Goal: Task Accomplishment & Management: Manage account settings

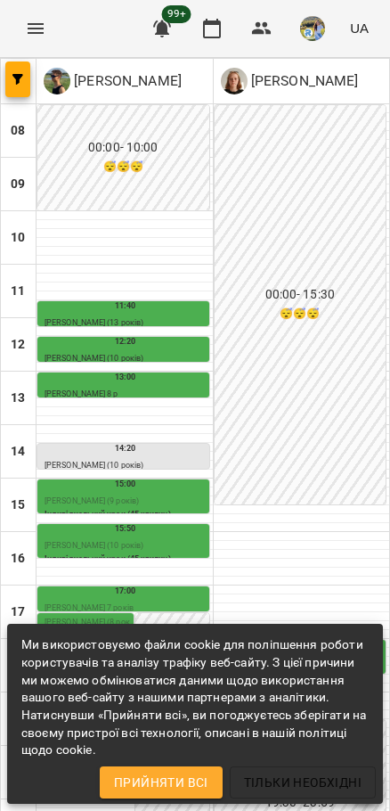
click at [188, 766] on button "Прийняти всі" at bounding box center [161, 782] width 123 height 32
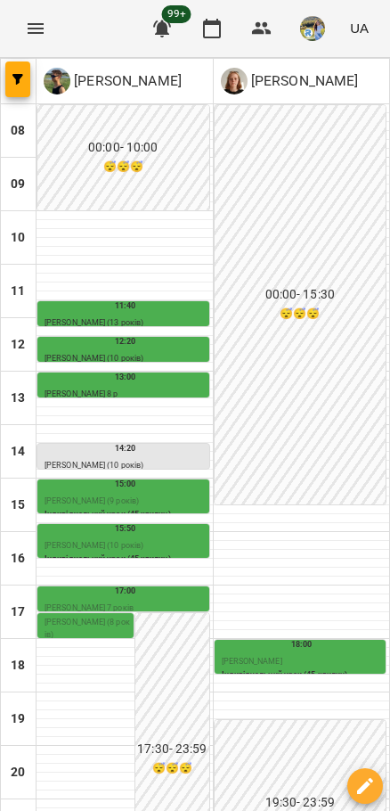
scroll to position [194, 0]
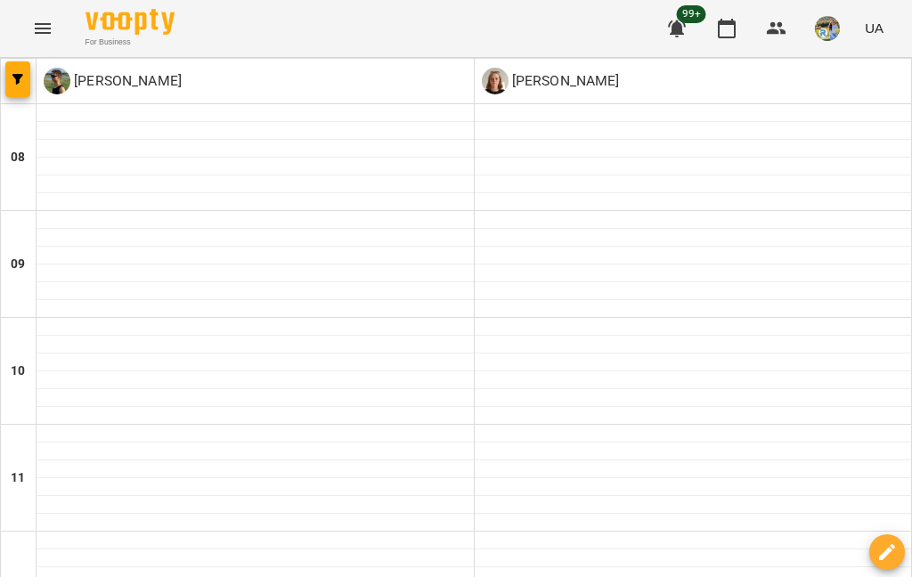
type input "**********"
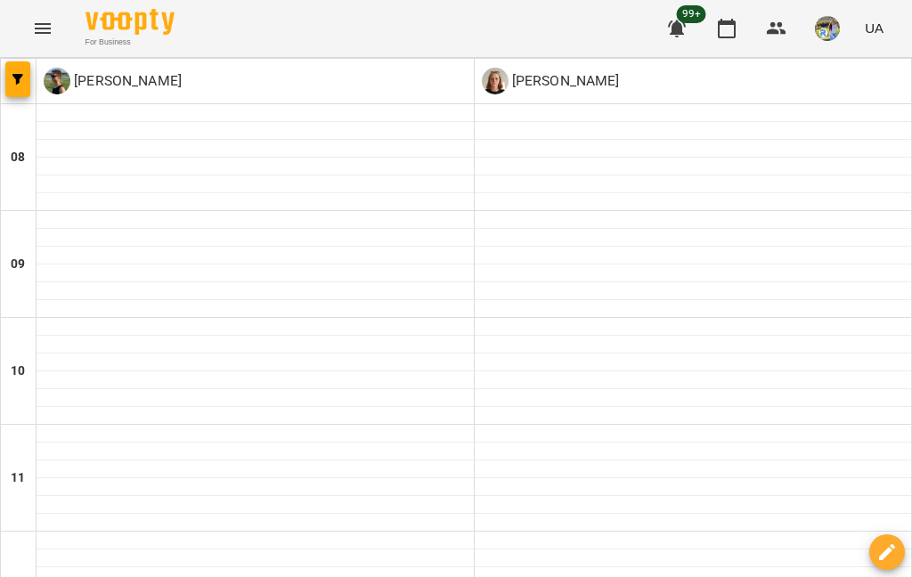
type input "**********"
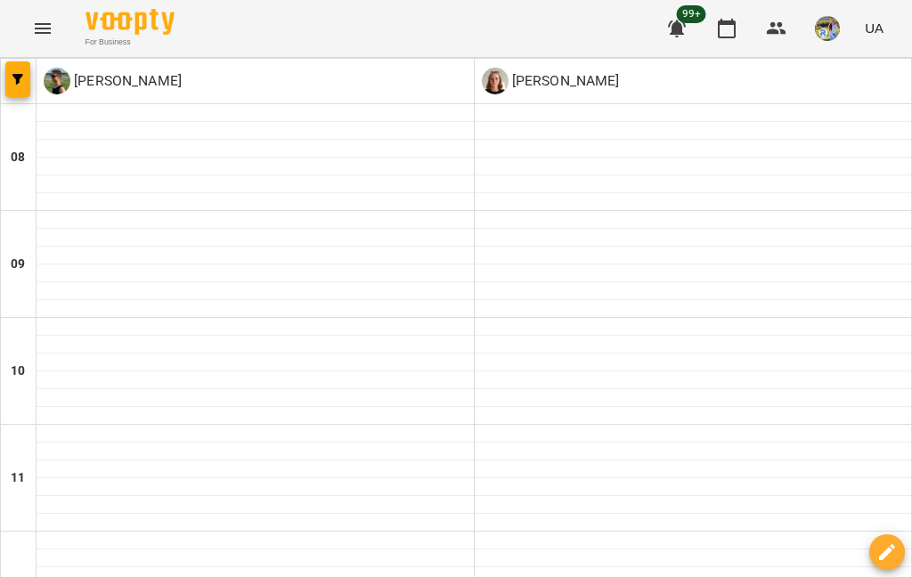
type input "**********"
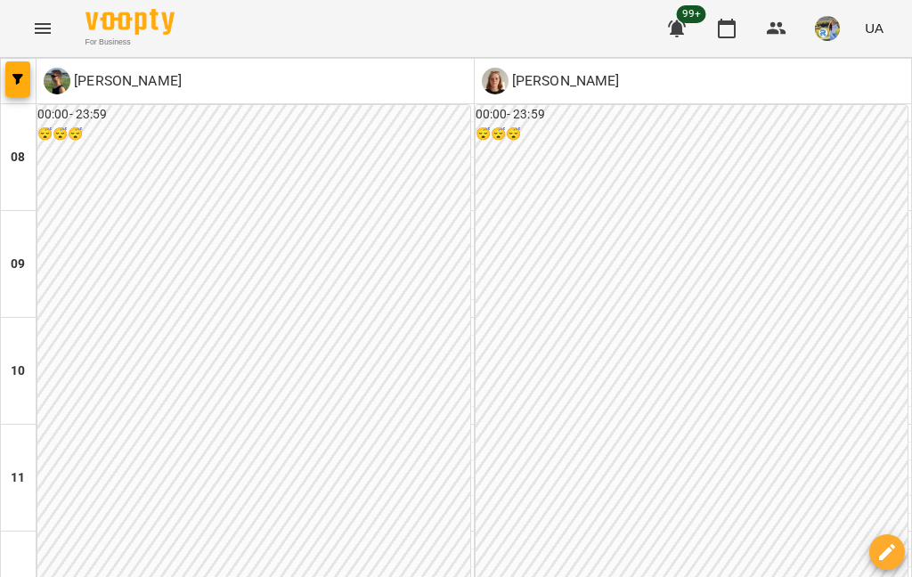
click at [11, 77] on span "button" at bounding box center [17, 79] width 25 height 11
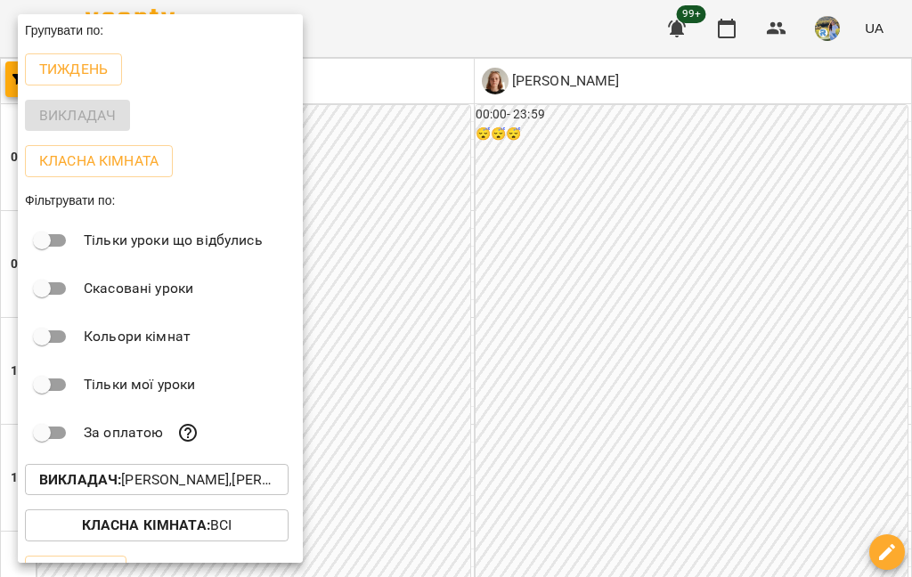
click at [202, 492] on button "Викладач : [PERSON_NAME],[PERSON_NAME]" at bounding box center [157, 480] width 264 height 32
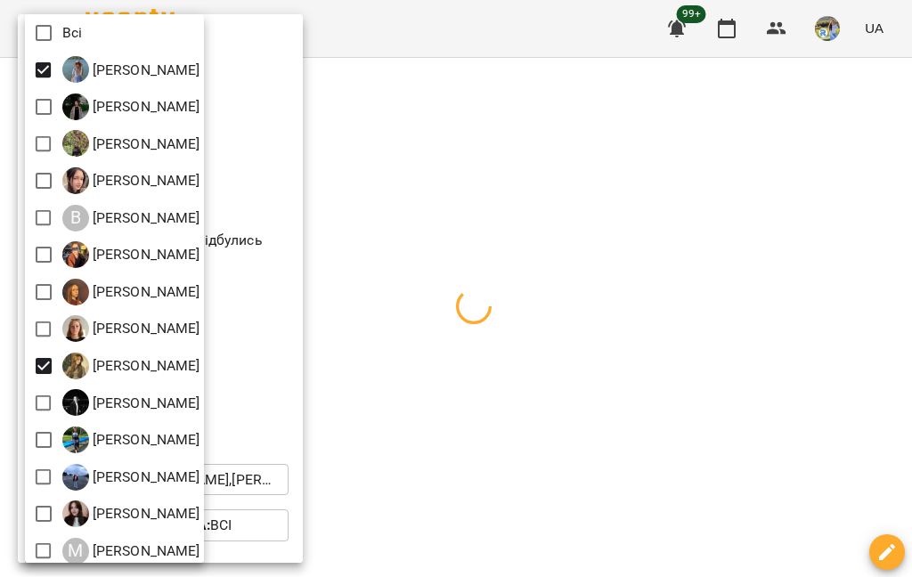
click at [448, 273] on div at bounding box center [456, 288] width 912 height 577
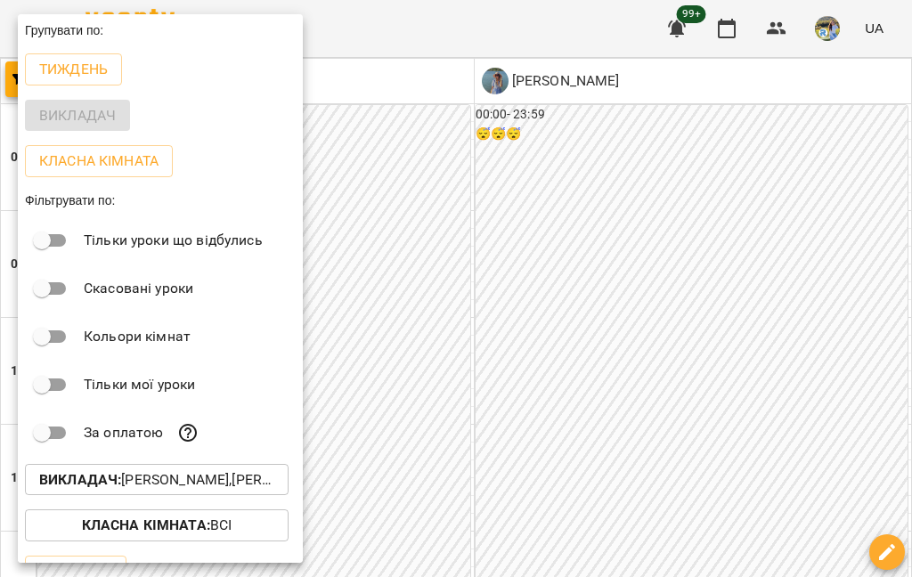
click at [670, 164] on div at bounding box center [456, 288] width 912 height 577
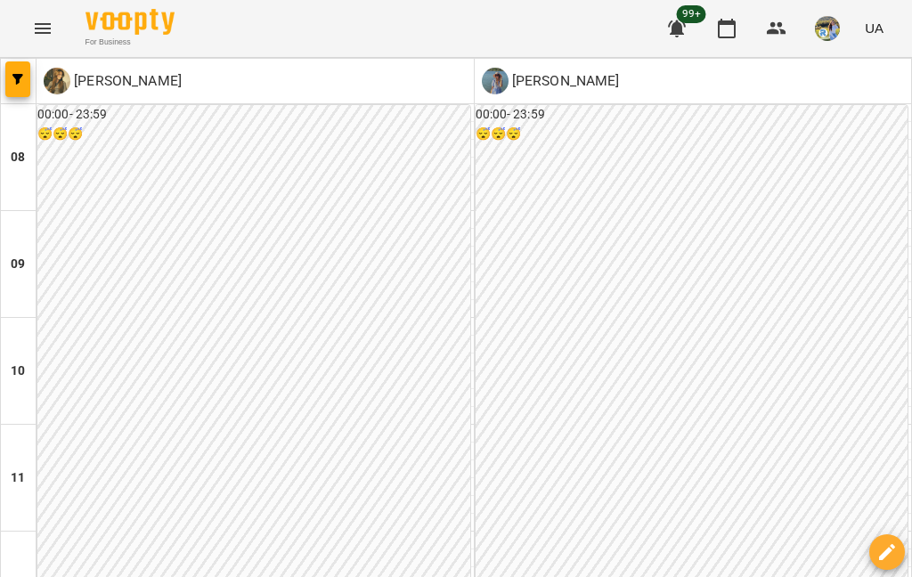
scroll to position [906, 0]
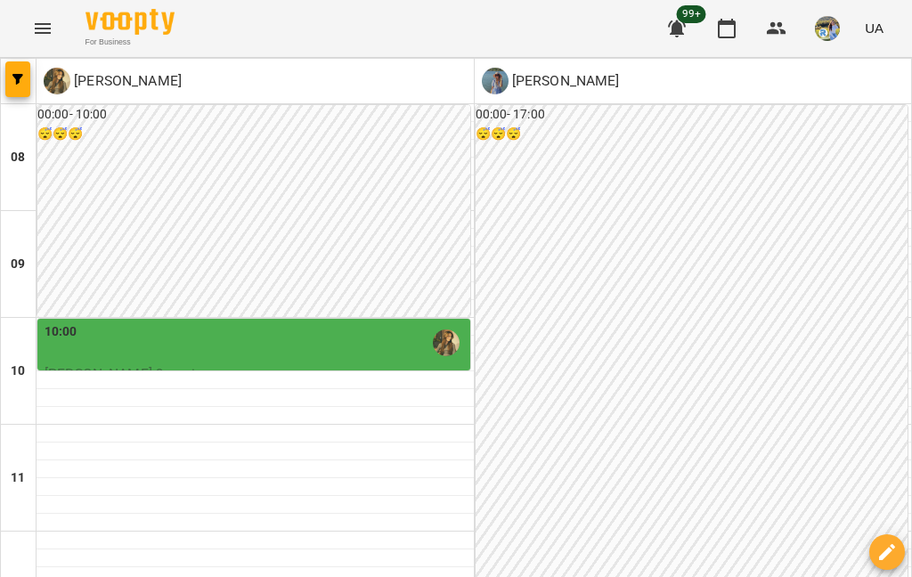
click at [297, 456] on div at bounding box center [255, 452] width 437 height 18
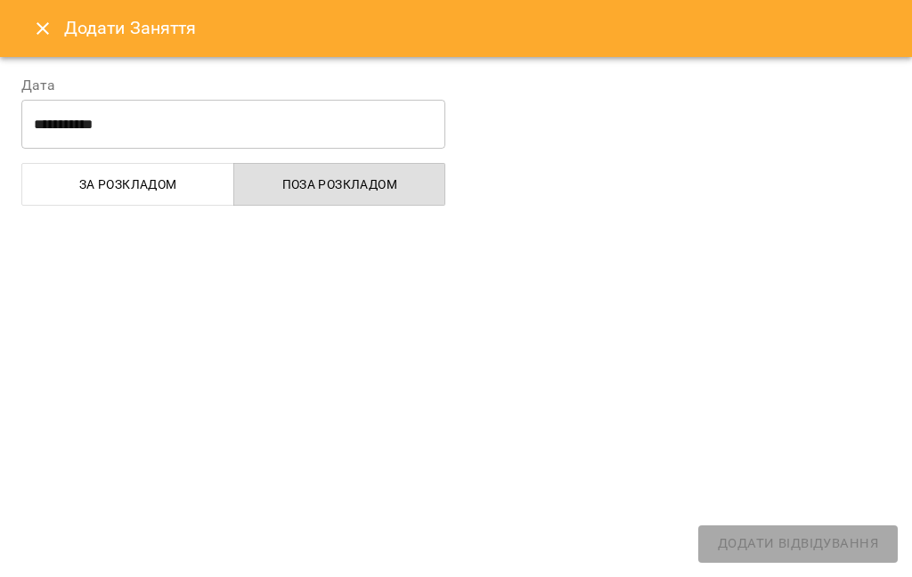
select select
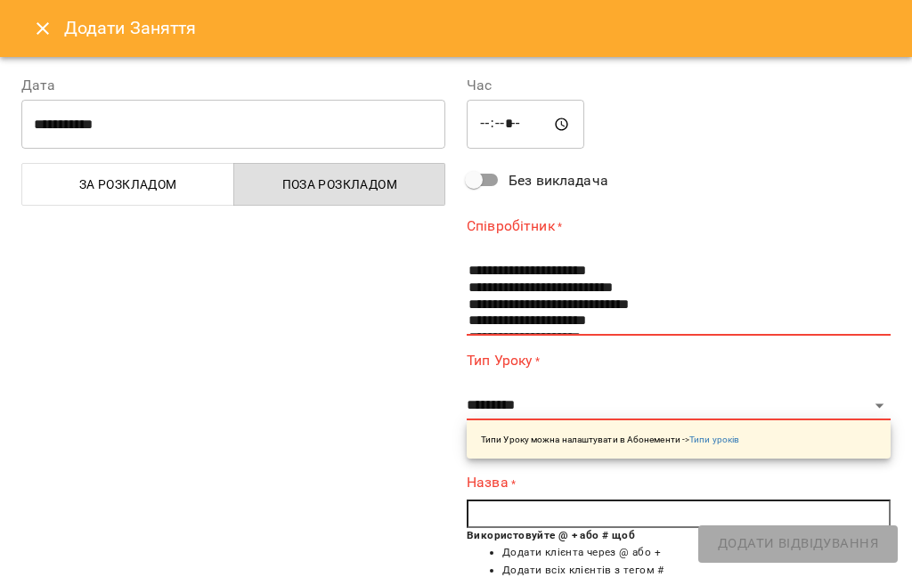
click at [53, 37] on button "Close" at bounding box center [42, 28] width 43 height 43
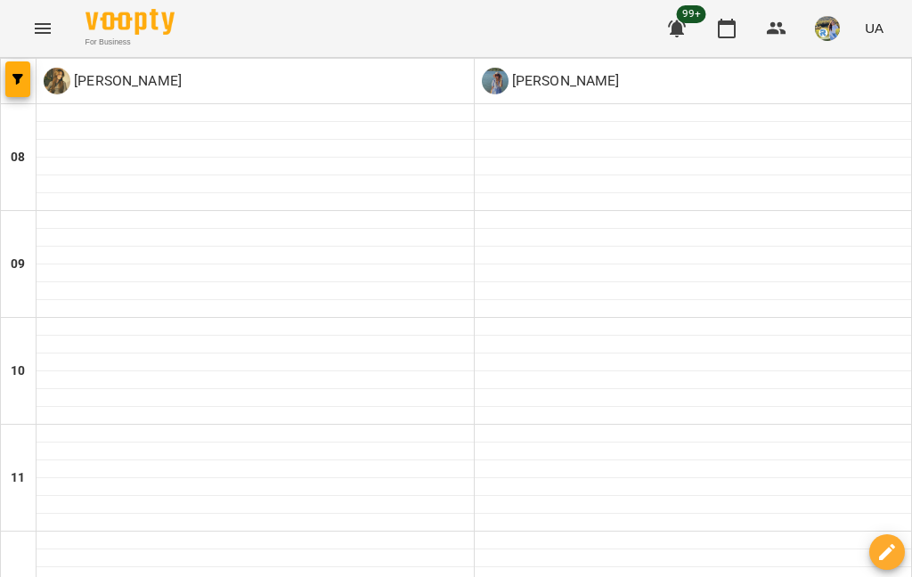
type input "**********"
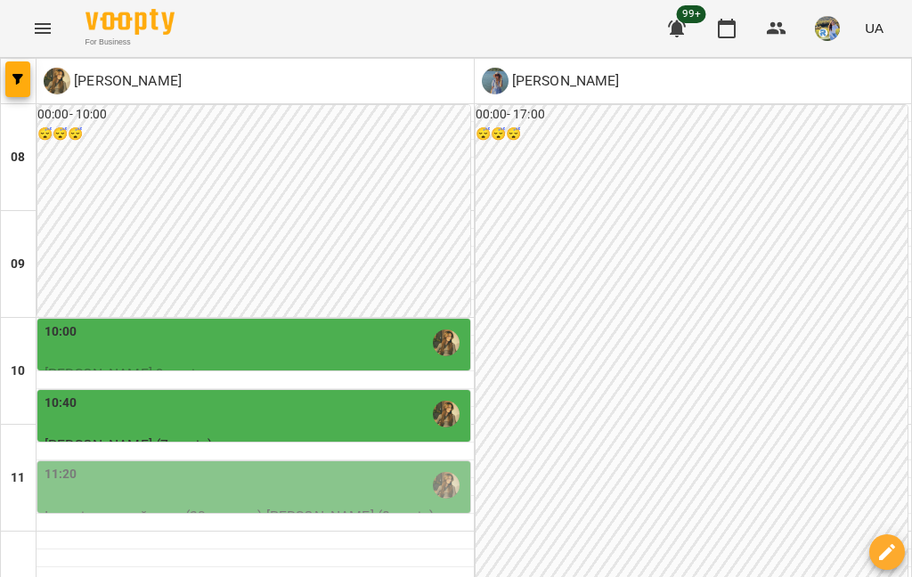
scroll to position [674, 0]
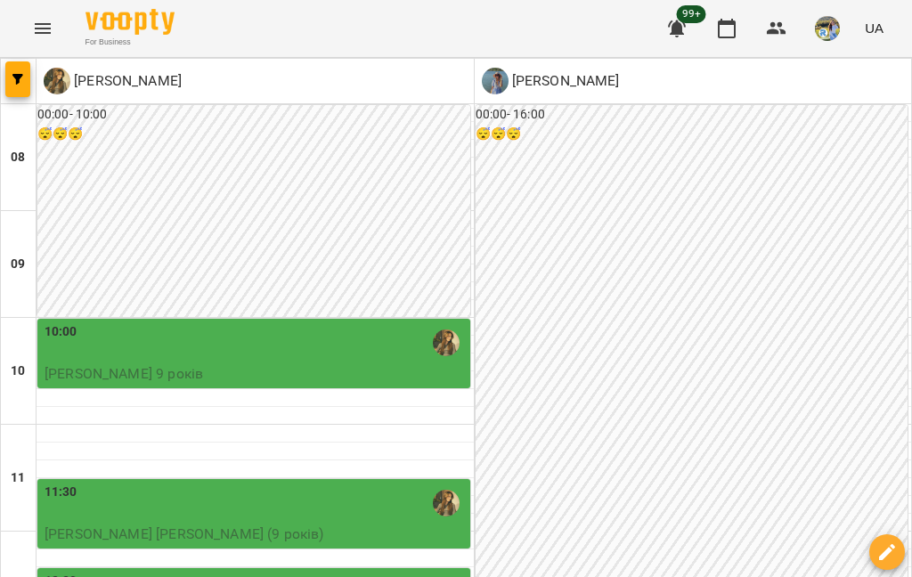
scroll to position [901, 0]
type input "**********"
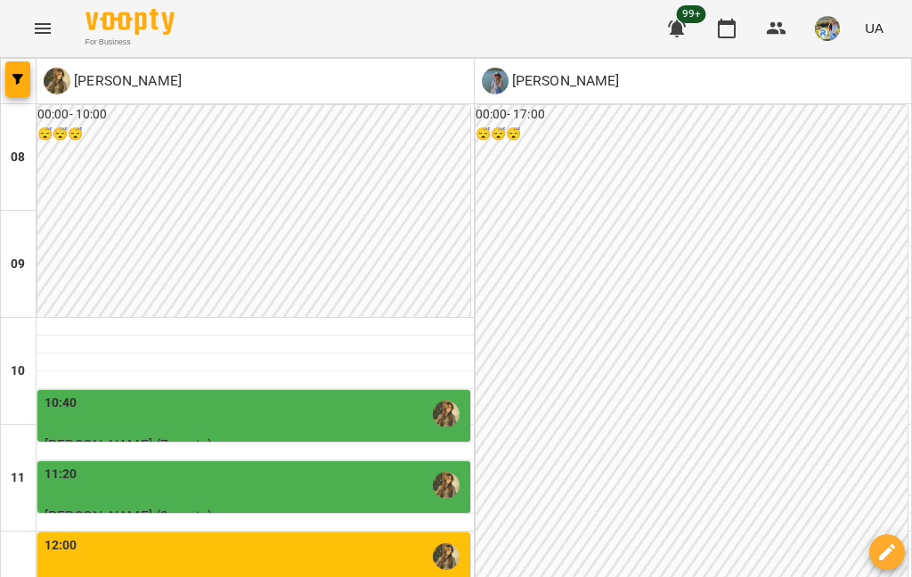
scroll to position [423, 0]
type input "**********"
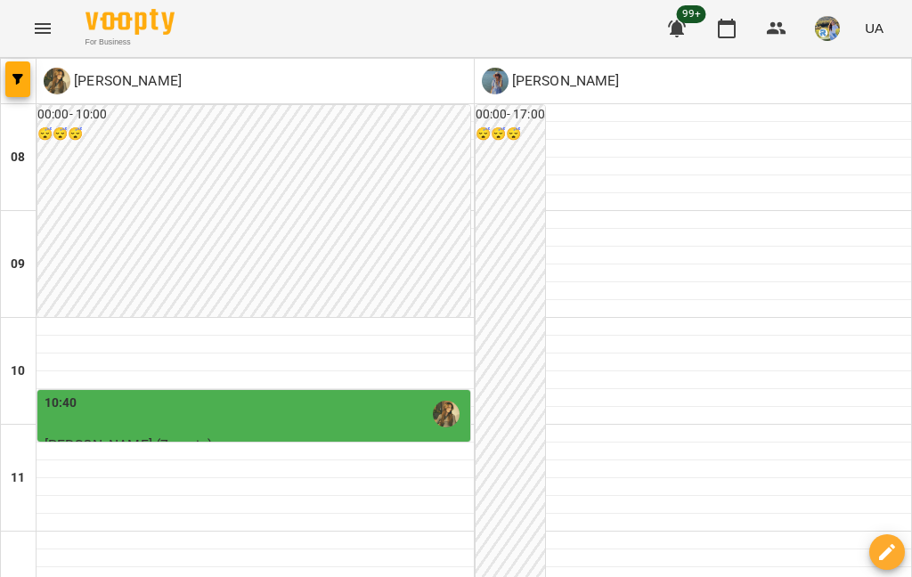
scroll to position [717, 0]
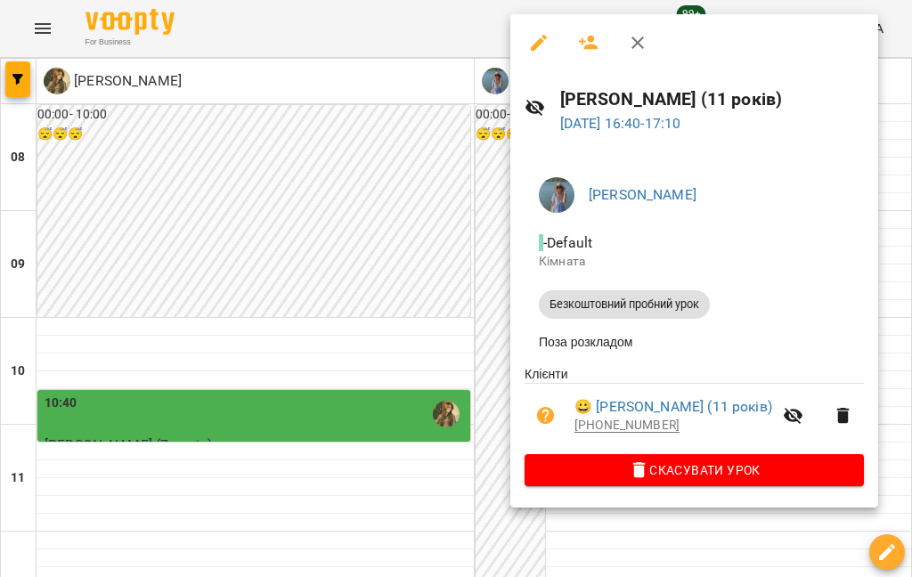
click at [305, 268] on div at bounding box center [456, 288] width 912 height 577
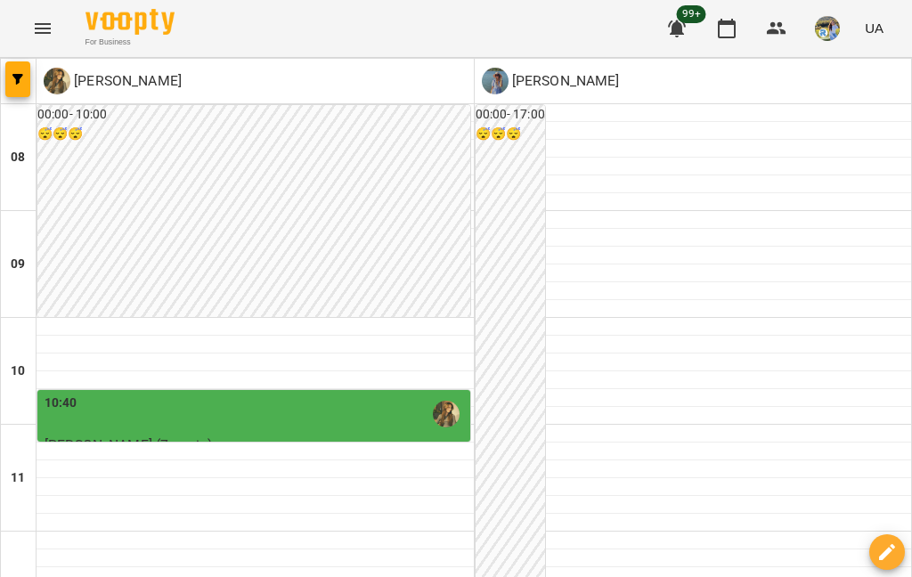
scroll to position [1010, 0]
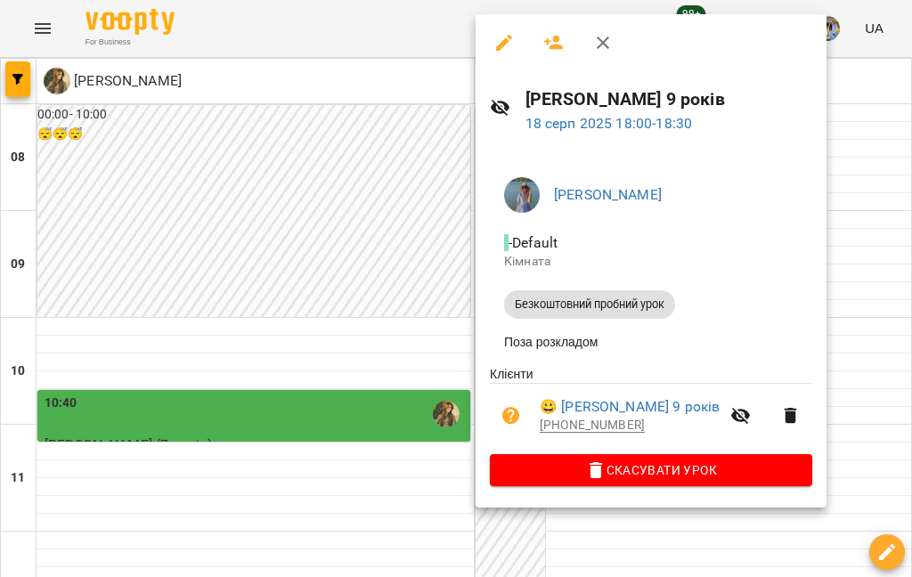
click at [683, 339] on div at bounding box center [456, 288] width 912 height 577
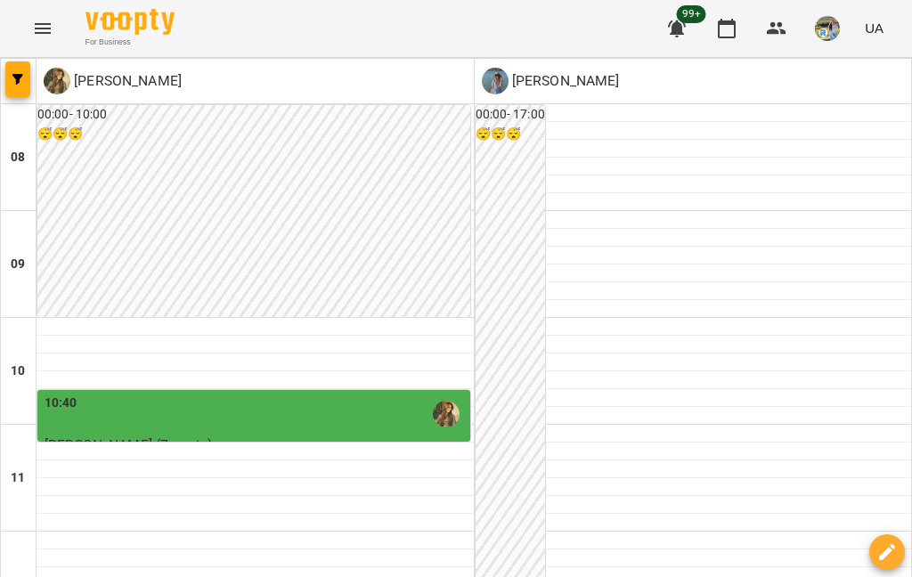
scroll to position [830, 0]
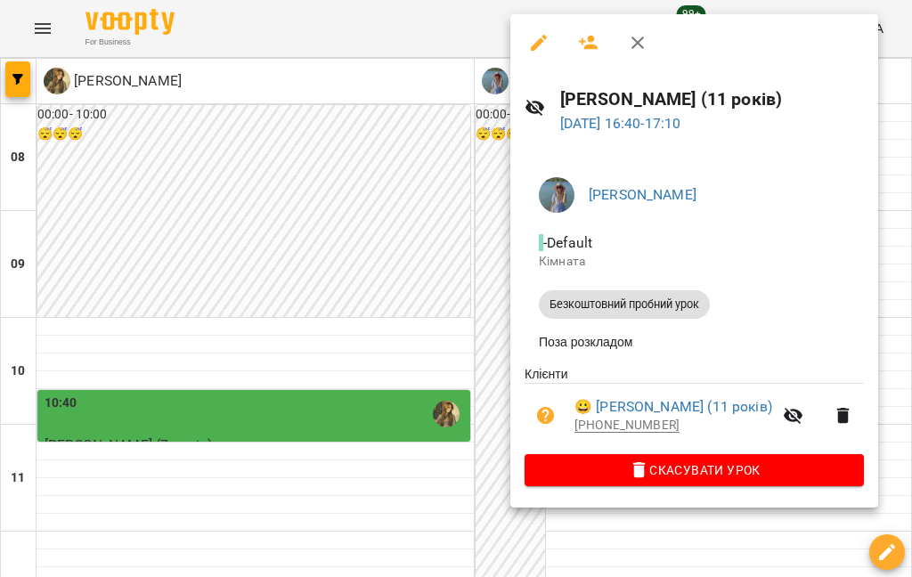
click at [665, 397] on link "😀 Настя Білошаткіна (11 років)" at bounding box center [674, 406] width 198 height 21
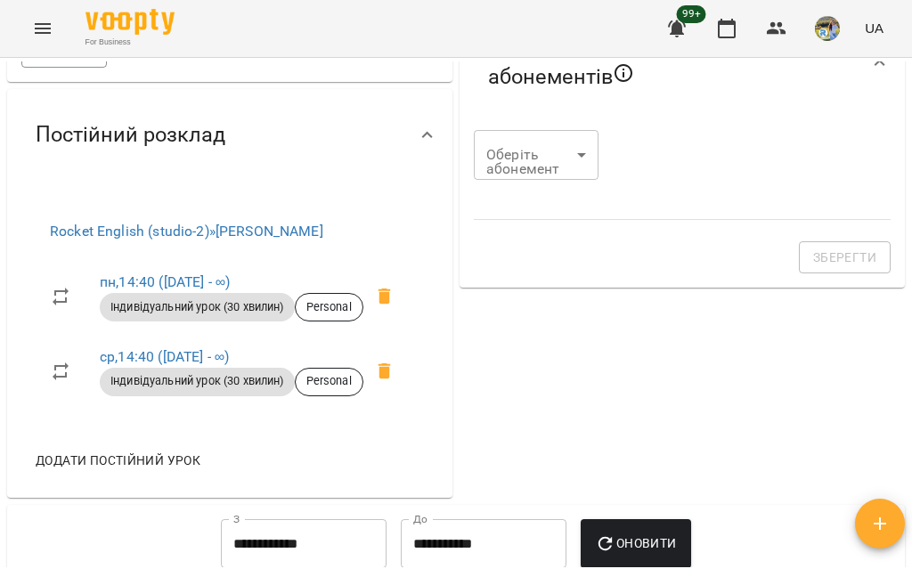
scroll to position [738, 0]
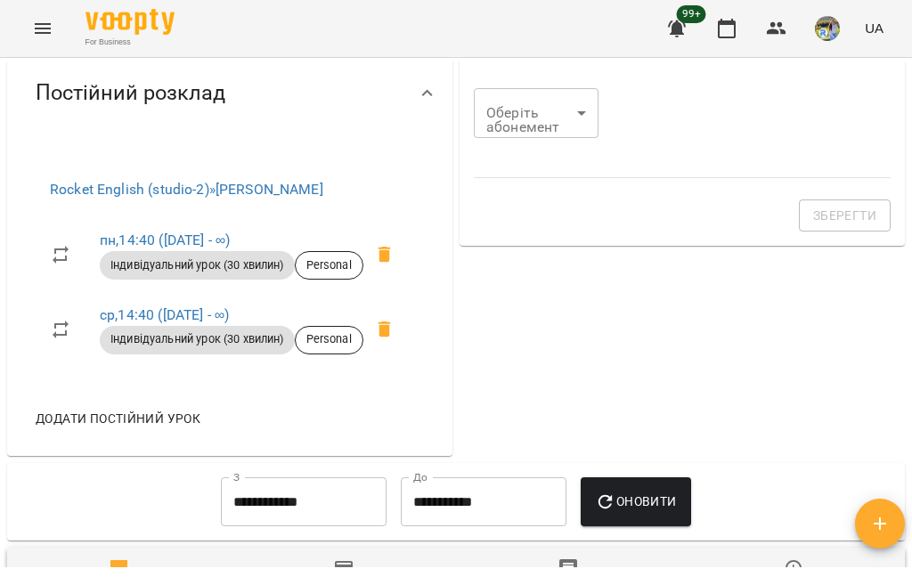
click at [387, 276] on span at bounding box center [384, 254] width 43 height 43
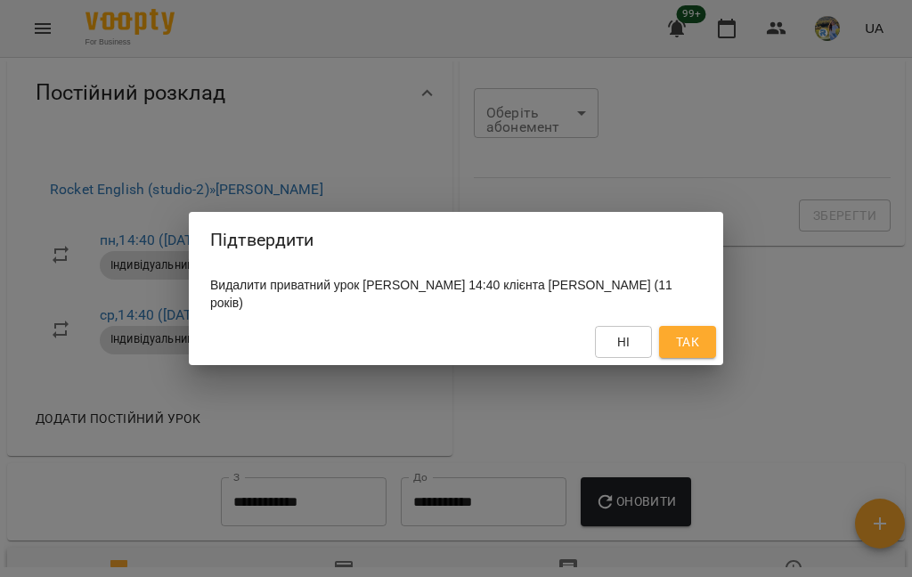
click at [681, 341] on span "Так" at bounding box center [687, 341] width 23 height 21
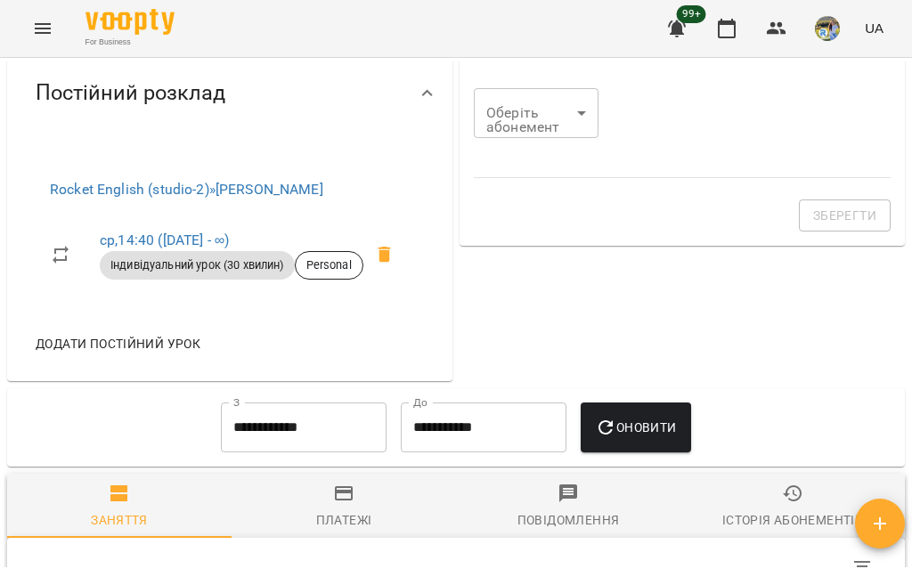
click at [379, 265] on icon at bounding box center [384, 254] width 21 height 21
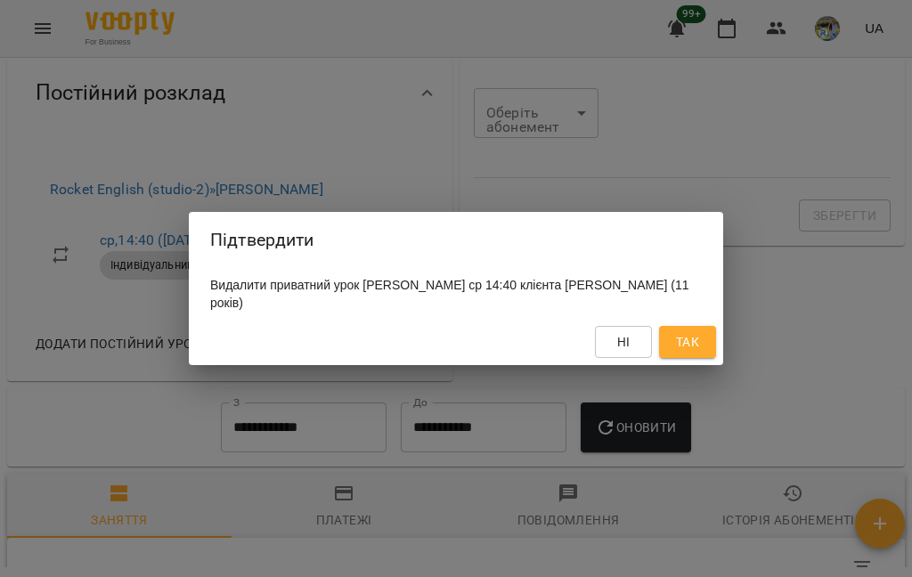
click at [683, 347] on span "Так" at bounding box center [687, 341] width 23 height 21
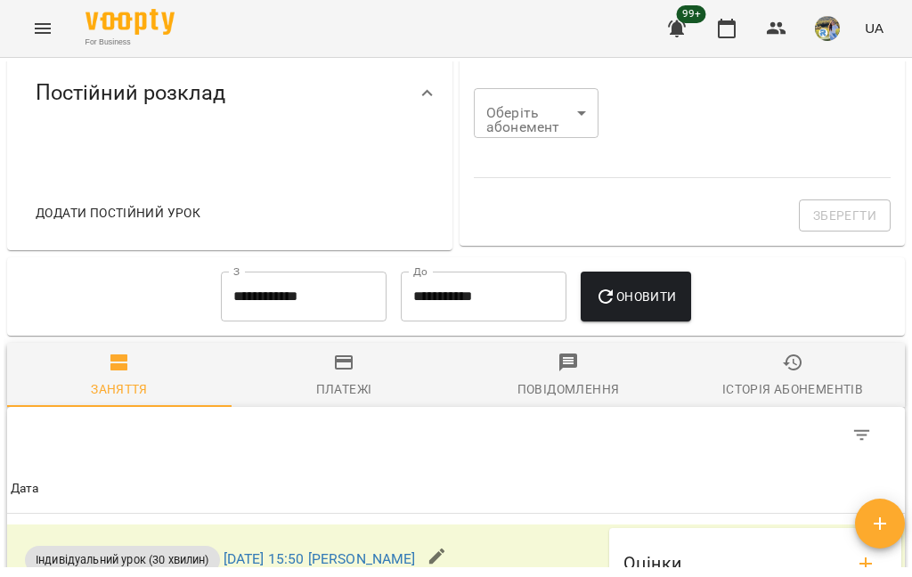
click at [94, 224] on span "Додати постійний урок" at bounding box center [118, 212] width 165 height 21
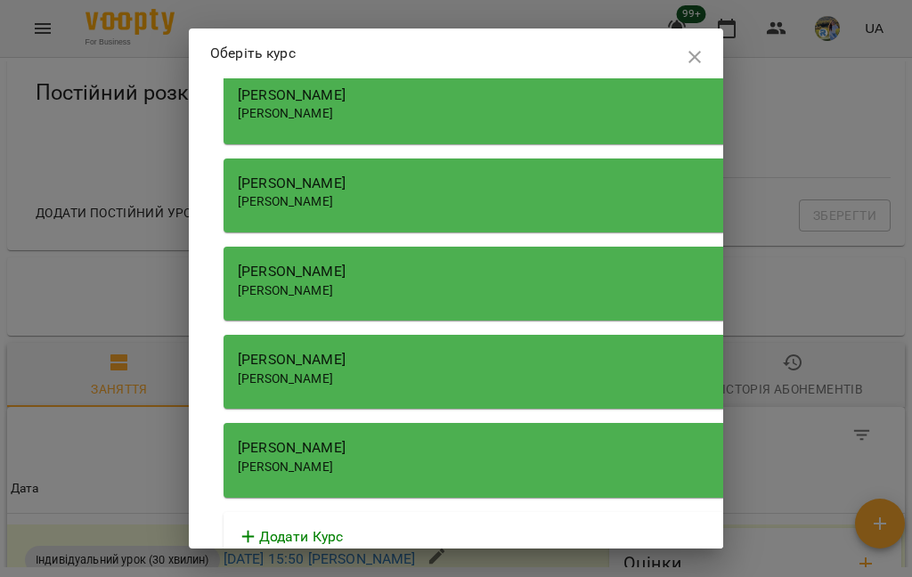
scroll to position [1638, 0]
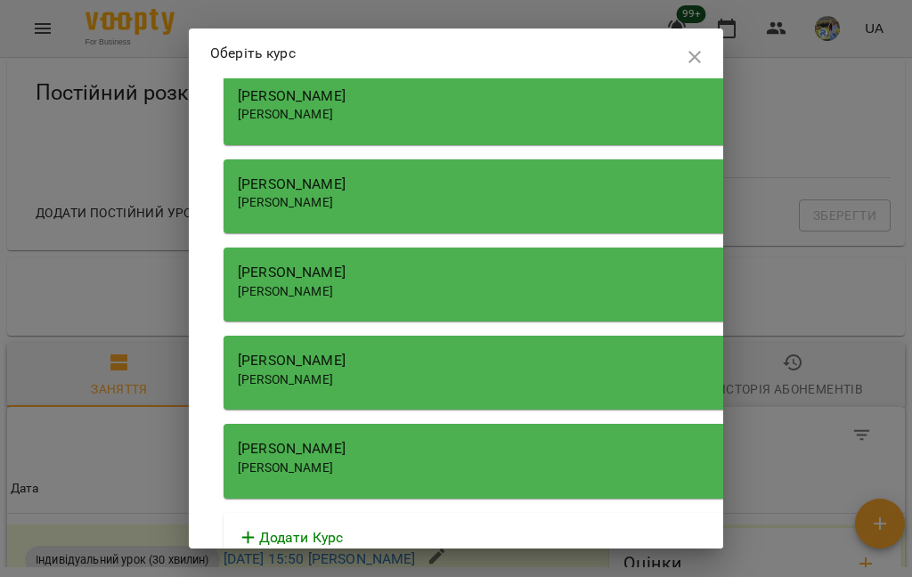
click at [409, 438] on div "[PERSON_NAME]" at bounding box center [642, 448] width 809 height 21
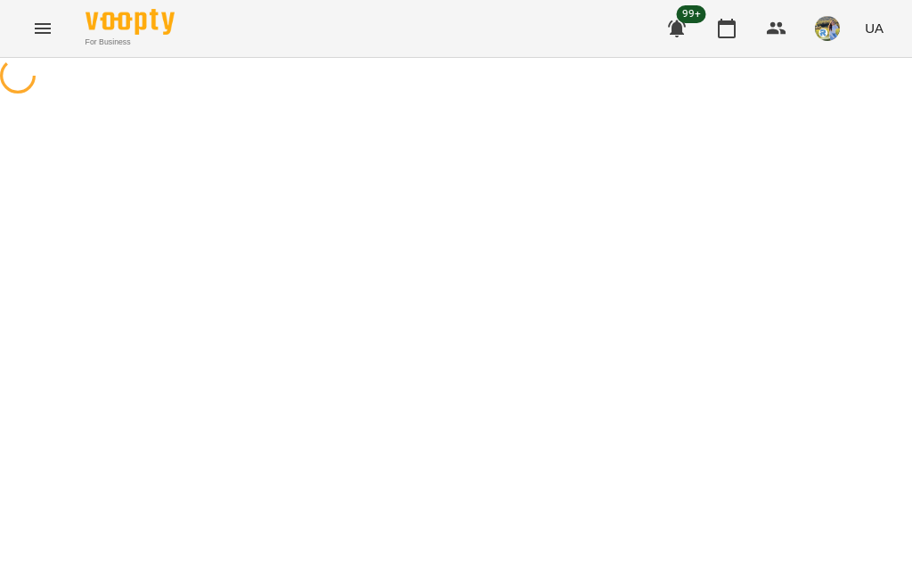
select select "**********"
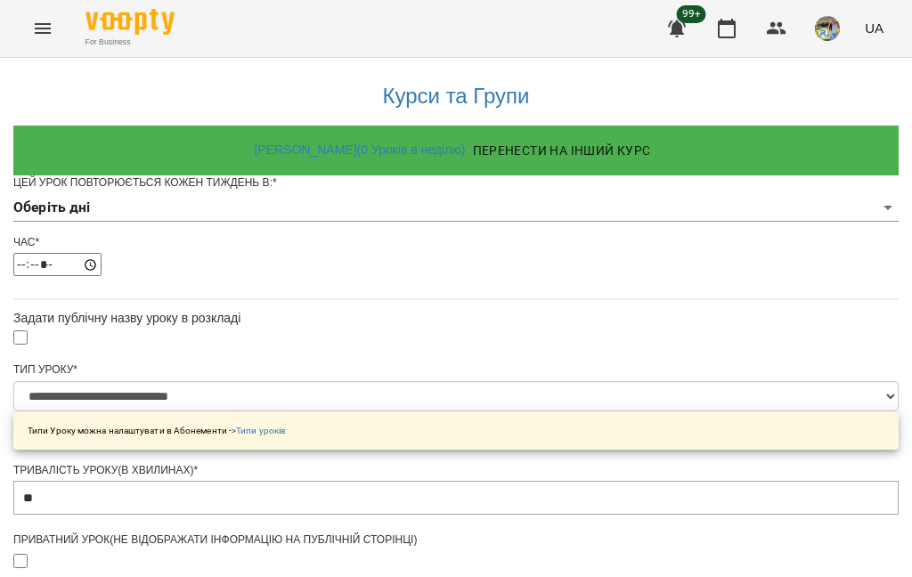
click at [439, 237] on body "**********" at bounding box center [456, 573] width 912 height 1147
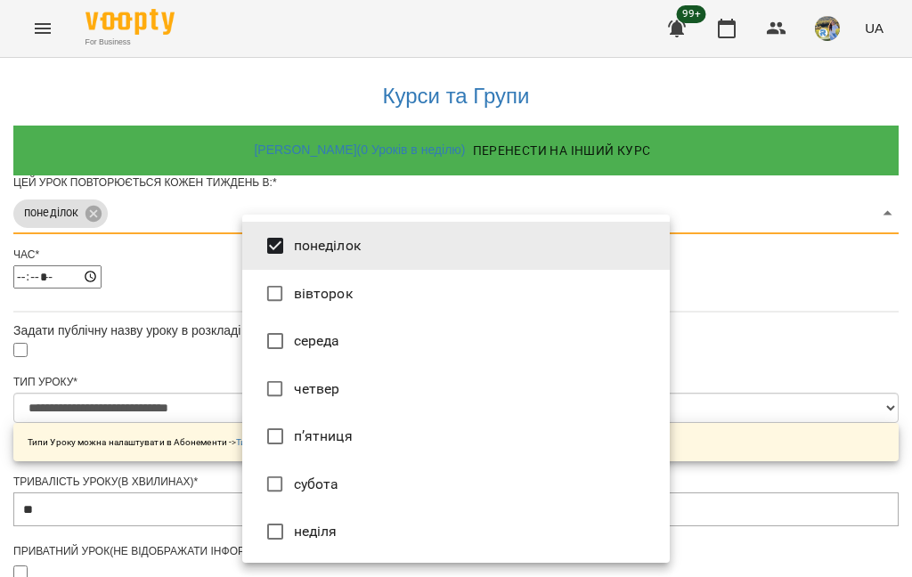
type input "***"
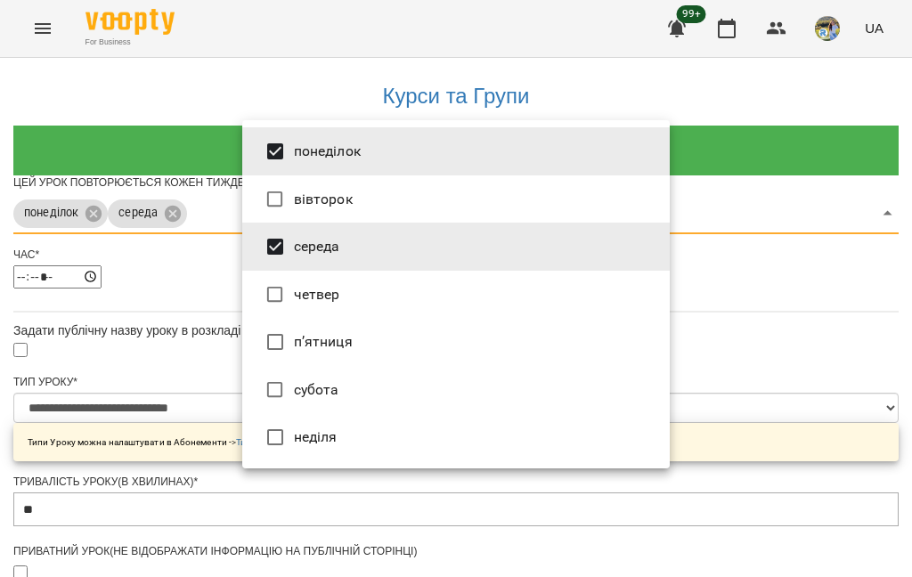
click at [683, 291] on div at bounding box center [456, 288] width 912 height 577
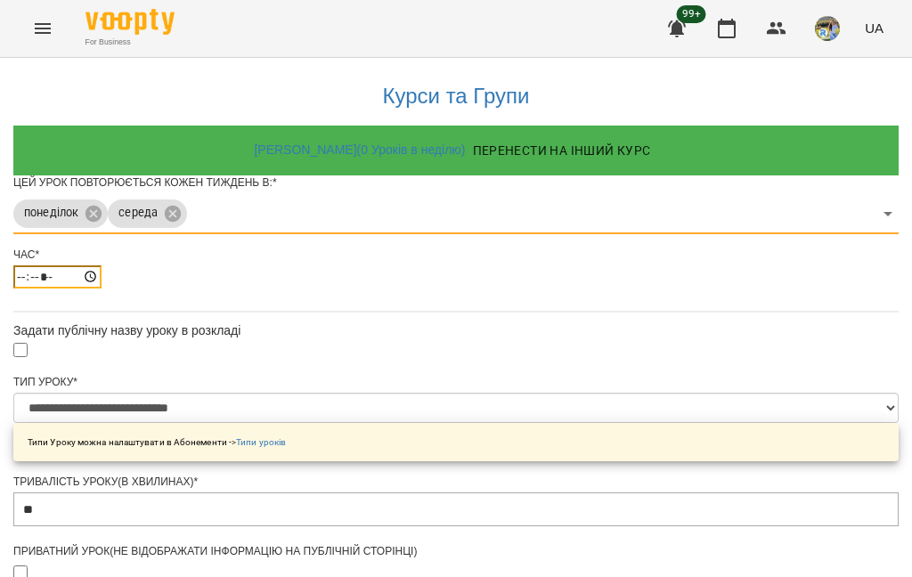
click at [102, 289] on input "*****" at bounding box center [57, 276] width 88 height 23
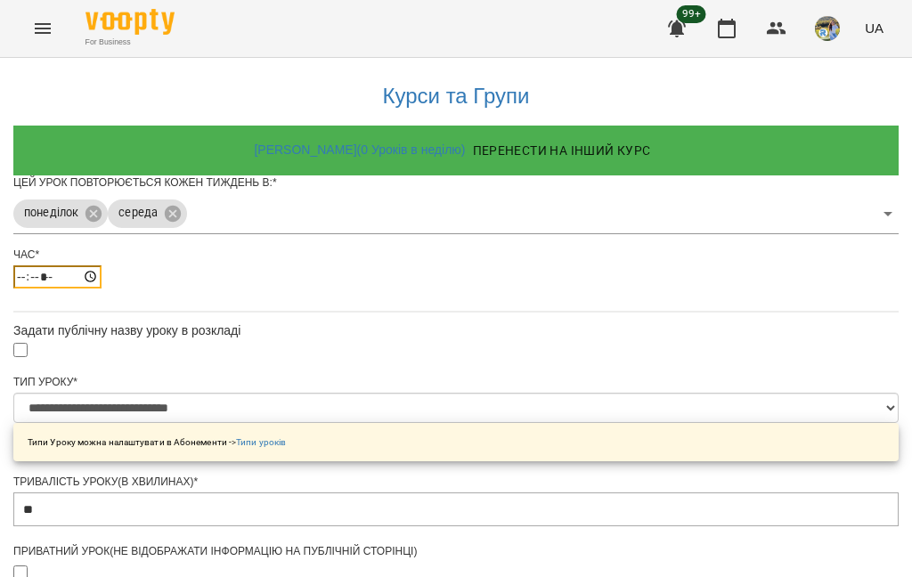
type input "*****"
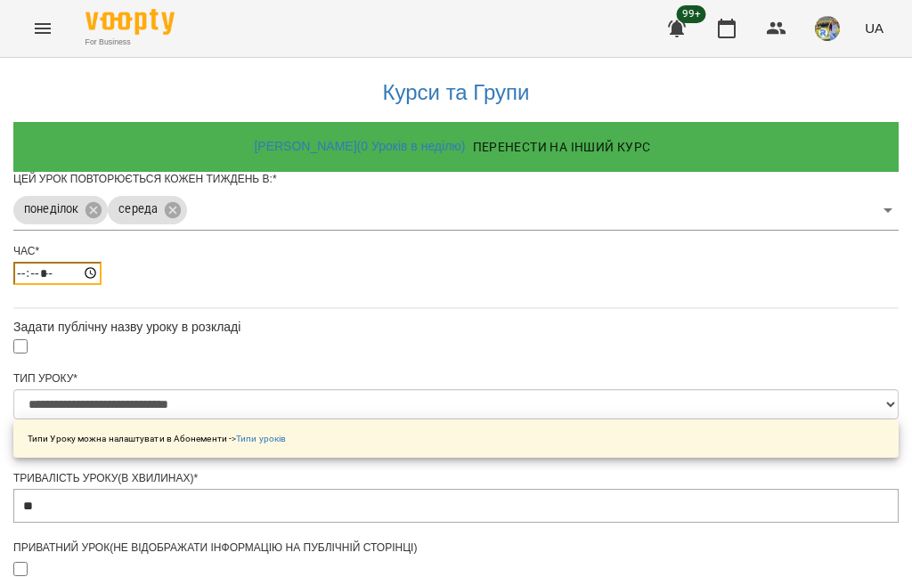
scroll to position [689, 0]
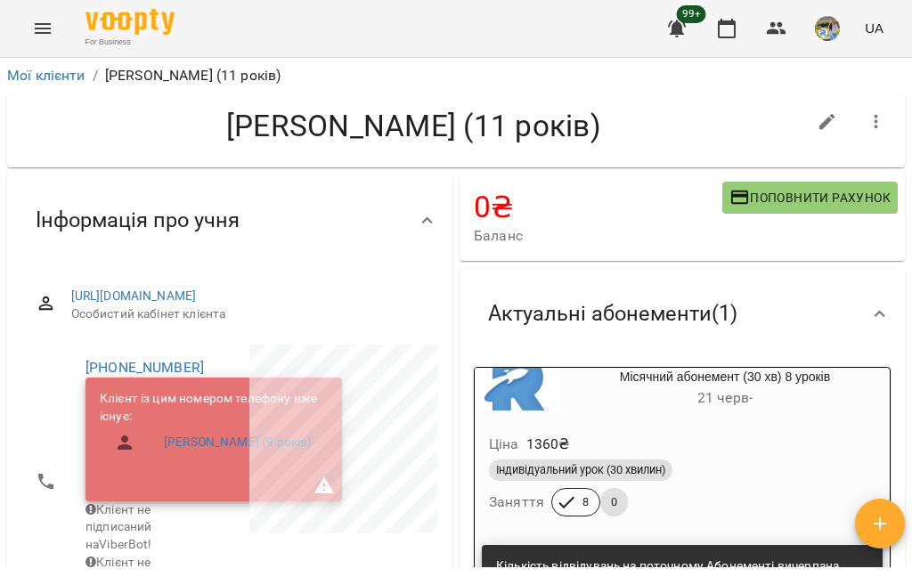
click at [683, 46] on button "button" at bounding box center [726, 28] width 43 height 43
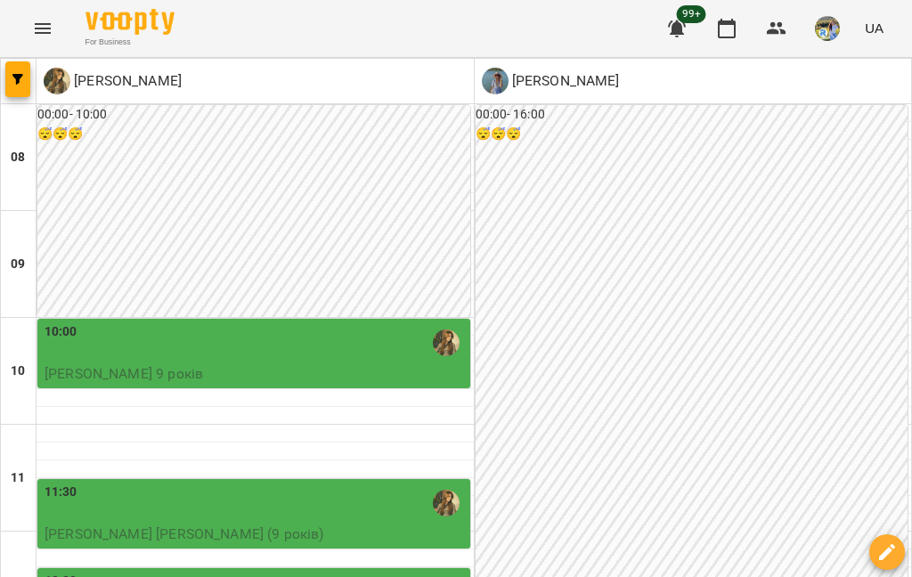
scroll to position [841, 0]
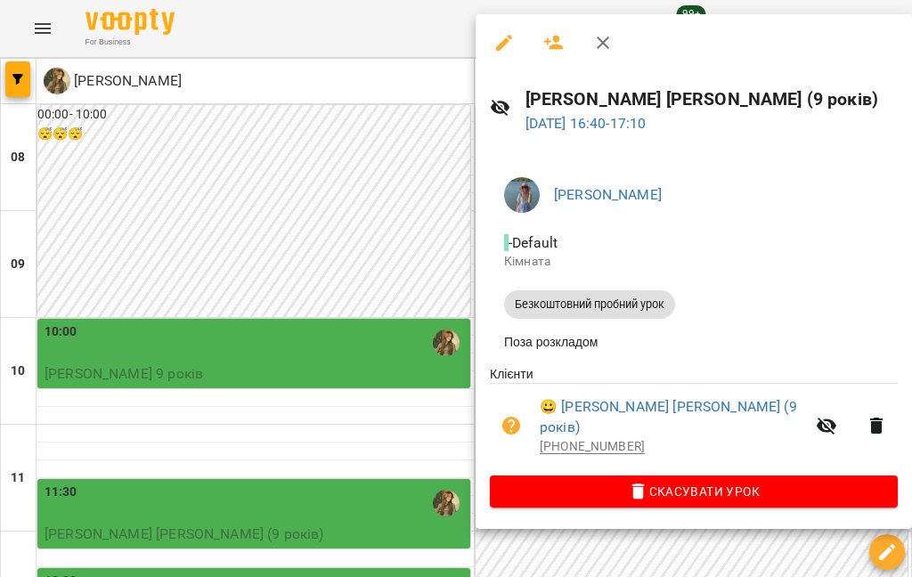
click at [683, 311] on div at bounding box center [456, 288] width 912 height 577
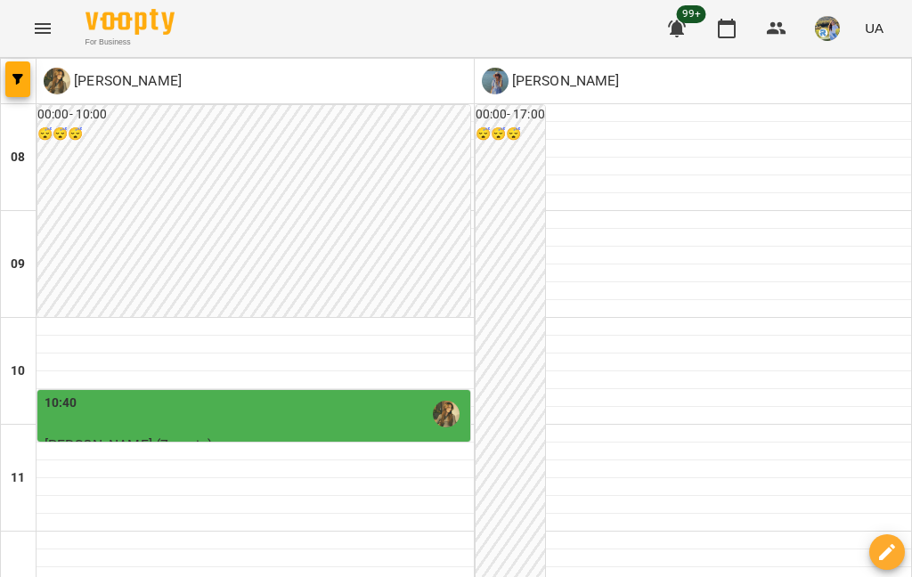
scroll to position [1011, 0]
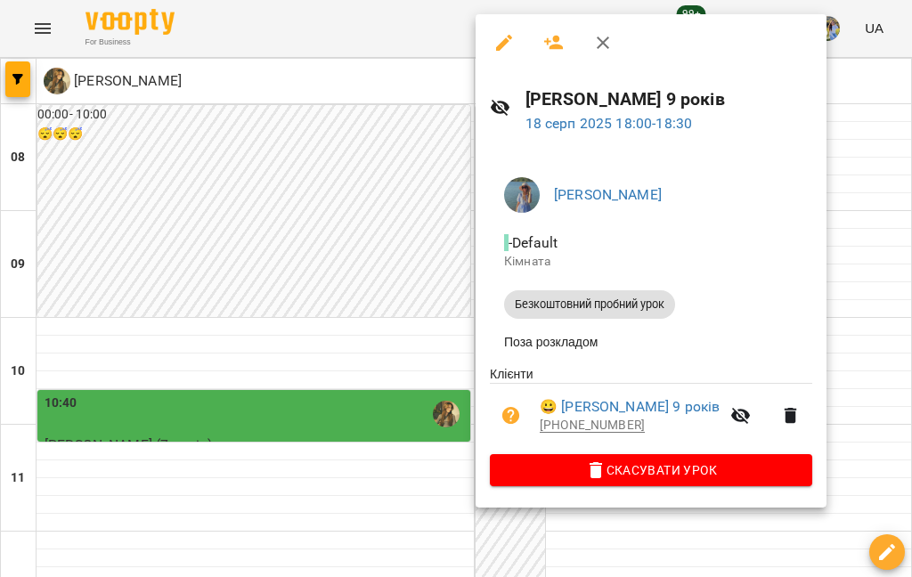
click at [673, 408] on link "😀 Ковальчук Ілля 9 років" at bounding box center [630, 406] width 180 height 21
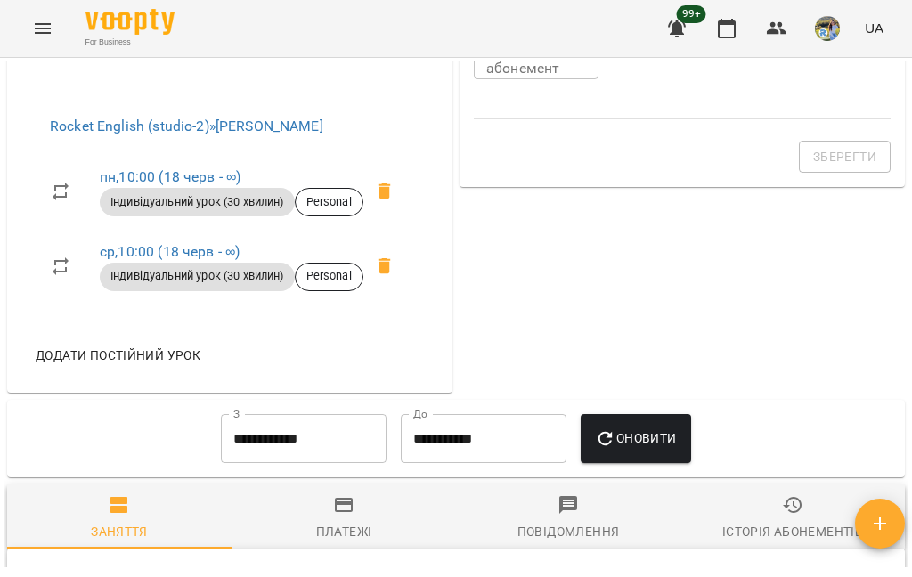
scroll to position [799, 0]
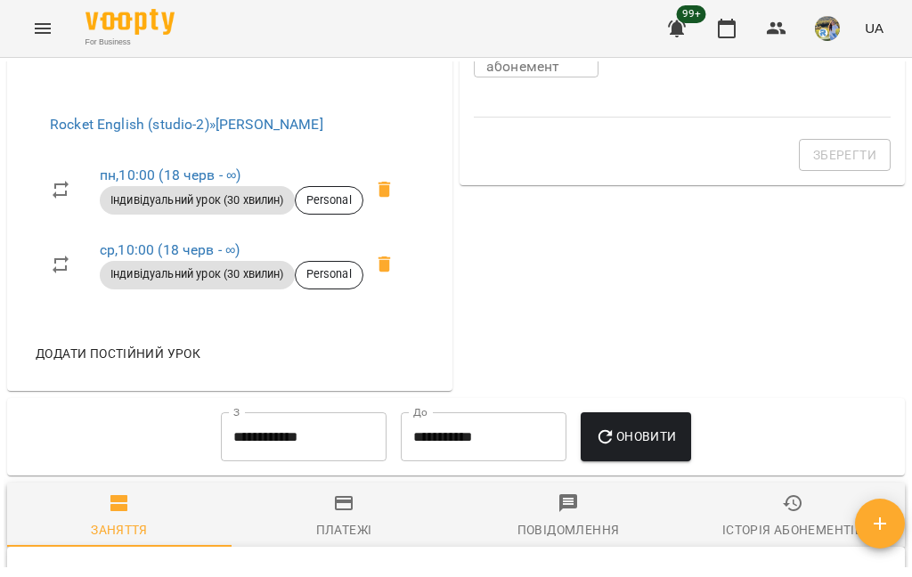
click at [380, 211] on span at bounding box center [384, 189] width 43 height 43
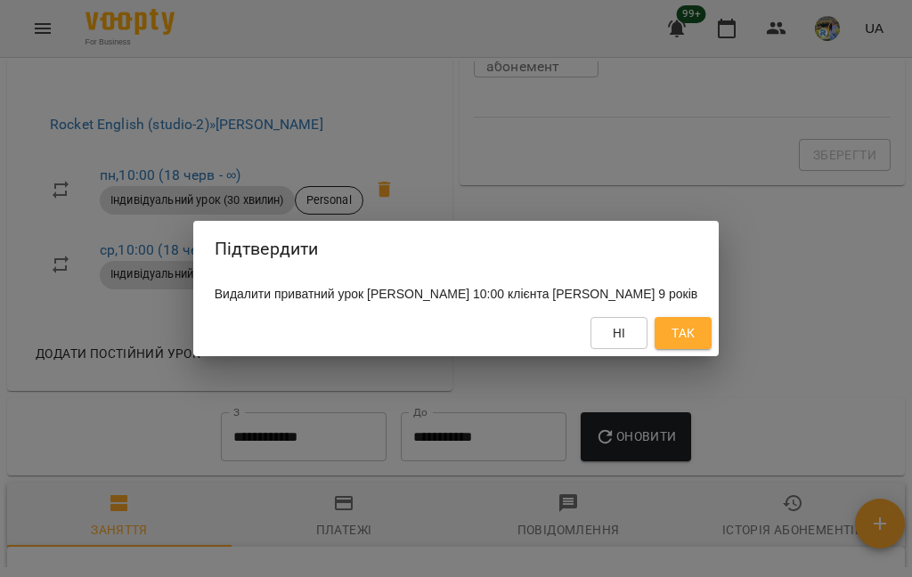
click at [683, 332] on span "Так" at bounding box center [683, 332] width 23 height 21
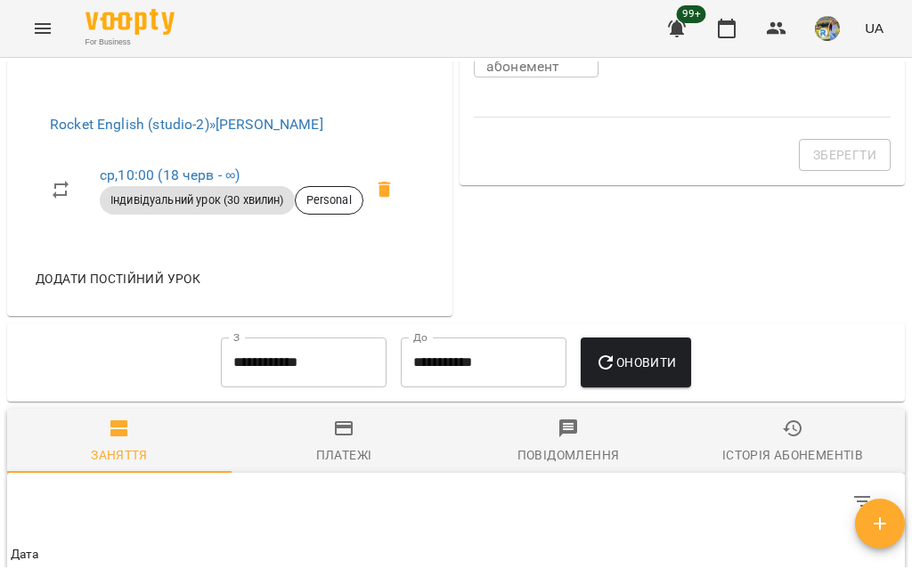
click at [380, 200] on icon at bounding box center [384, 189] width 21 height 21
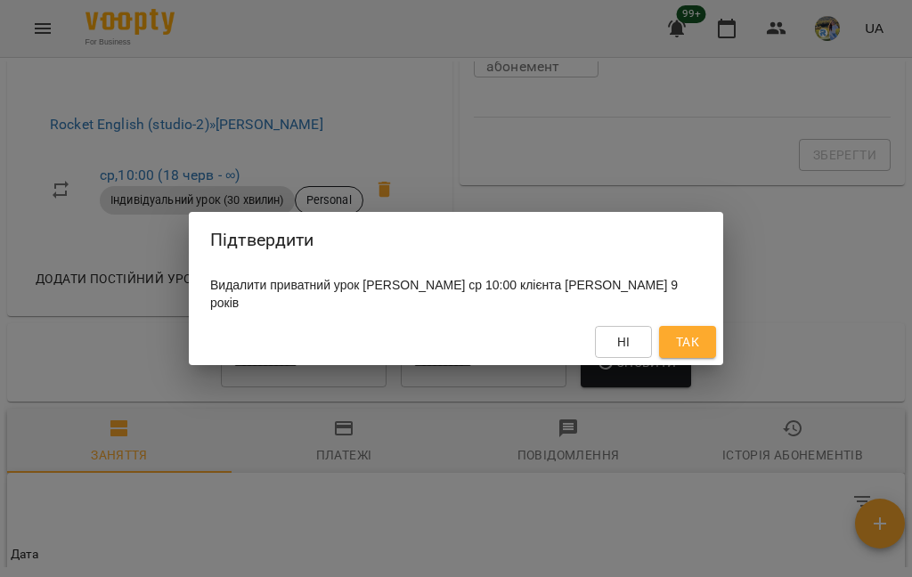
click at [680, 350] on span "Так" at bounding box center [687, 341] width 23 height 21
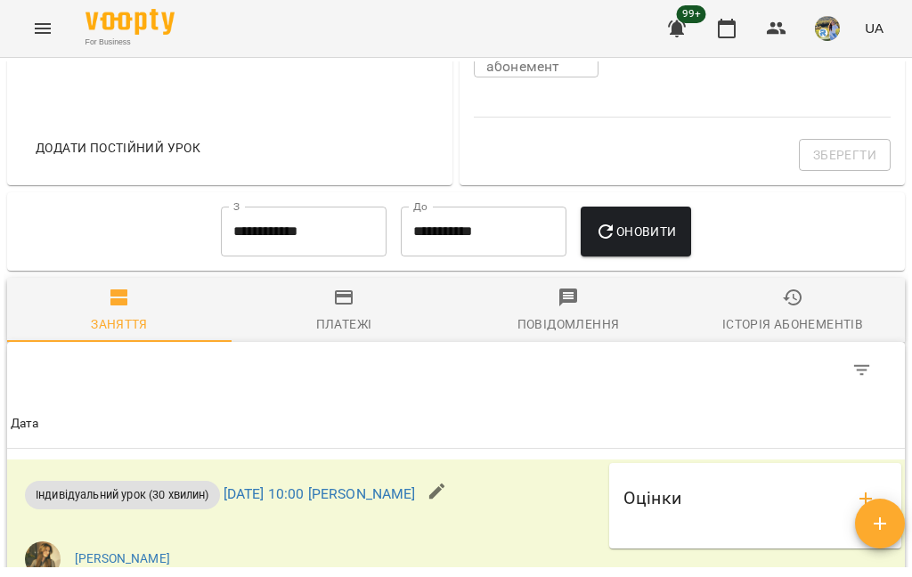
click at [122, 159] on span "Додати постійний урок" at bounding box center [118, 147] width 165 height 21
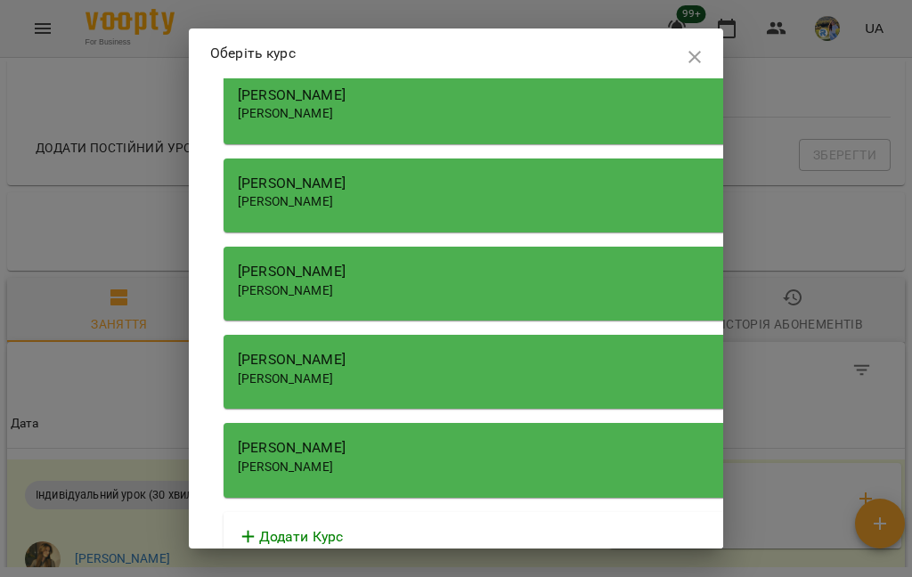
scroll to position [1638, 0]
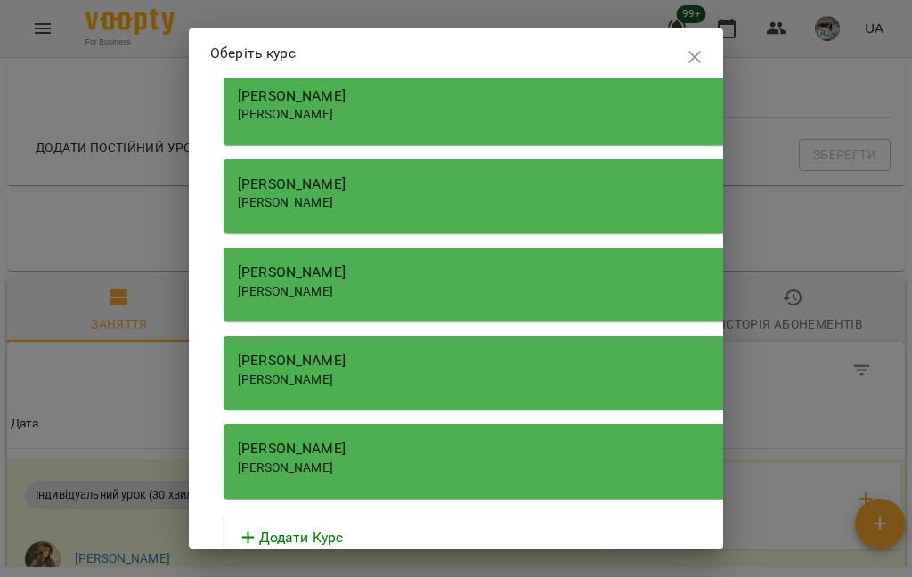
click at [464, 424] on div "Бобіта Аліна Романівна Бобіта Аліна Романівна" at bounding box center [642, 461] width 837 height 74
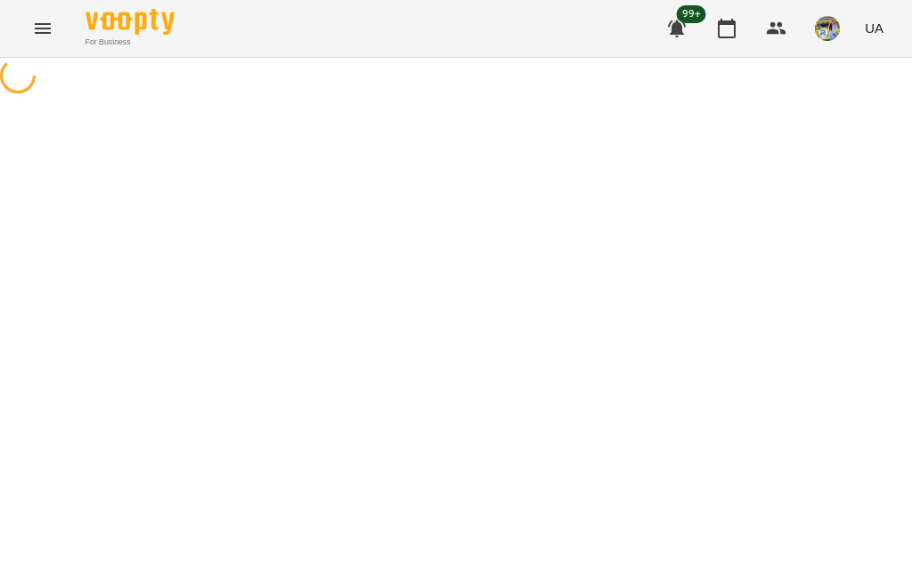
select select "**********"
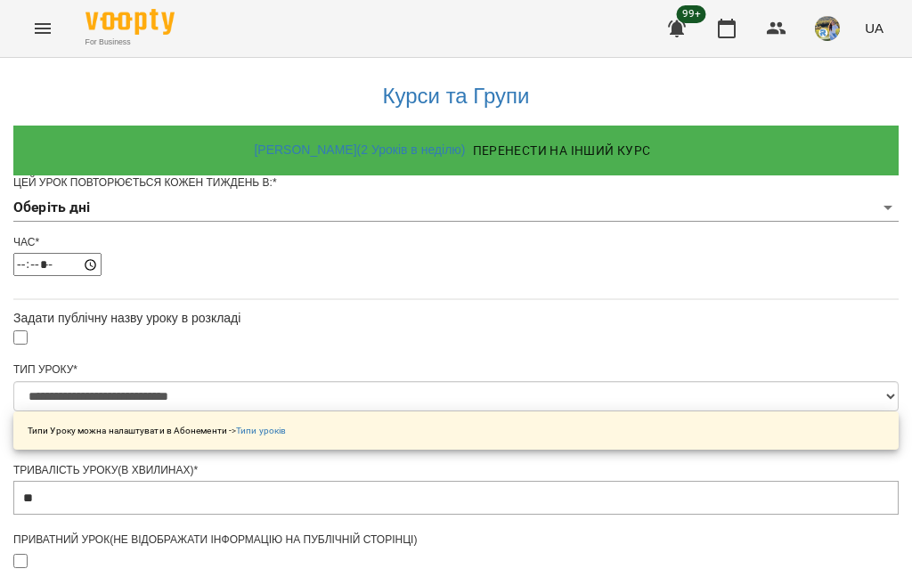
click at [571, 237] on body "**********" at bounding box center [456, 573] width 912 height 1147
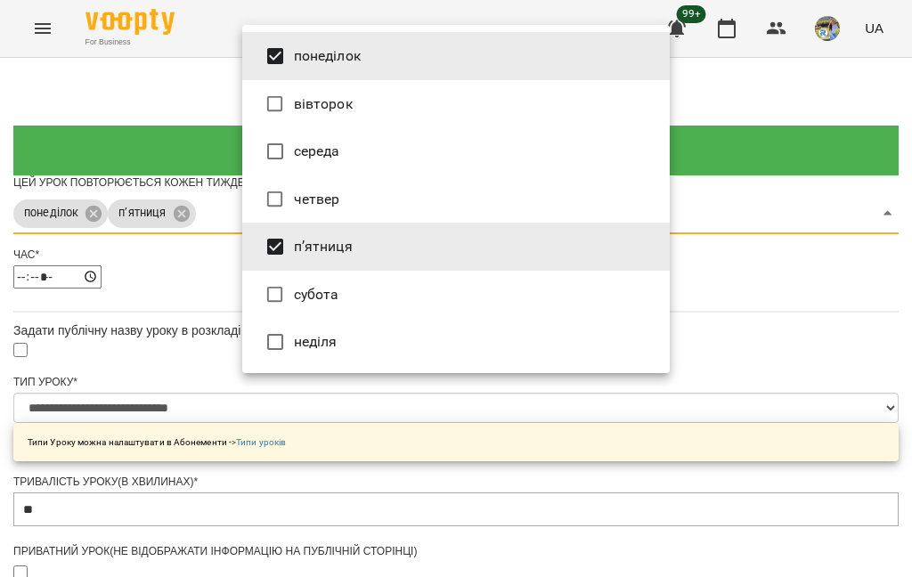
type input "***"
click at [683, 320] on div at bounding box center [456, 288] width 912 height 577
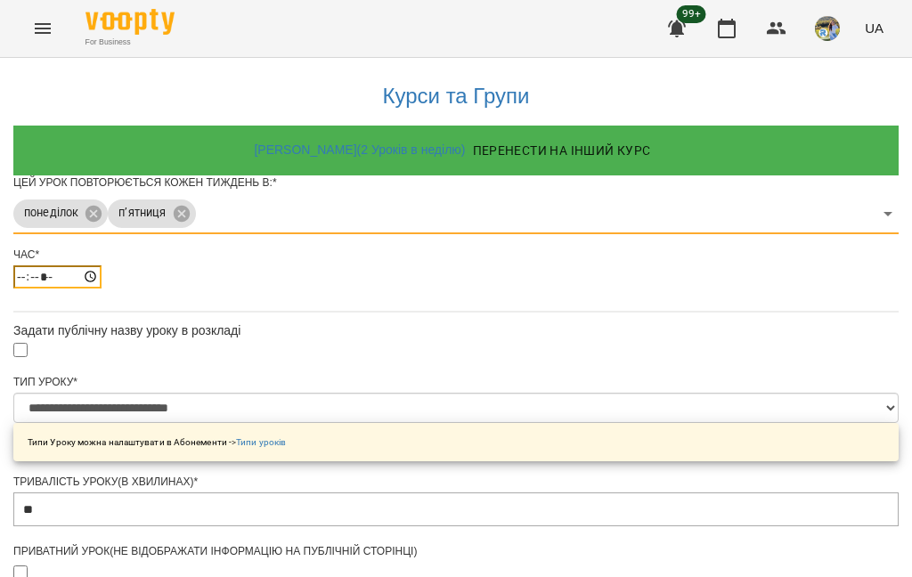
click at [102, 289] on input "*****" at bounding box center [57, 276] width 88 height 23
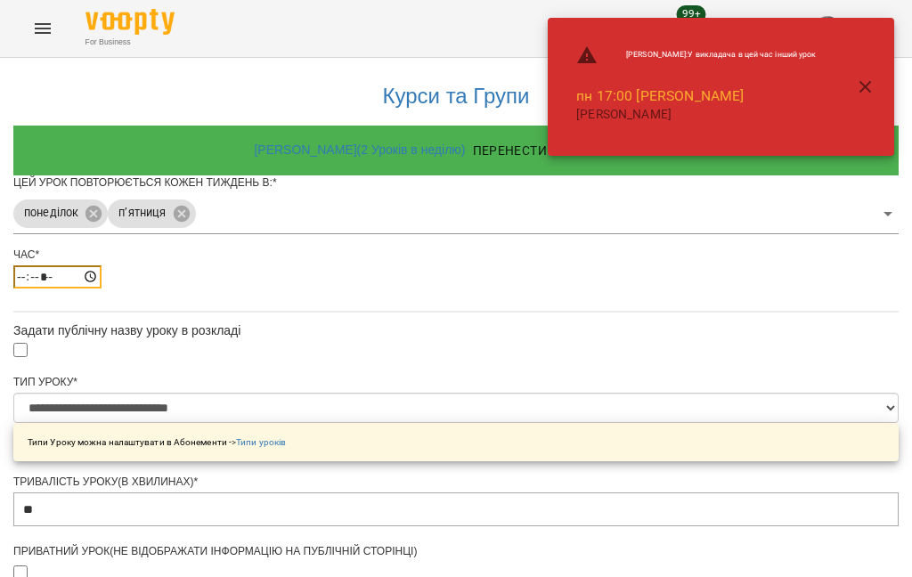
type input "*****"
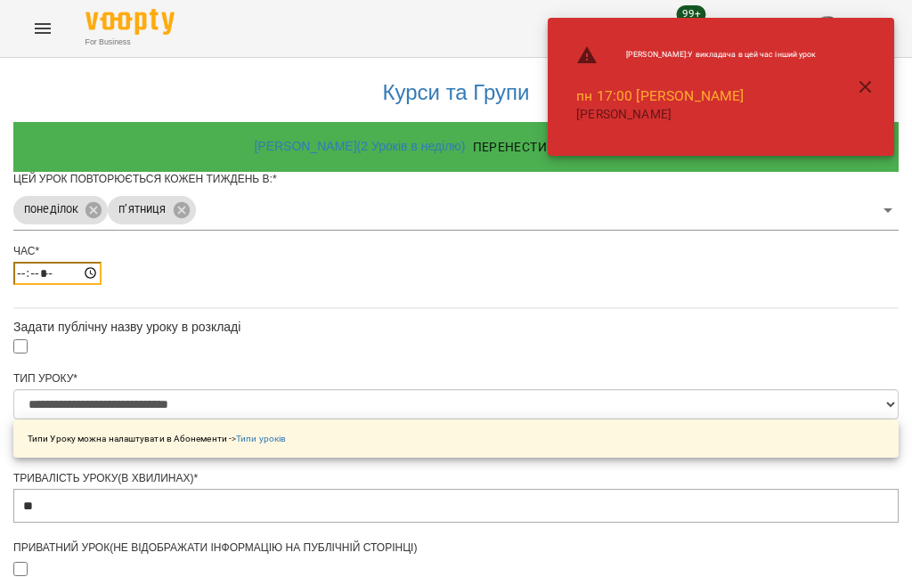
scroll to position [689, 0]
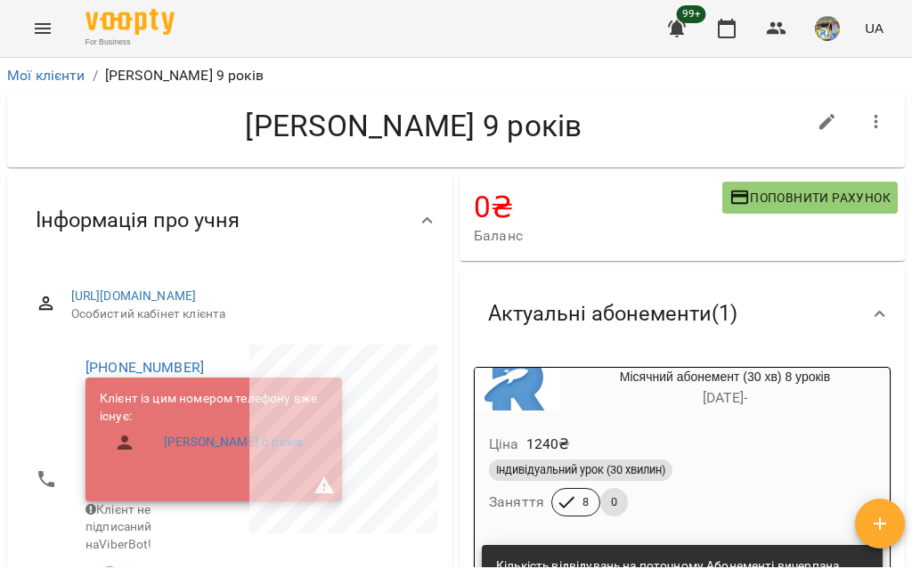
click at [683, 30] on icon "button" at bounding box center [726, 28] width 21 height 21
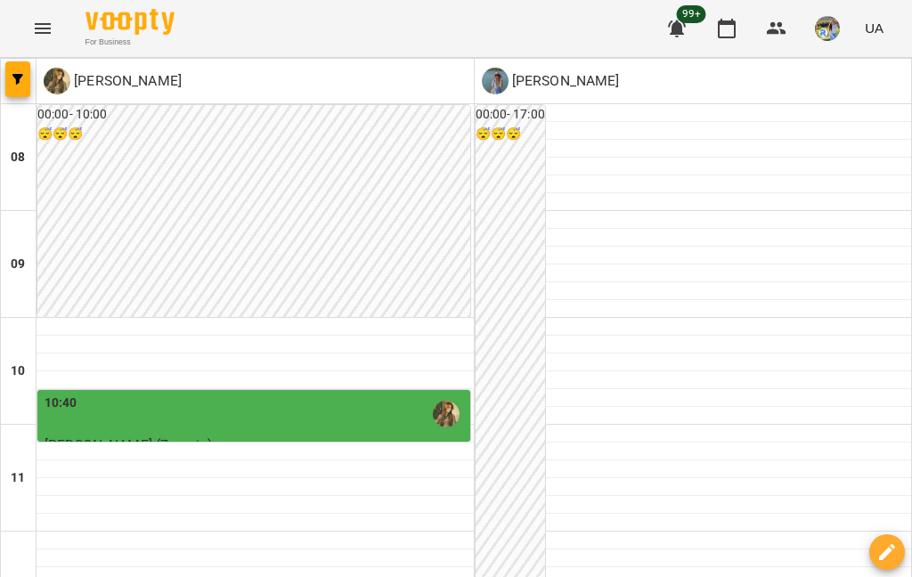
scroll to position [887, 0]
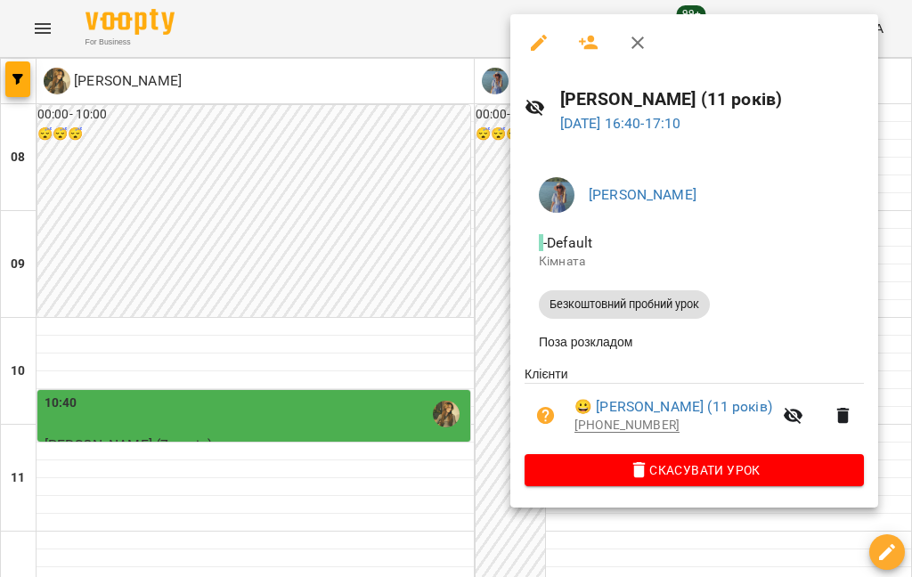
click at [435, 154] on div at bounding box center [456, 288] width 912 height 577
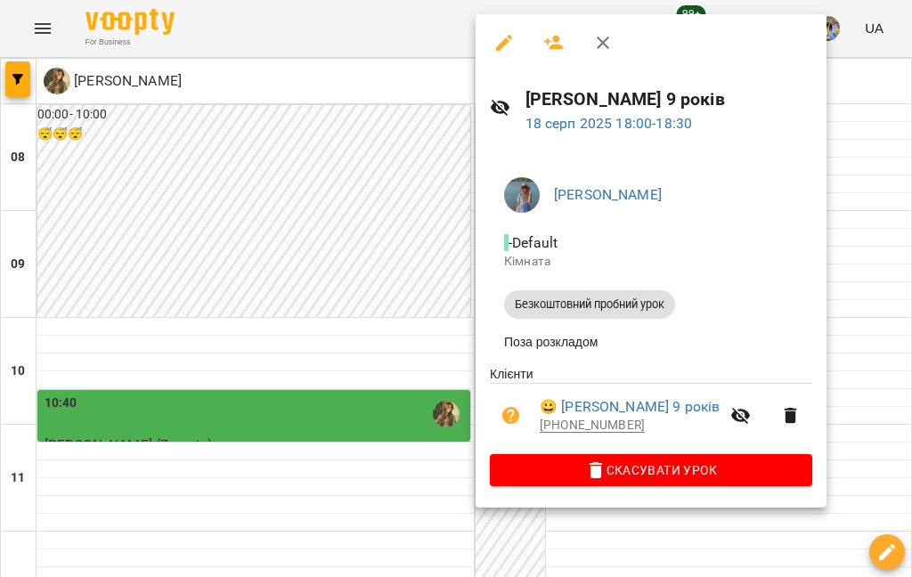
click at [683, 156] on div at bounding box center [456, 288] width 912 height 577
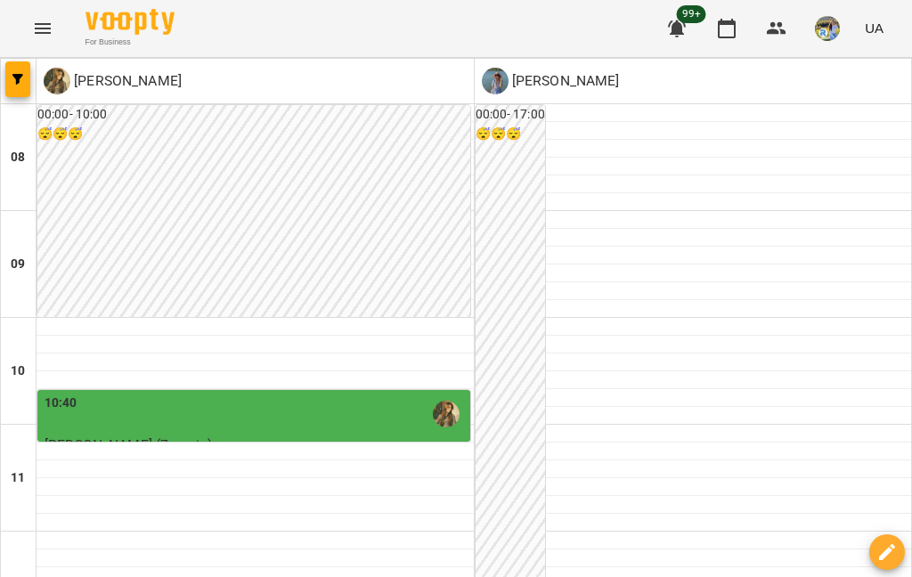
scroll to position [964, 0]
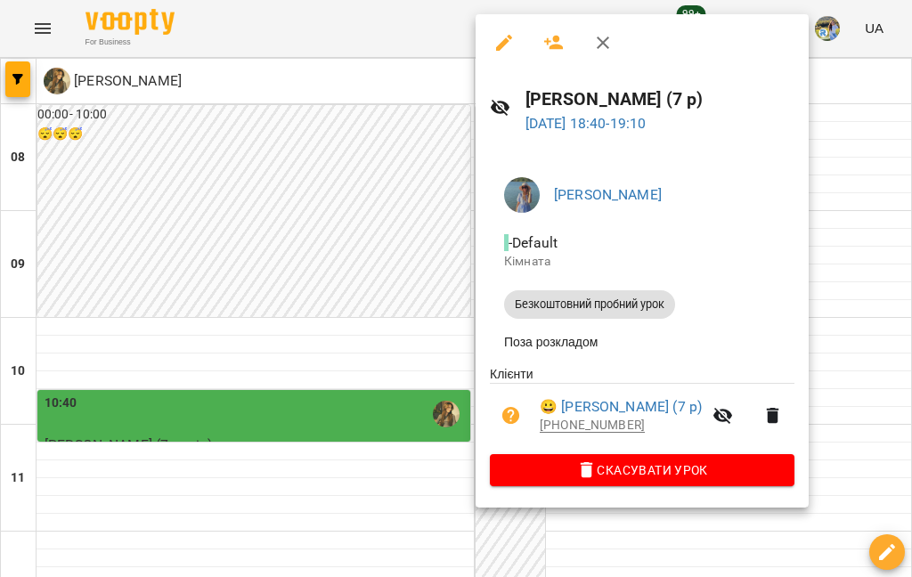
click at [683, 149] on div at bounding box center [456, 288] width 912 height 577
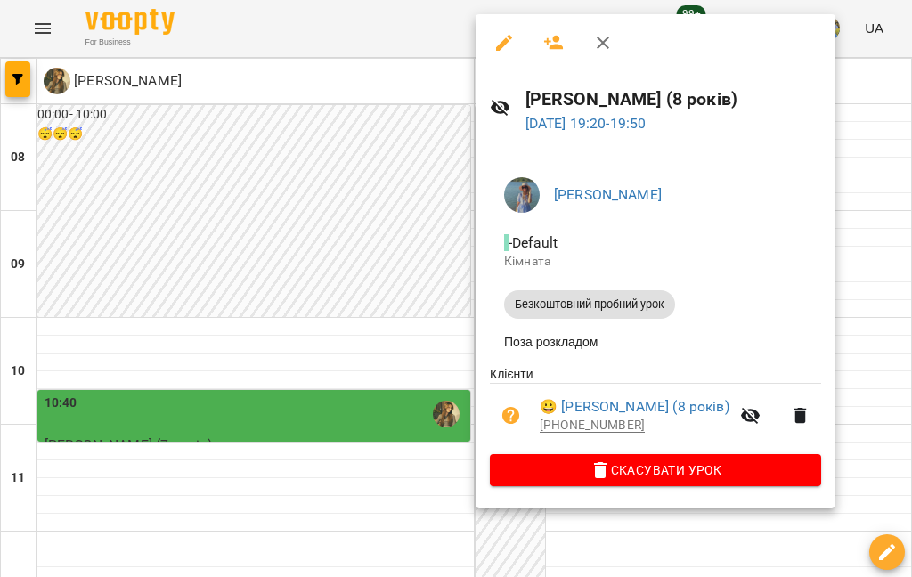
click at [683, 308] on div at bounding box center [456, 288] width 912 height 577
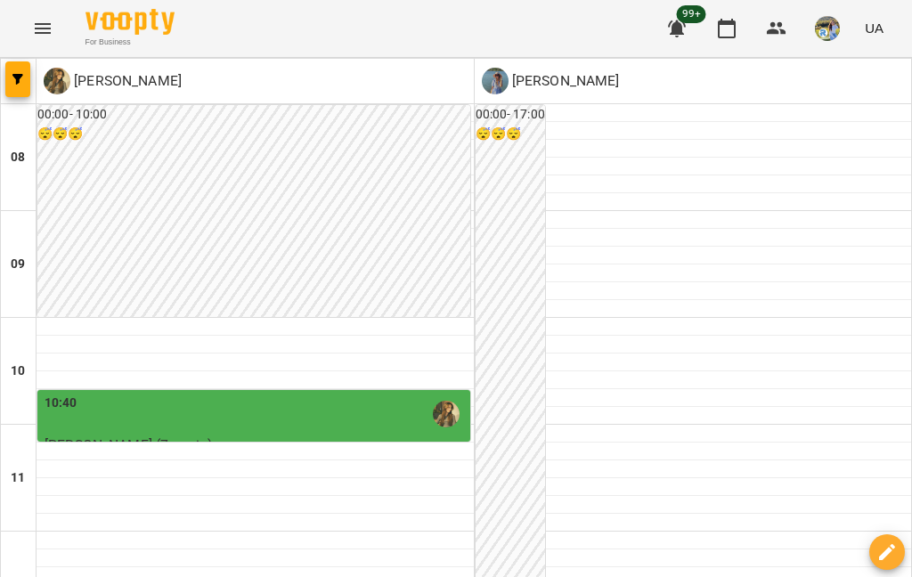
scroll to position [1067, 0]
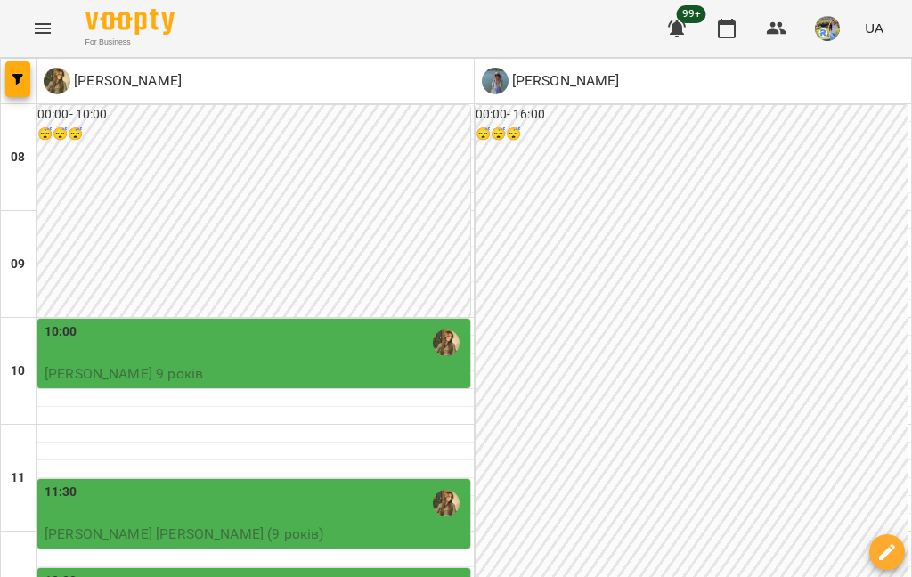
click at [681, 320] on div "00:00 - 16:00 😴😴😴" at bounding box center [692, 531] width 433 height 853
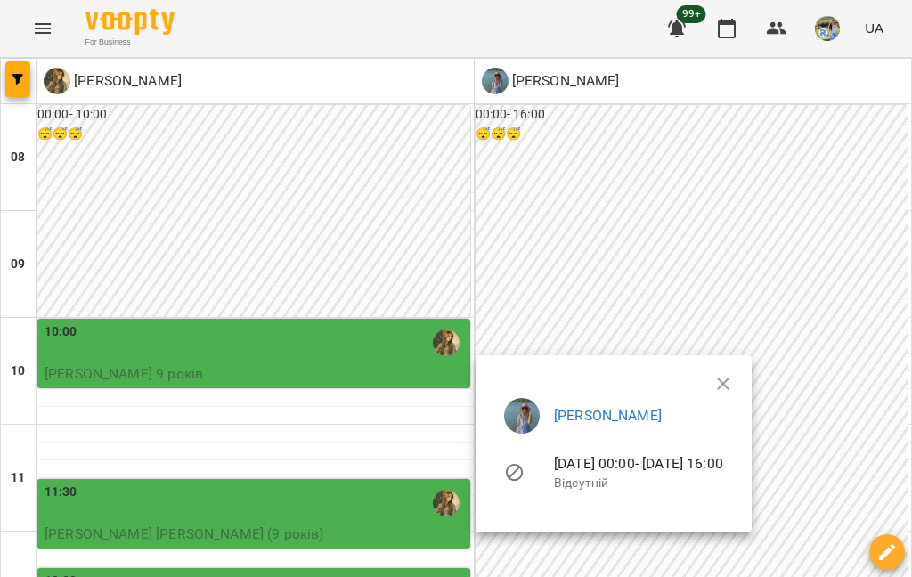
click at [683, 381] on button "button" at bounding box center [723, 384] width 43 height 43
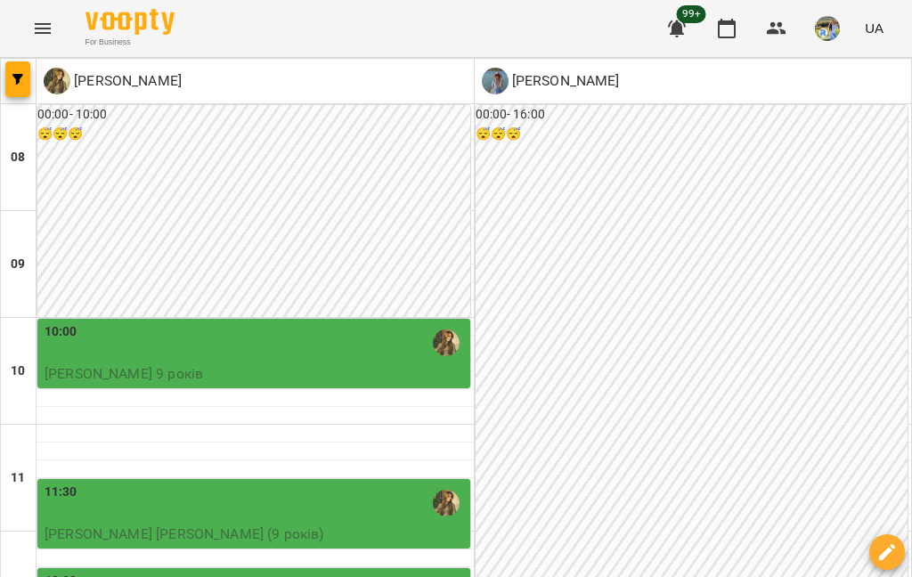
scroll to position [773, 0]
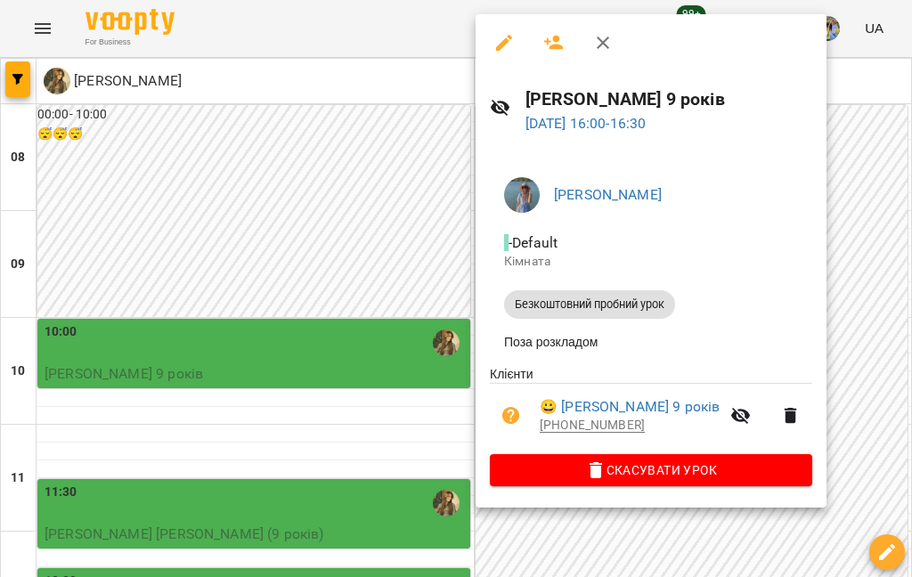
click at [683, 301] on div at bounding box center [456, 288] width 912 height 577
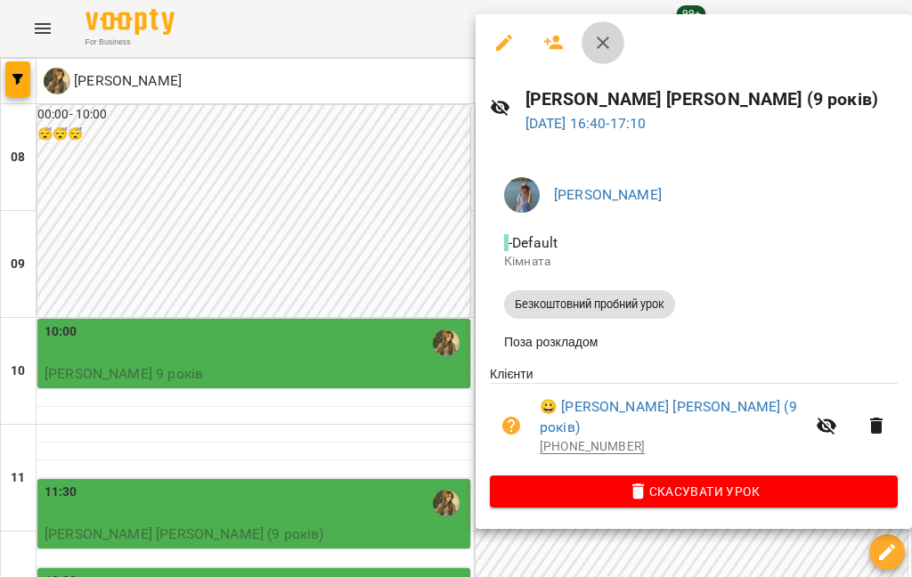
click at [592, 40] on icon "button" at bounding box center [602, 42] width 21 height 21
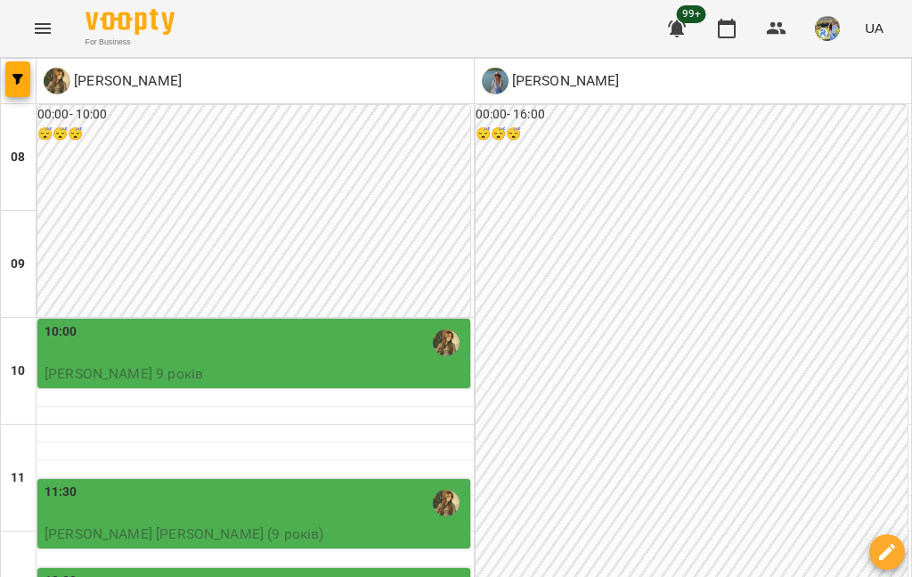
click at [683, 20] on button "button" at bounding box center [776, 28] width 43 height 43
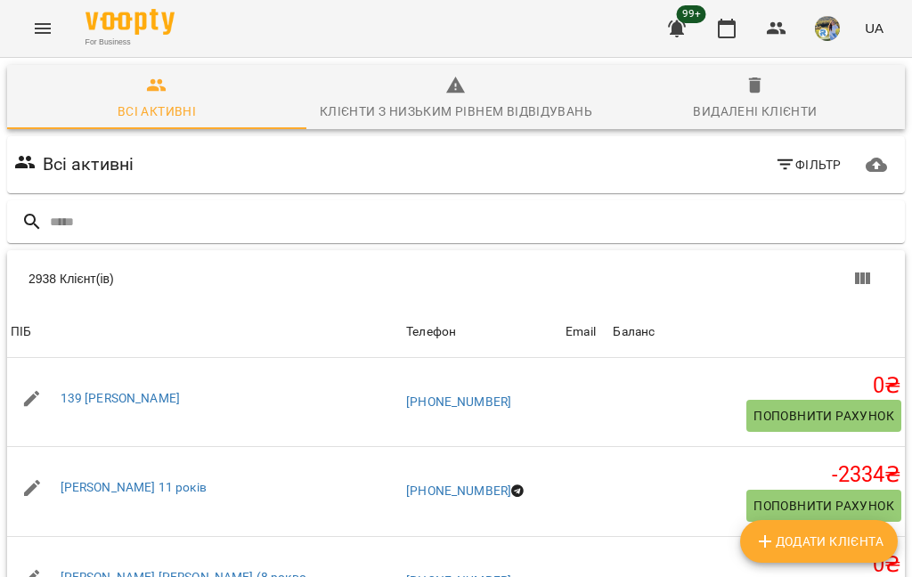
click at [467, 235] on input "text" at bounding box center [474, 222] width 848 height 29
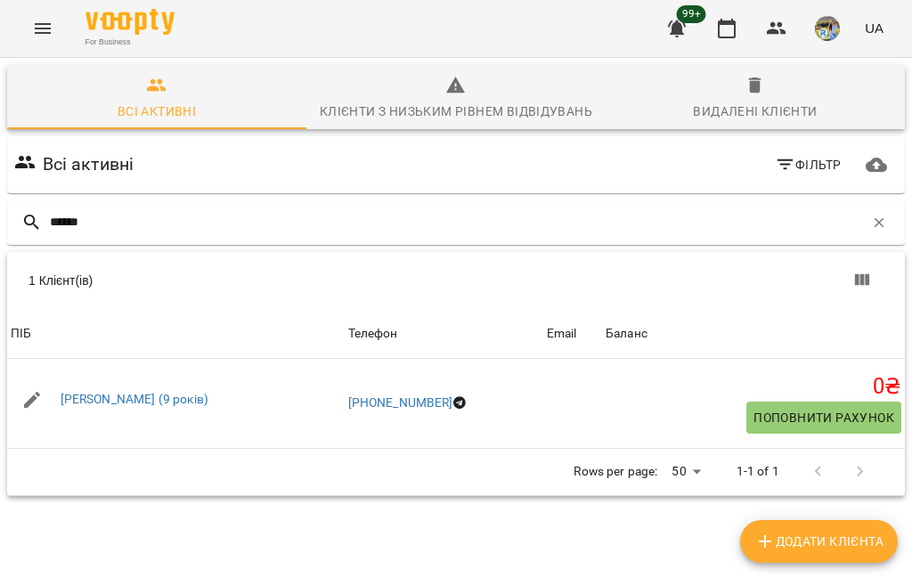
scroll to position [78, 0]
type input "*******"
click at [499, 208] on input "*******" at bounding box center [457, 222] width 814 height 29
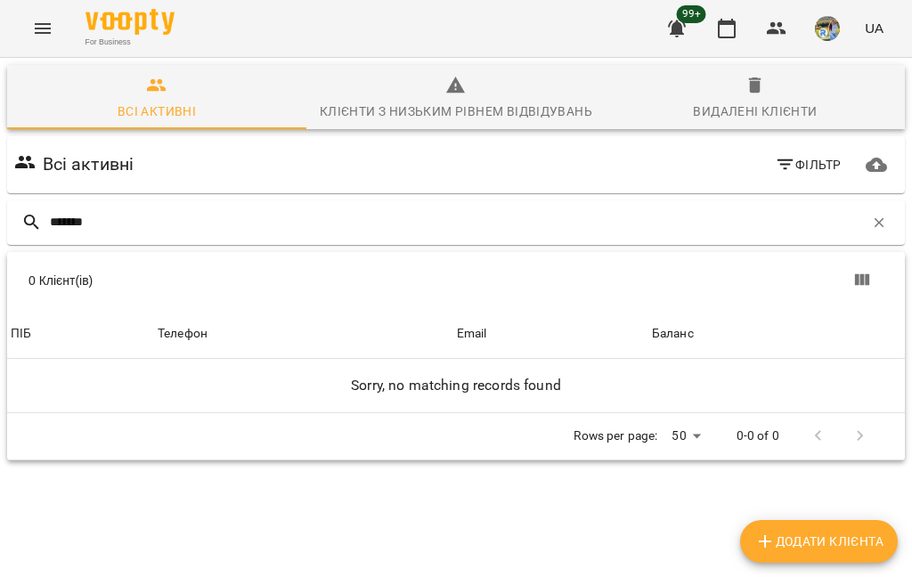
click at [467, 208] on input "*******" at bounding box center [457, 222] width 814 height 29
click at [467, 57] on header "For Business 99+ UA" at bounding box center [456, 29] width 912 height 58
click at [326, 208] on input "*******" at bounding box center [457, 222] width 814 height 29
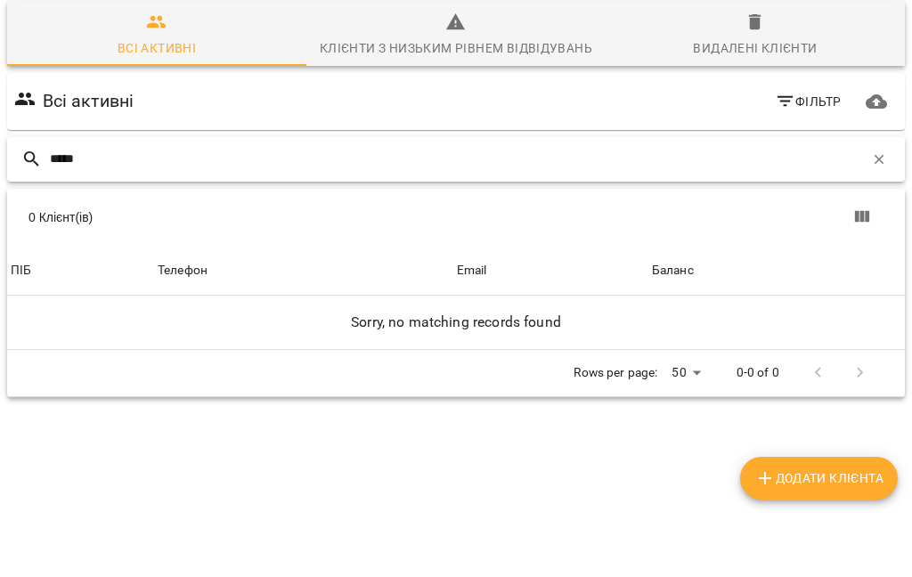
type input "******"
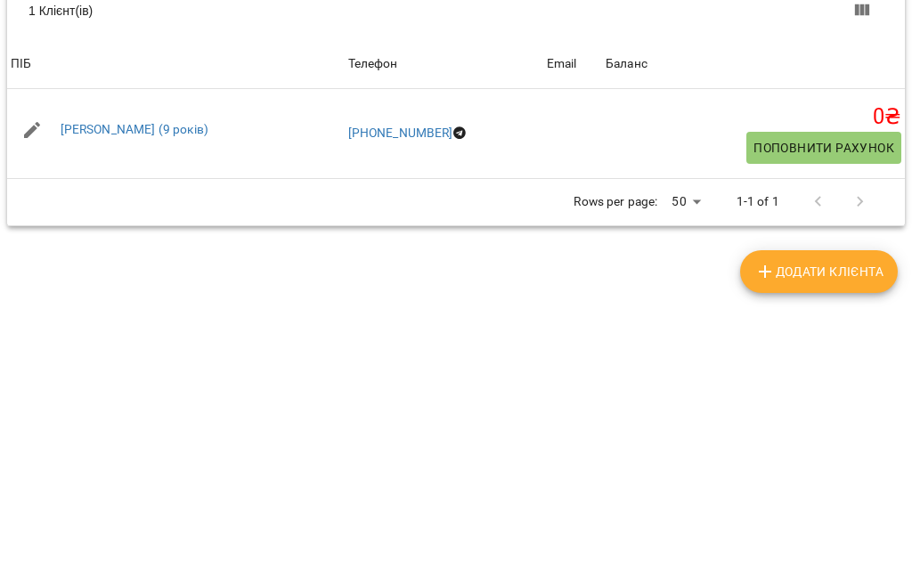
click at [86, 392] on link "Іван Згоник (9 років)" at bounding box center [135, 399] width 148 height 14
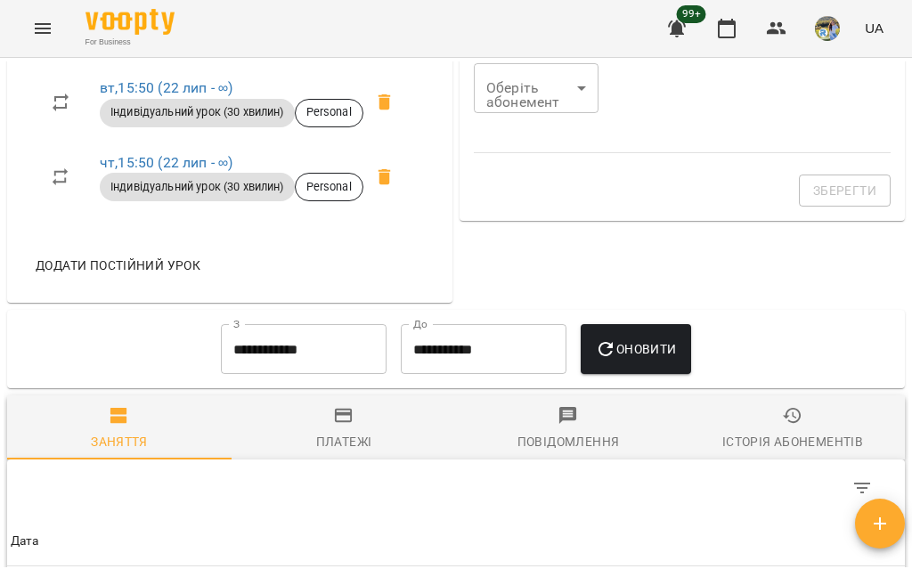
scroll to position [798, 0]
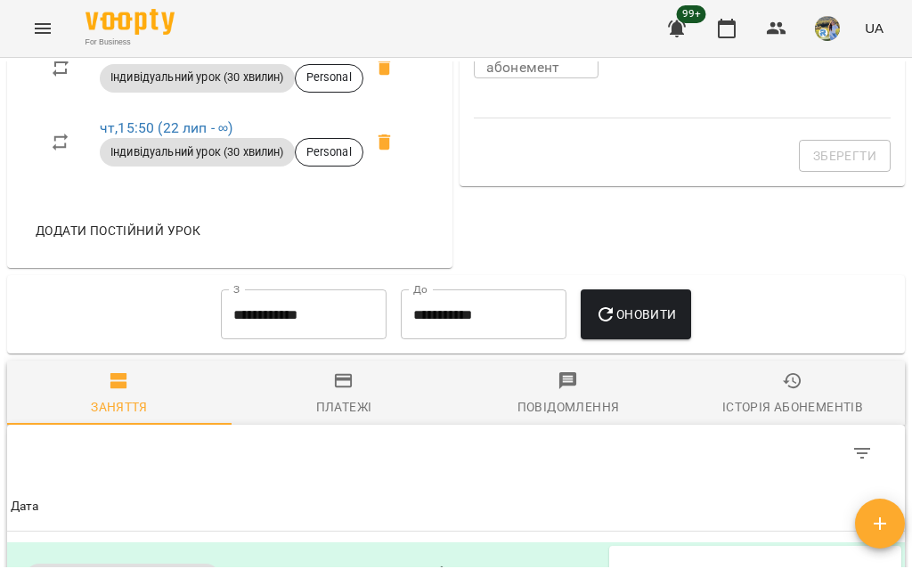
click at [155, 254] on div "Додати постійний урок" at bounding box center [227, 231] width 412 height 46
click at [170, 241] on span "Додати постійний урок" at bounding box center [118, 230] width 165 height 21
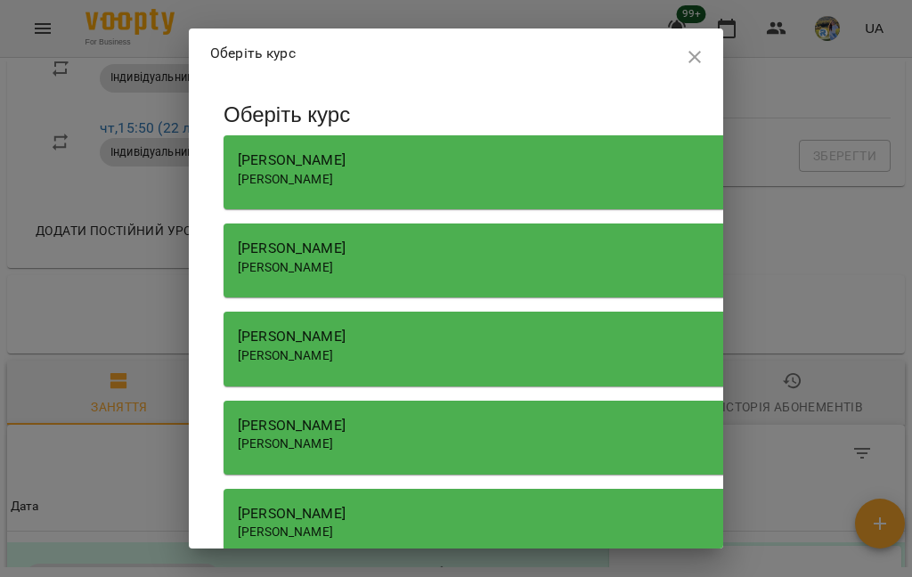
click at [391, 252] on div "[PERSON_NAME]" at bounding box center [642, 248] width 809 height 21
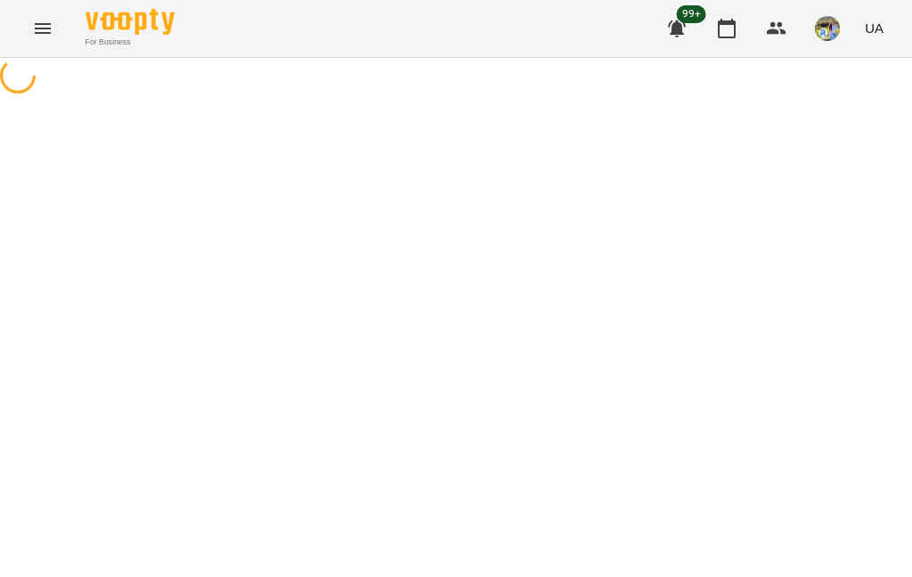
select select "**********"
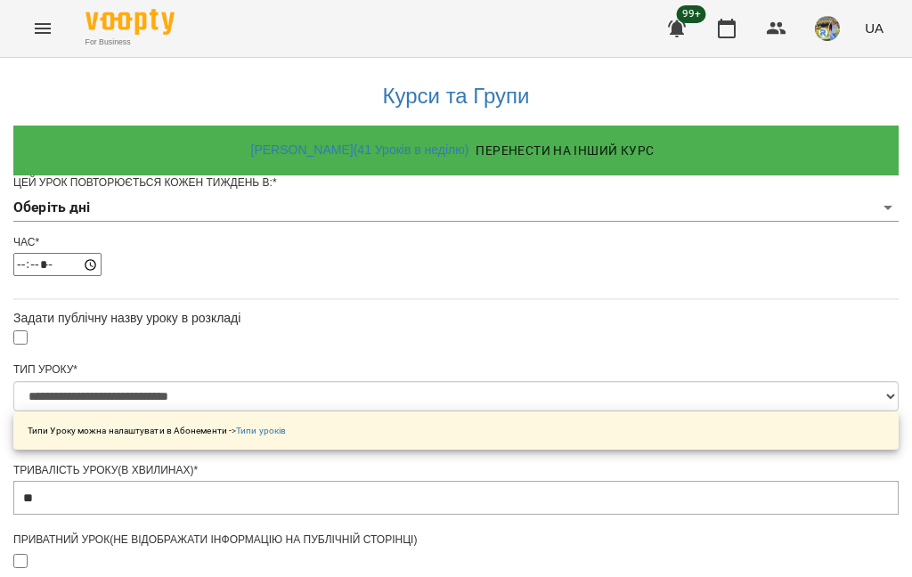
click at [379, 244] on body "**********" at bounding box center [456, 573] width 912 height 1147
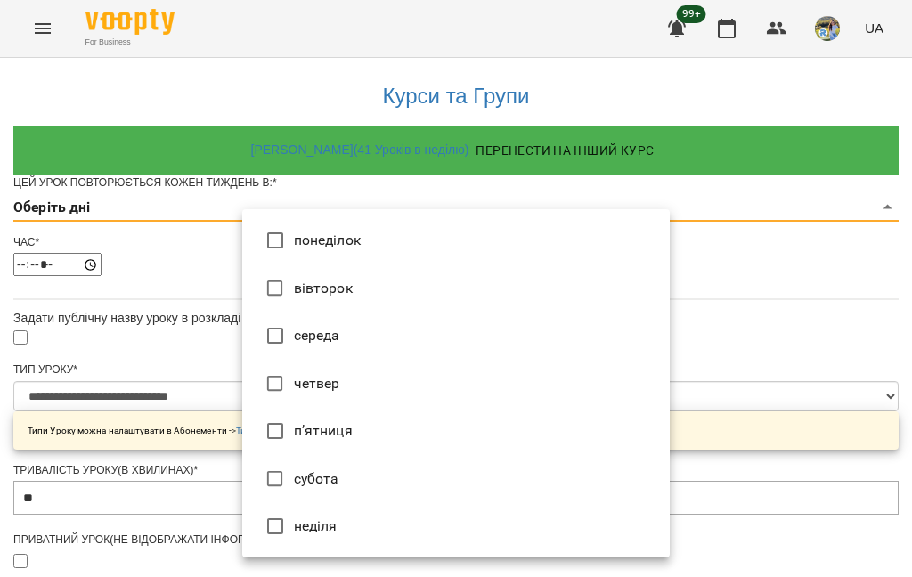
type input "*"
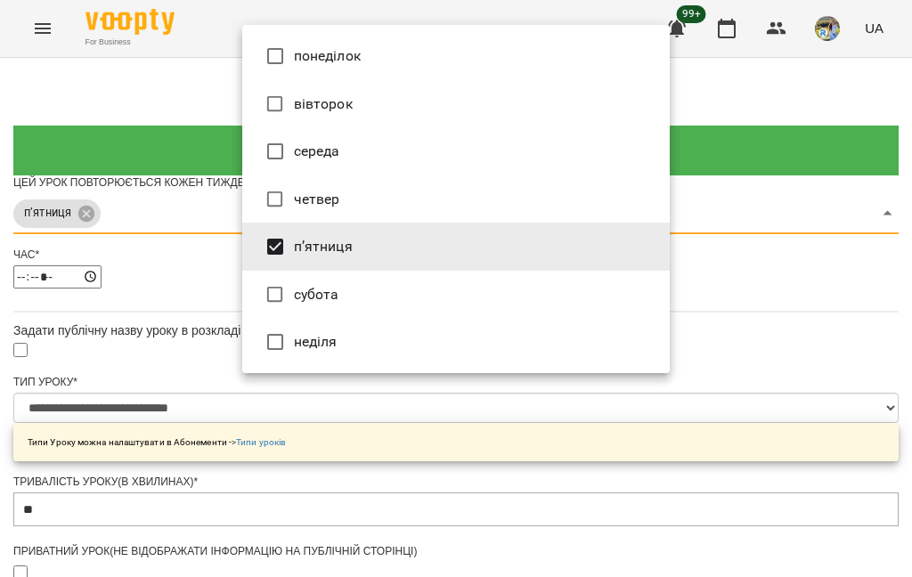
click at [274, 419] on div at bounding box center [456, 288] width 912 height 577
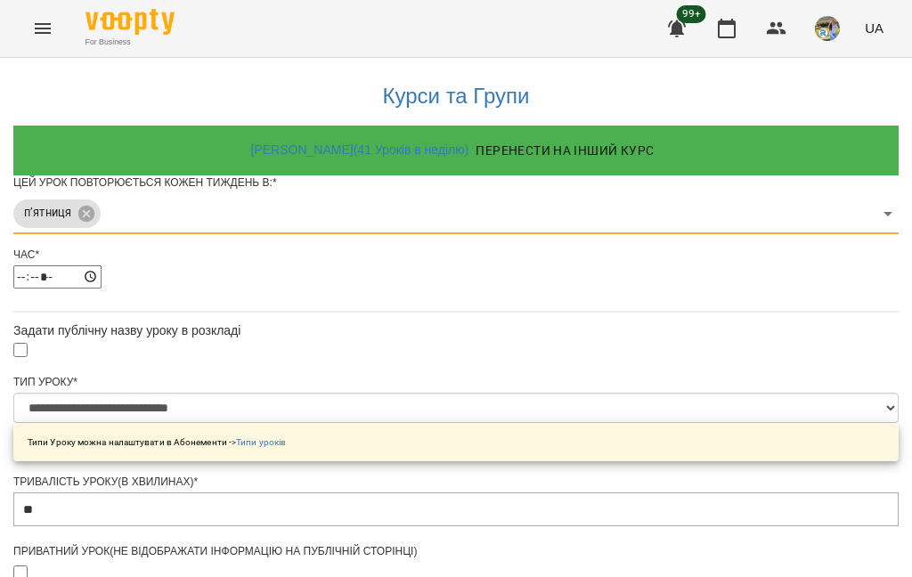
click at [283, 263] on div "Час *" at bounding box center [455, 255] width 885 height 15
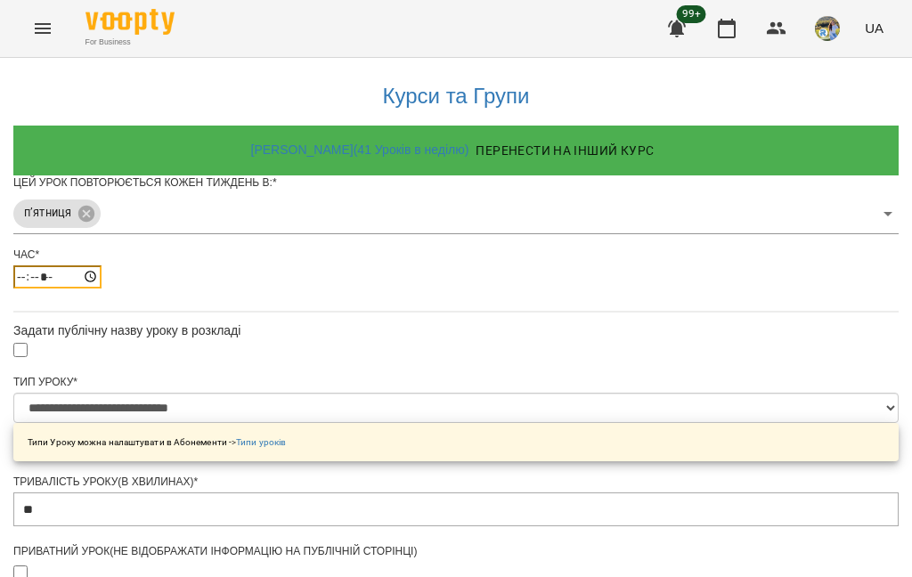
click at [102, 289] on input "*****" at bounding box center [57, 276] width 88 height 23
type input "*****"
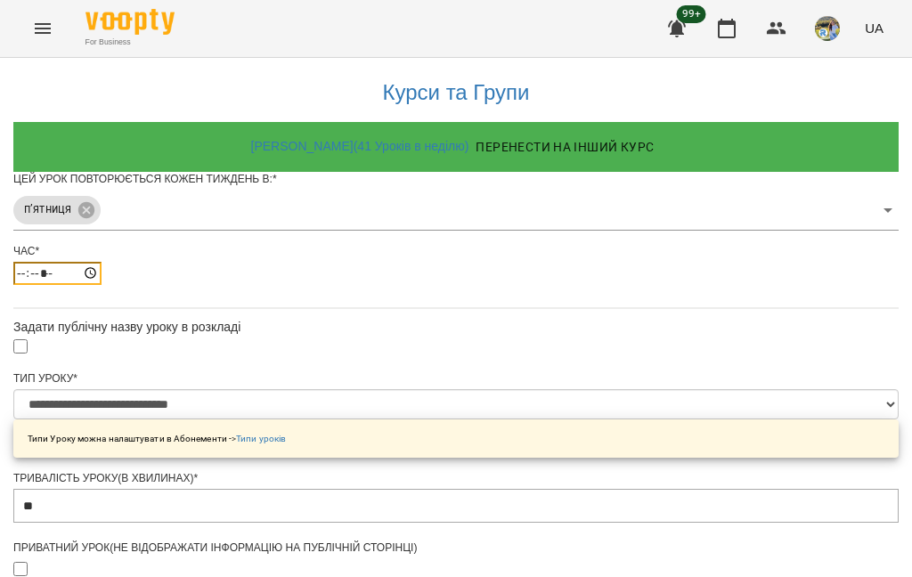
scroll to position [689, 0]
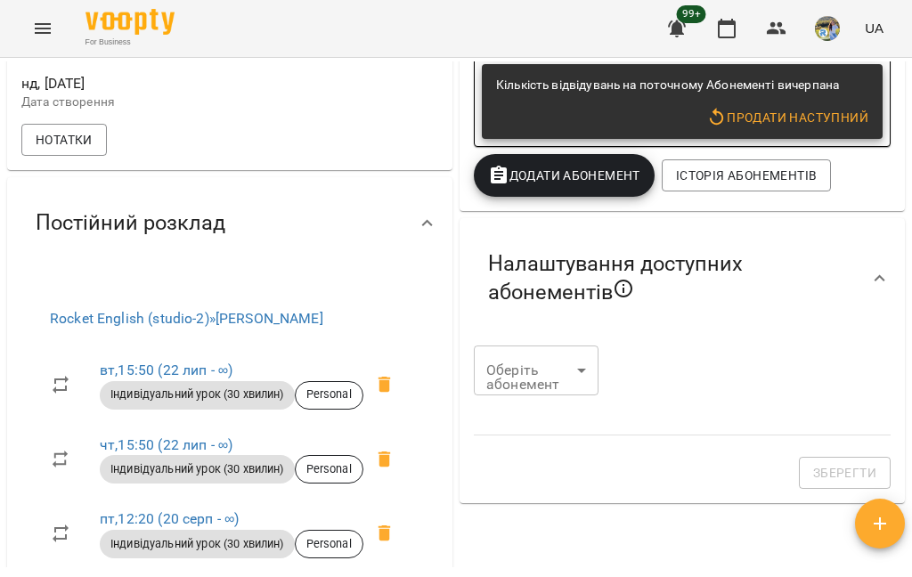
scroll to position [360, 0]
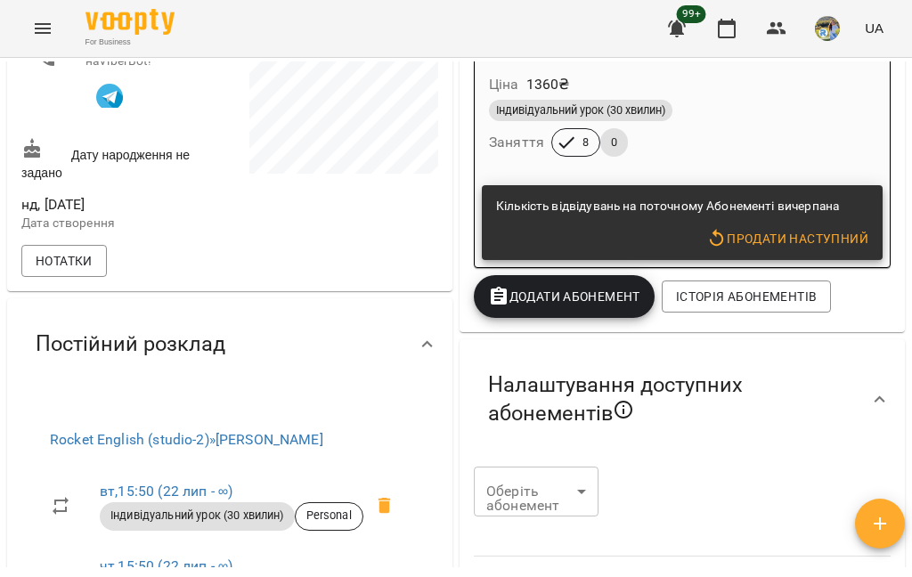
click at [683, 17] on button "button" at bounding box center [726, 28] width 43 height 43
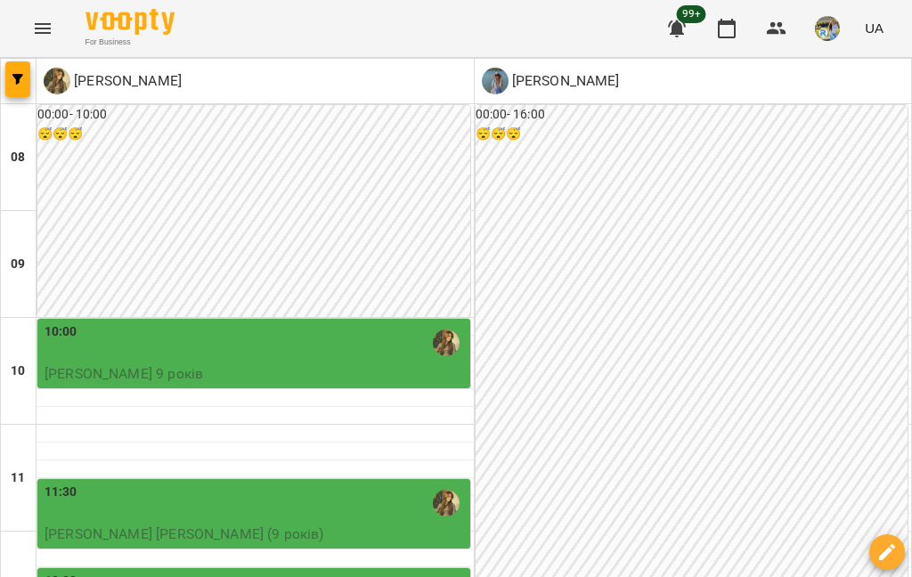
scroll to position [883, 0]
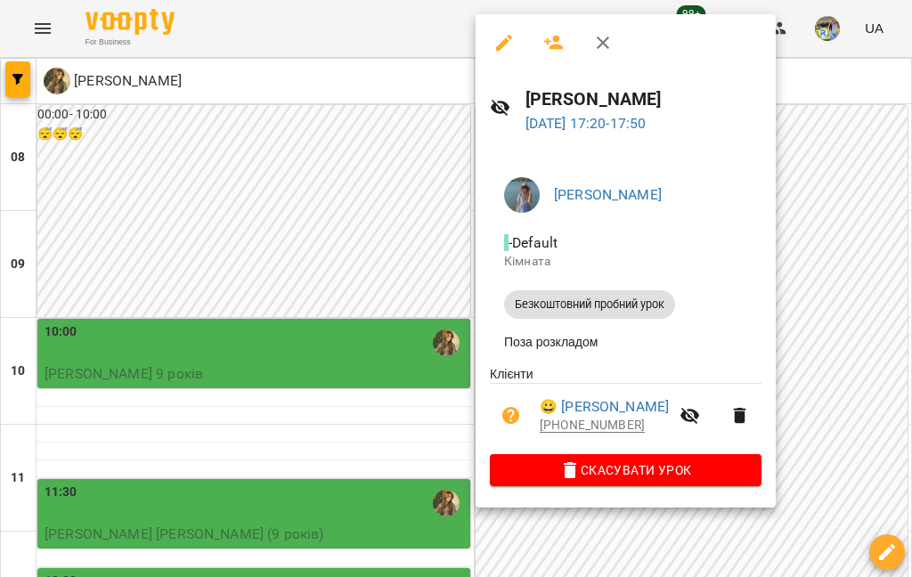
click at [683, 170] on div at bounding box center [456, 288] width 912 height 577
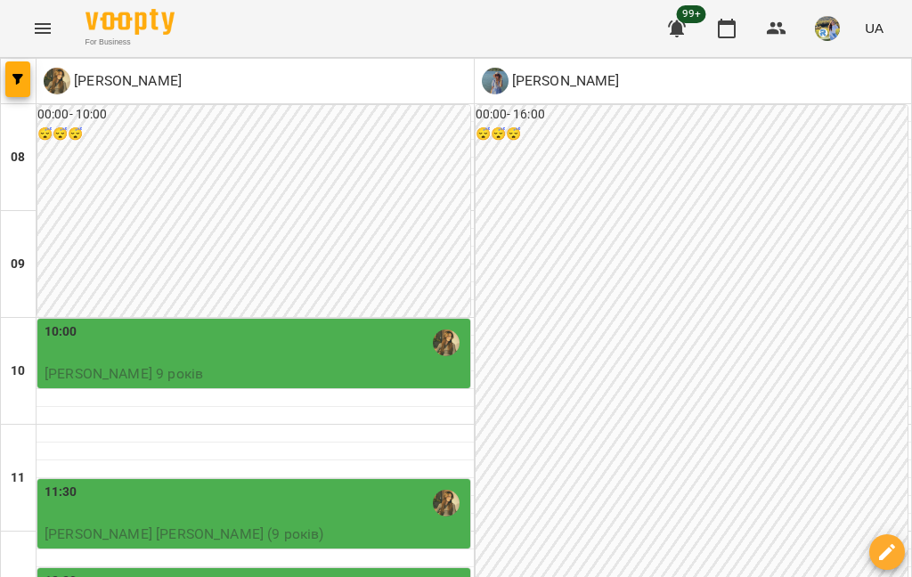
scroll to position [742, 0]
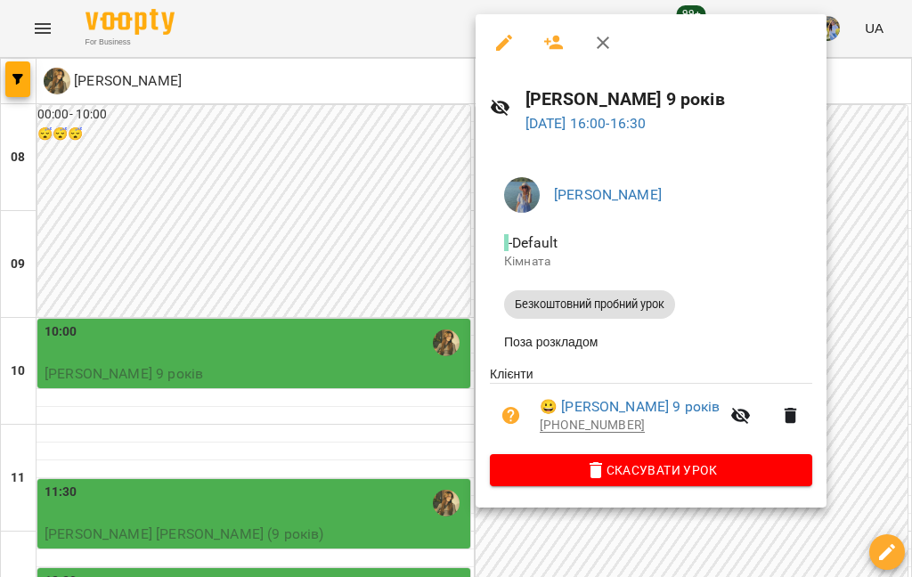
click at [683, 338] on div at bounding box center [456, 288] width 912 height 577
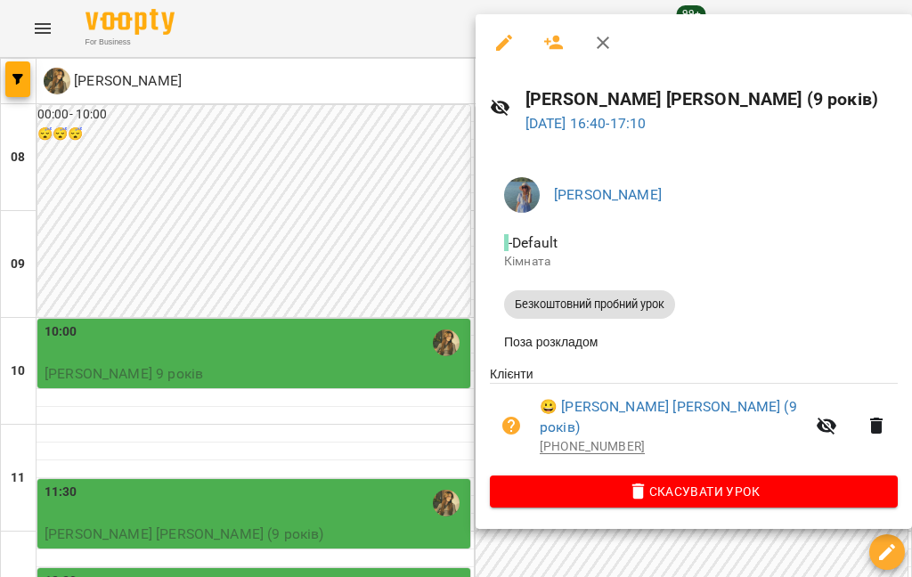
click at [683, 314] on div at bounding box center [456, 288] width 912 height 577
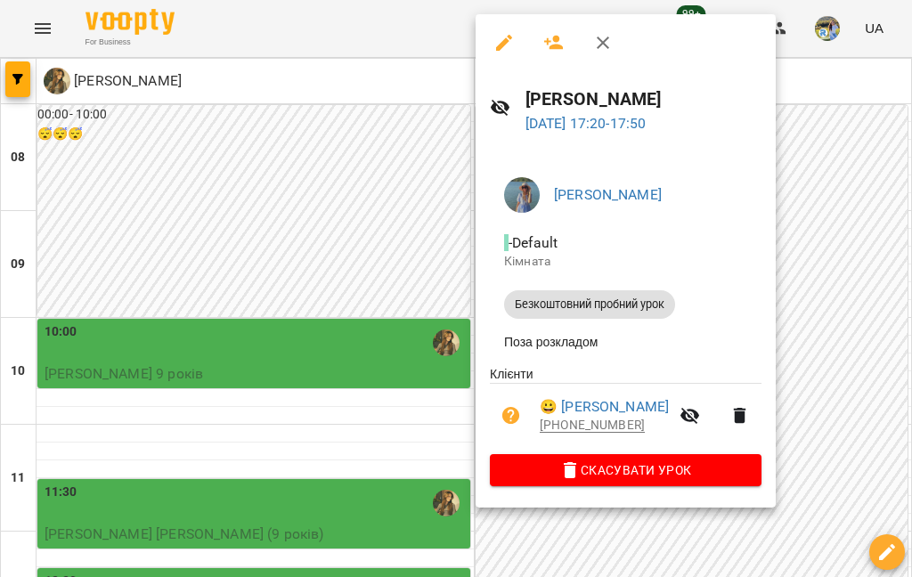
click at [683, 391] on div at bounding box center [456, 288] width 912 height 577
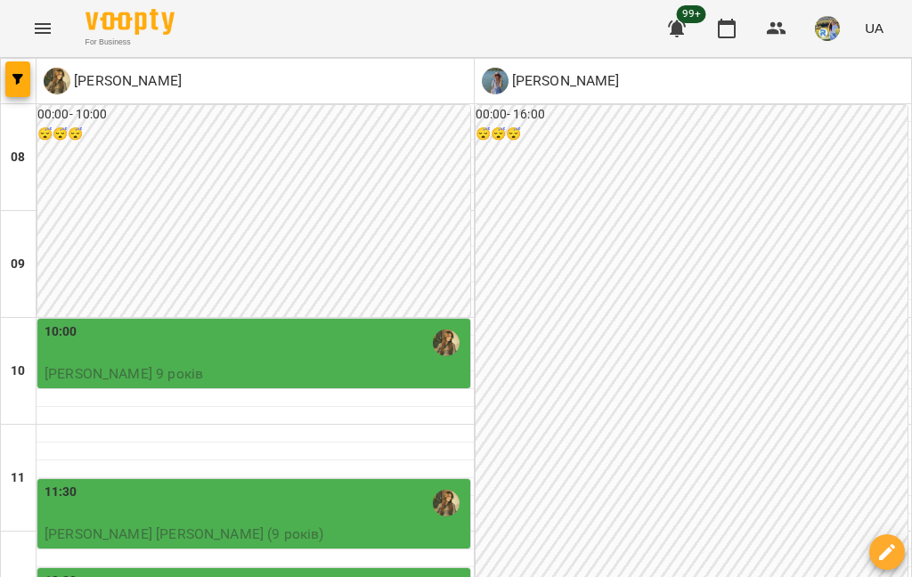
scroll to position [807, 0]
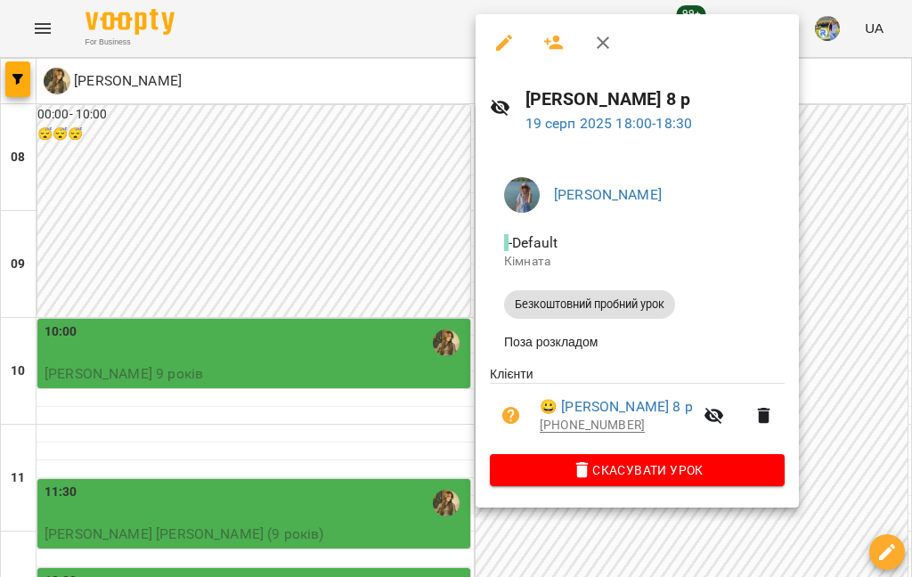
click at [683, 343] on div at bounding box center [456, 288] width 912 height 577
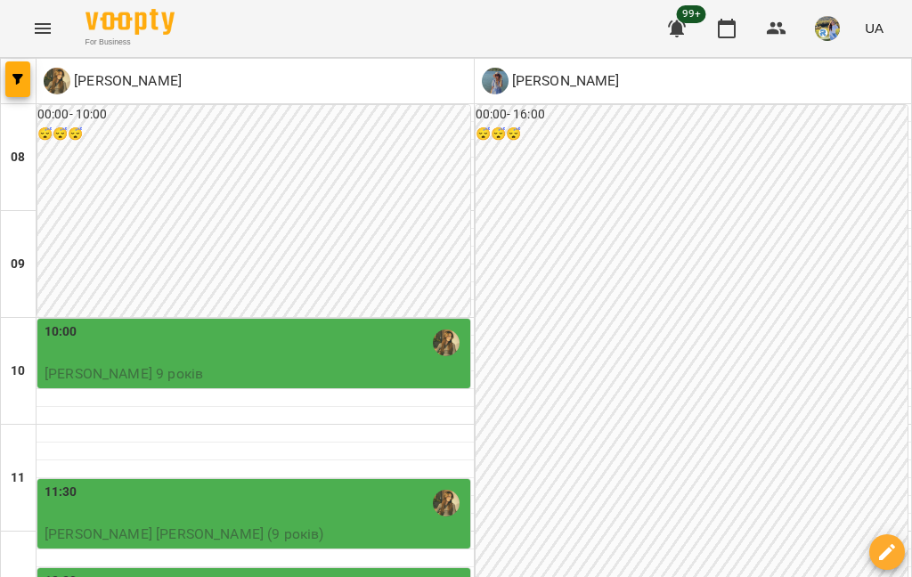
scroll to position [958, 0]
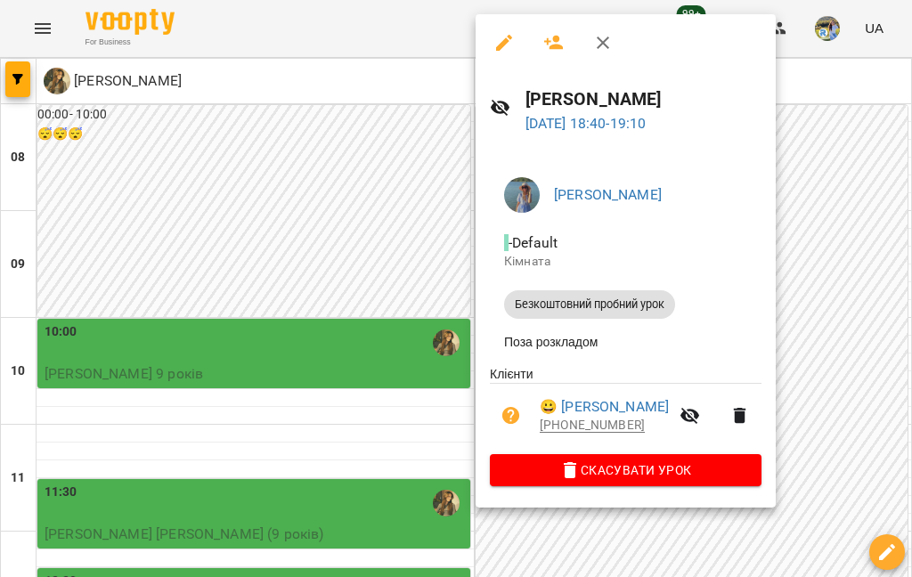
click at [683, 287] on div at bounding box center [456, 288] width 912 height 577
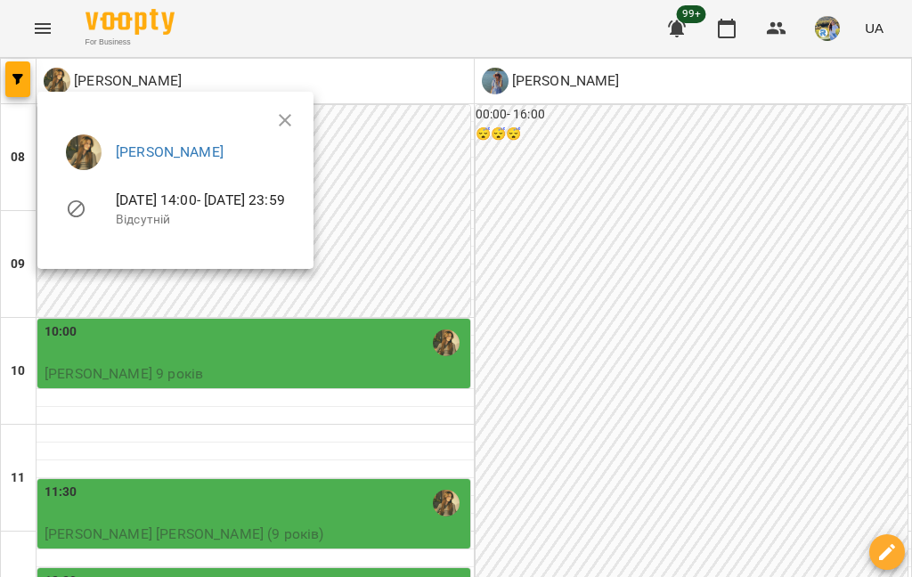
click at [60, 496] on div at bounding box center [456, 288] width 912 height 577
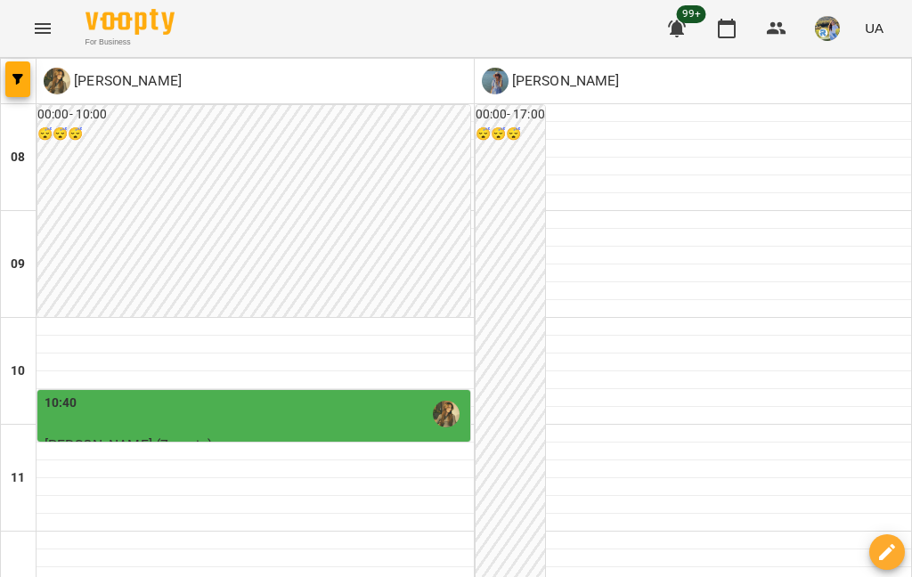
scroll to position [1121, 0]
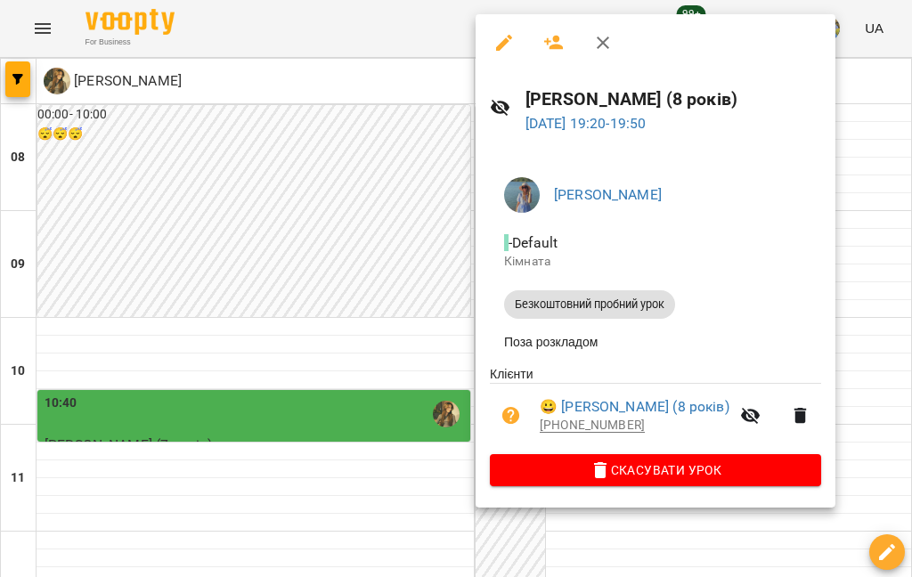
click at [683, 173] on div at bounding box center [456, 288] width 912 height 577
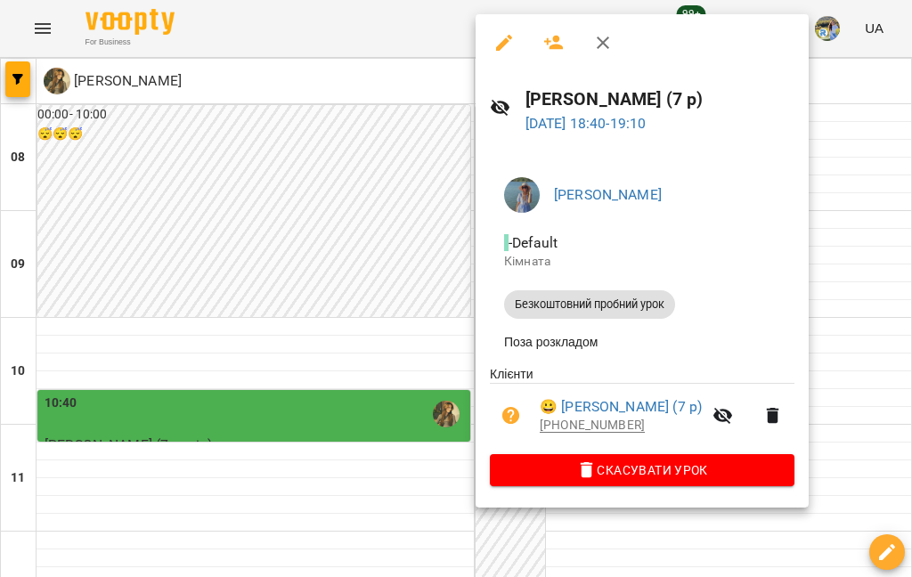
click at [624, 405] on link "😀 Трипадуш Дарія (7 р)" at bounding box center [621, 406] width 162 height 21
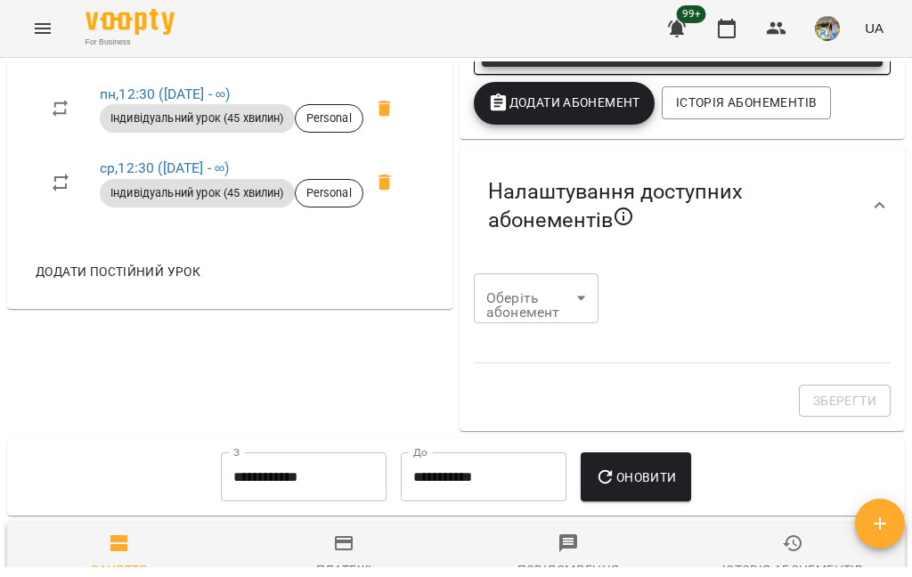
scroll to position [805, 0]
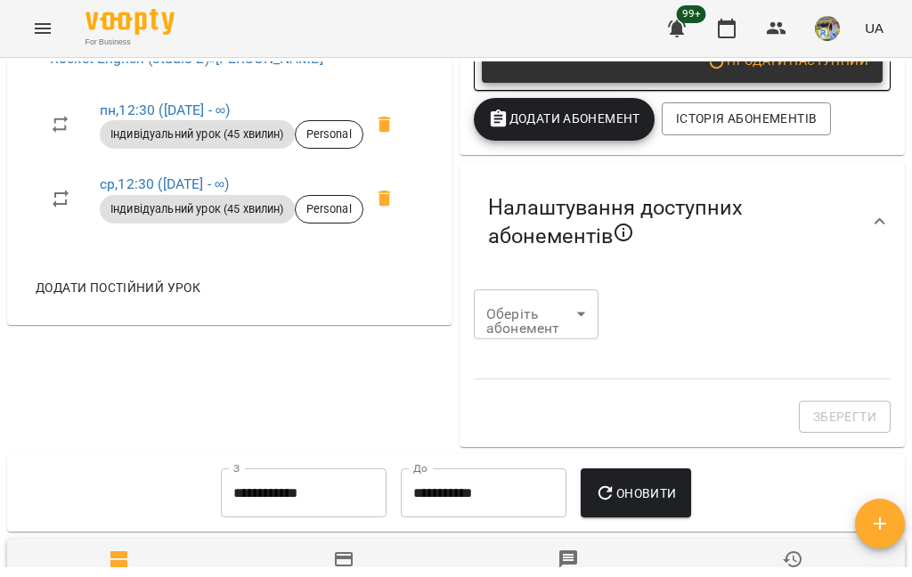
click at [403, 146] on span at bounding box center [384, 124] width 43 height 43
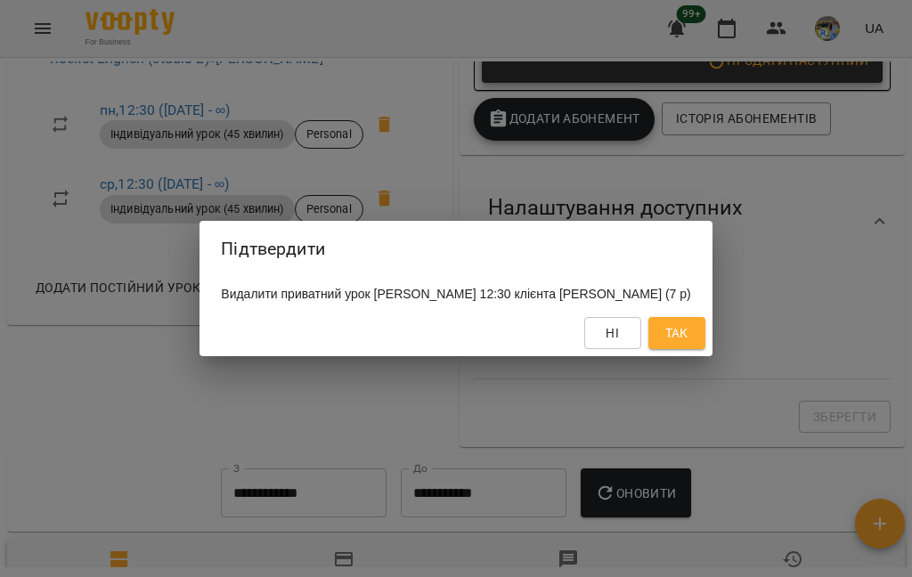
click at [683, 331] on button "Так" at bounding box center [676, 333] width 57 height 32
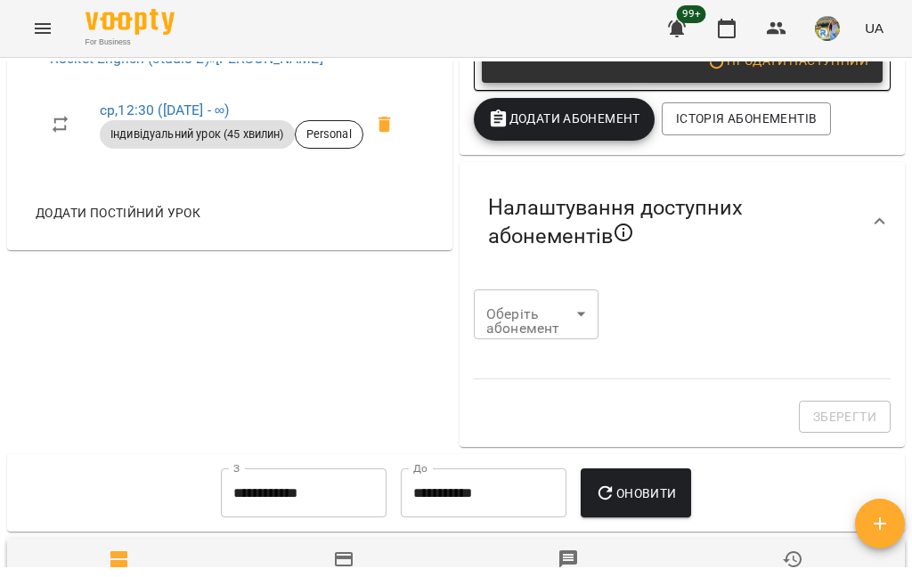
click at [396, 135] on icon at bounding box center [384, 124] width 21 height 21
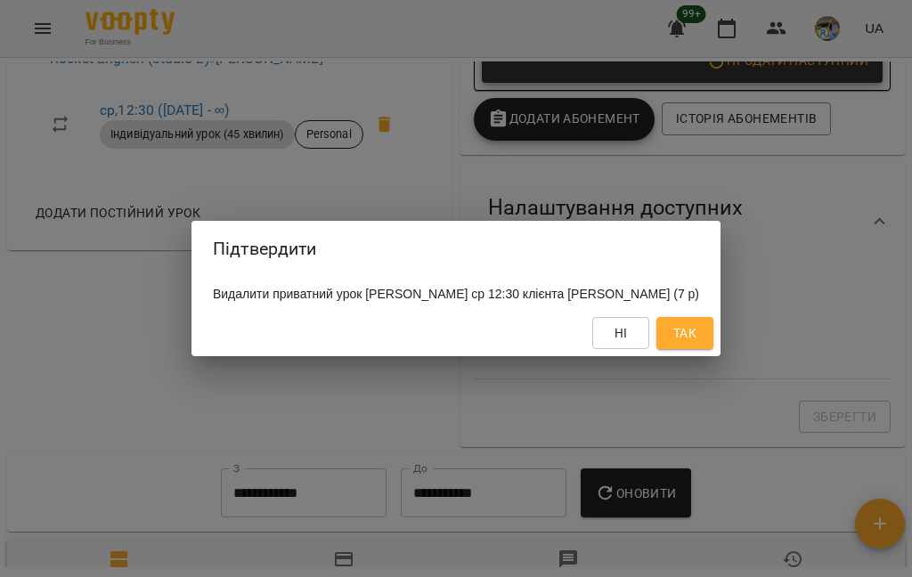
click at [665, 356] on div "Ні Так" at bounding box center [456, 333] width 529 height 46
click at [683, 344] on span "Так" at bounding box center [684, 332] width 23 height 21
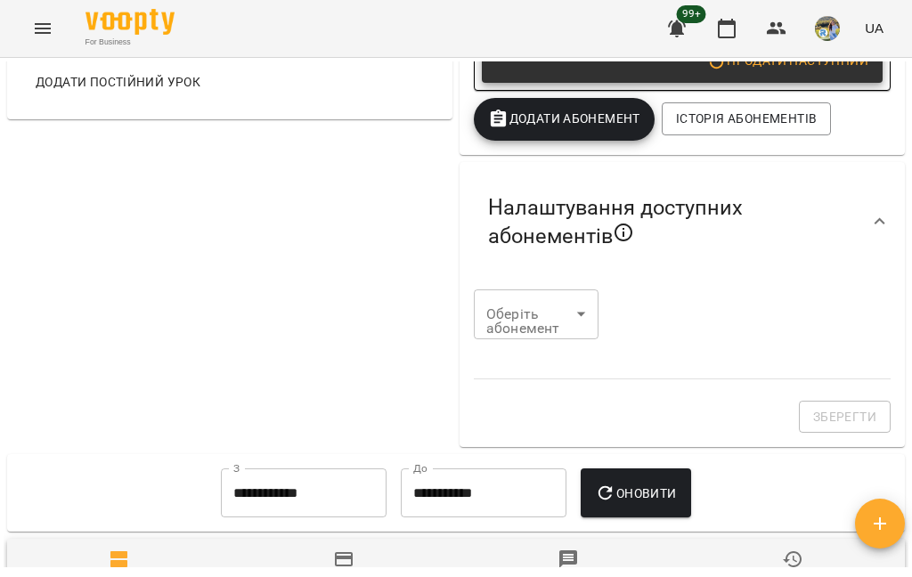
click at [161, 98] on button "Додати постійний урок" at bounding box center [118, 82] width 179 height 32
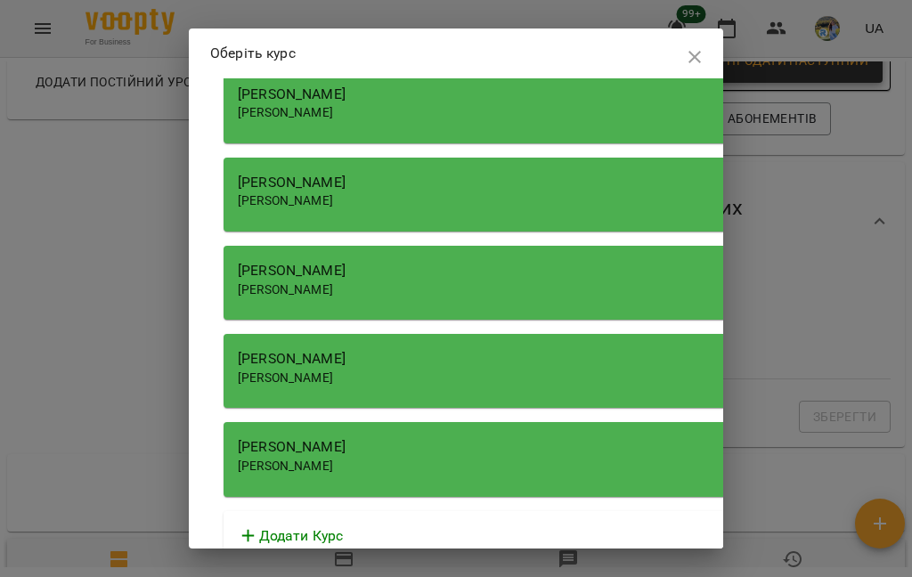
scroll to position [1638, 0]
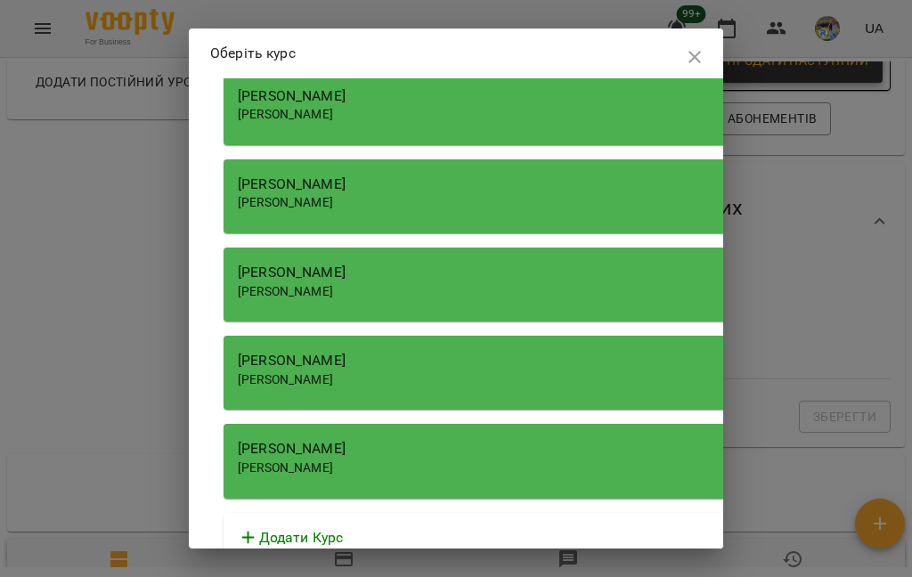
click at [458, 438] on div "[PERSON_NAME]" at bounding box center [642, 448] width 809 height 21
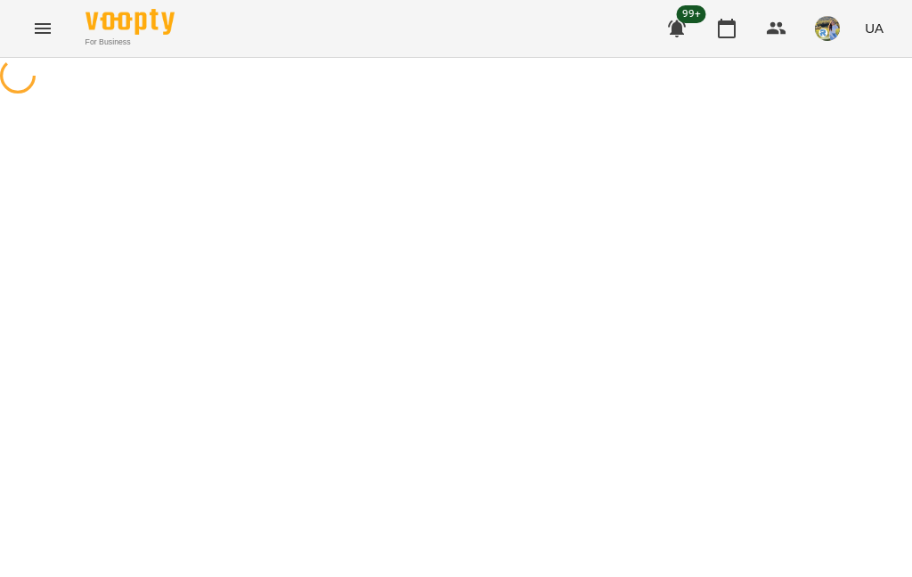
select select "**********"
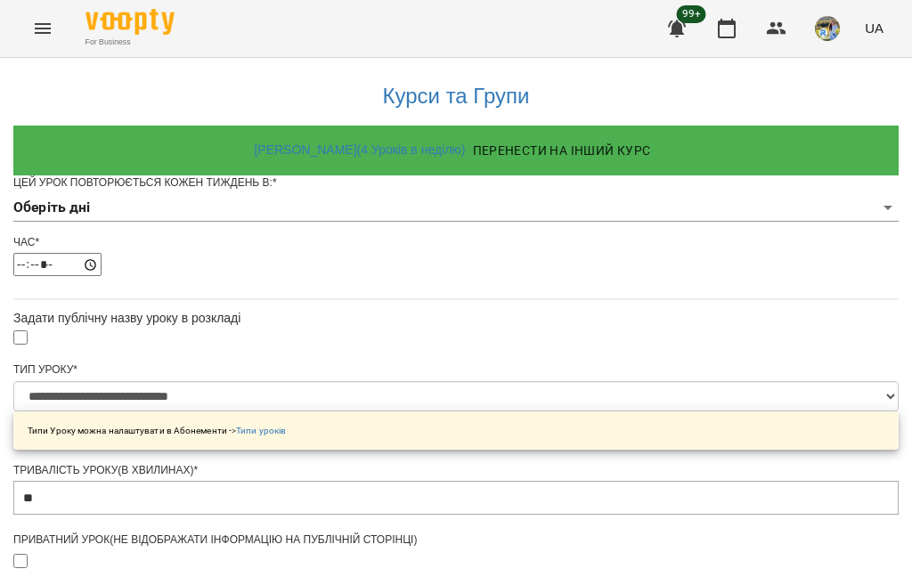
click at [326, 235] on body "**********" at bounding box center [456, 573] width 912 height 1147
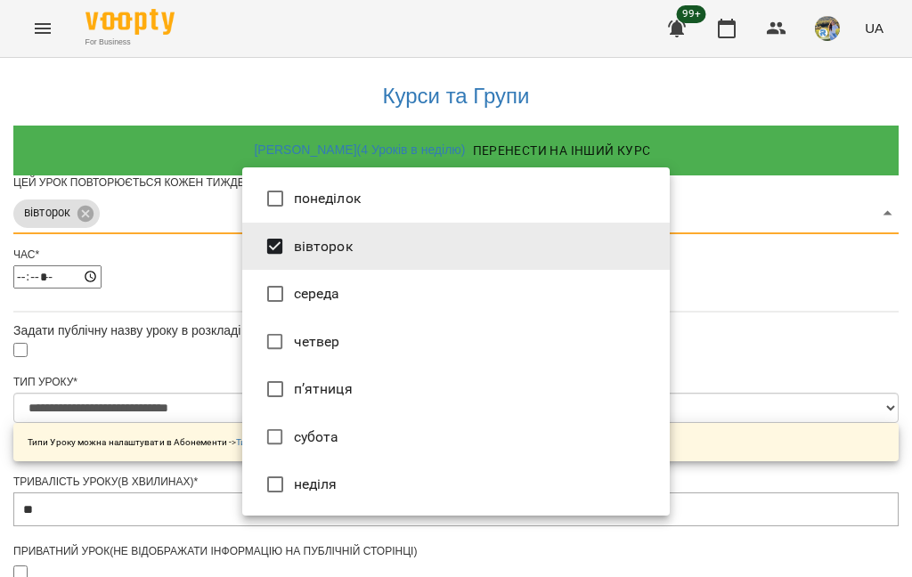
type input "***"
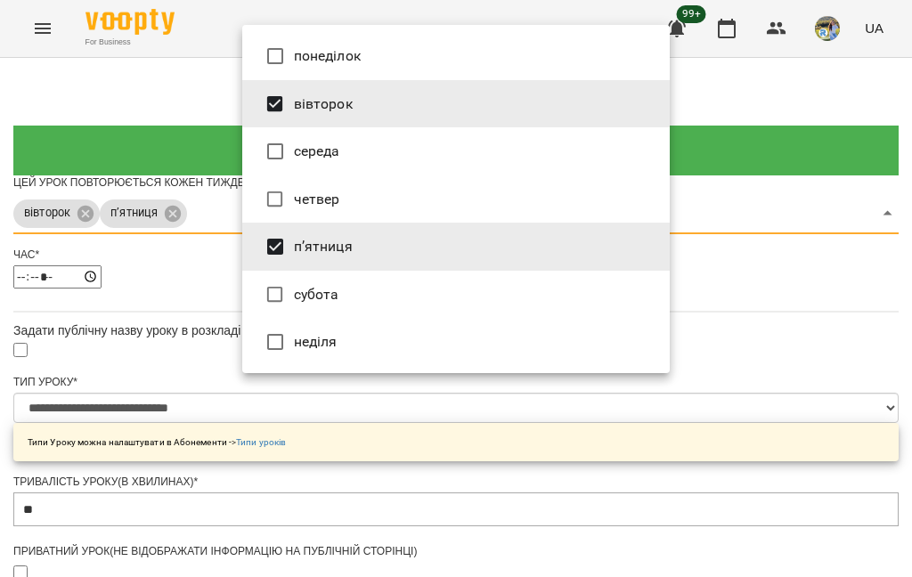
click at [683, 294] on div at bounding box center [456, 288] width 912 height 577
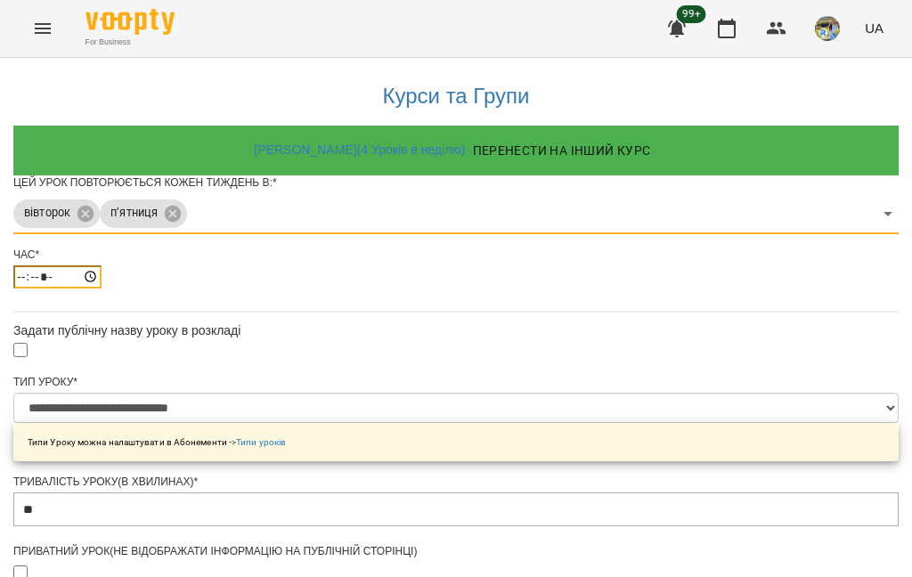
click at [102, 289] on input "*****" at bounding box center [57, 276] width 88 height 23
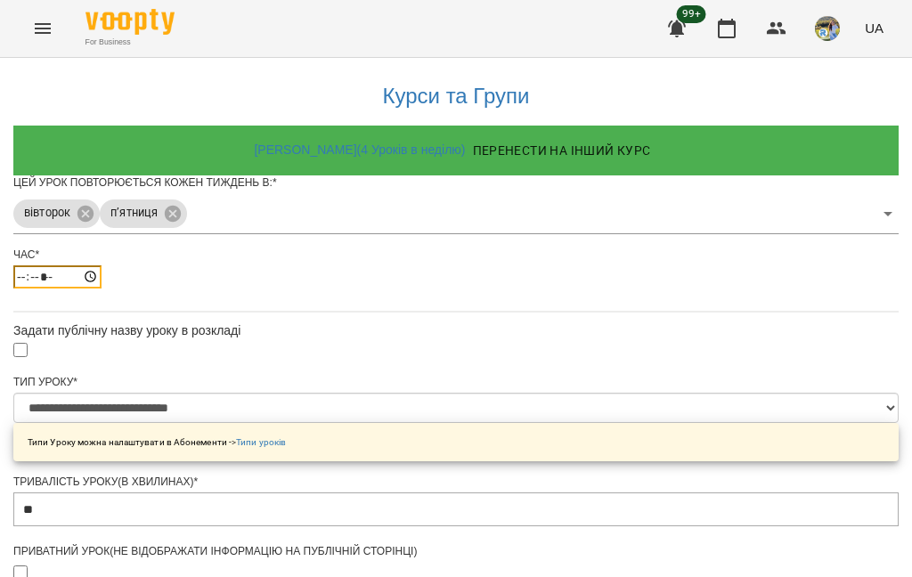
type input "*****"
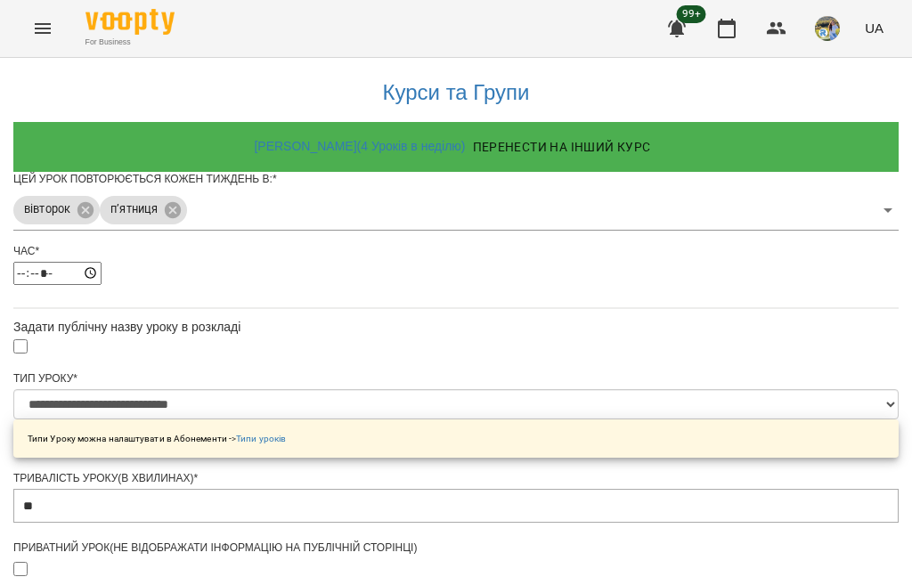
scroll to position [739, 0]
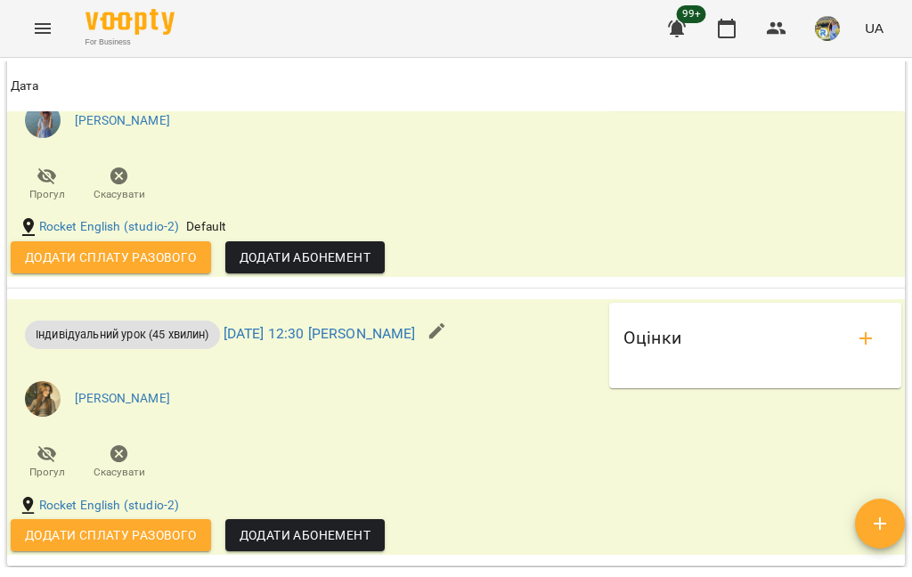
scroll to position [1976, 0]
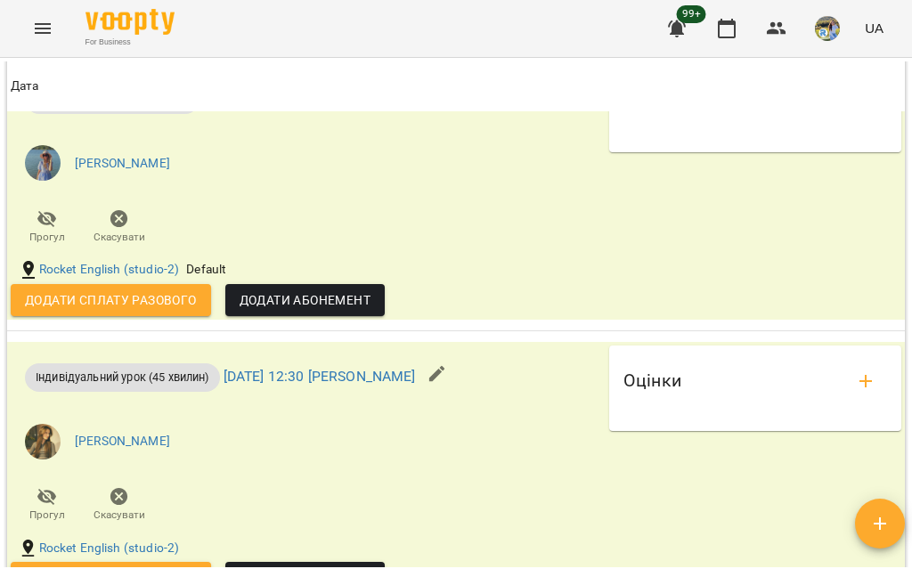
click at [683, 39] on button "button" at bounding box center [726, 28] width 43 height 43
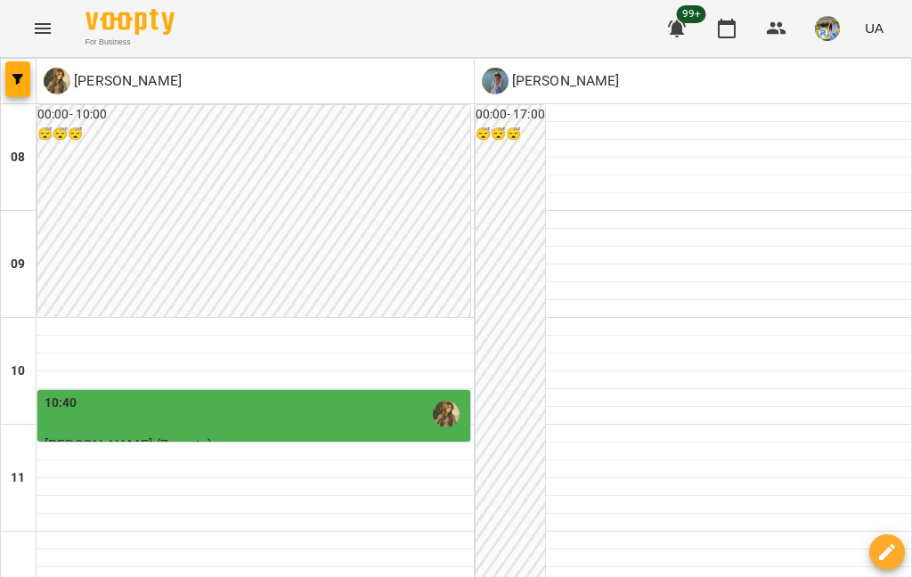
scroll to position [868, 0]
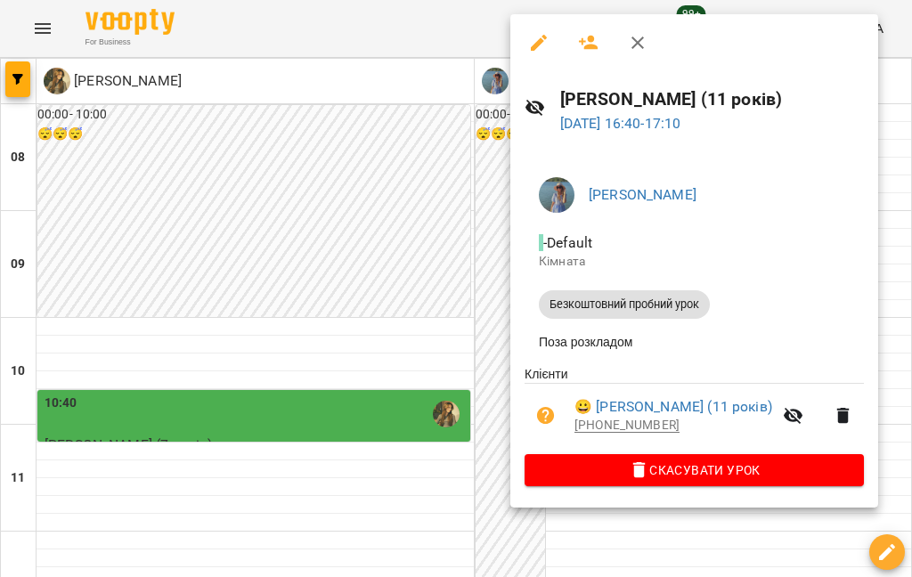
click at [683, 307] on div at bounding box center [456, 288] width 912 height 577
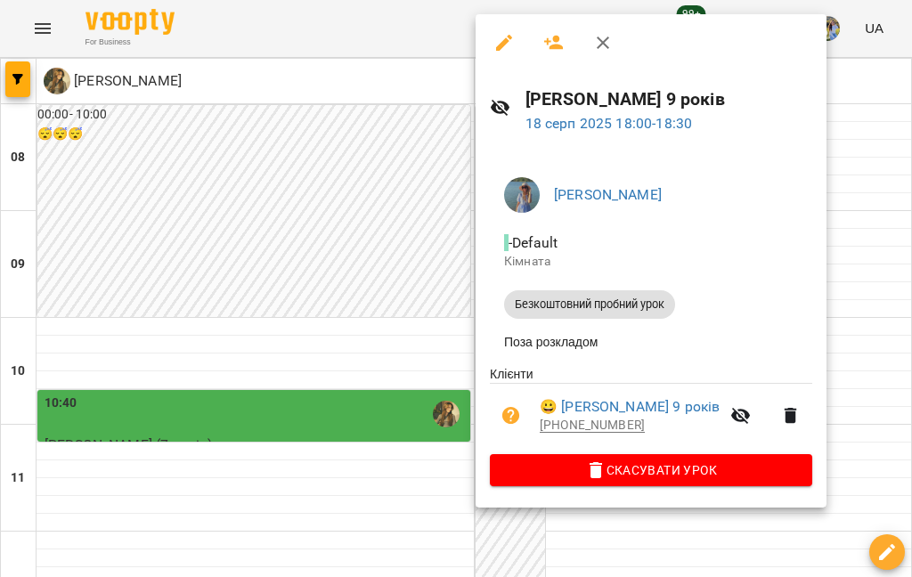
click at [683, 331] on div at bounding box center [456, 288] width 912 height 577
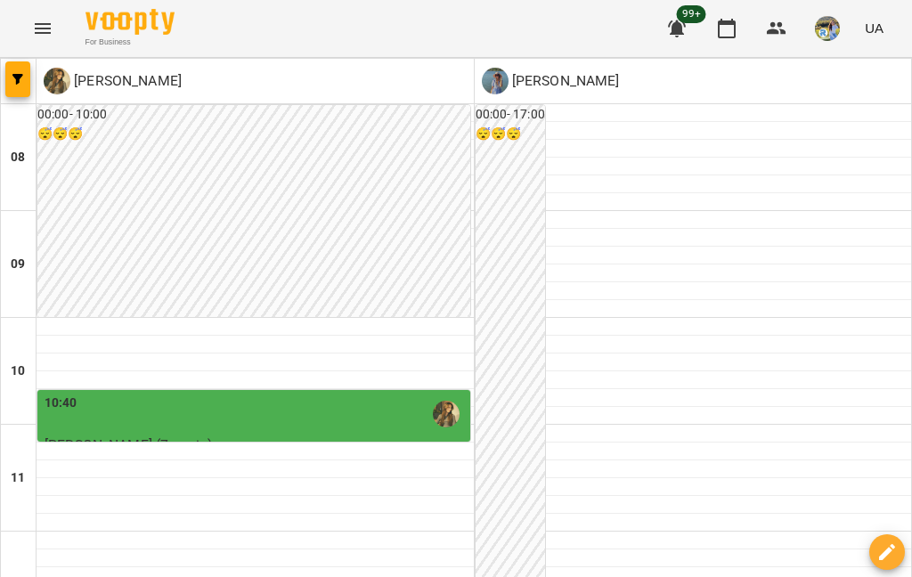
scroll to position [960, 0]
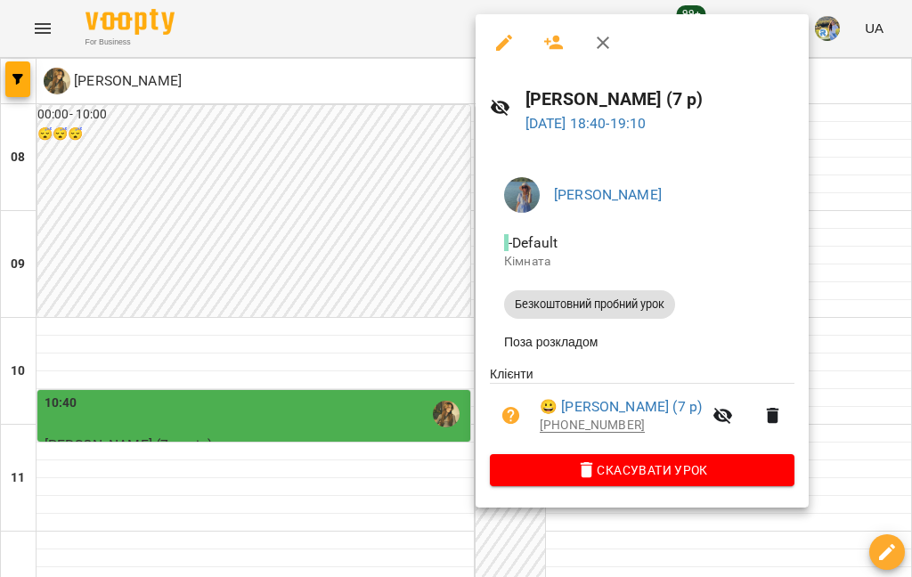
click at [683, 288] on div at bounding box center [456, 288] width 912 height 577
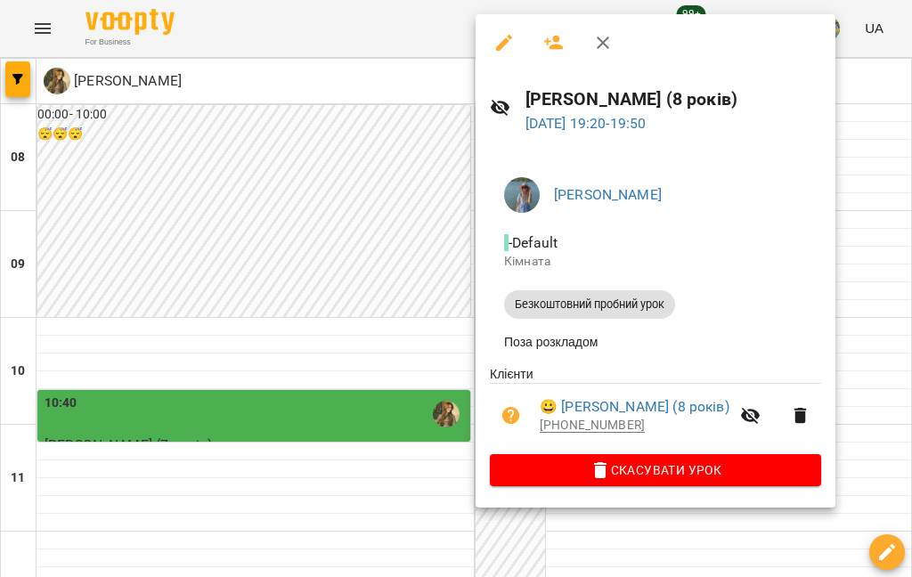
click at [683, 306] on div at bounding box center [456, 288] width 912 height 577
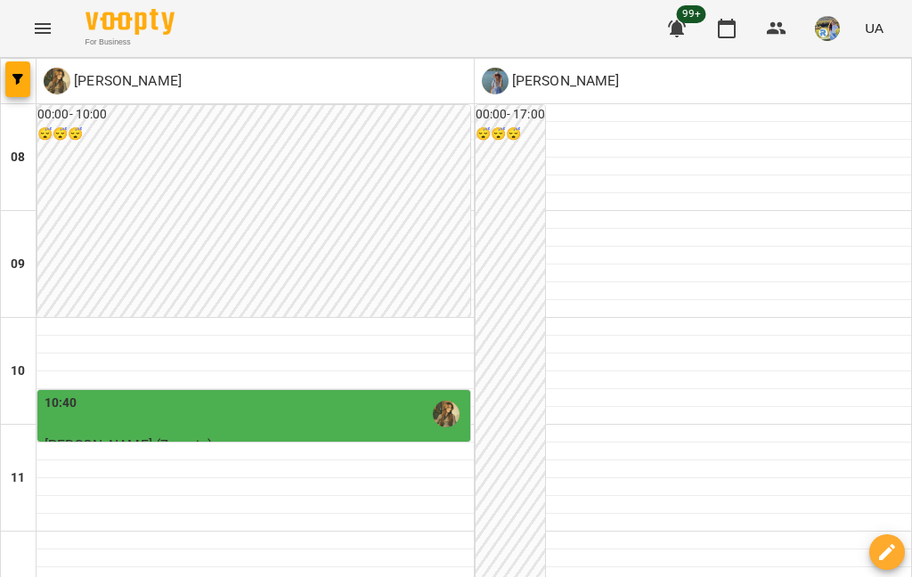
scroll to position [993, 0]
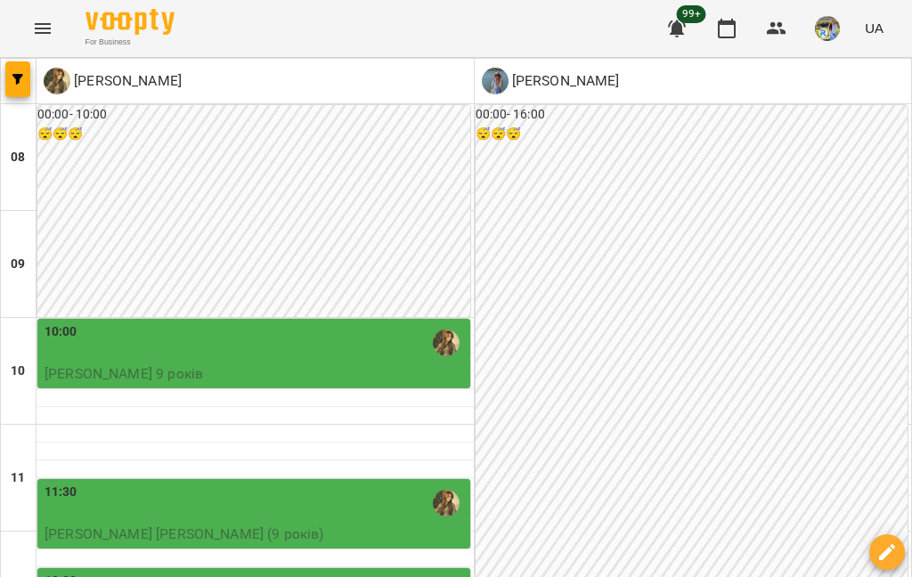
scroll to position [673, 0]
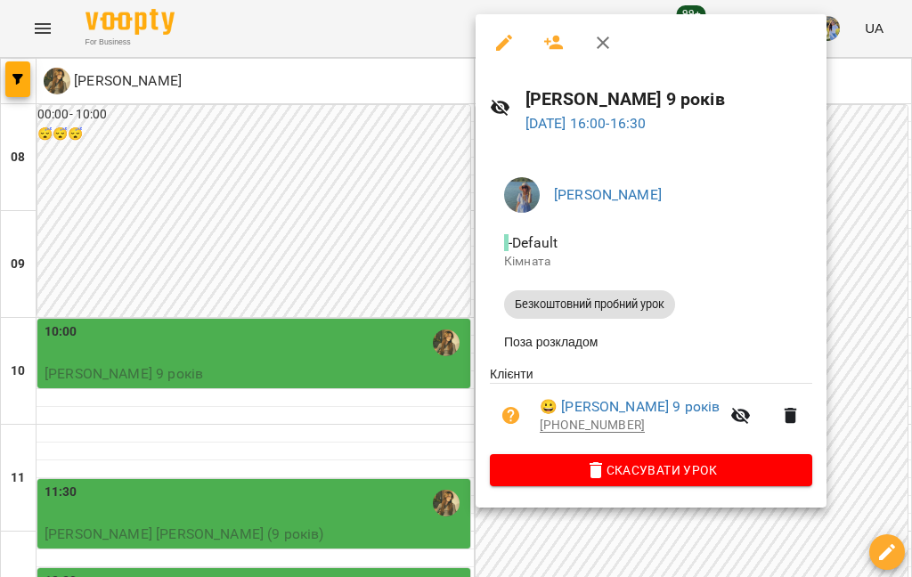
click at [683, 306] on div at bounding box center [456, 288] width 912 height 577
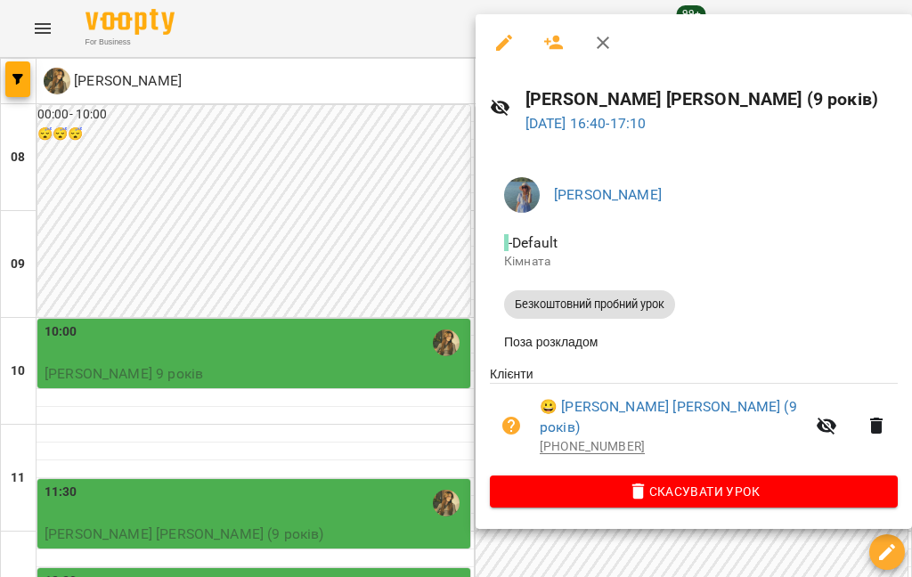
click at [683, 274] on div at bounding box center [456, 288] width 912 height 577
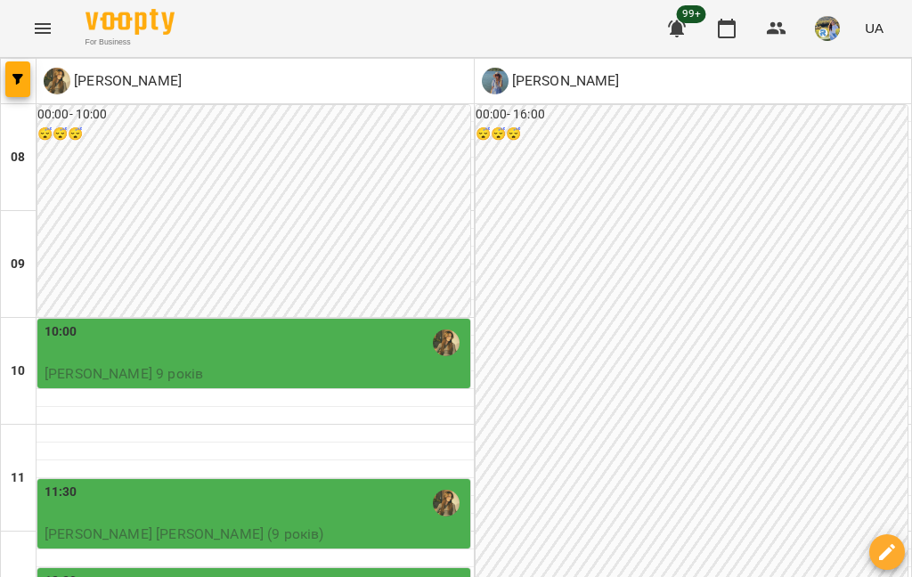
scroll to position [860, 0]
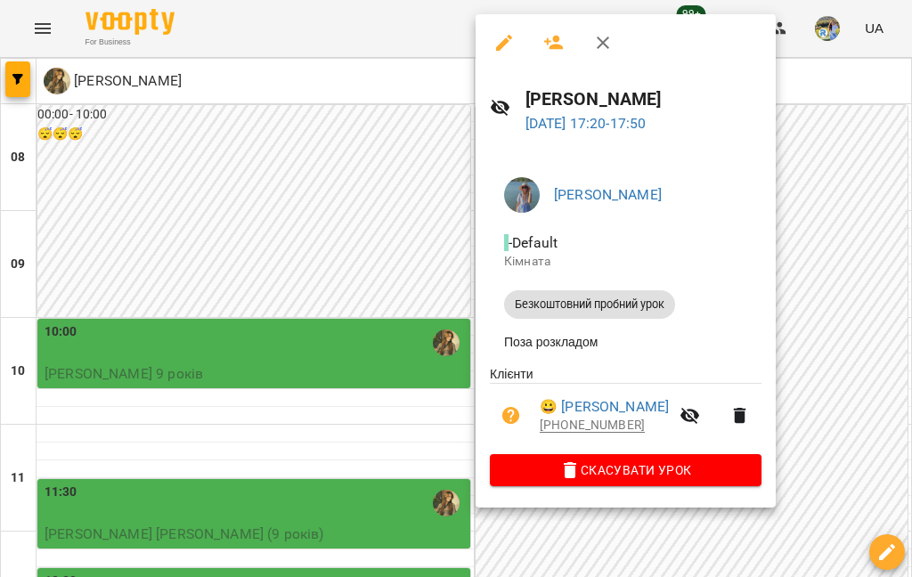
click at [646, 412] on link "😀 Артем Асеєєв" at bounding box center [604, 406] width 129 height 21
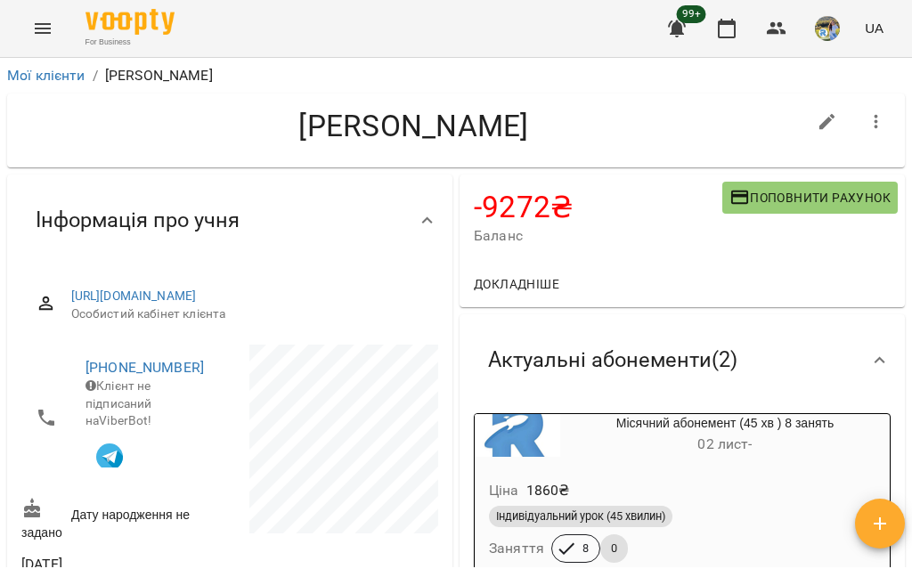
click at [683, 48] on button "button" at bounding box center [726, 28] width 43 height 43
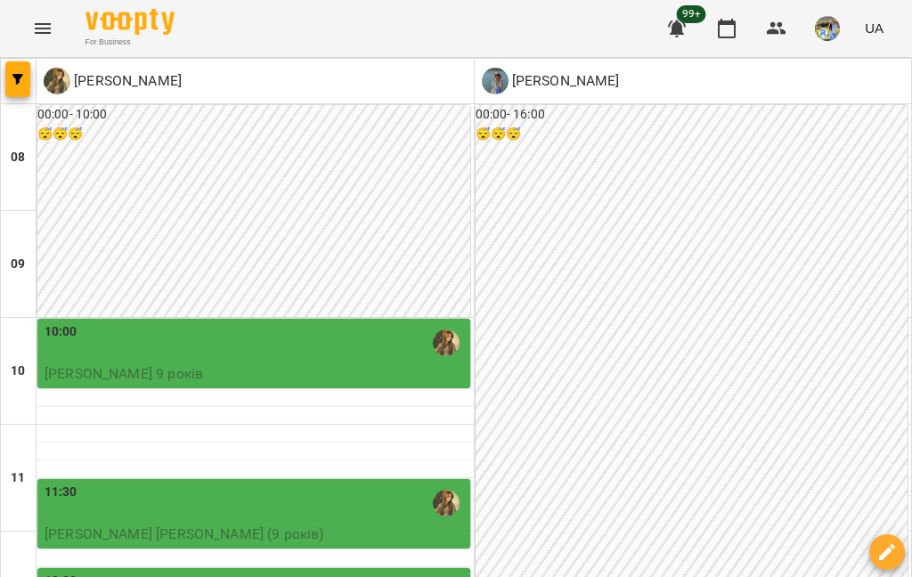
scroll to position [860, 0]
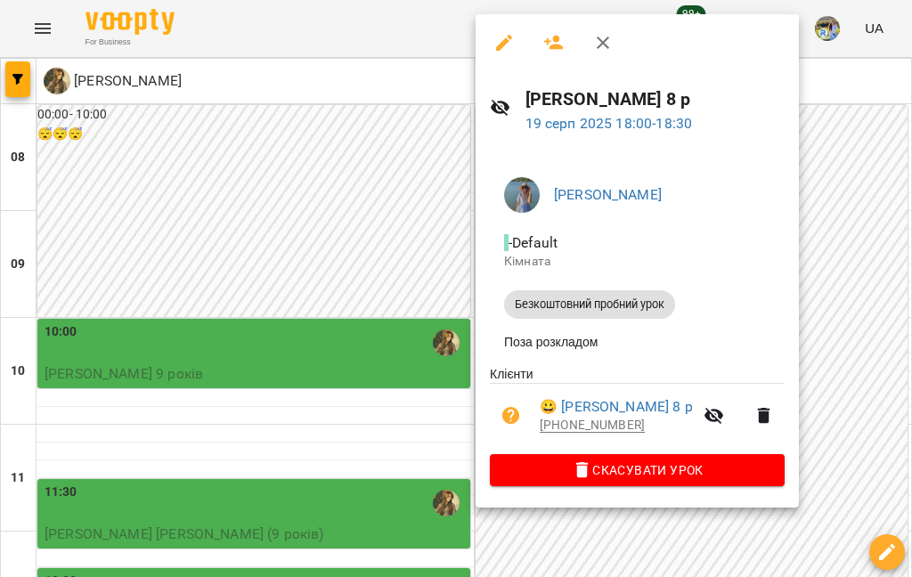
click at [683, 346] on div at bounding box center [456, 288] width 912 height 577
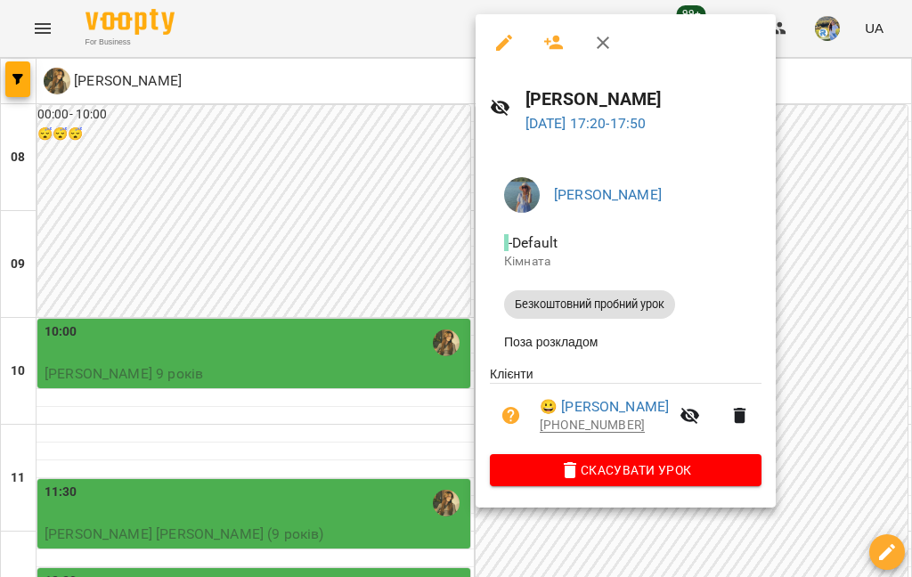
click at [683, 323] on div at bounding box center [456, 288] width 912 height 577
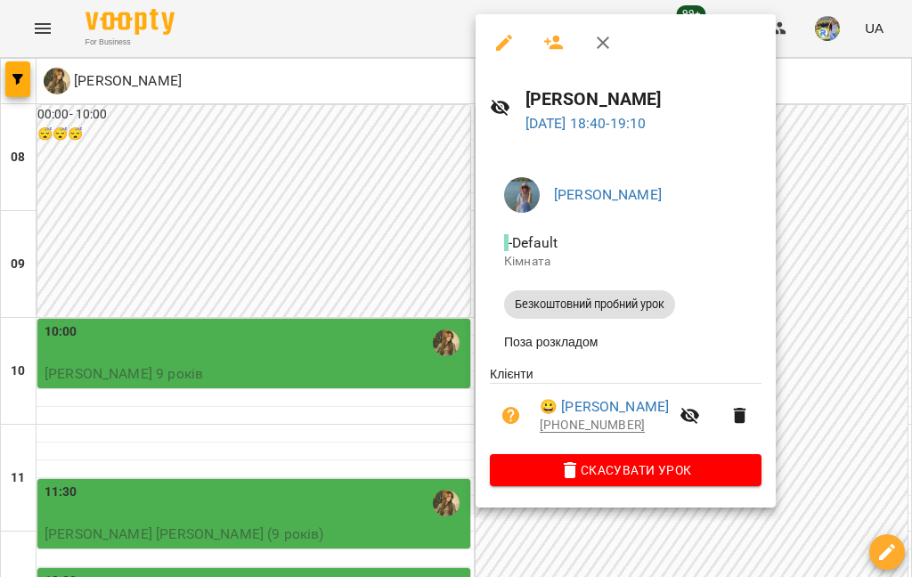
click at [667, 405] on link "😀 Левицька Емілія" at bounding box center [604, 406] width 129 height 21
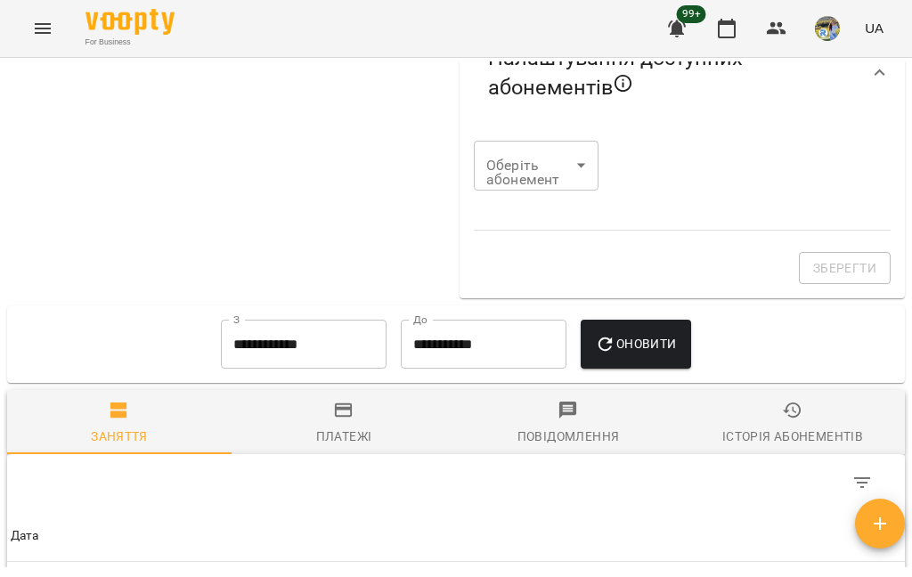
scroll to position [2027, 0]
click at [683, 28] on icon "button" at bounding box center [726, 28] width 21 height 21
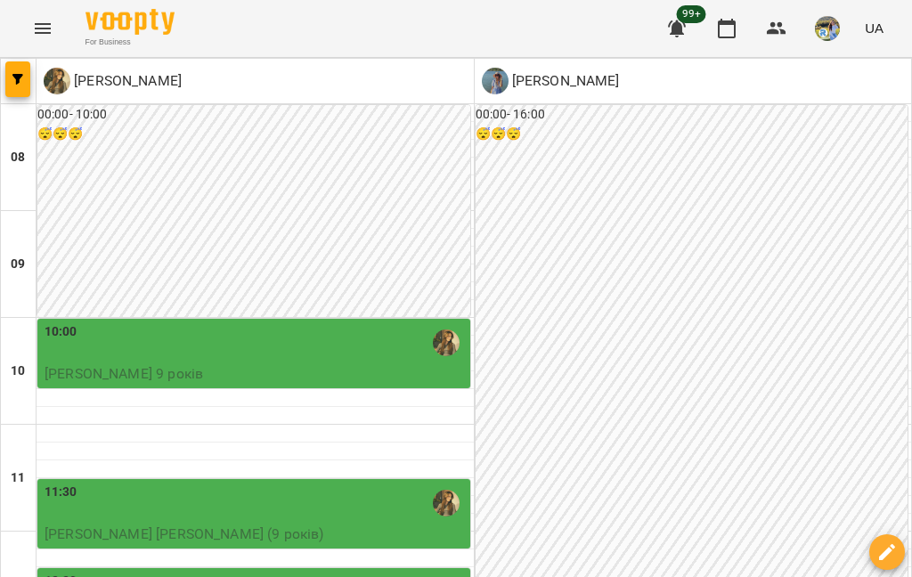
click at [7, 73] on button "button" at bounding box center [17, 79] width 25 height 36
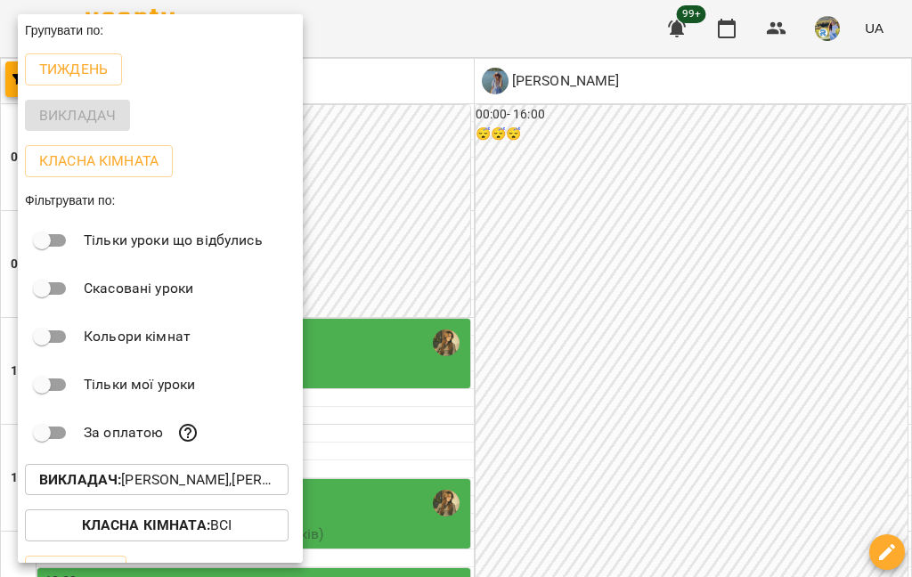
click at [164, 466] on button "Викладач : [PERSON_NAME],[PERSON_NAME]" at bounding box center [157, 480] width 264 height 32
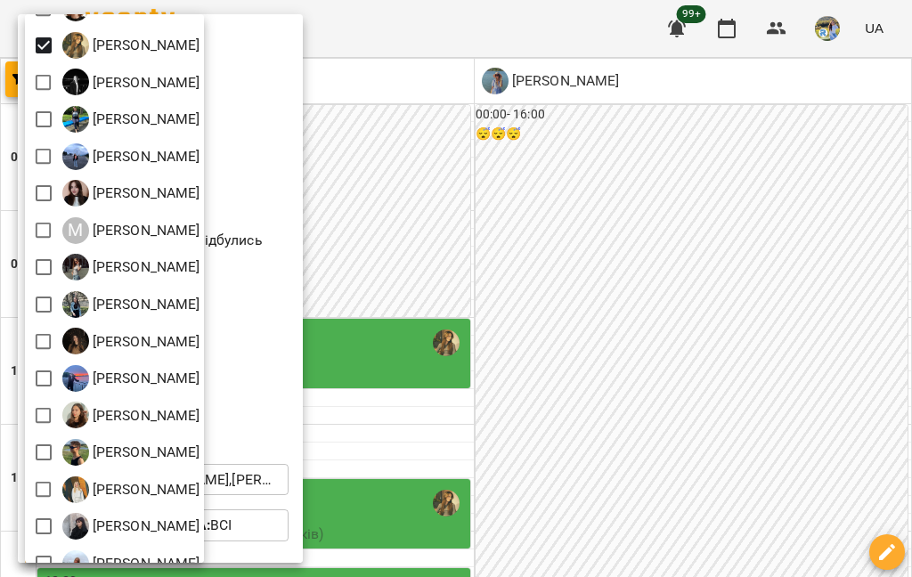
scroll to position [335, 0]
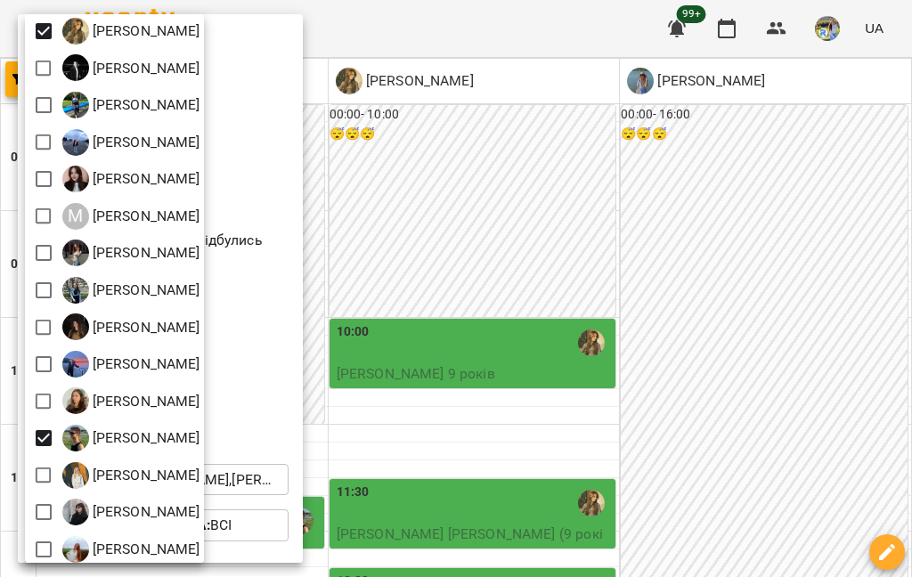
click at [683, 298] on div at bounding box center [456, 288] width 912 height 577
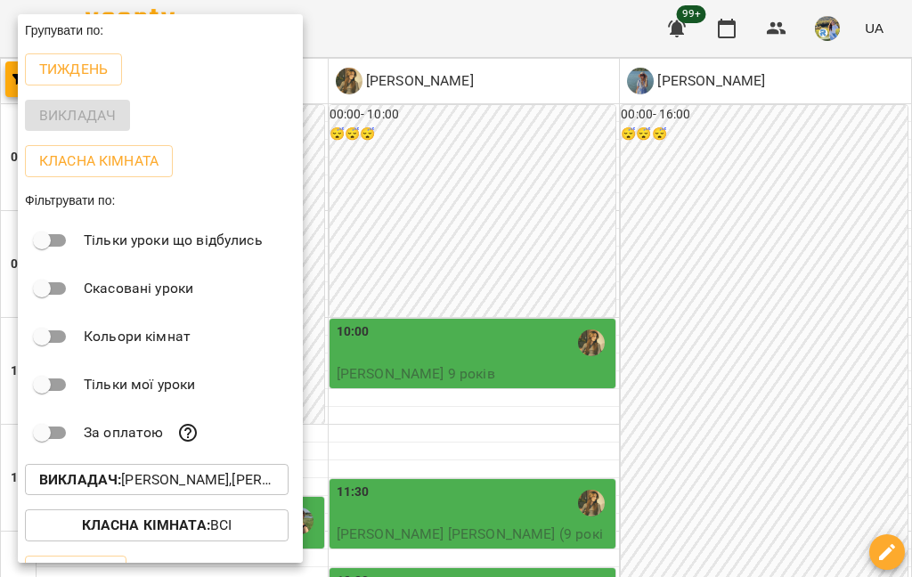
click at [683, 309] on div at bounding box center [456, 288] width 912 height 577
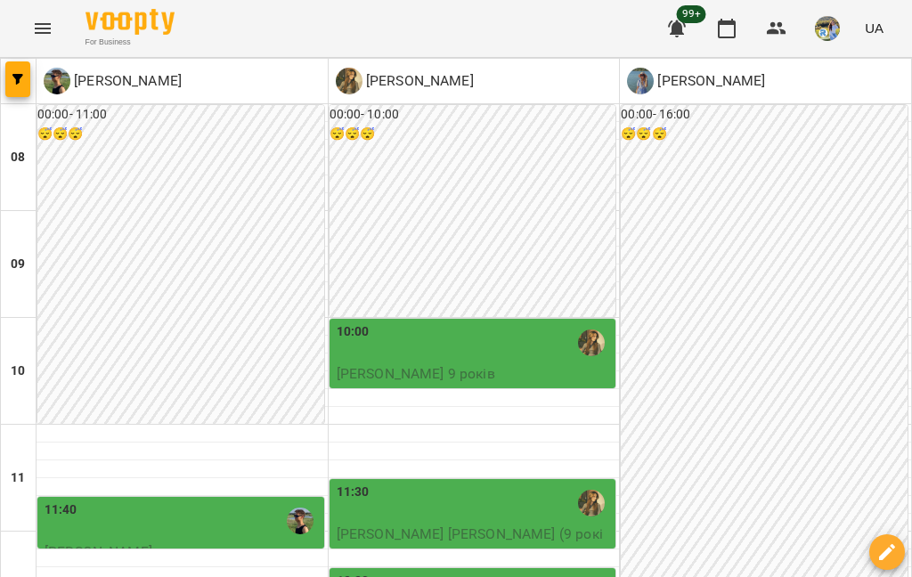
scroll to position [241, 0]
click at [222, 501] on div "11:40" at bounding box center [183, 521] width 276 height 41
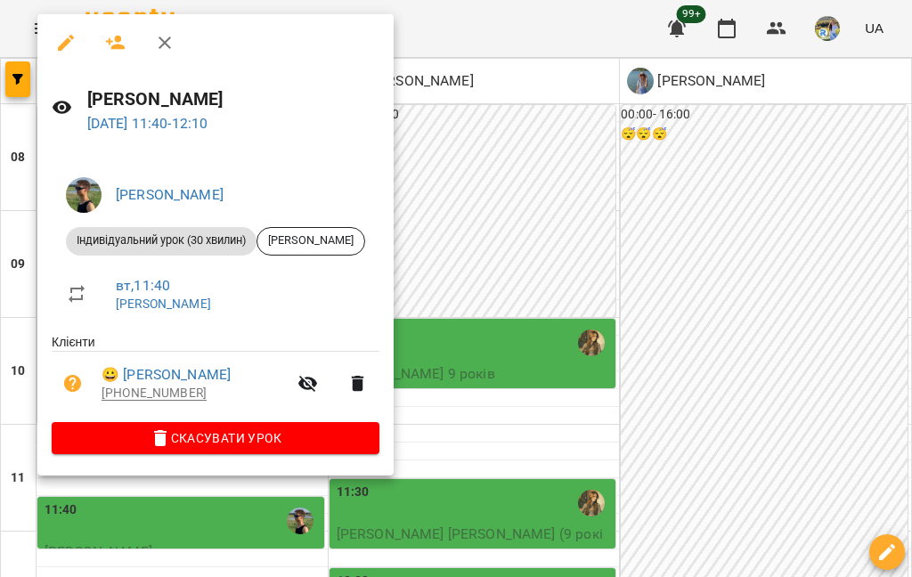
click at [499, 169] on div at bounding box center [456, 288] width 912 height 577
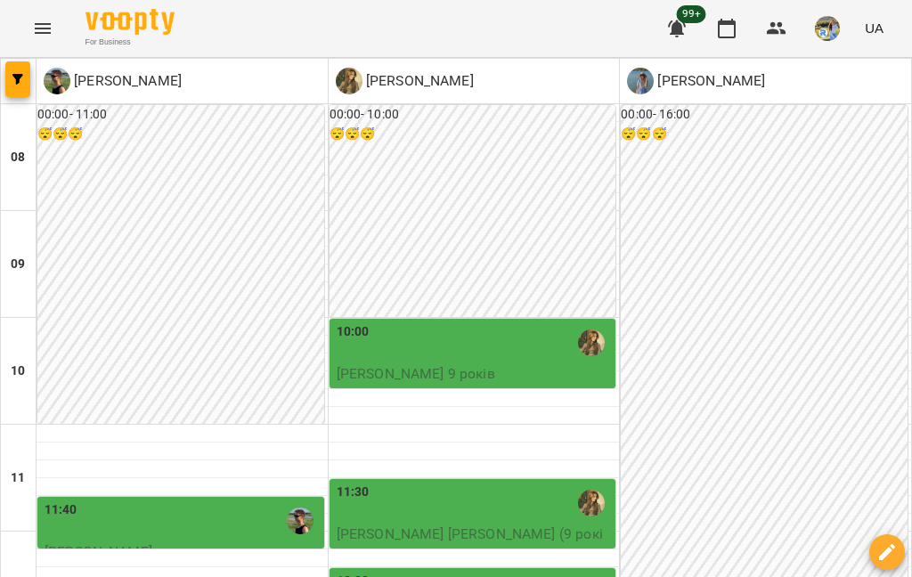
scroll to position [758, 0]
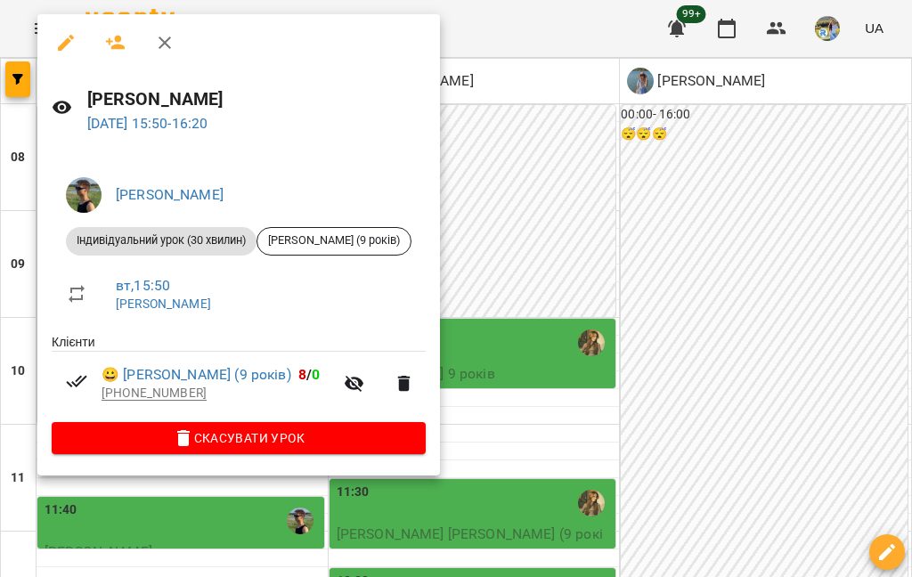
click at [492, 151] on div at bounding box center [456, 288] width 912 height 577
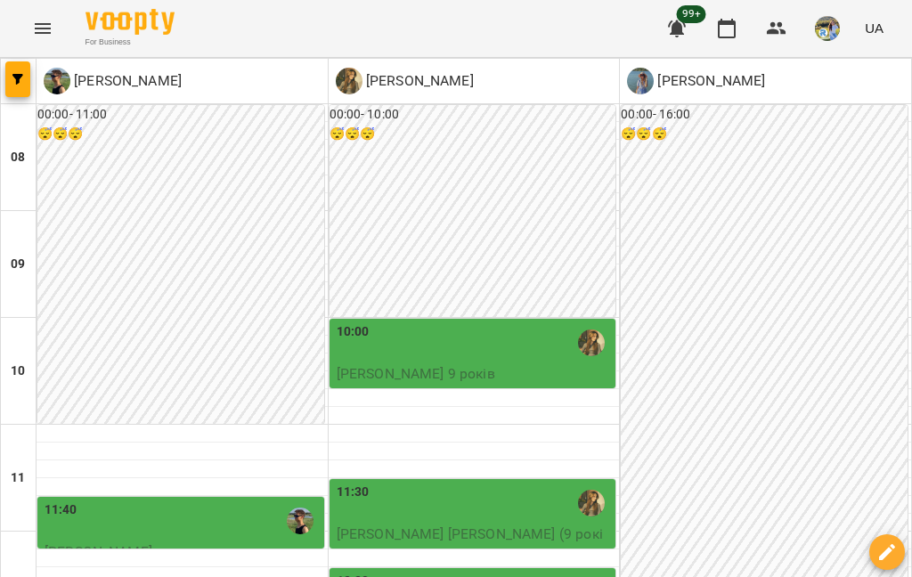
scroll to position [511, 0]
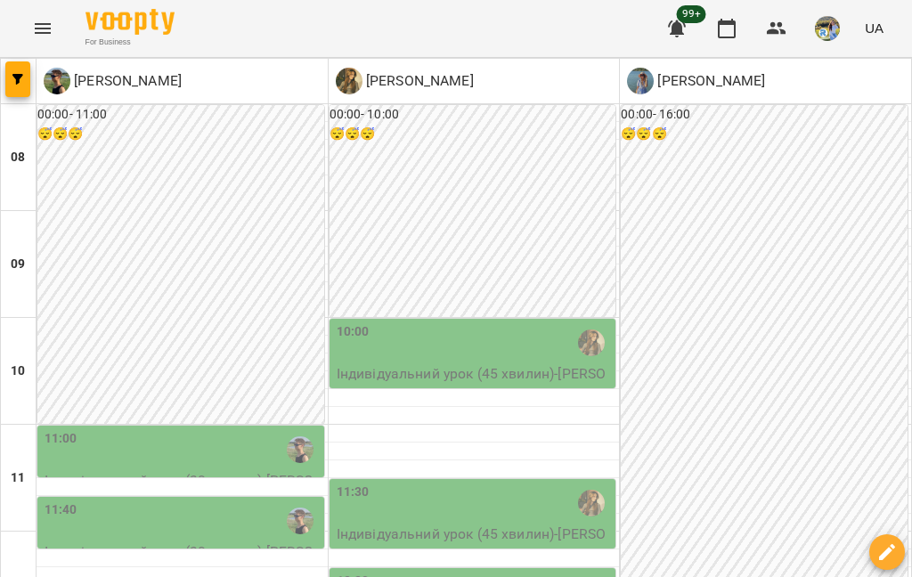
scroll to position [313, 0]
click at [287, 470] on p "Індивідуальний урок (30 хвилин) - Войтів Максим (11 років)" at bounding box center [183, 491] width 276 height 42
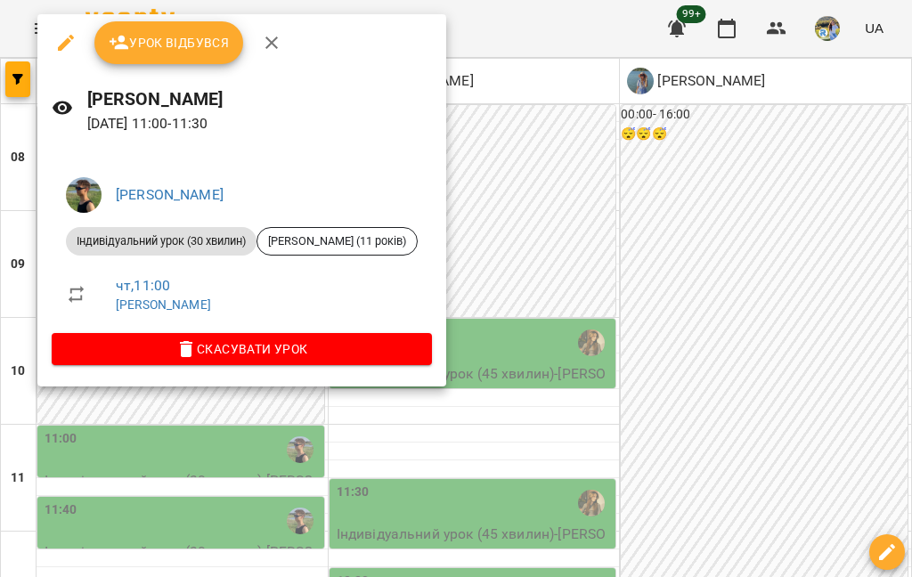
click at [494, 290] on div at bounding box center [456, 288] width 912 height 577
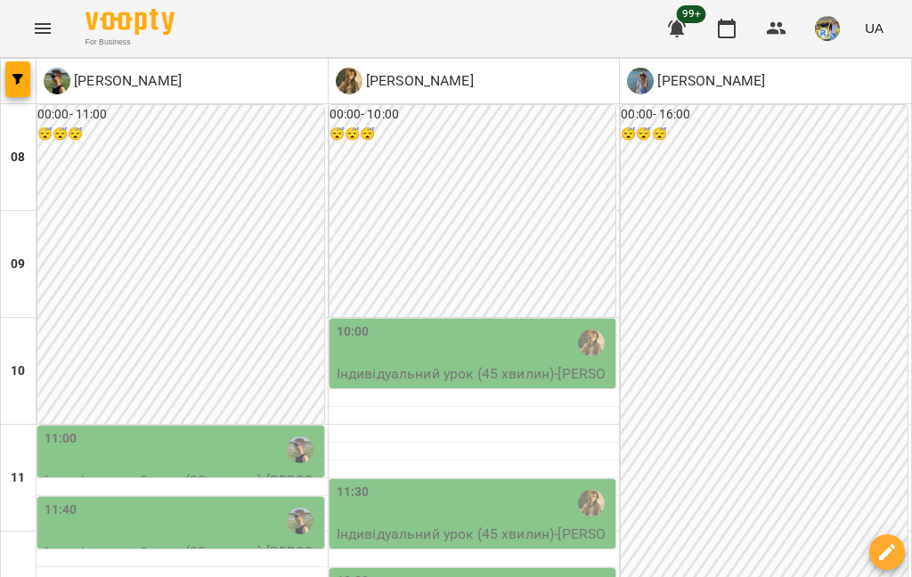
click at [261, 501] on div "11:40" at bounding box center [183, 521] width 276 height 41
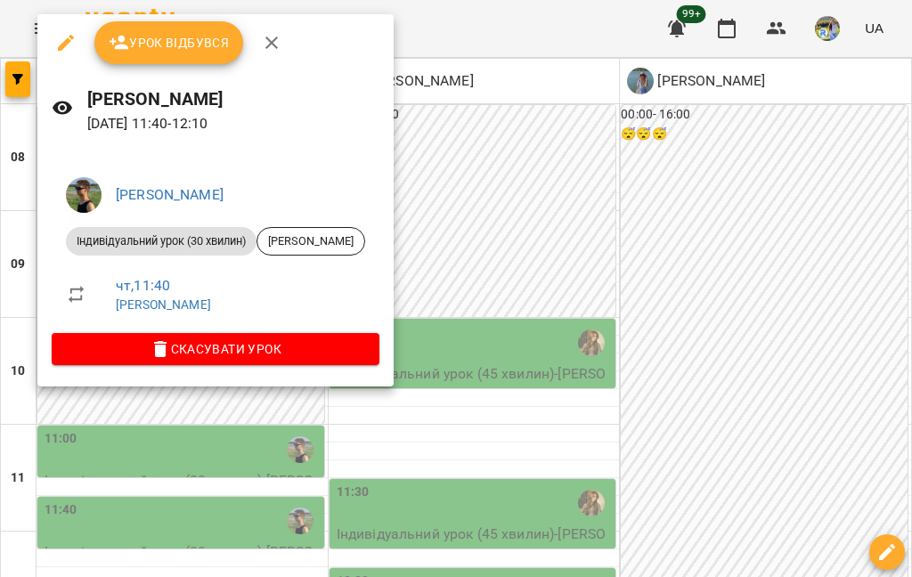
click at [681, 182] on div at bounding box center [456, 288] width 912 height 577
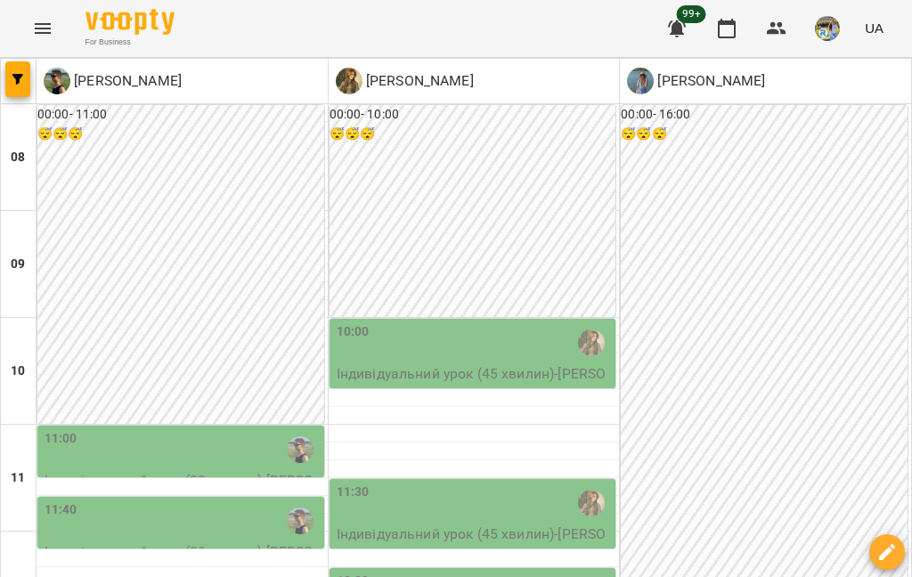
scroll to position [767, 0]
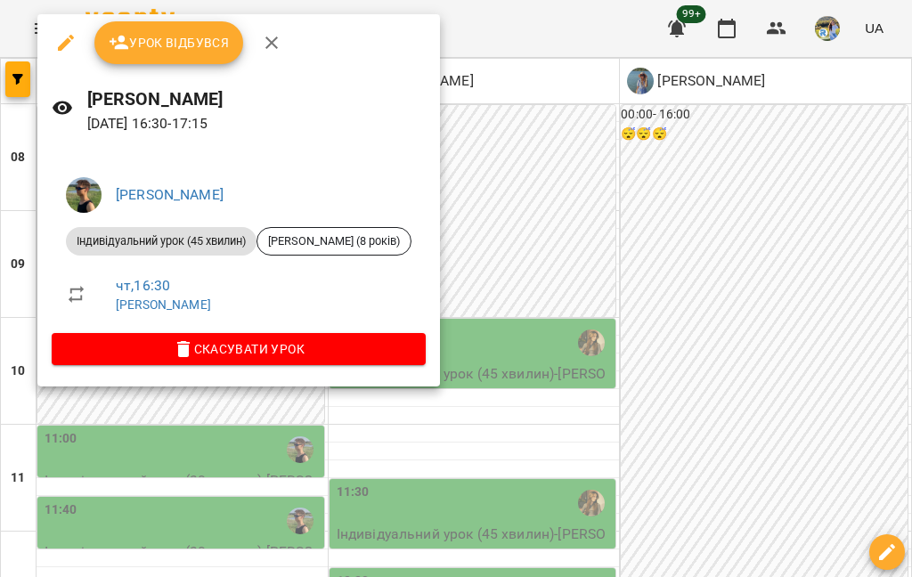
click at [276, 412] on div at bounding box center [456, 288] width 912 height 577
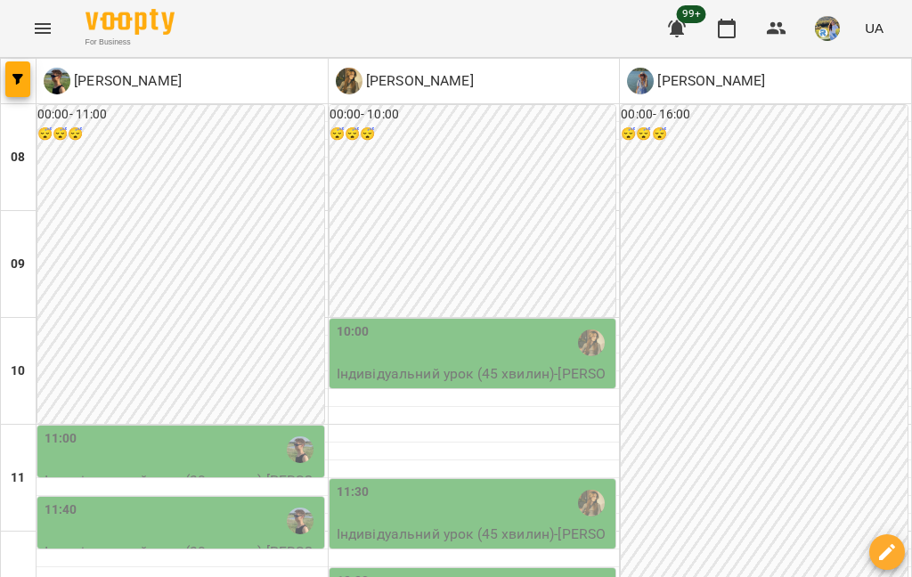
click at [28, 80] on span "button" at bounding box center [17, 79] width 25 height 11
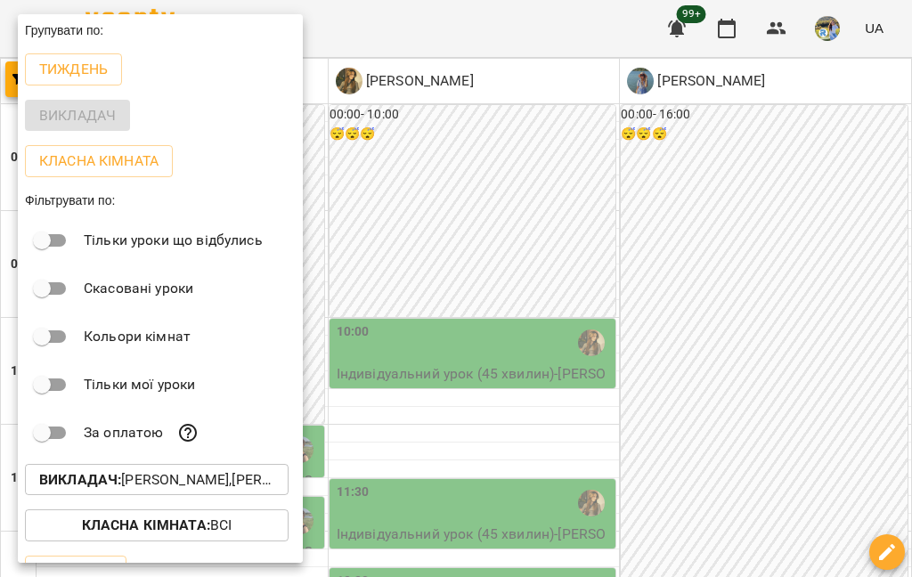
click at [234, 469] on button "Викладач : Бобіта Аліна Романівна,Каневська Вікторія Василівна ,Толмачов Микита…" at bounding box center [157, 480] width 264 height 32
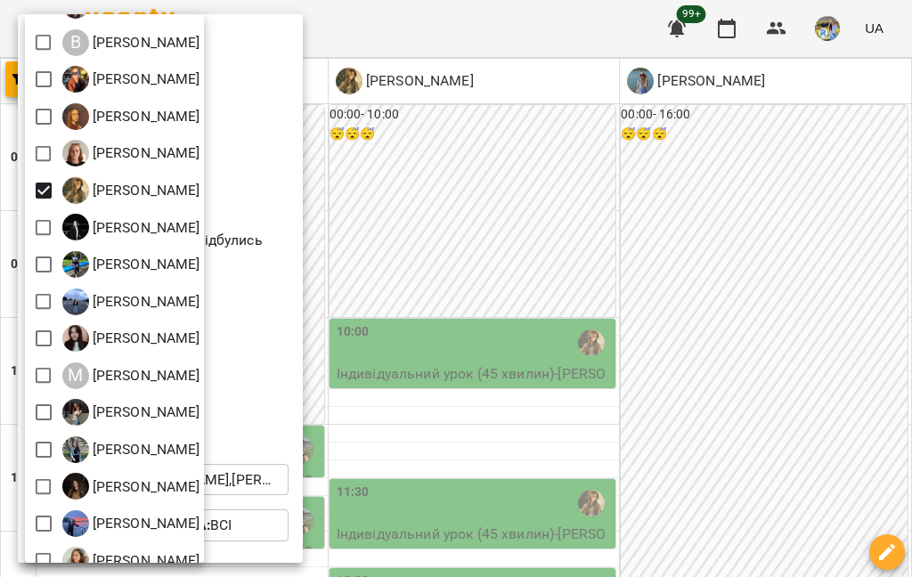
scroll to position [243, 0]
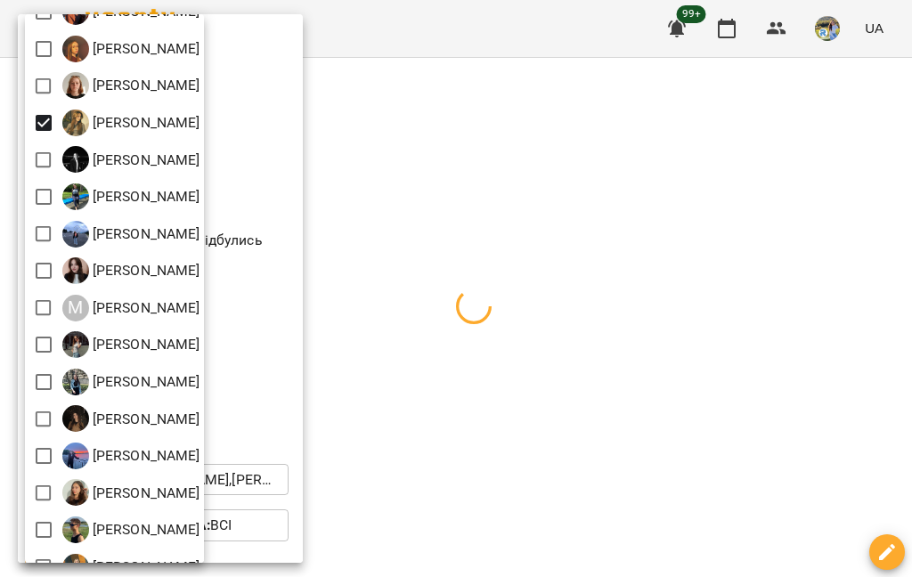
click at [560, 184] on div at bounding box center [456, 288] width 912 height 577
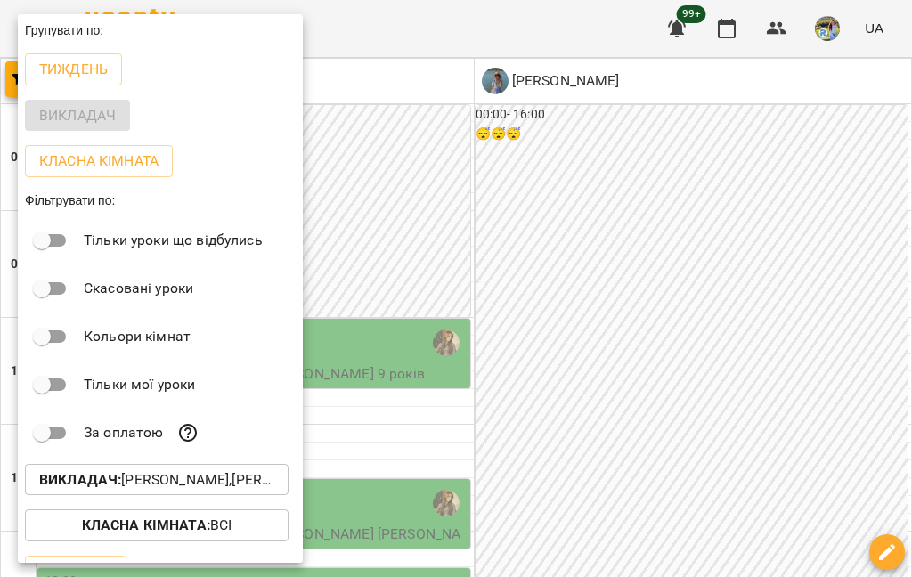
click at [647, 166] on div at bounding box center [456, 288] width 912 height 577
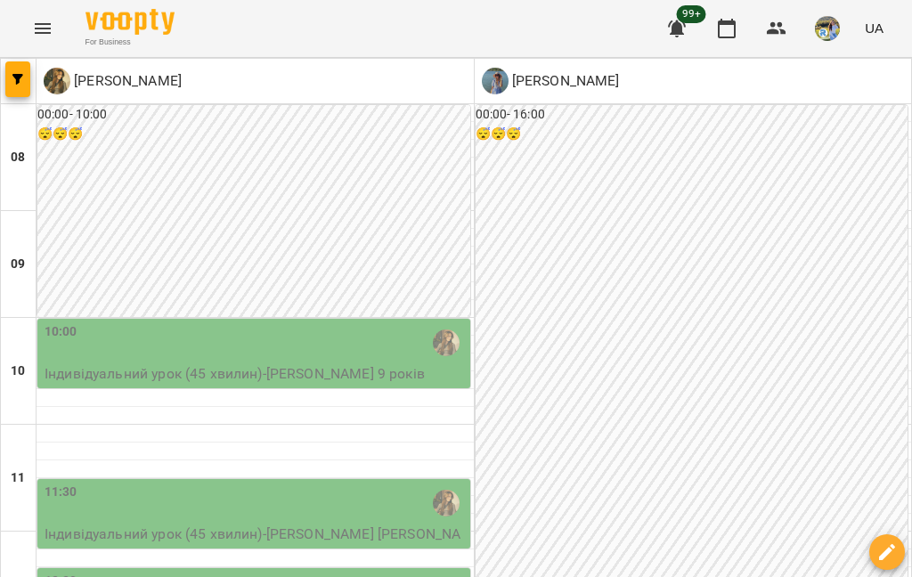
scroll to position [1249, 0]
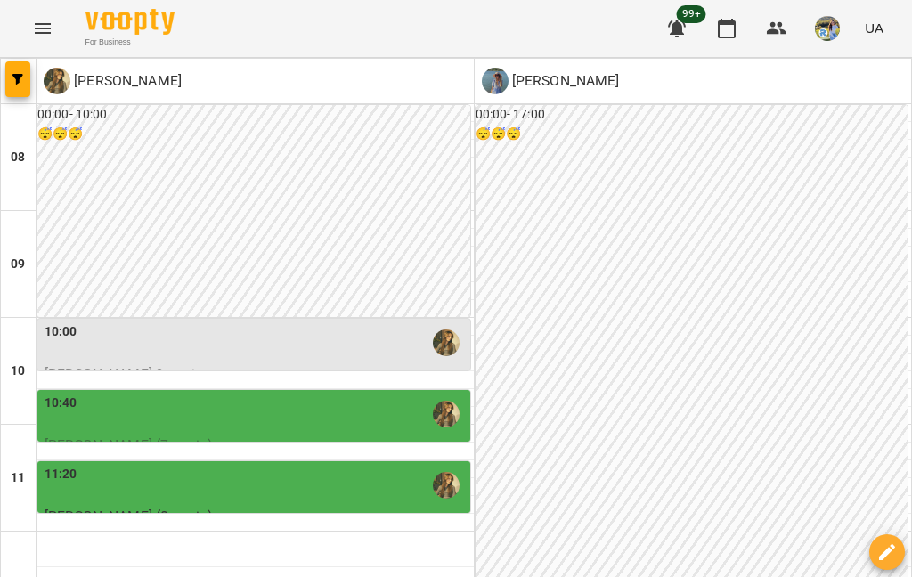
scroll to position [1130, 0]
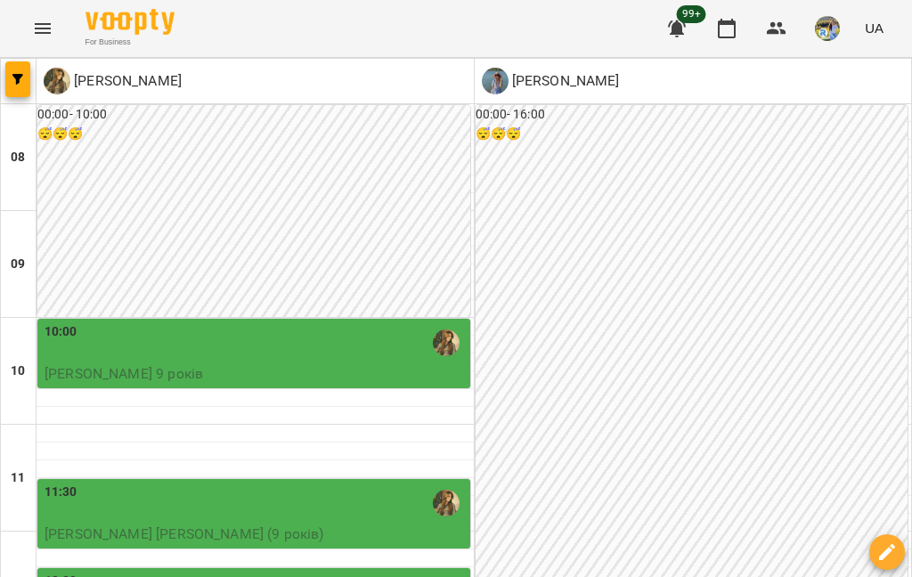
scroll to position [836, 0]
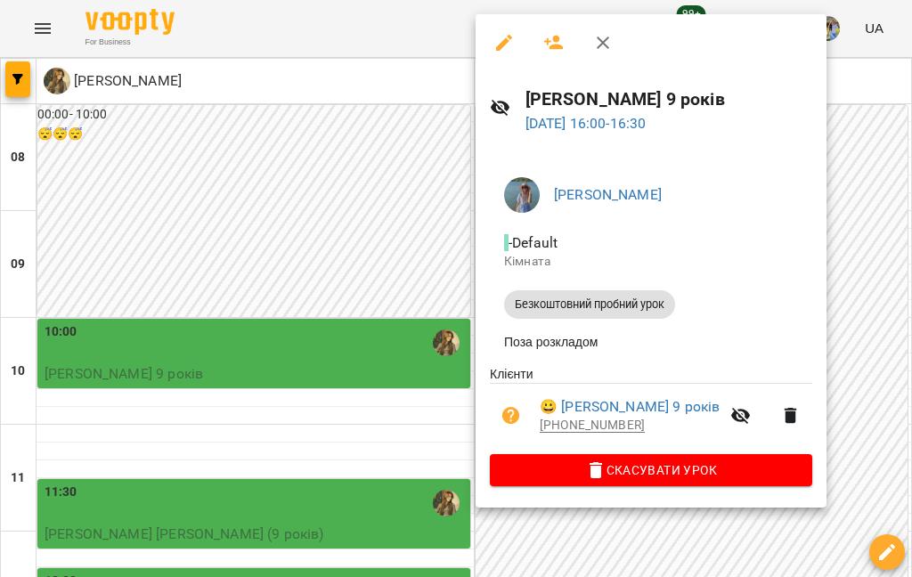
click at [683, 176] on div at bounding box center [456, 288] width 912 height 577
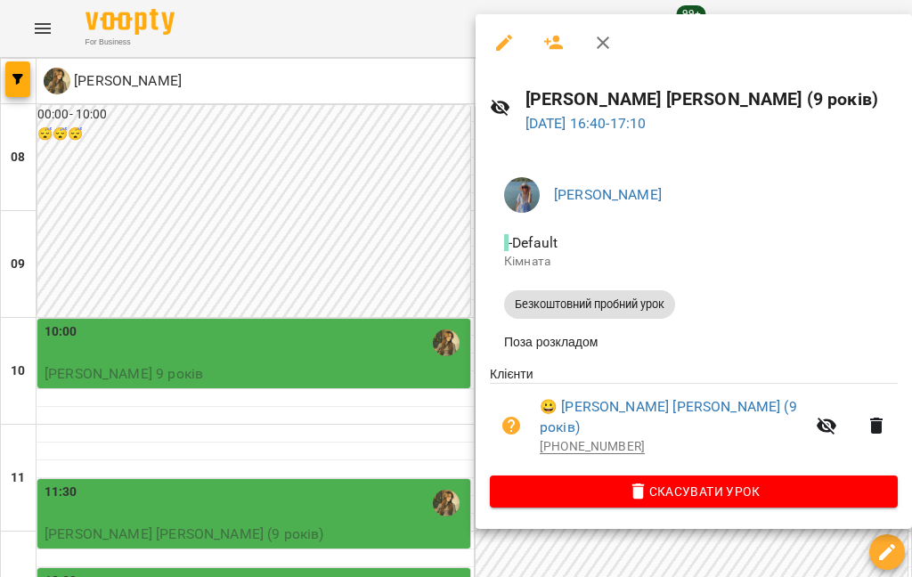
click at [683, 290] on div at bounding box center [456, 288] width 912 height 577
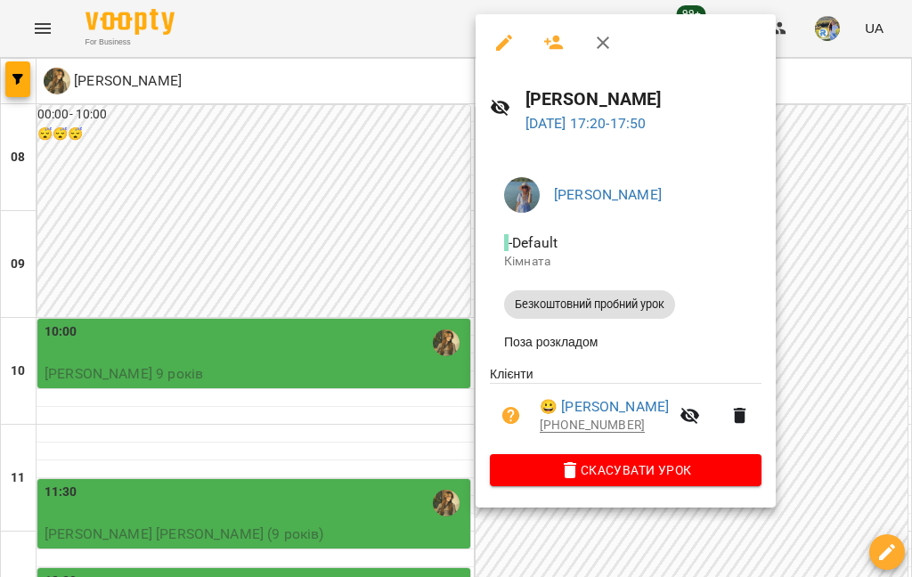
click at [683, 427] on div at bounding box center [456, 288] width 912 height 577
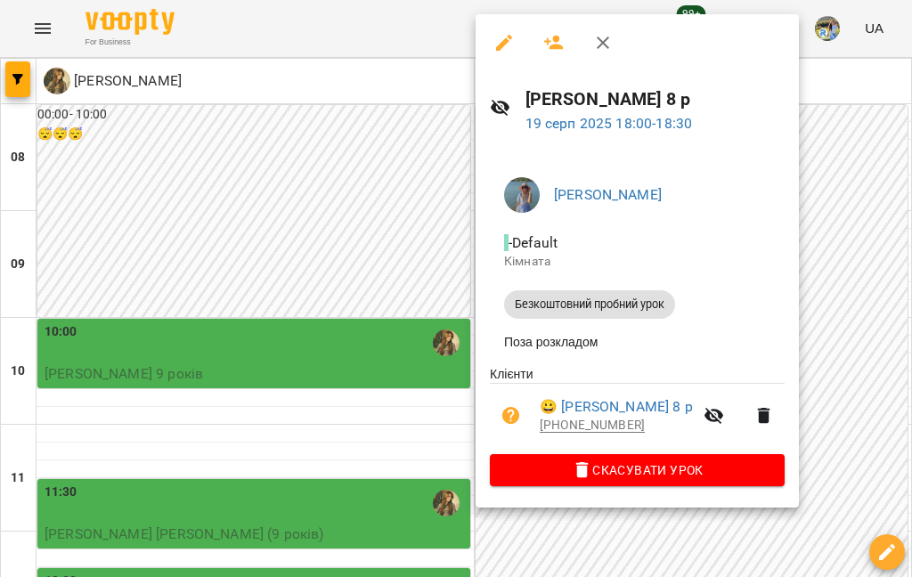
click at [26, 81] on div at bounding box center [456, 288] width 912 height 577
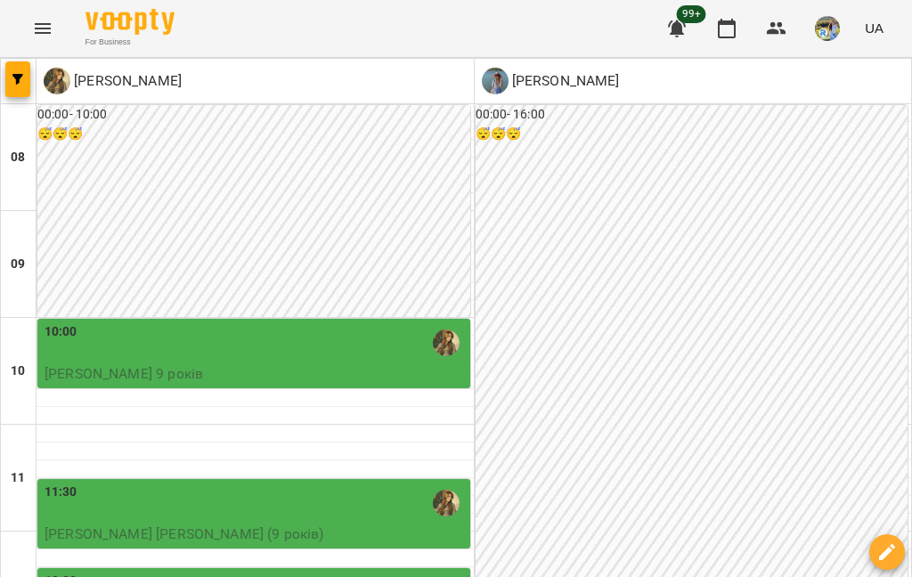
click at [24, 95] on button "button" at bounding box center [17, 79] width 25 height 36
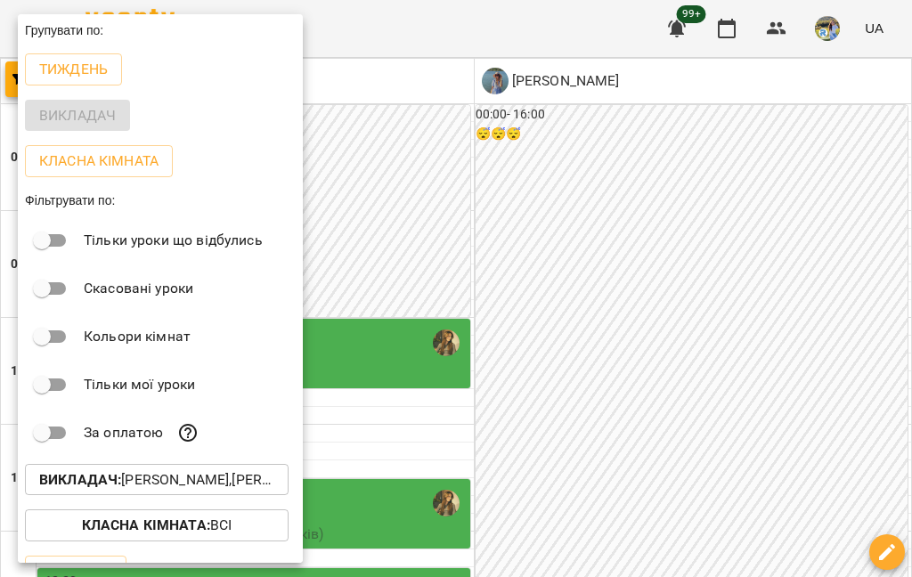
click at [111, 477] on b "Викладач :" at bounding box center [80, 479] width 82 height 17
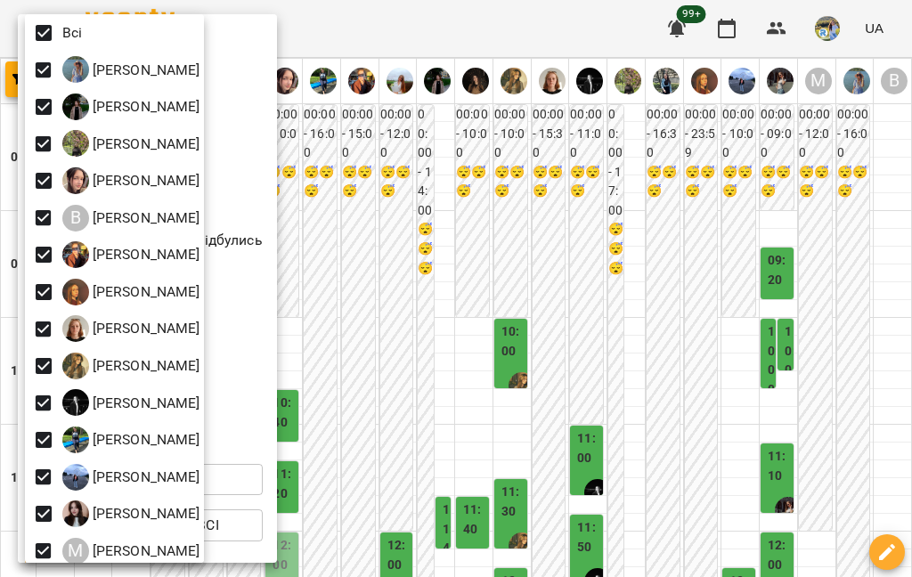
scroll to position [0, 0]
click at [460, 264] on div at bounding box center [456, 288] width 912 height 577
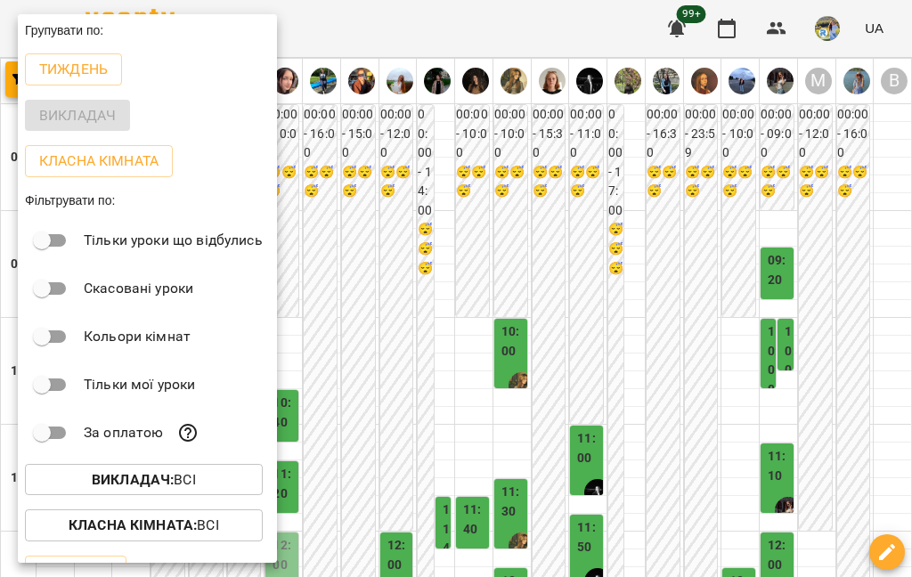
click at [385, 292] on div at bounding box center [456, 288] width 912 height 577
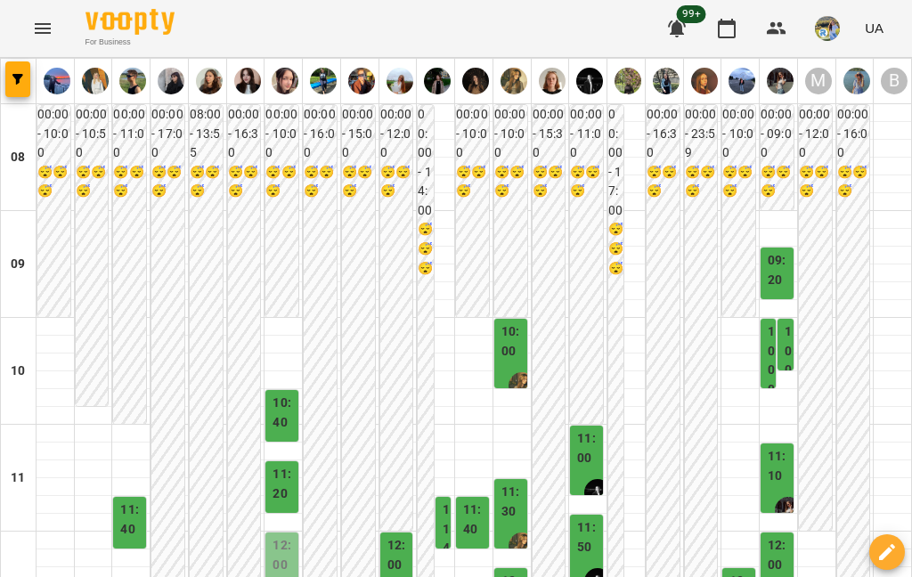
click at [28, 84] on span "button" at bounding box center [17, 79] width 25 height 11
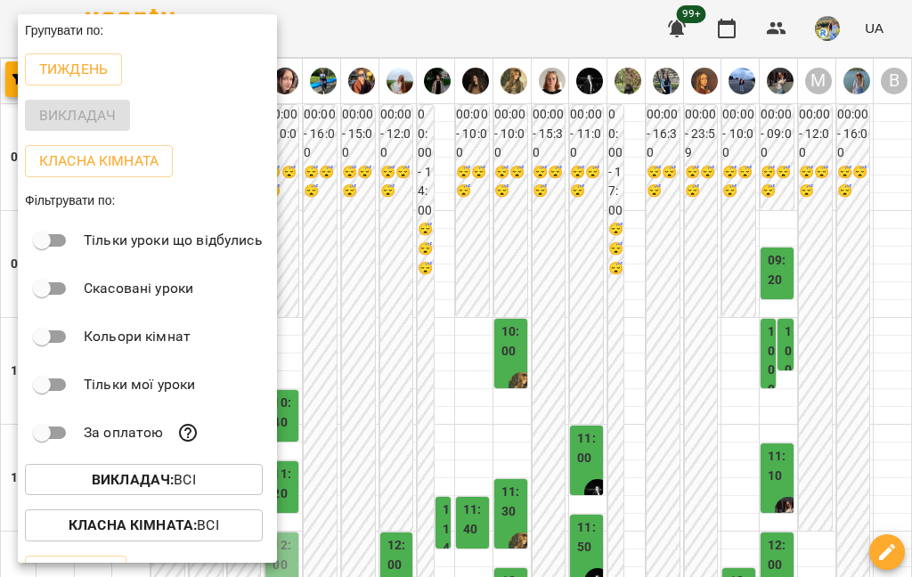
click at [112, 480] on b "Викладач :" at bounding box center [133, 479] width 82 height 17
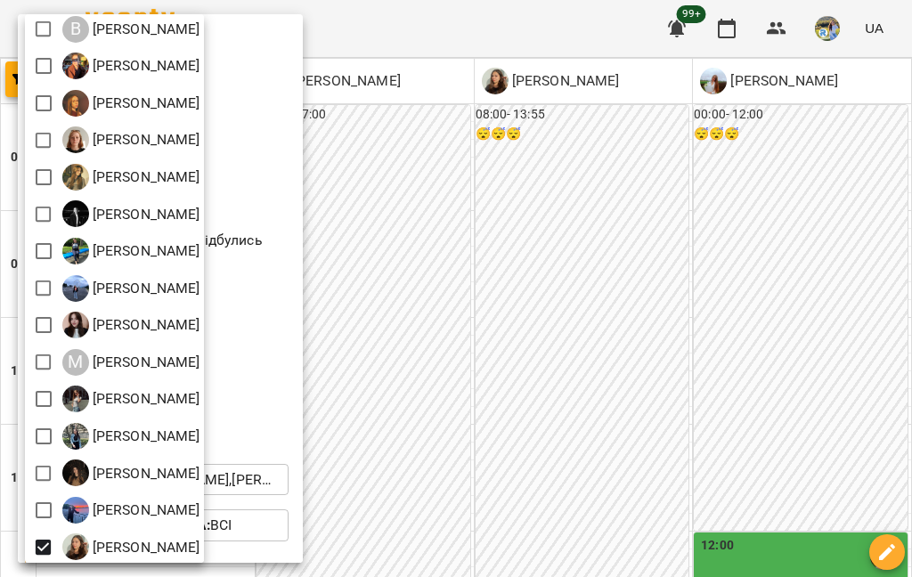
scroll to position [164, 0]
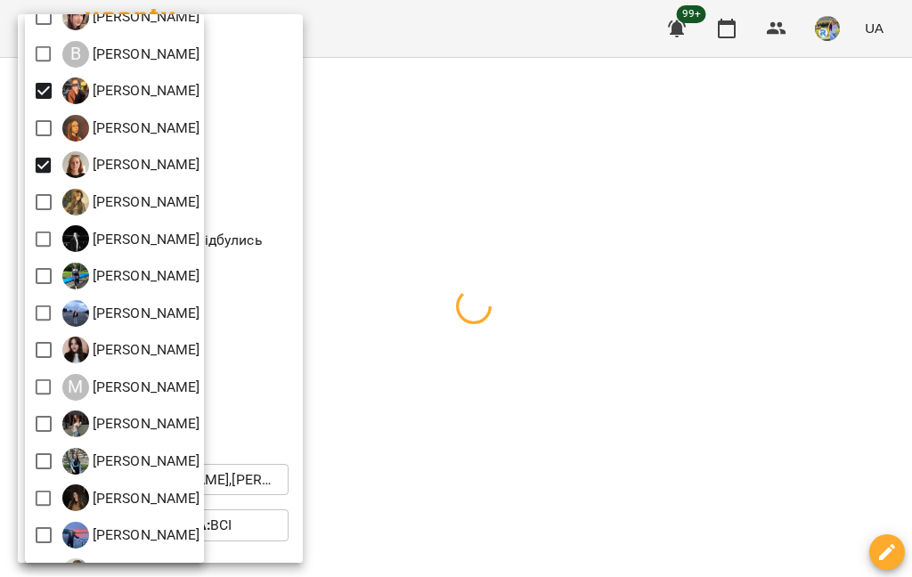
click at [433, 275] on div at bounding box center [456, 288] width 912 height 577
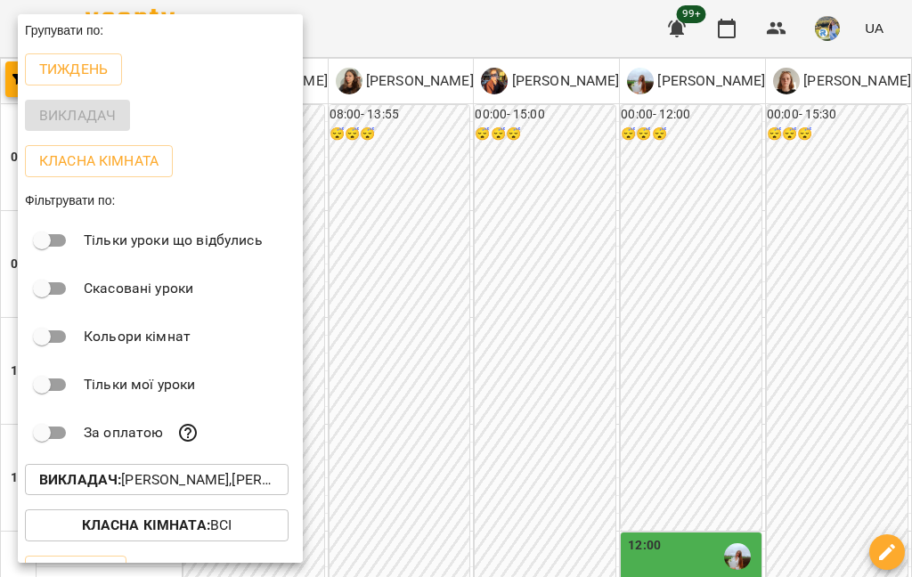
click at [436, 388] on div at bounding box center [456, 288] width 912 height 577
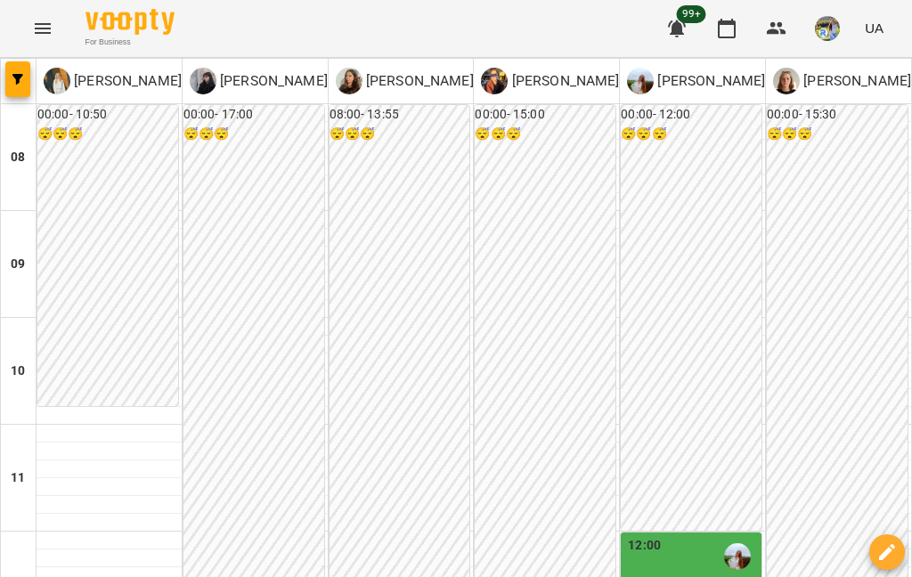
scroll to position [863, 0]
click at [25, 70] on button "button" at bounding box center [17, 79] width 25 height 36
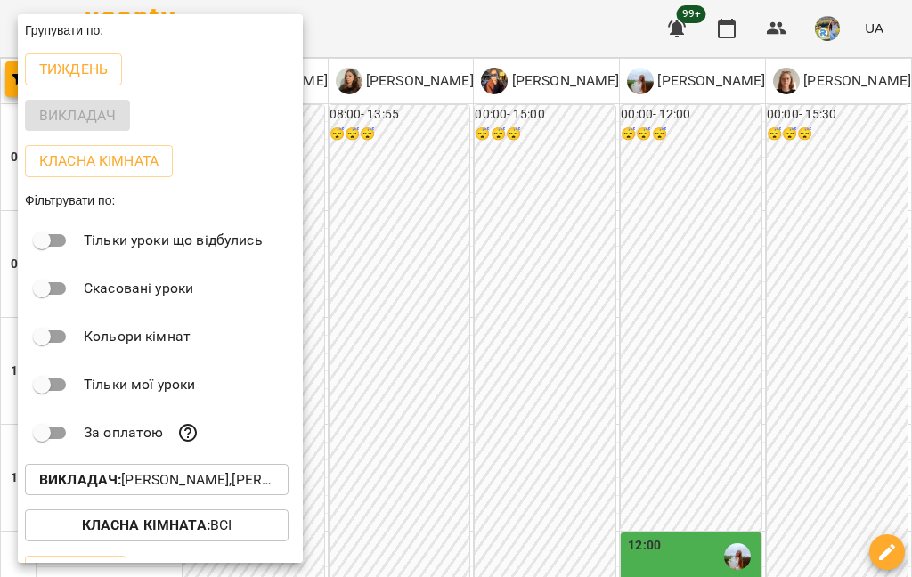
click at [158, 493] on button "Викладач : Давиденко Анна Максимівна,Дубанич Анна Павлівна,Тарновецька Анастасі…" at bounding box center [157, 480] width 264 height 32
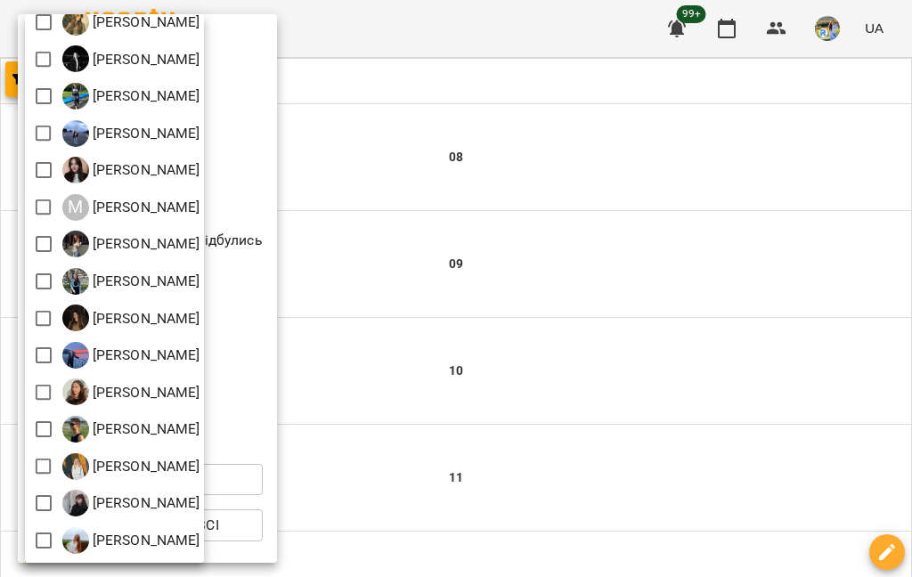
scroll to position [344, 0]
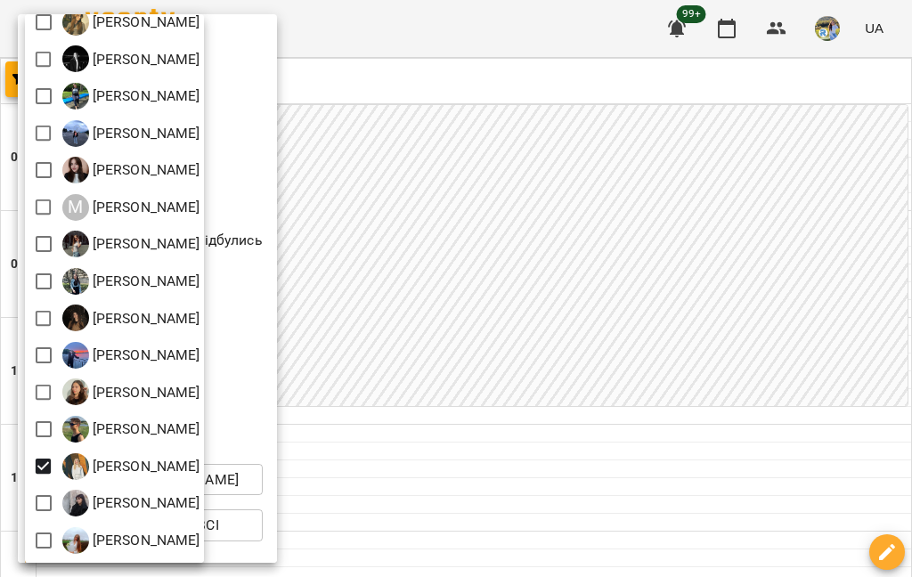
click at [470, 378] on div at bounding box center [456, 288] width 912 height 577
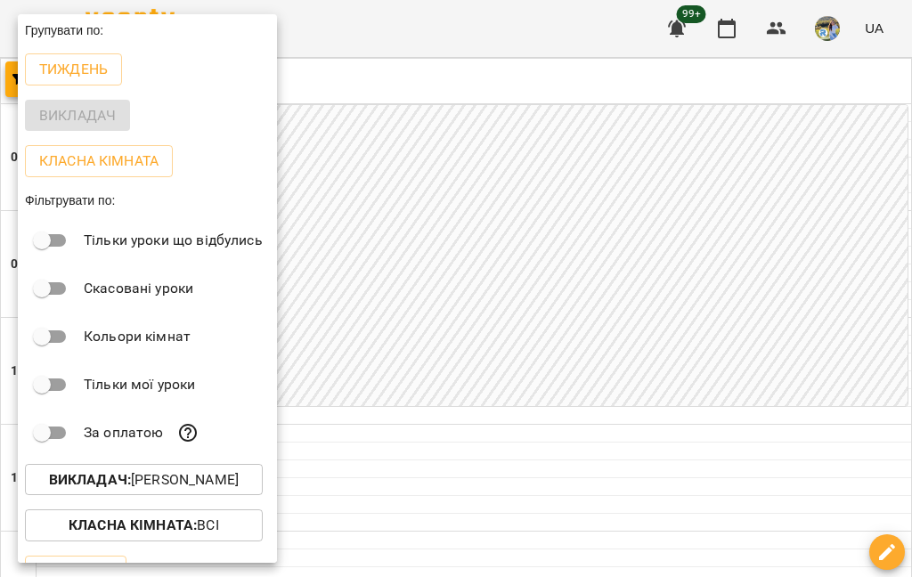
click at [396, 279] on div at bounding box center [456, 288] width 912 height 577
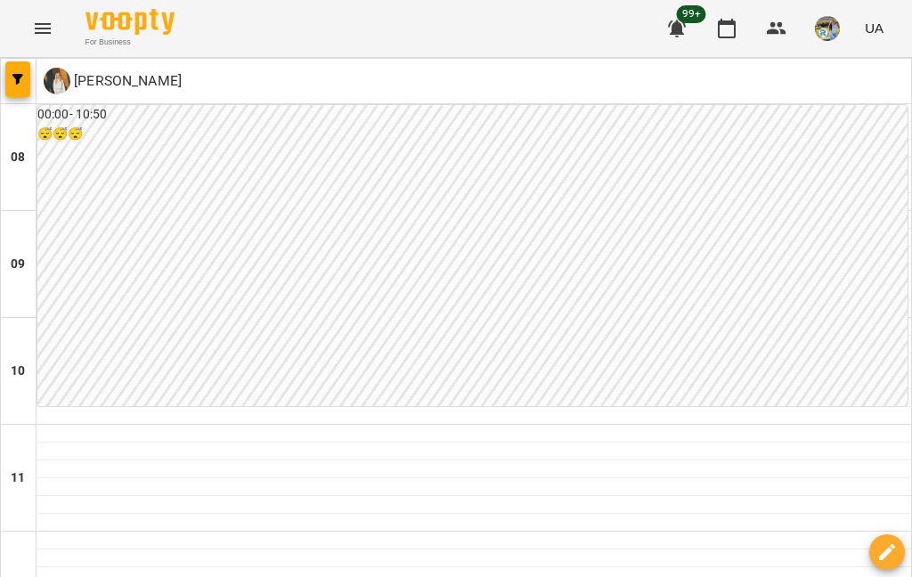
scroll to position [507, 0]
type input "**********"
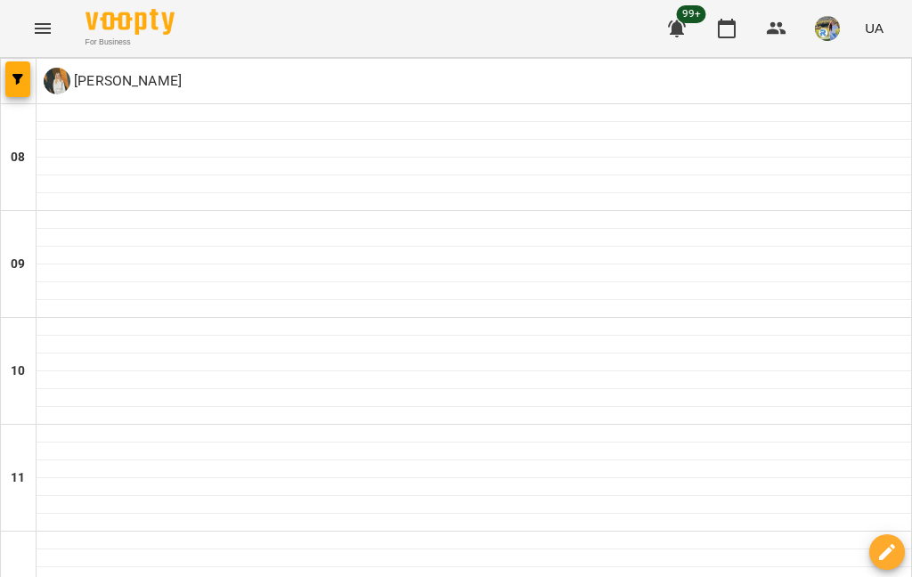
scroll to position [0, 0]
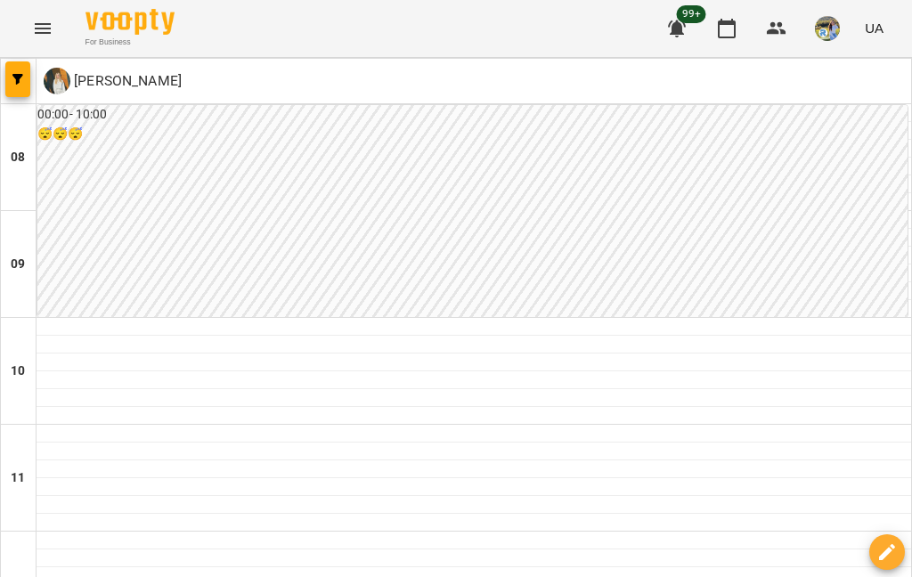
type input "**********"
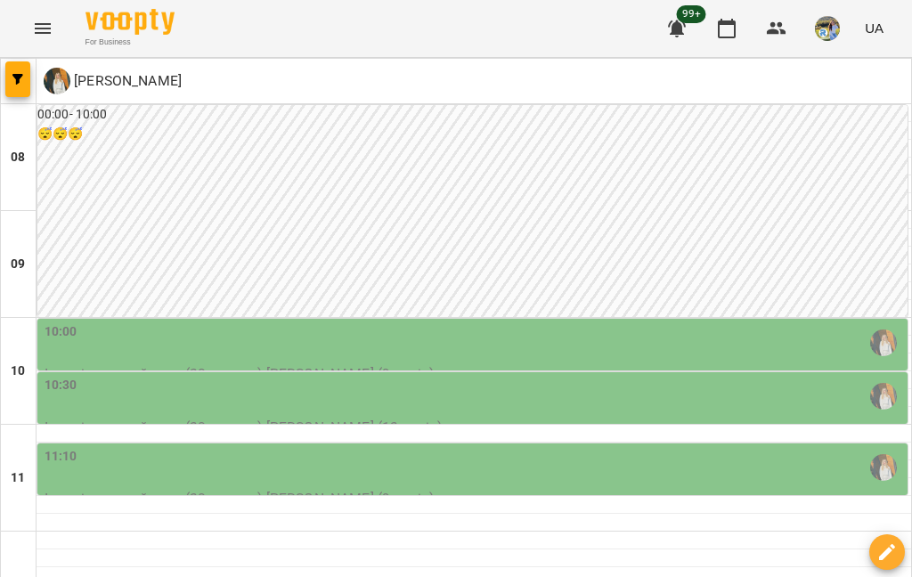
click at [220, 349] on div "10:00" at bounding box center [475, 342] width 860 height 41
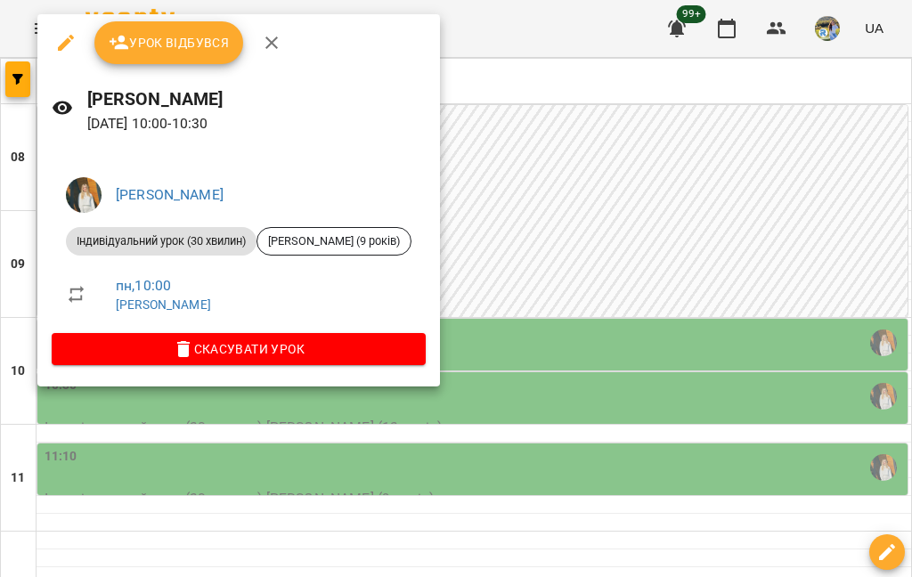
click at [683, 259] on div at bounding box center [456, 288] width 912 height 577
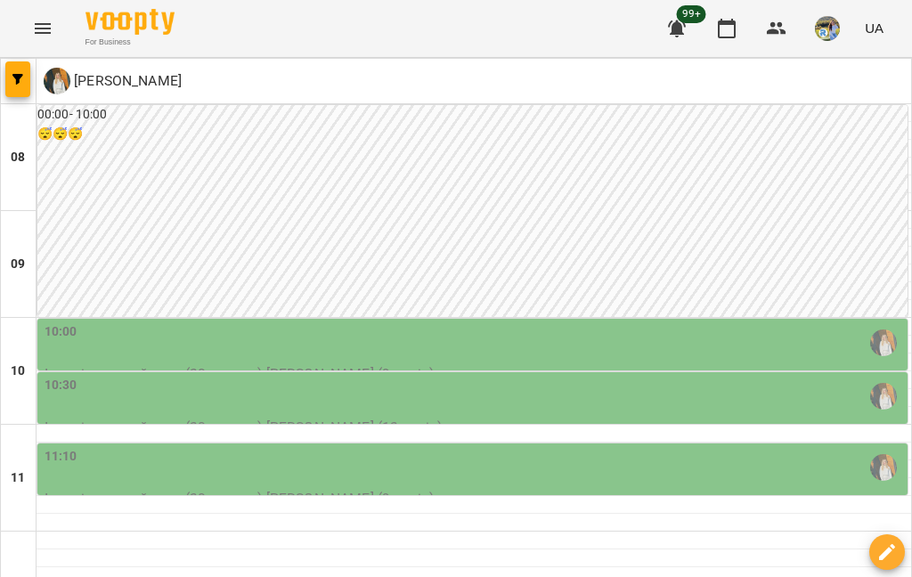
scroll to position [54, 0]
click at [157, 322] on div "10:00" at bounding box center [475, 342] width 860 height 41
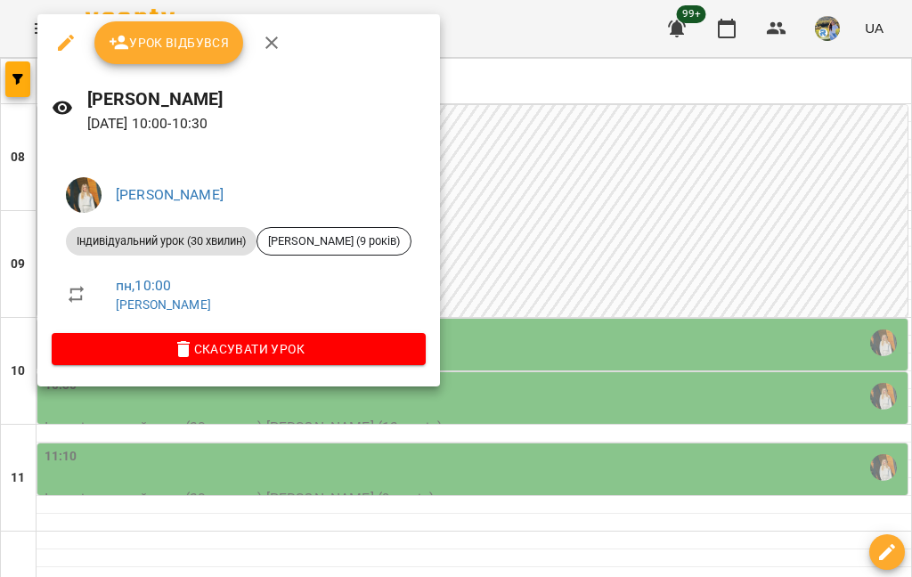
click at [683, 129] on div at bounding box center [456, 288] width 912 height 577
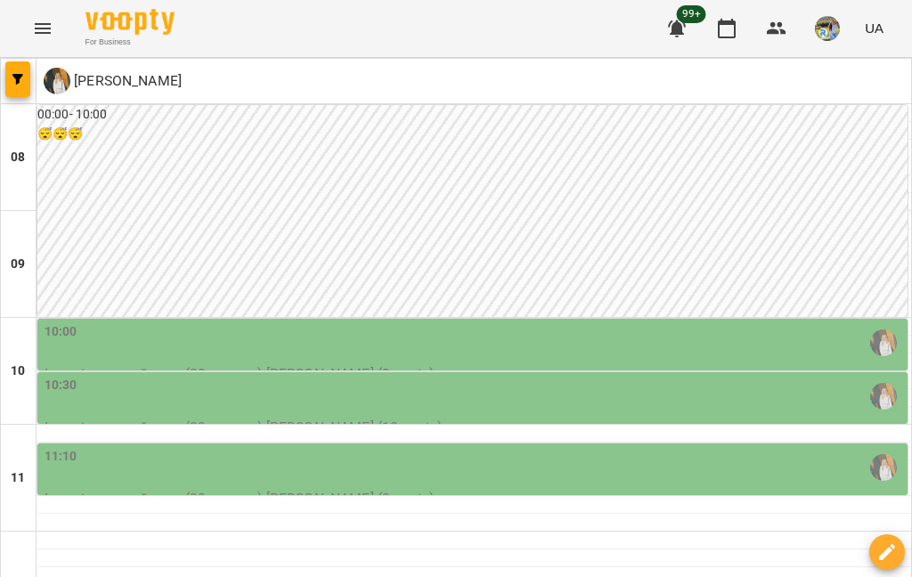
click at [683, 376] on div "10:30" at bounding box center [475, 396] width 860 height 41
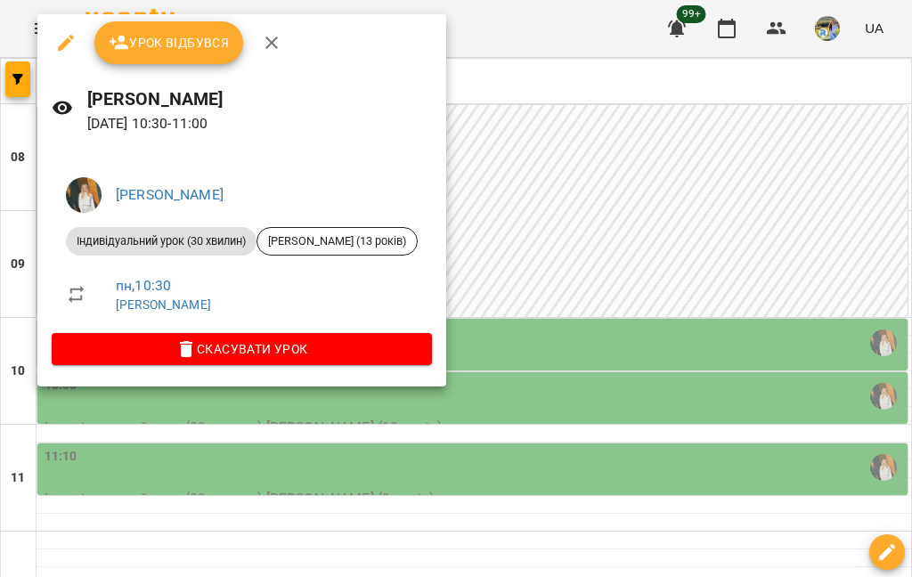
click at [683, 249] on div at bounding box center [456, 288] width 912 height 577
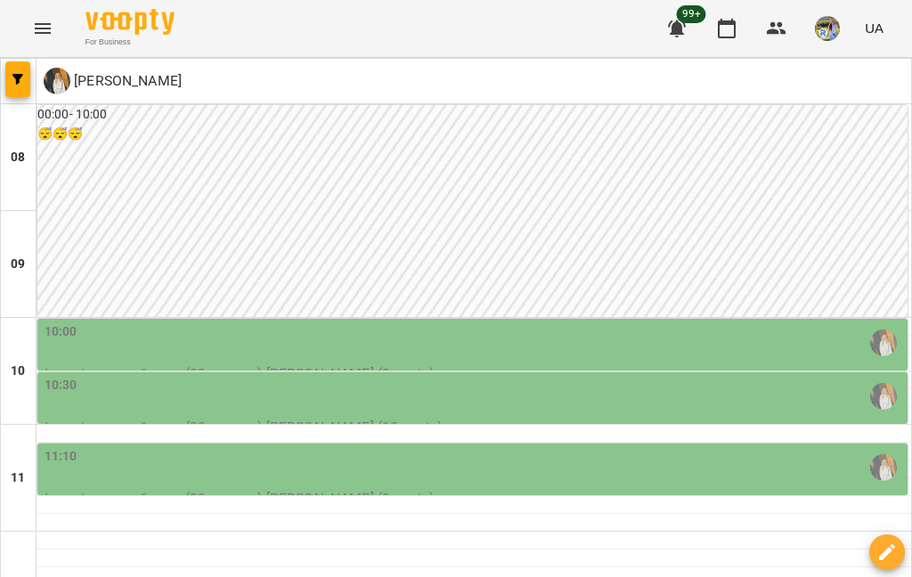
scroll to position [264, 0]
click at [683, 447] on div "11:10" at bounding box center [475, 467] width 860 height 41
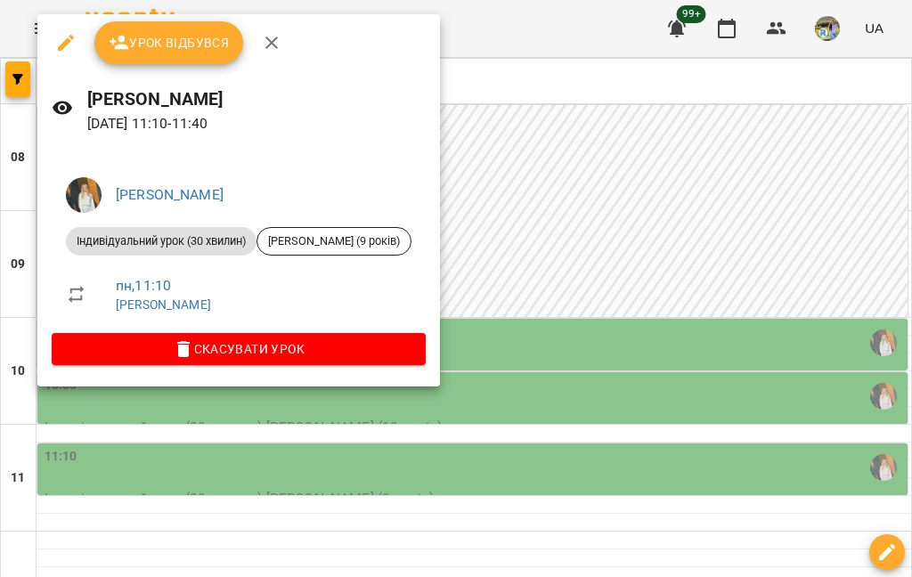
click at [683, 336] on div at bounding box center [456, 288] width 912 height 577
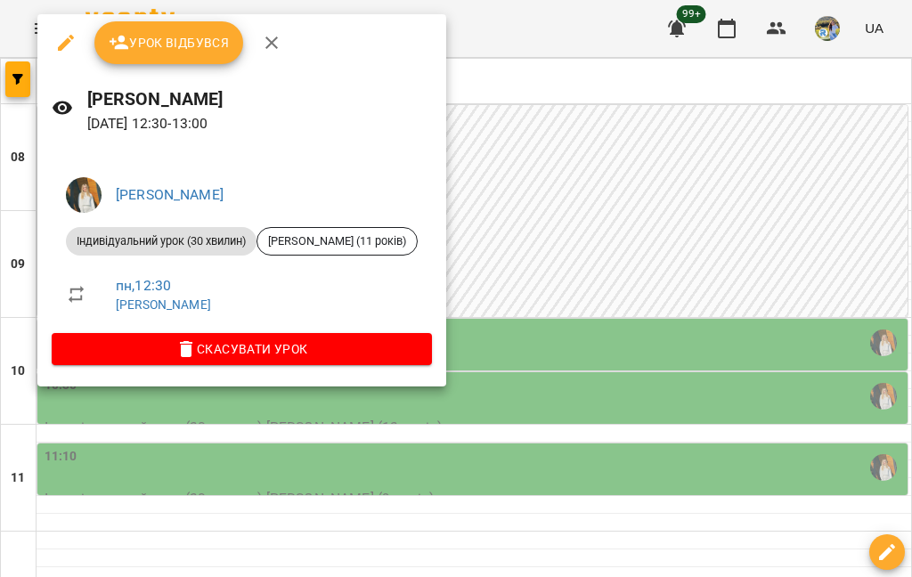
click at [683, 258] on div at bounding box center [456, 288] width 912 height 577
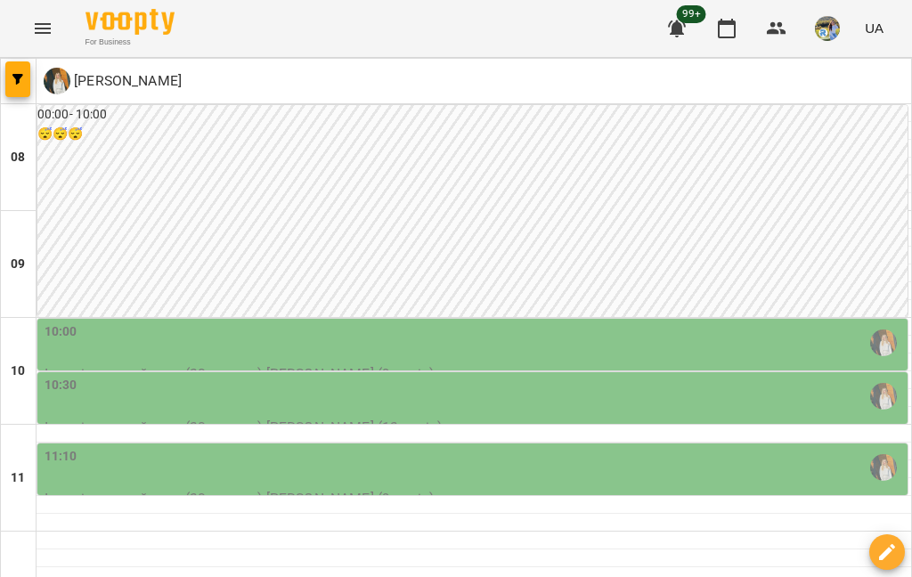
scroll to position [398, 0]
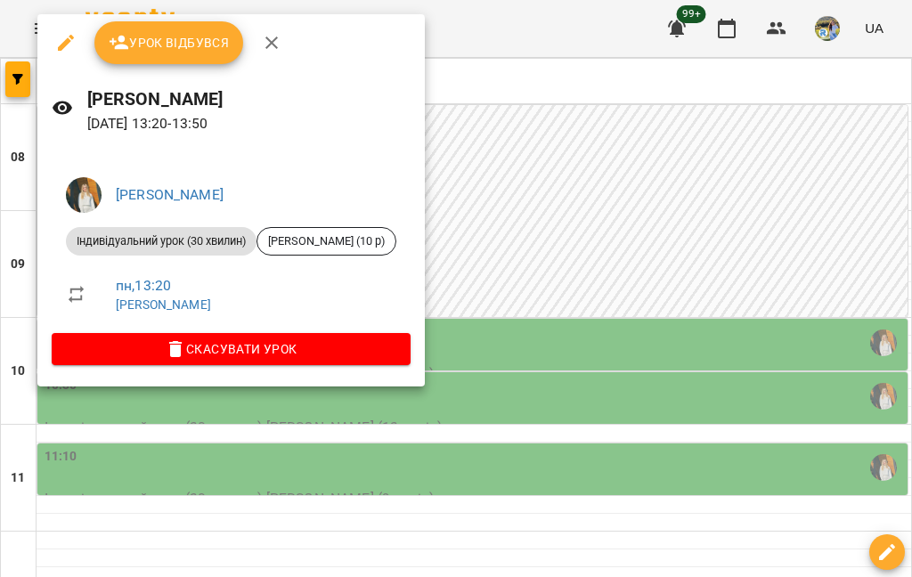
click at [679, 313] on div at bounding box center [456, 288] width 912 height 577
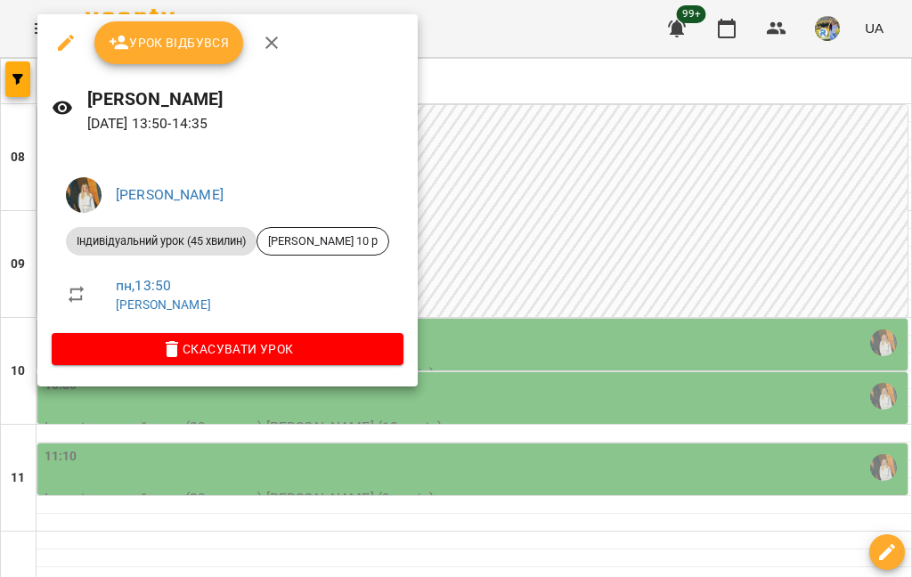
click at [683, 210] on div at bounding box center [456, 288] width 912 height 577
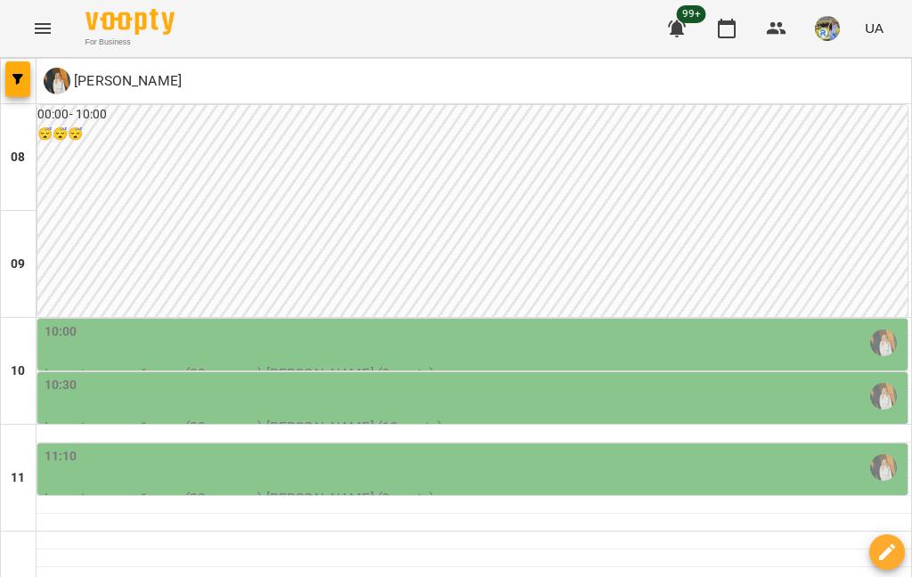
scroll to position [184, 0]
click at [683, 322] on div "10:00" at bounding box center [475, 342] width 860 height 41
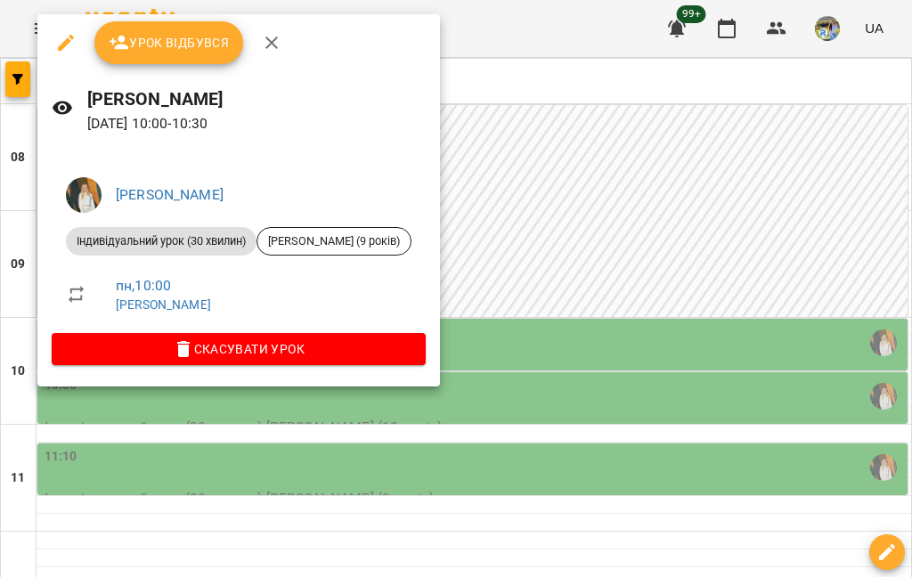
click at [649, 260] on div at bounding box center [456, 288] width 912 height 577
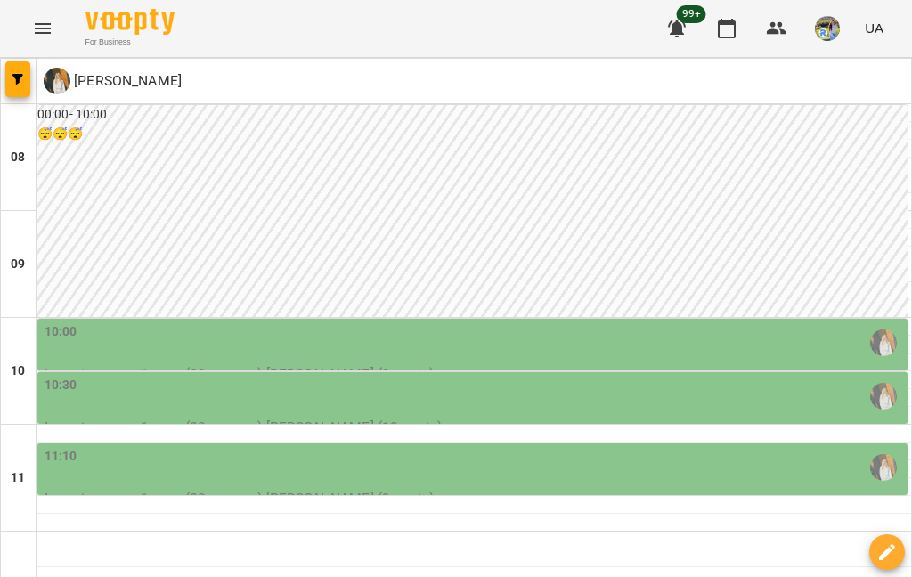
click at [654, 447] on div "11:10" at bounding box center [475, 467] width 860 height 41
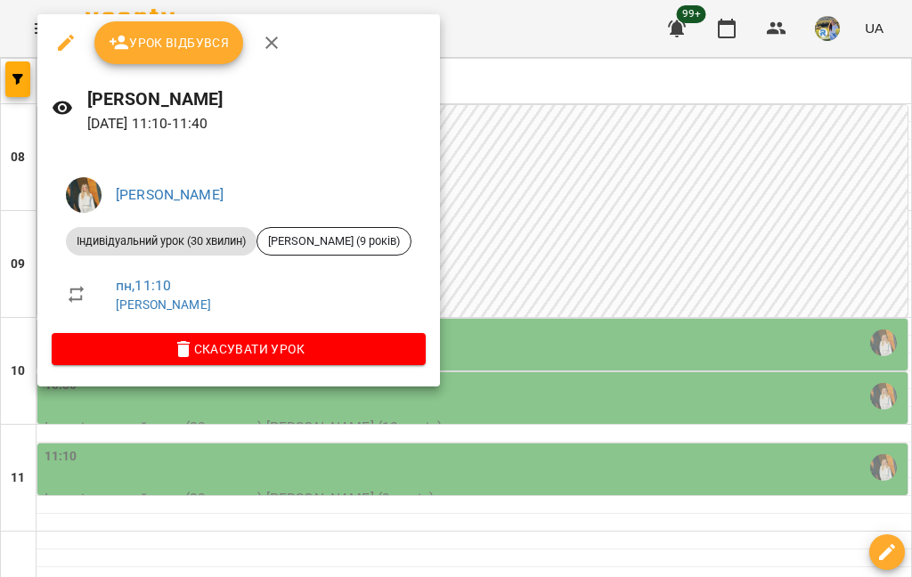
click at [597, 277] on div at bounding box center [456, 288] width 912 height 577
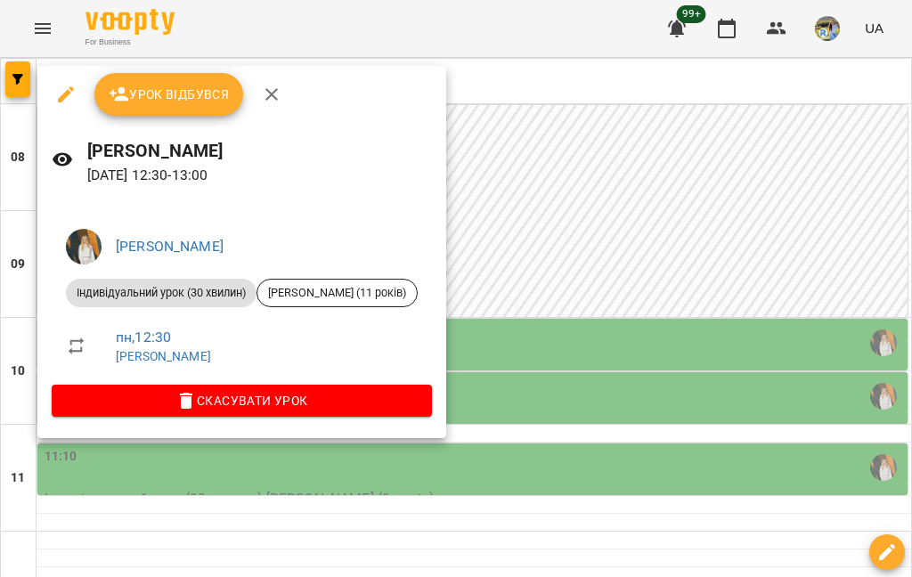
click at [494, 334] on div at bounding box center [456, 288] width 912 height 577
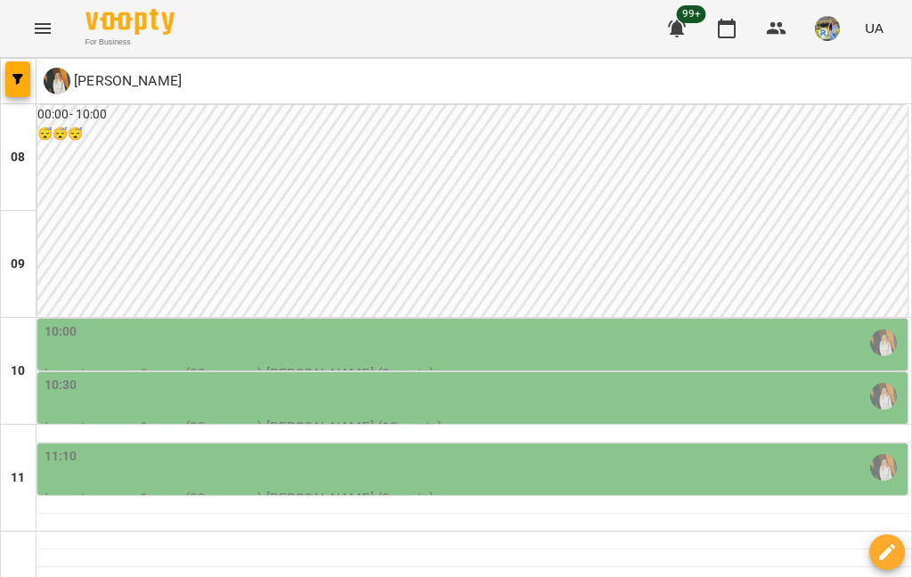
scroll to position [414, 0]
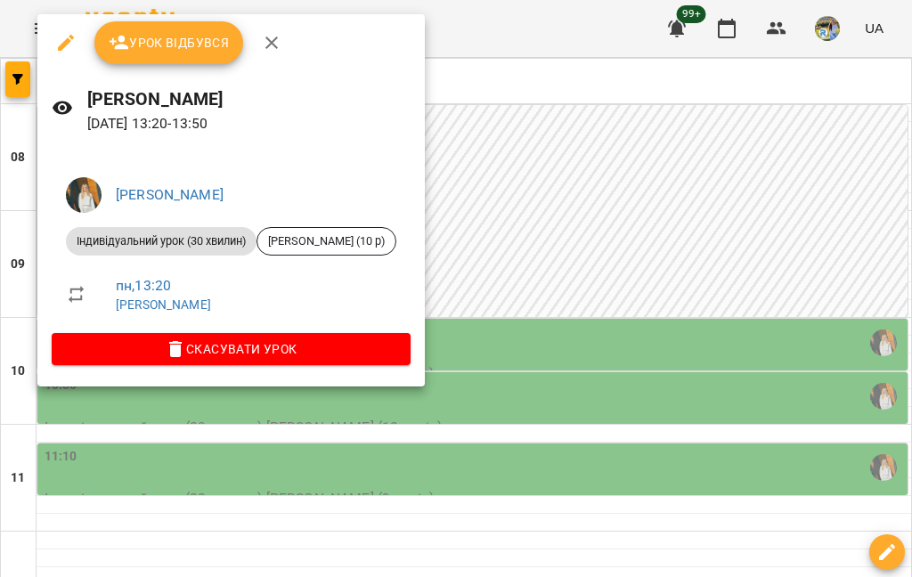
click at [683, 345] on div at bounding box center [456, 288] width 912 height 577
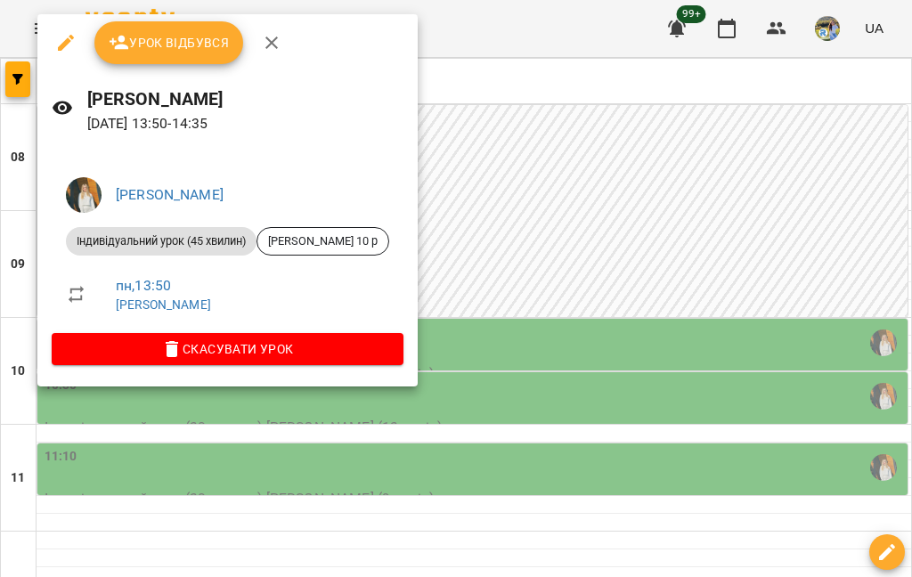
click at [683, 280] on div at bounding box center [456, 288] width 912 height 577
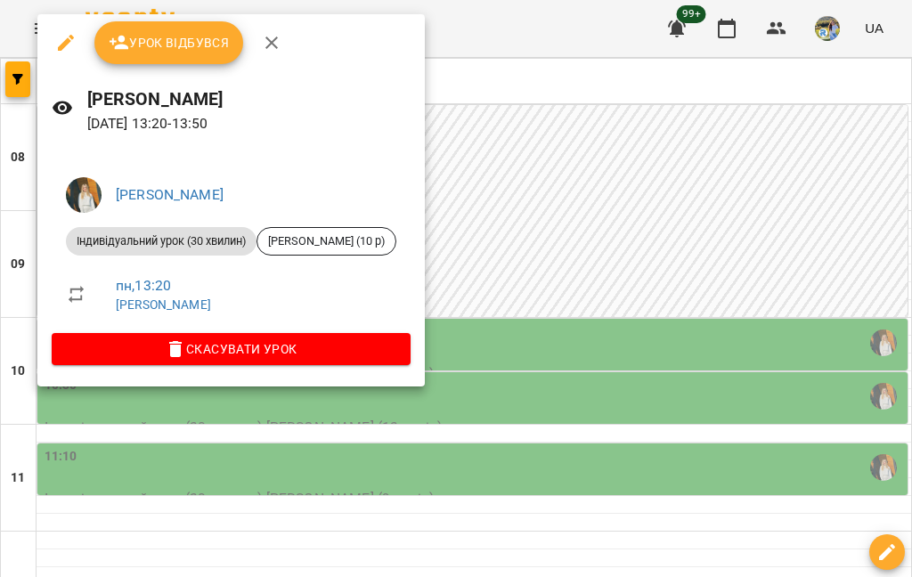
click at [683, 301] on div at bounding box center [456, 288] width 912 height 577
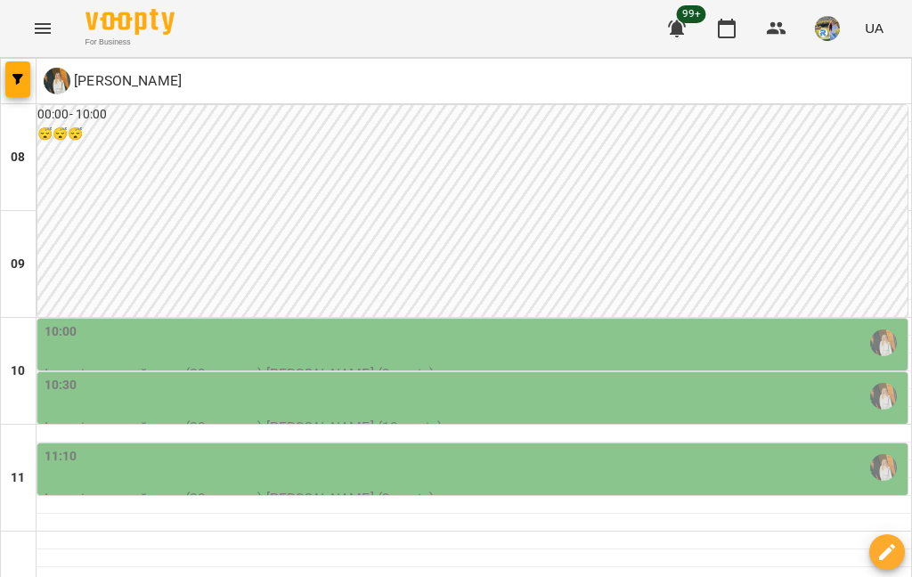
scroll to position [454, 0]
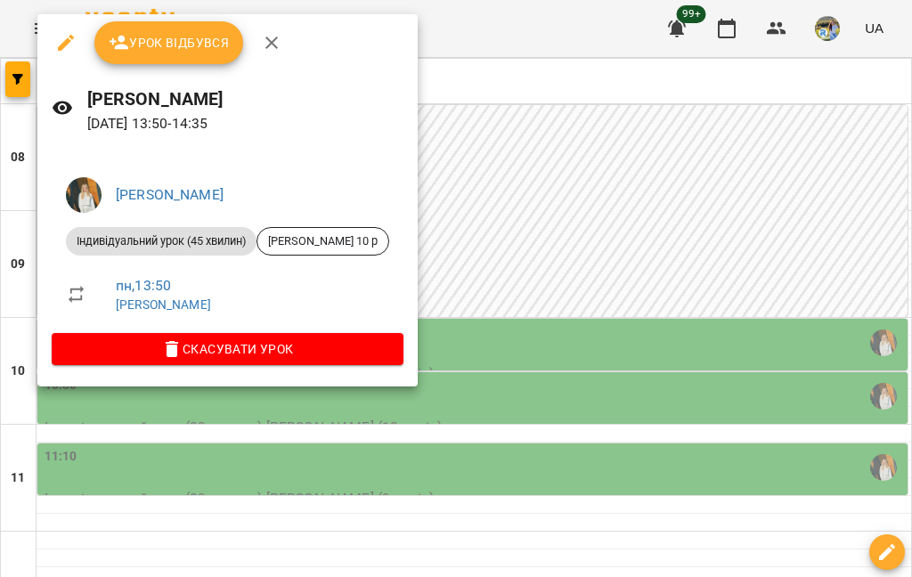
click at [683, 311] on div at bounding box center [456, 288] width 912 height 577
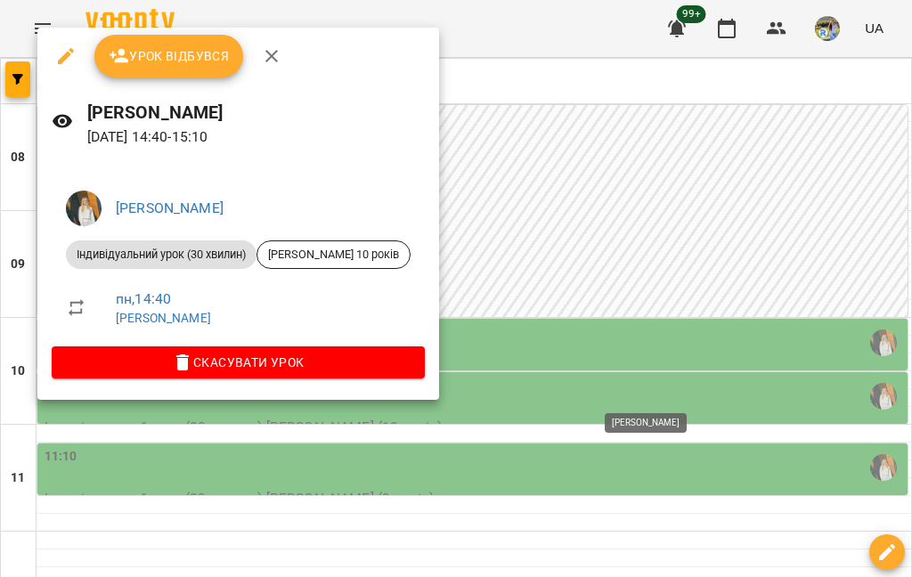
click at [683, 275] on div at bounding box center [456, 288] width 912 height 577
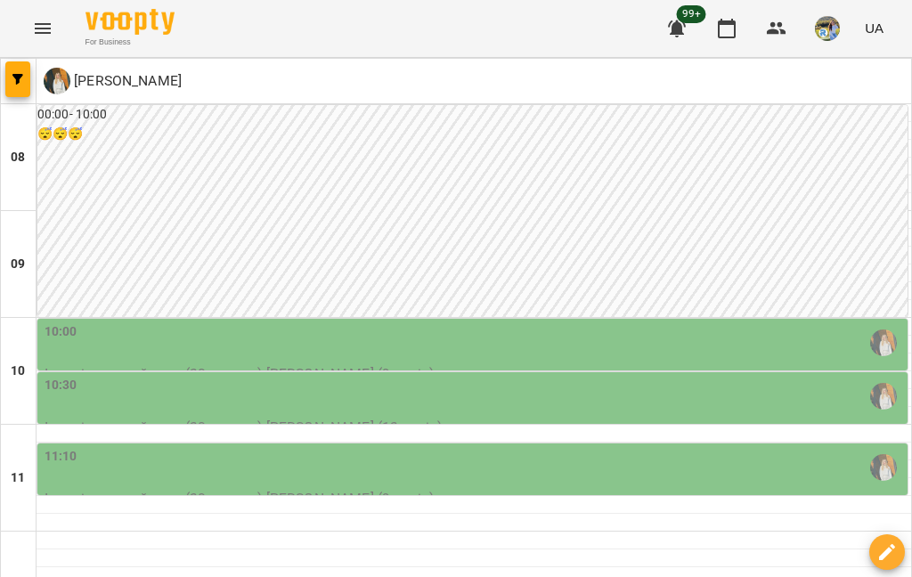
scroll to position [556, 0]
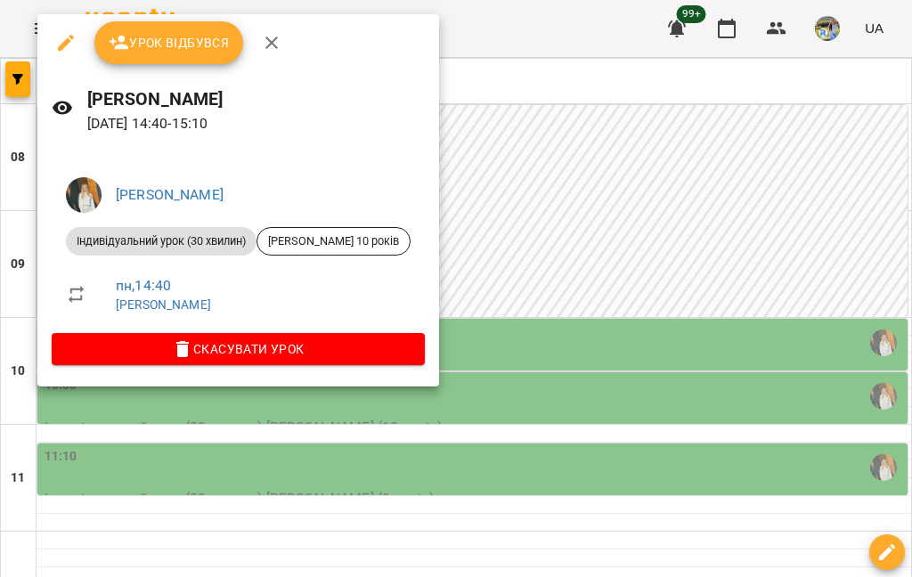
click at [683, 302] on div at bounding box center [456, 288] width 912 height 577
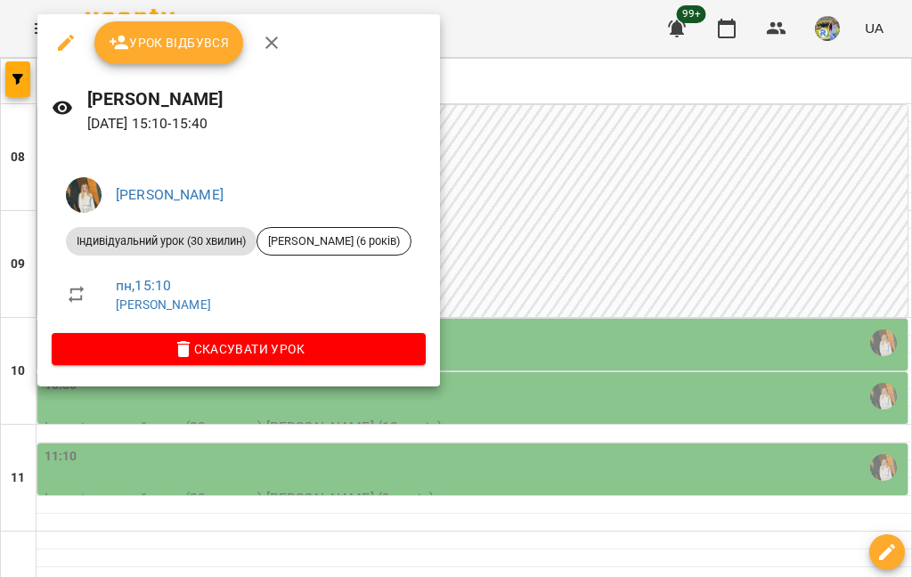
click at [683, 307] on div at bounding box center [456, 288] width 912 height 577
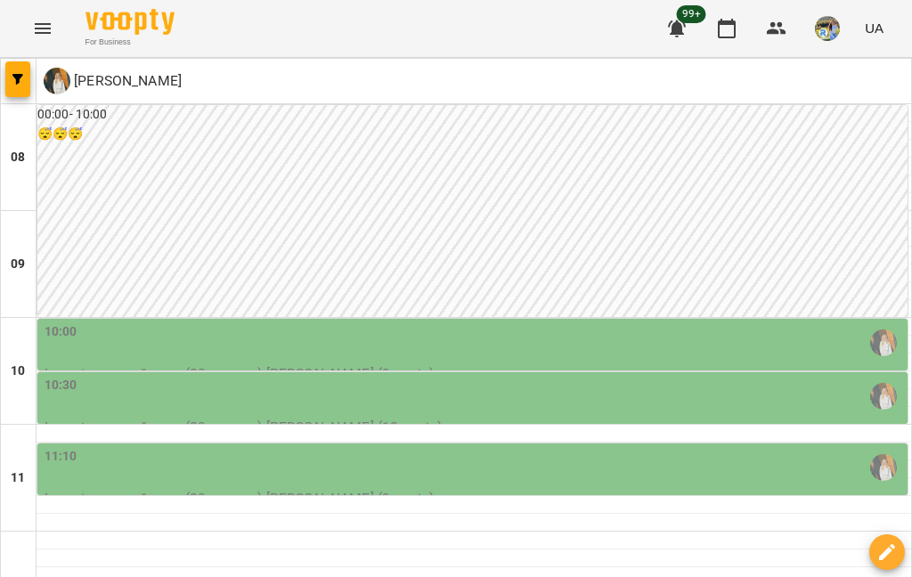
scroll to position [685, 0]
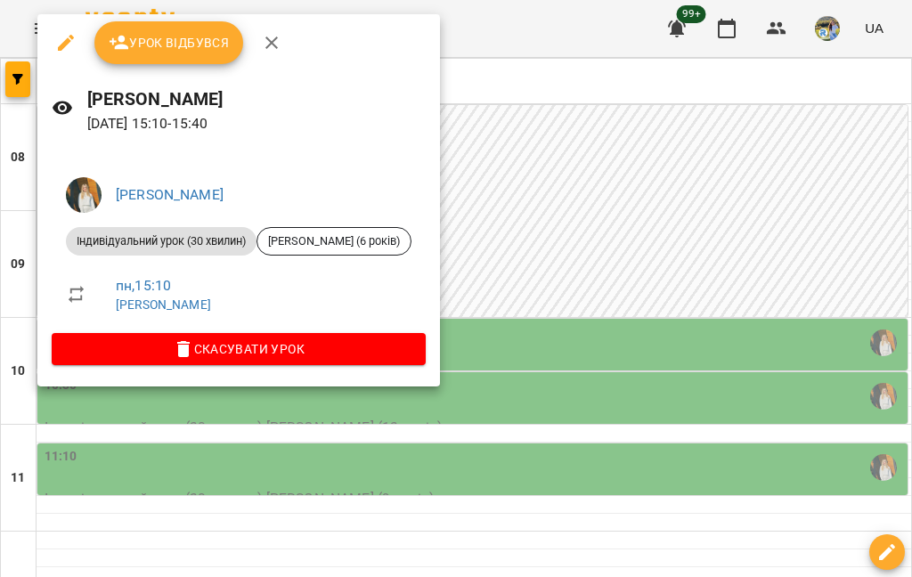
click at [587, 331] on div at bounding box center [456, 288] width 912 height 577
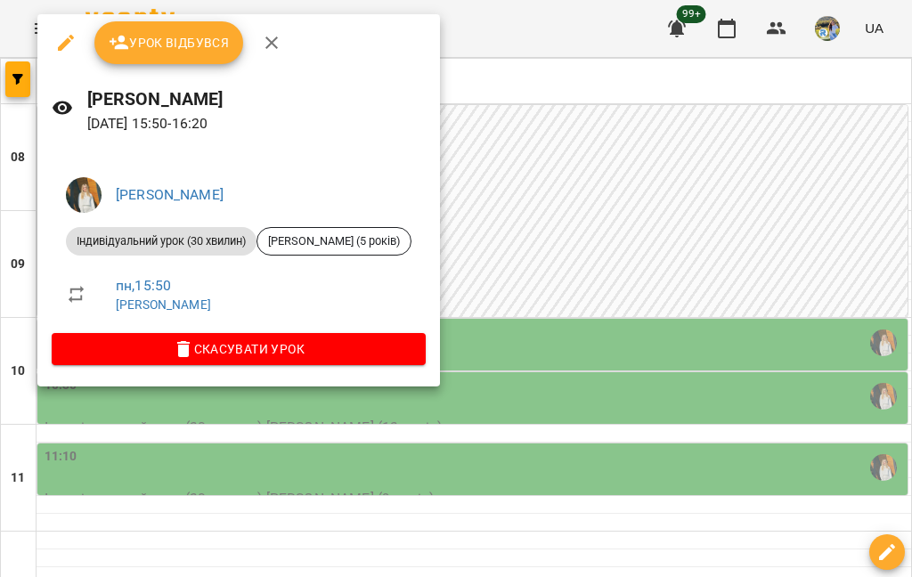
click at [683, 215] on div at bounding box center [456, 288] width 912 height 577
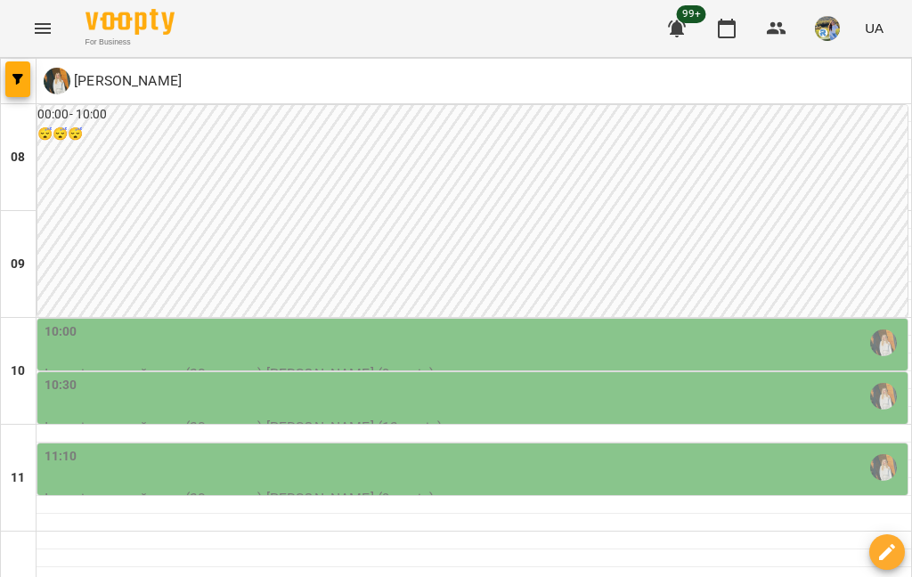
scroll to position [309, 0]
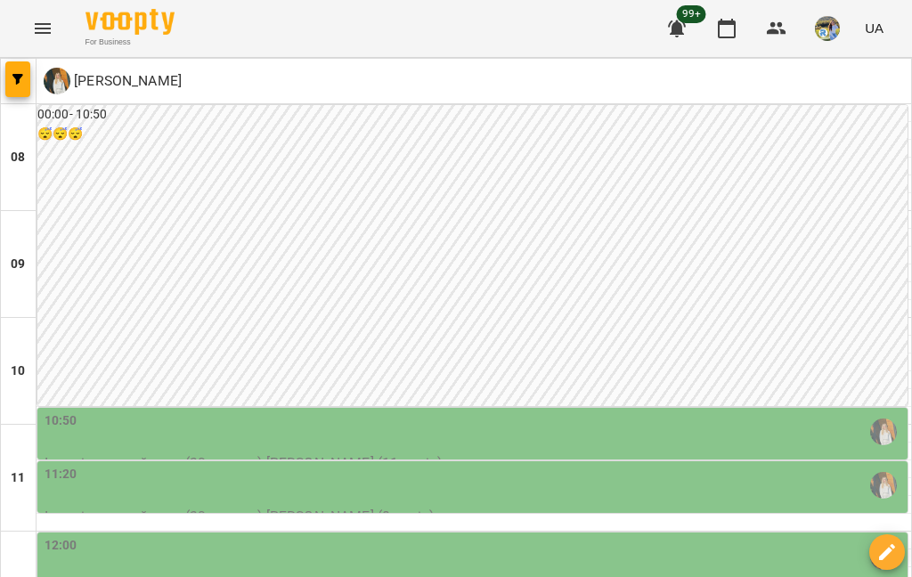
scroll to position [169, 0]
click at [117, 412] on div "10:50" at bounding box center [475, 432] width 860 height 41
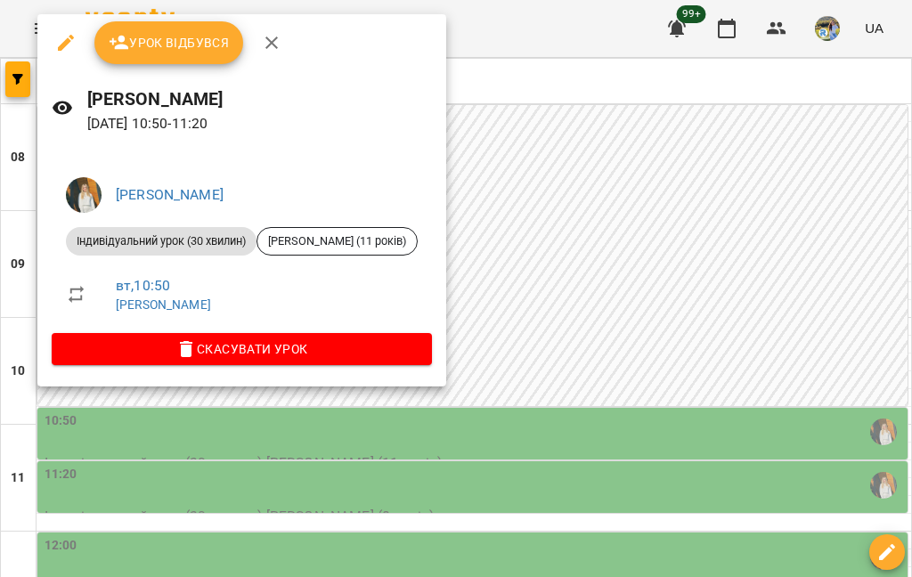
click at [683, 262] on div at bounding box center [456, 288] width 912 height 577
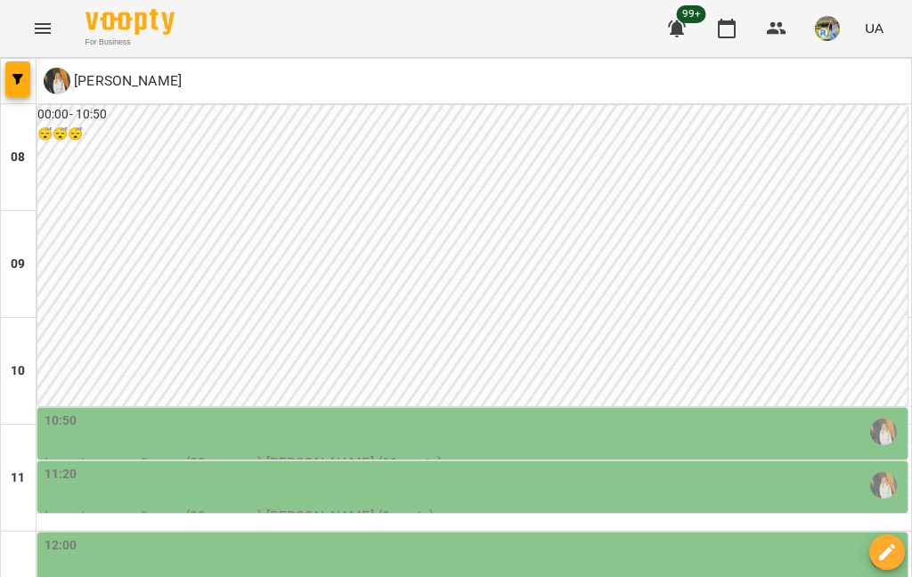
scroll to position [183, 0]
click at [683, 465] on div "11:20" at bounding box center [475, 485] width 860 height 41
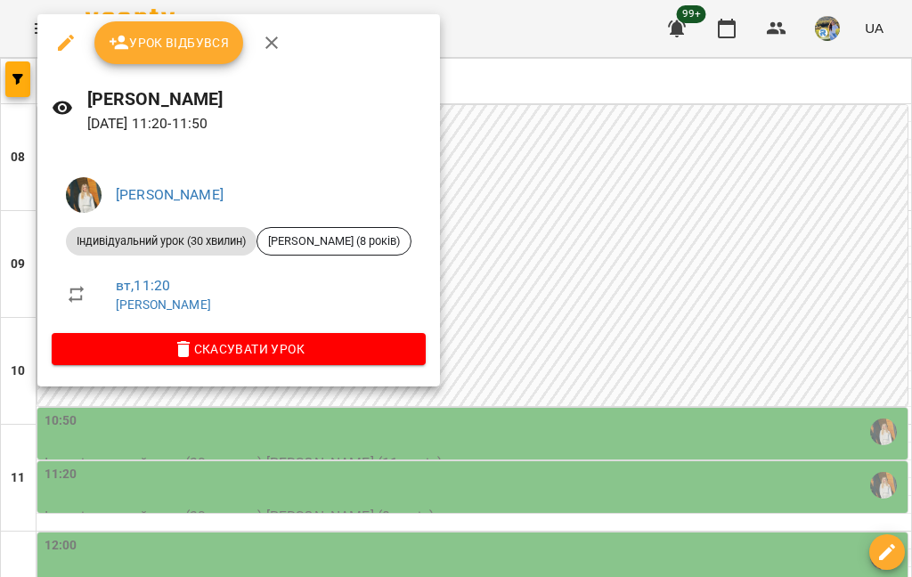
click at [683, 88] on div at bounding box center [456, 288] width 912 height 577
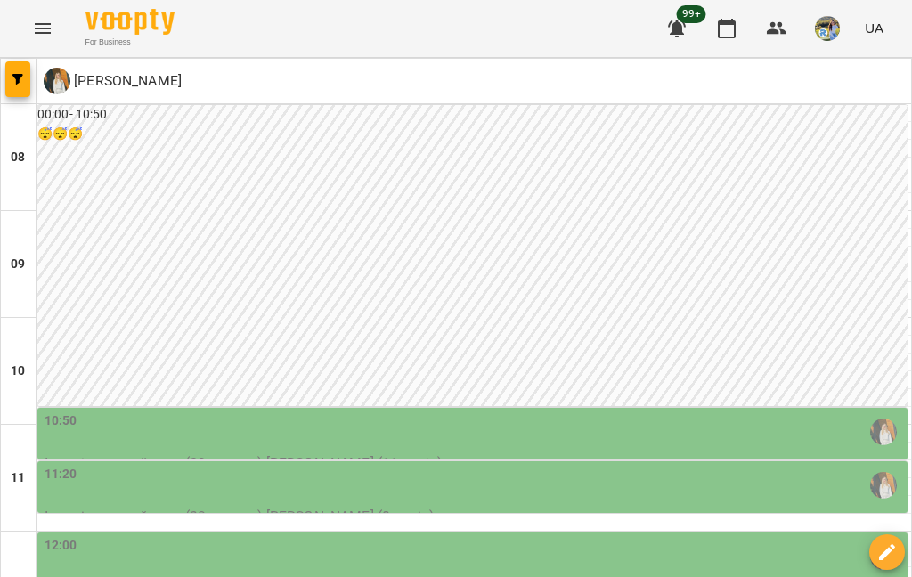
click at [544, 536] on div "12:00" at bounding box center [475, 556] width 860 height 41
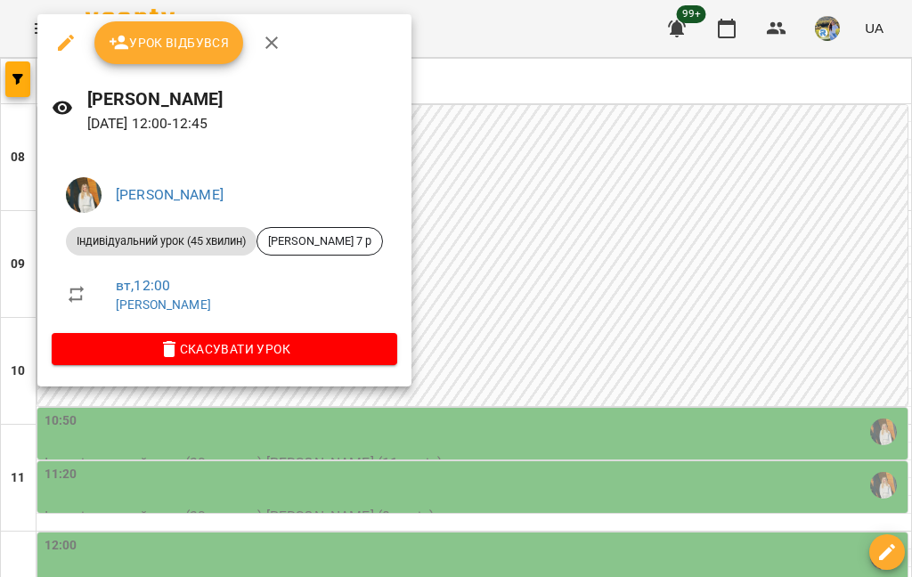
click at [683, 278] on div at bounding box center [456, 288] width 912 height 577
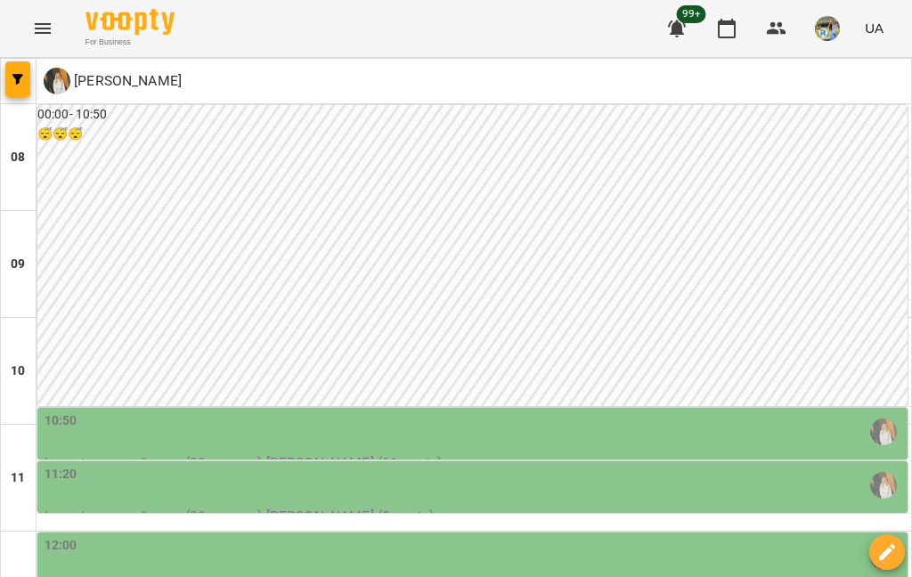
scroll to position [304, 0]
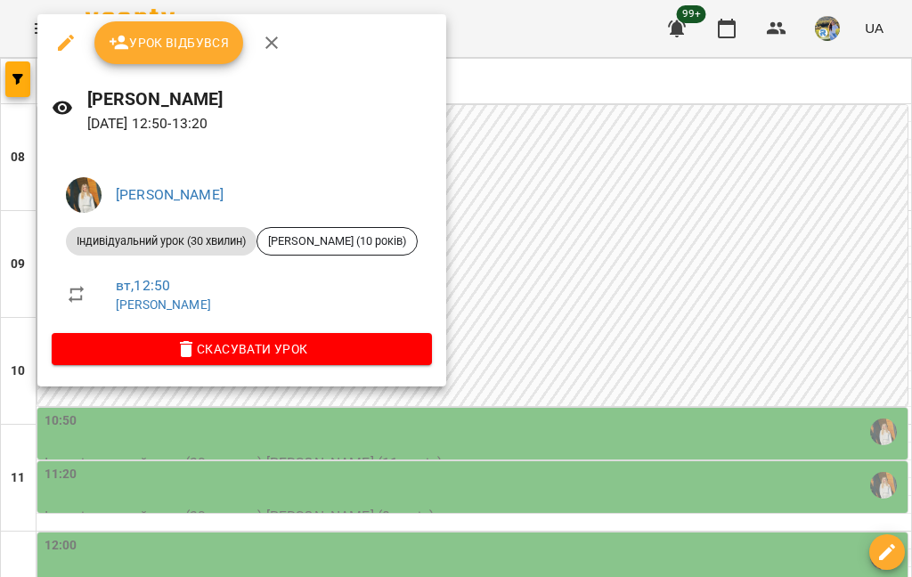
click at [683, 371] on div at bounding box center [456, 288] width 912 height 577
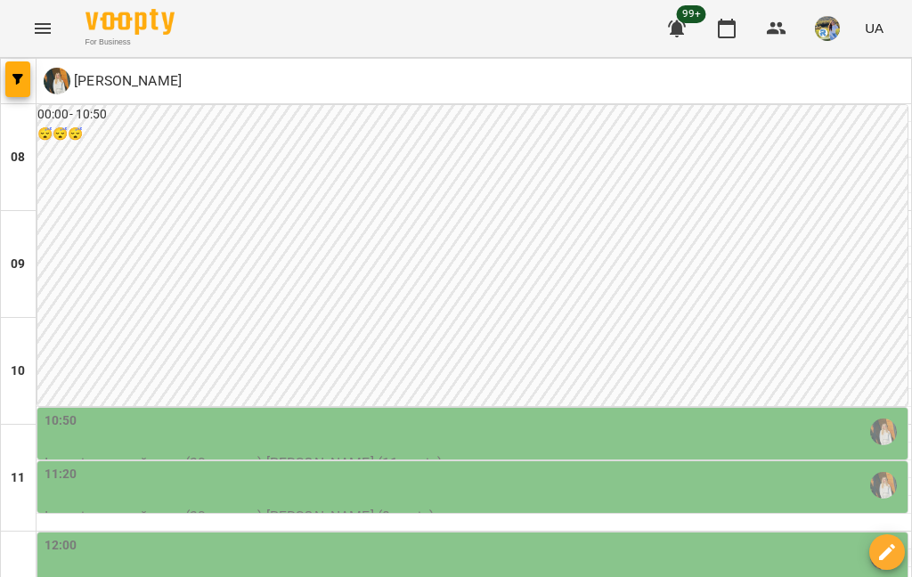
scroll to position [829, 0]
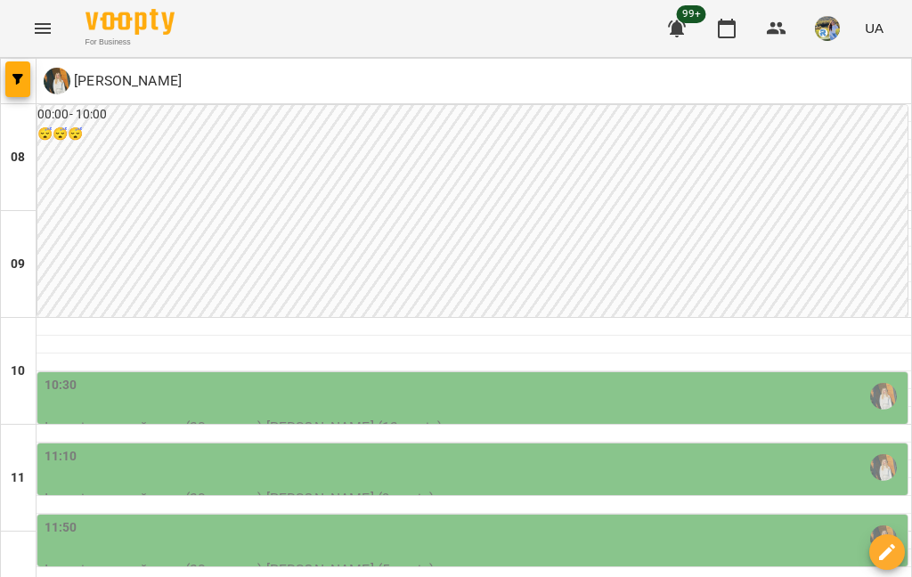
scroll to position [0, 0]
click at [726, 26] on icon "button" at bounding box center [726, 28] width 21 height 21
click at [722, 42] on button "button" at bounding box center [726, 28] width 43 height 43
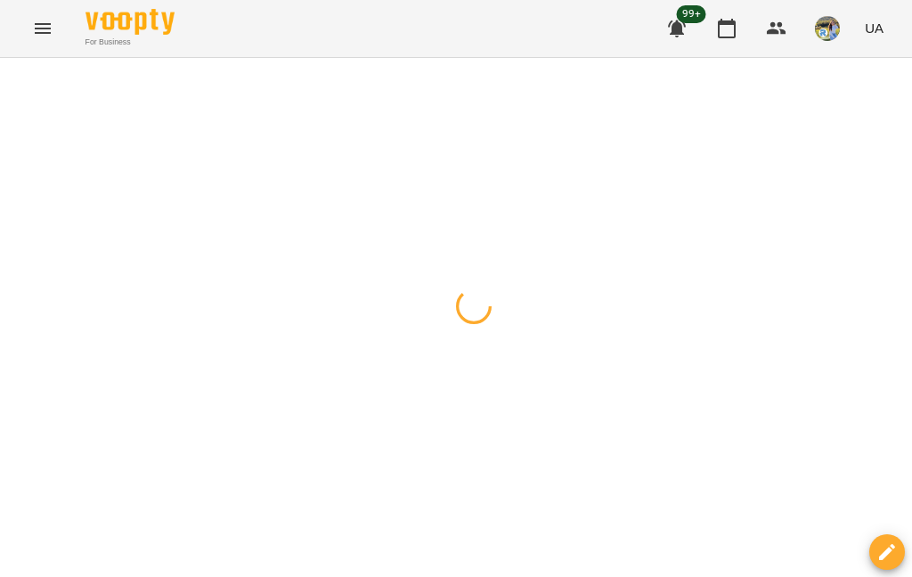
click at [707, 30] on button "button" at bounding box center [726, 28] width 43 height 43
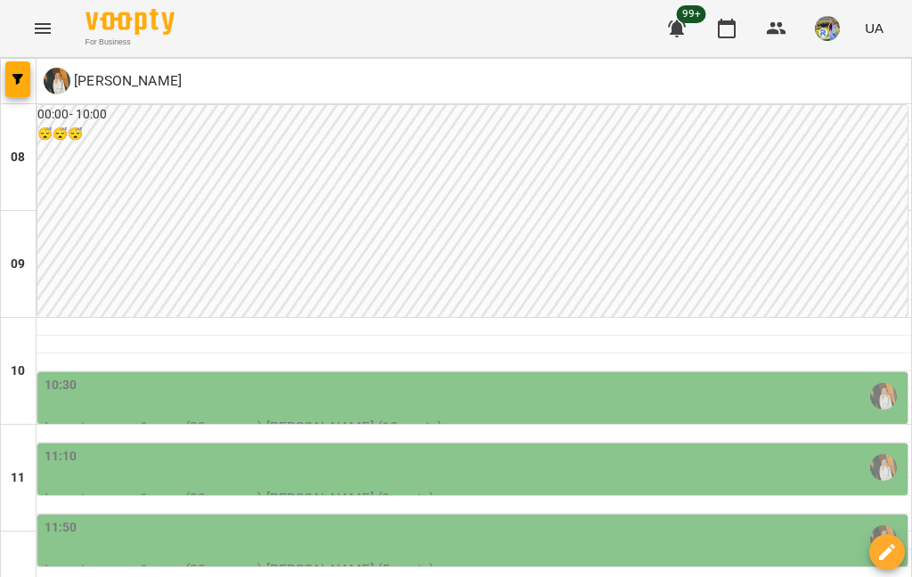
click at [775, 36] on icon "button" at bounding box center [776, 28] width 21 height 21
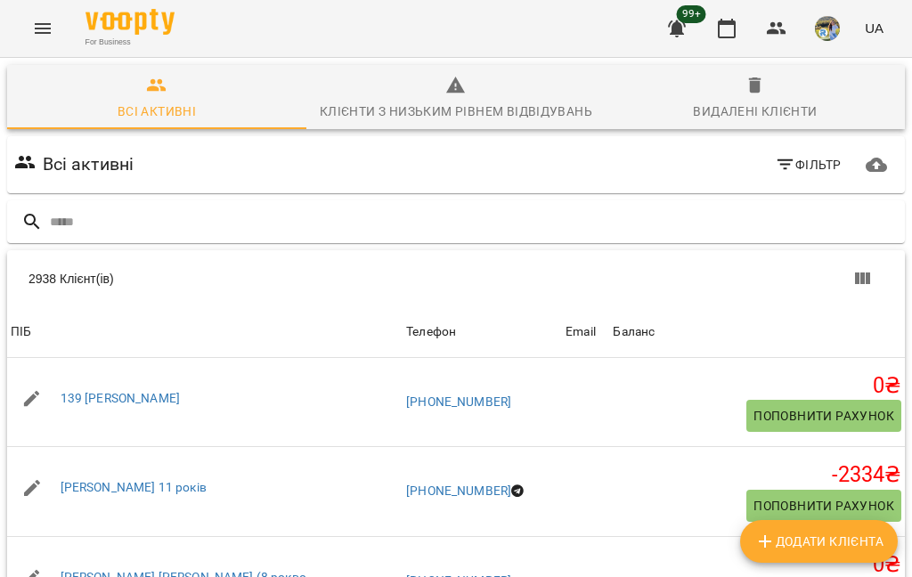
click at [596, 216] on input "text" at bounding box center [474, 222] width 848 height 29
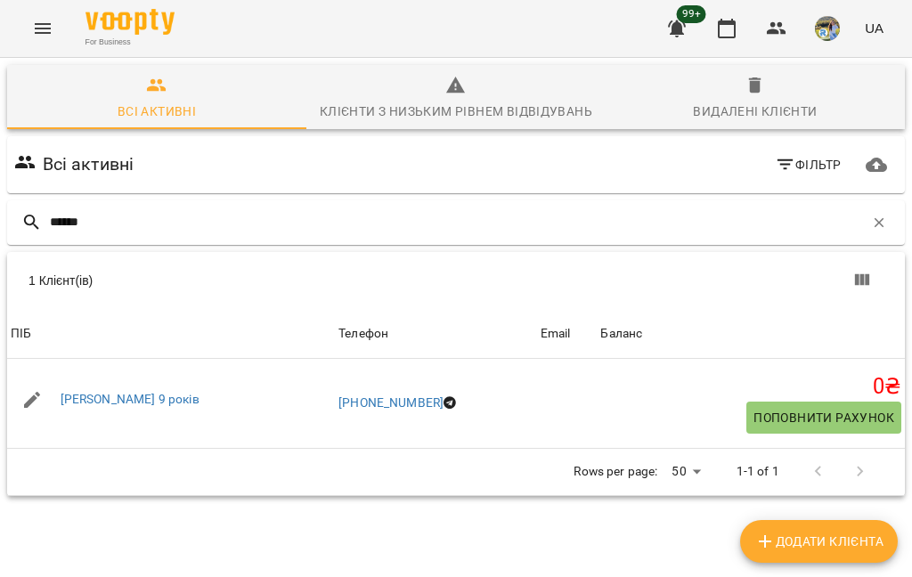
scroll to position [78, 0]
type input "******"
click at [431, 140] on div "Всі активні Фільтр" at bounding box center [456, 165] width 891 height 50
click at [157, 392] on link "[PERSON_NAME] 9 років" at bounding box center [130, 399] width 139 height 14
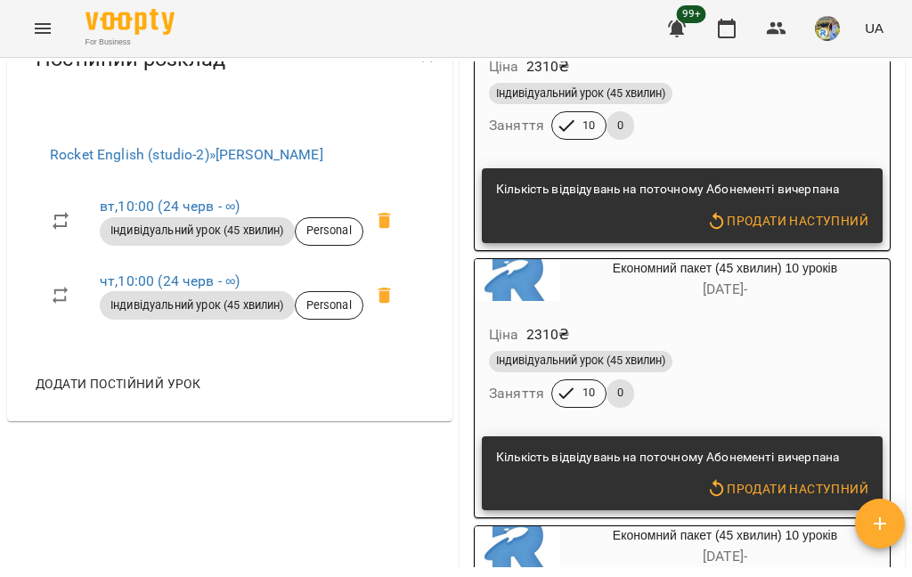
scroll to position [653, 0]
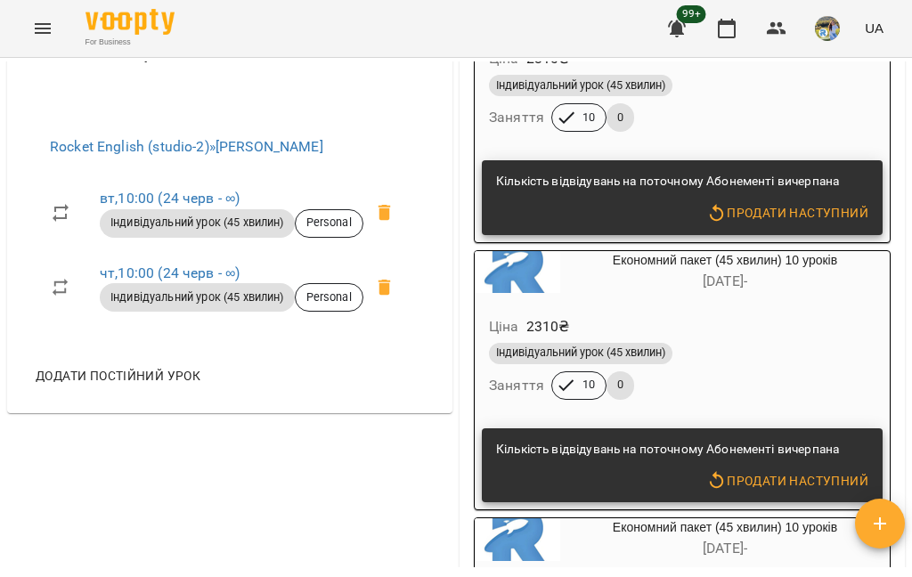
click at [378, 224] on icon at bounding box center [384, 212] width 21 height 21
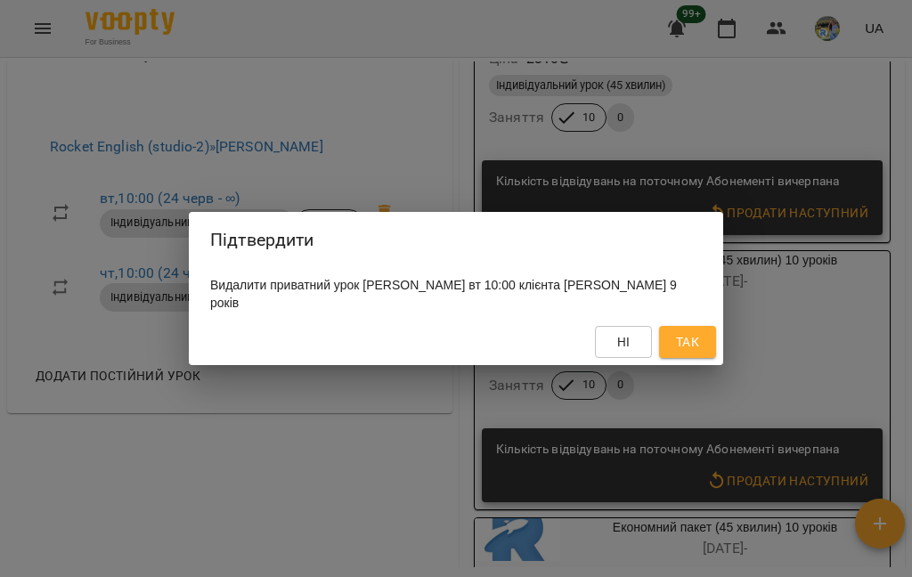
click at [689, 316] on div "Видалити приватний урок [PERSON_NAME] вт 10:00 клієнта [PERSON_NAME] 9 років" at bounding box center [456, 294] width 534 height 50
click at [681, 336] on span "Так" at bounding box center [687, 341] width 23 height 21
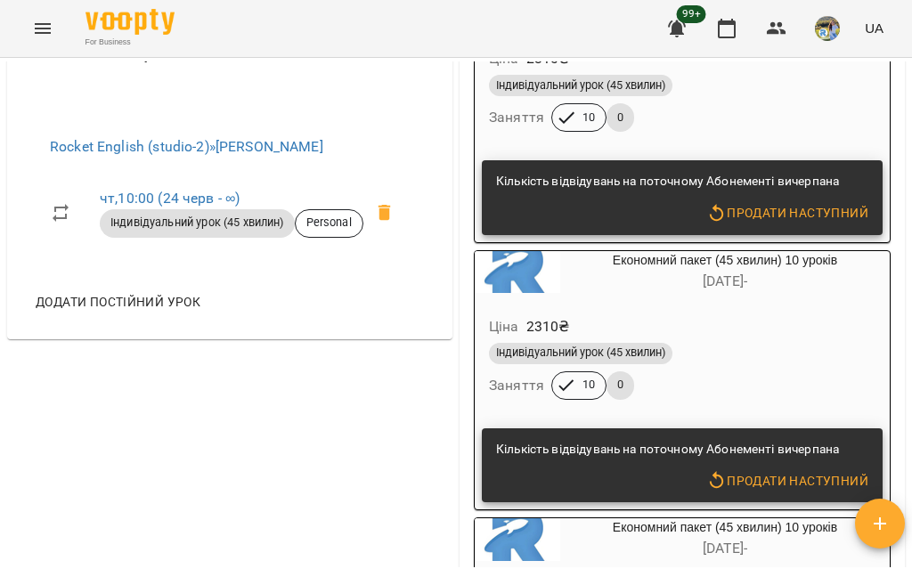
click at [384, 234] on span at bounding box center [384, 213] width 43 height 43
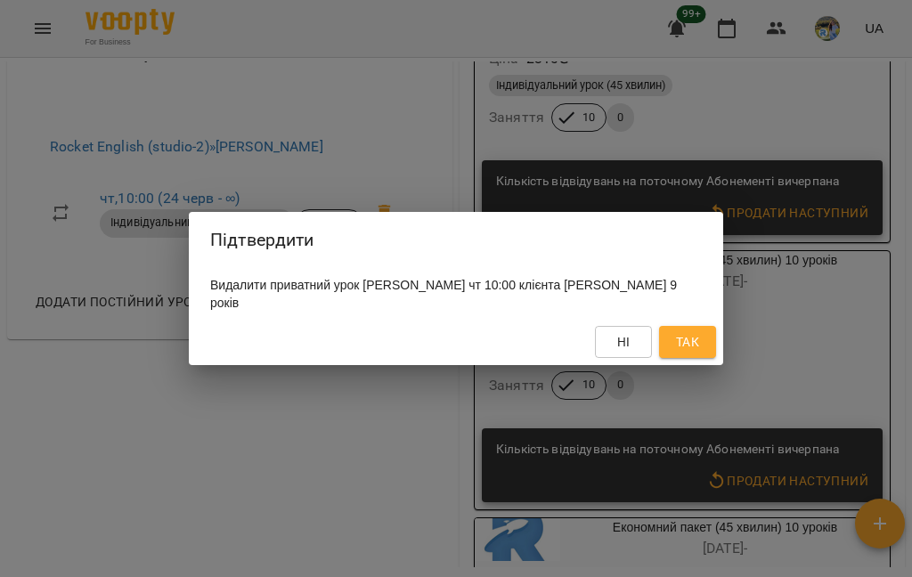
click at [640, 348] on button "Ні" at bounding box center [623, 342] width 57 height 32
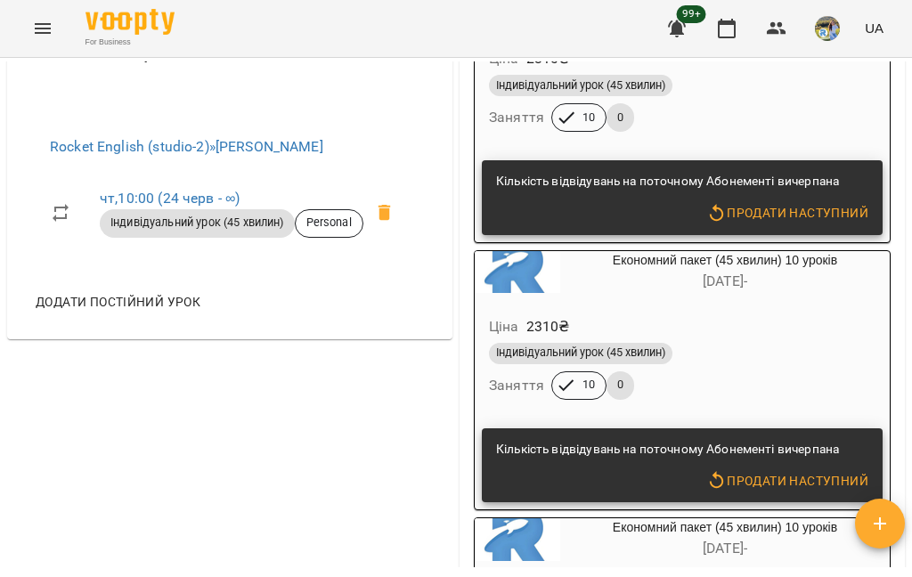
click at [406, 234] on span at bounding box center [384, 213] width 43 height 43
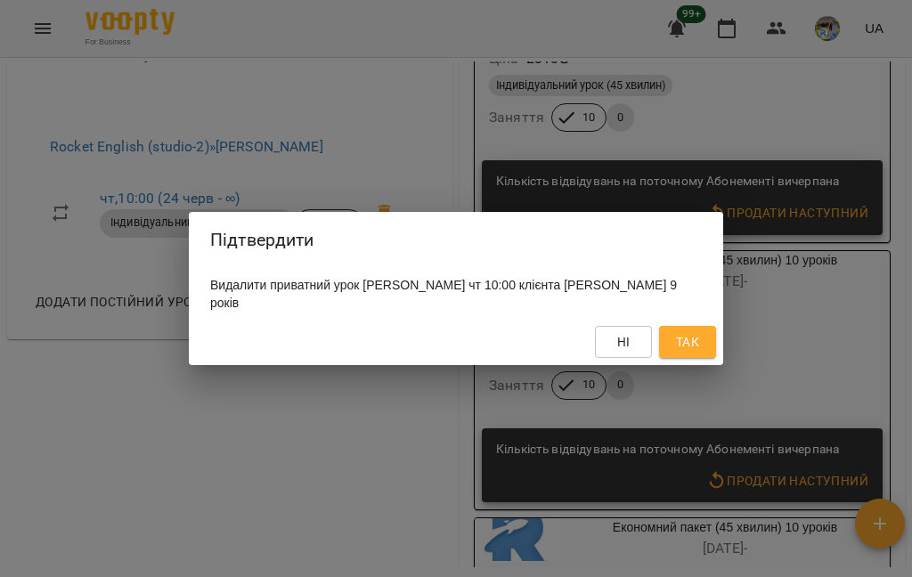
click at [693, 339] on span "Так" at bounding box center [687, 341] width 23 height 21
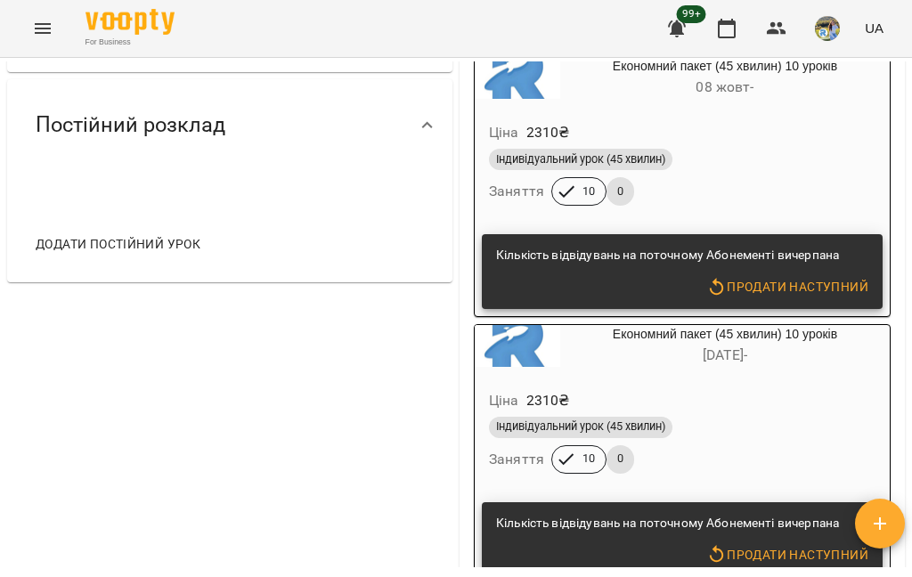
scroll to position [602, 0]
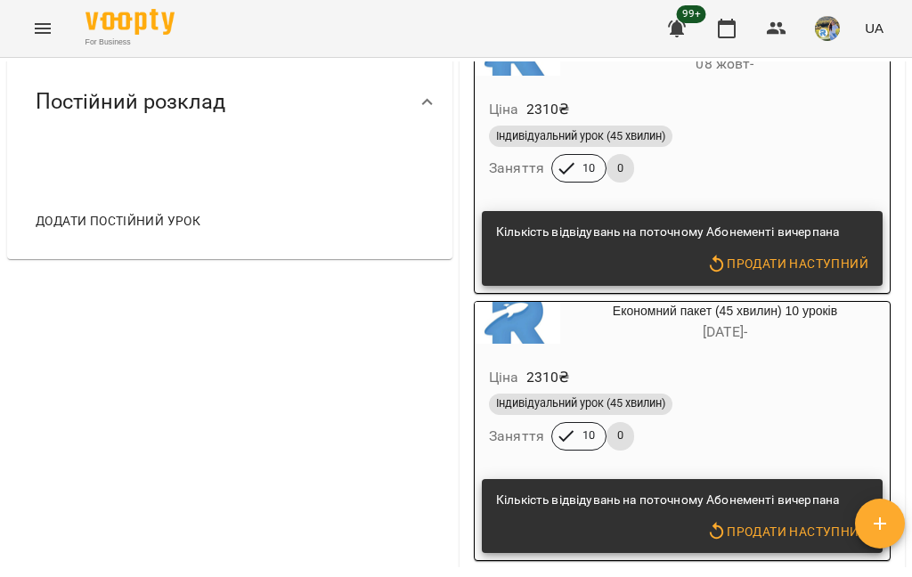
click at [157, 232] on span "Додати постійний урок" at bounding box center [118, 220] width 165 height 21
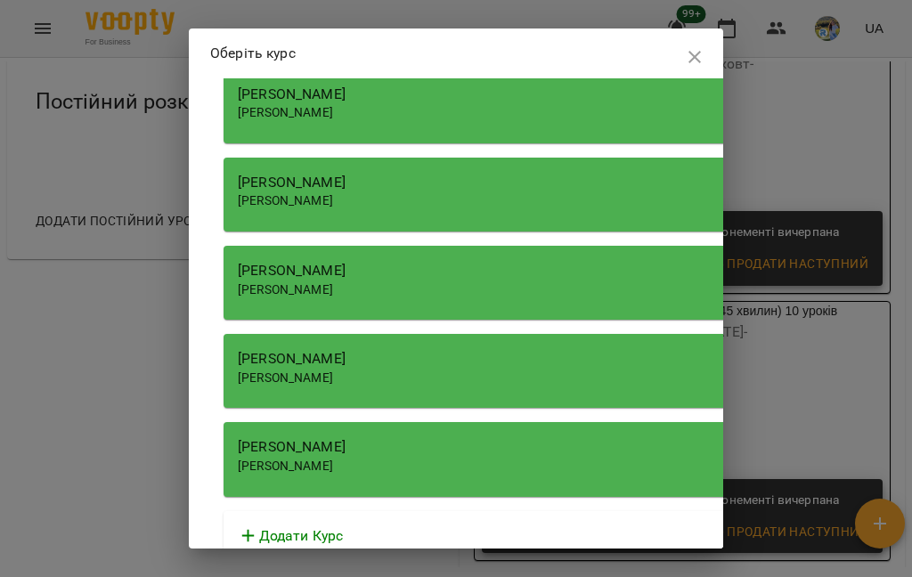
scroll to position [1638, 0]
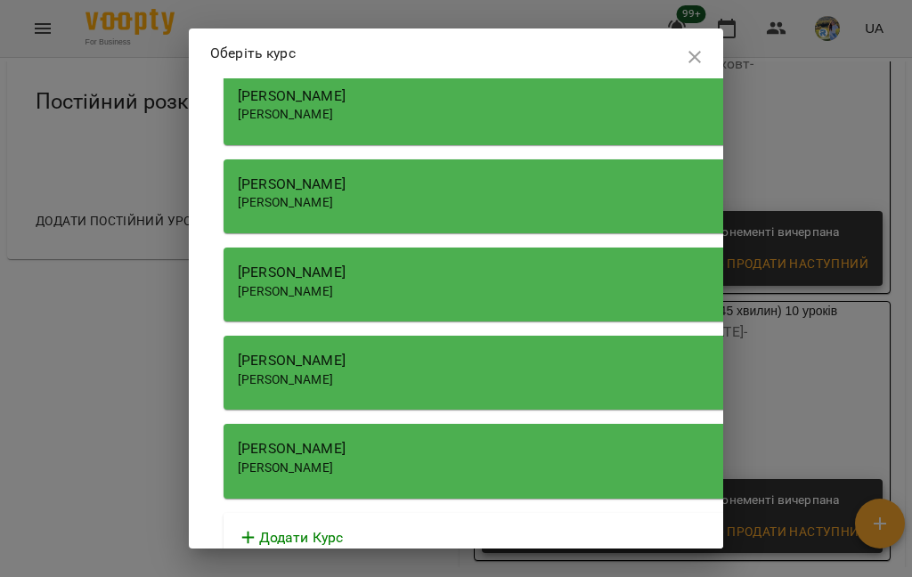
click at [455, 438] on div "[PERSON_NAME]" at bounding box center [642, 448] width 809 height 21
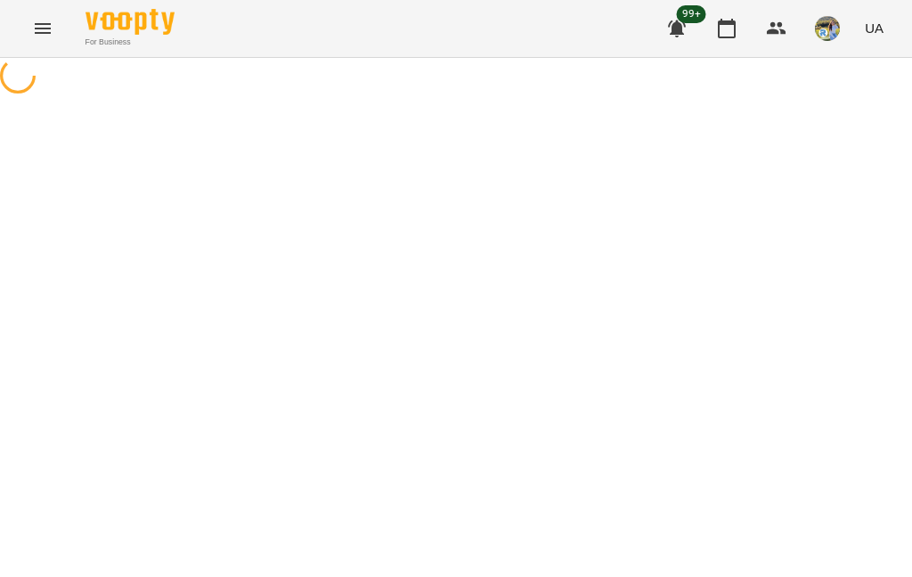
select select "**********"
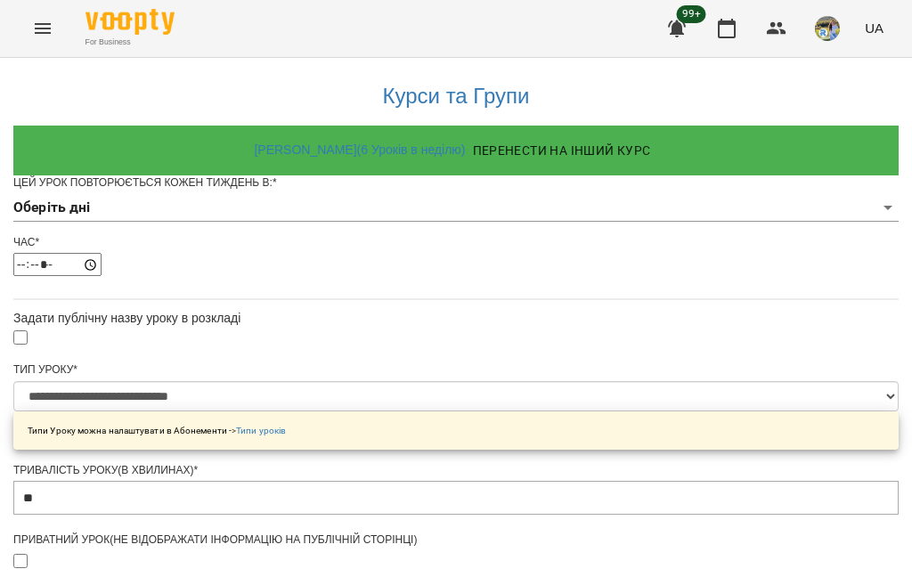
click at [364, 227] on body "**********" at bounding box center [456, 573] width 912 height 1147
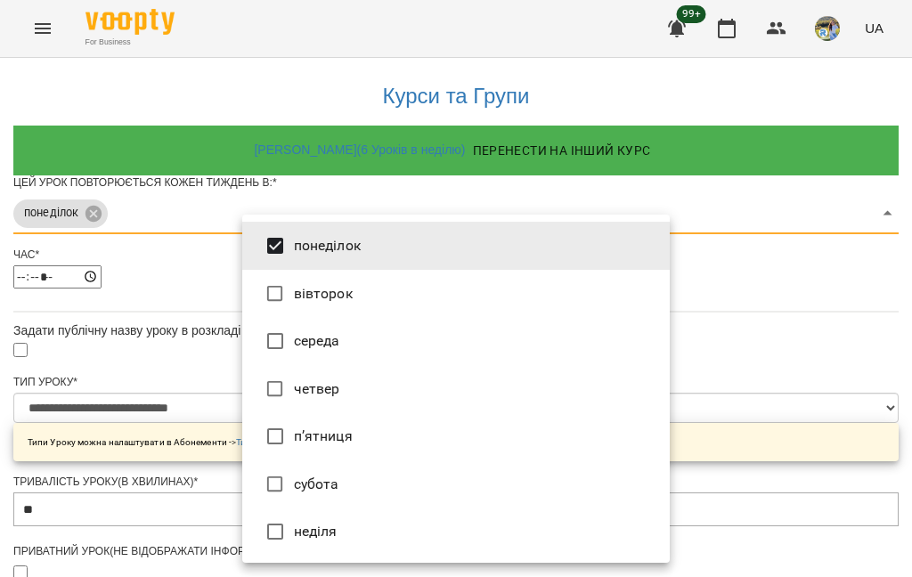
type input "***"
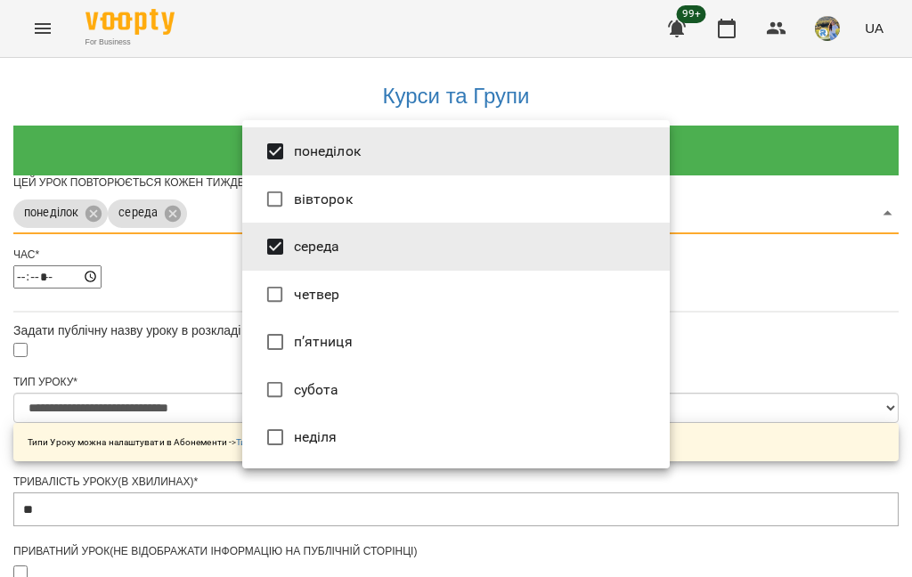
click at [775, 263] on div at bounding box center [456, 288] width 912 height 577
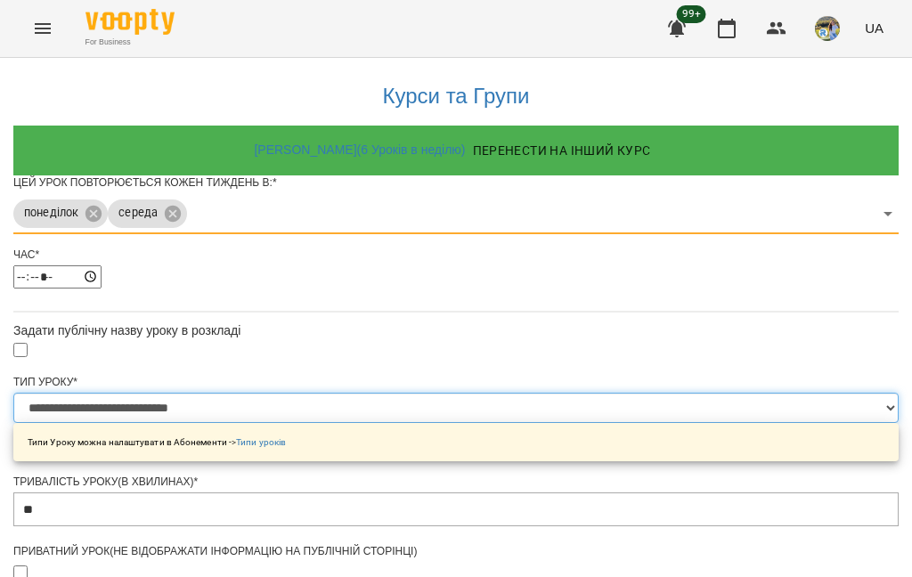
click at [375, 423] on select "**********" at bounding box center [455, 408] width 885 height 30
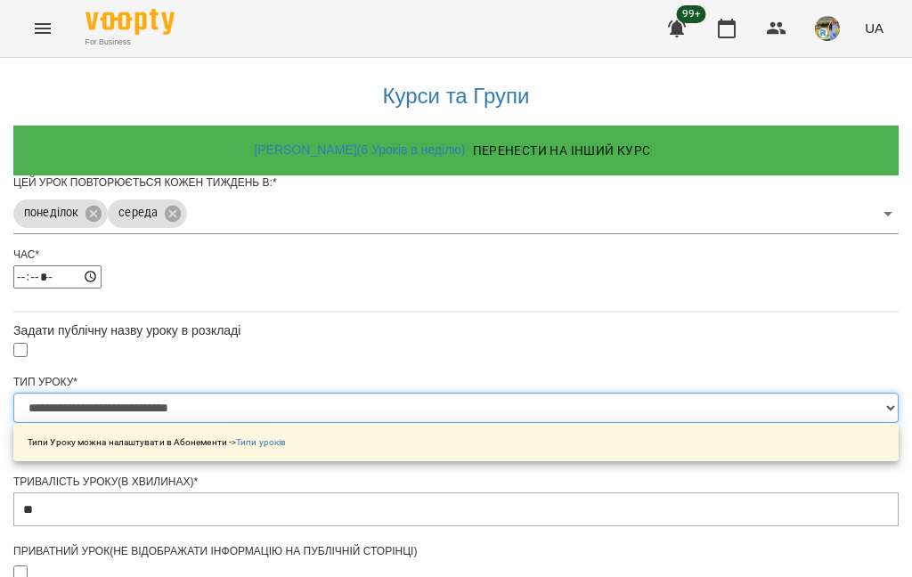
select select "**********"
type input "**"
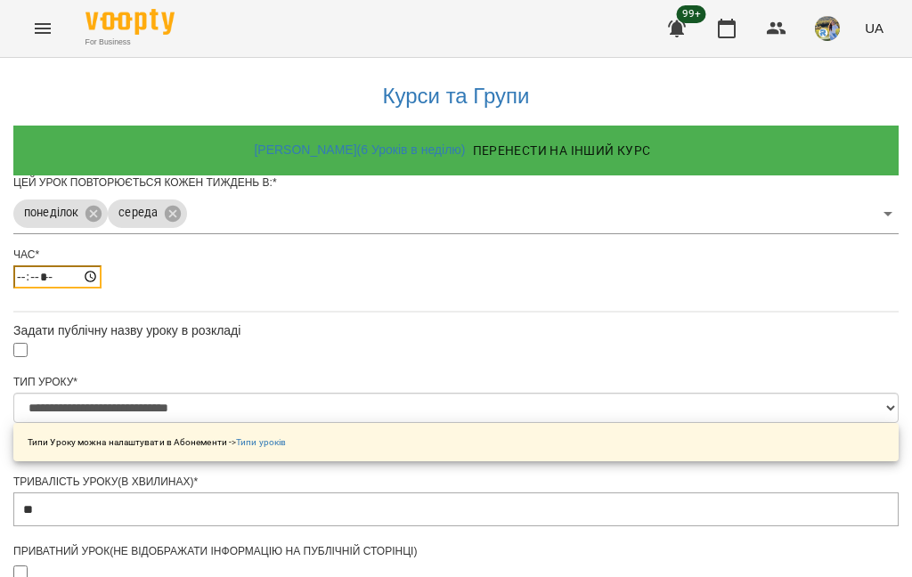
click at [102, 289] on input "*****" at bounding box center [57, 276] width 88 height 23
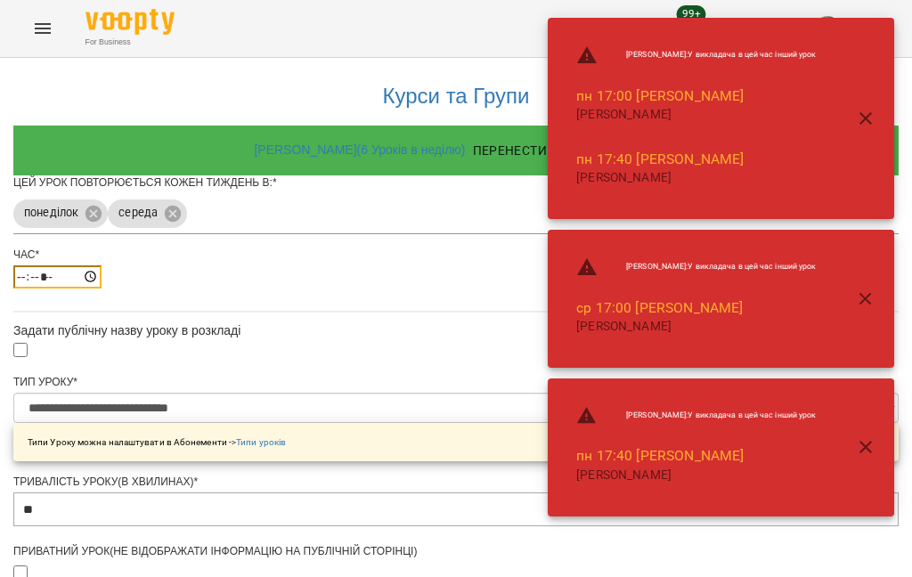
type input "*****"
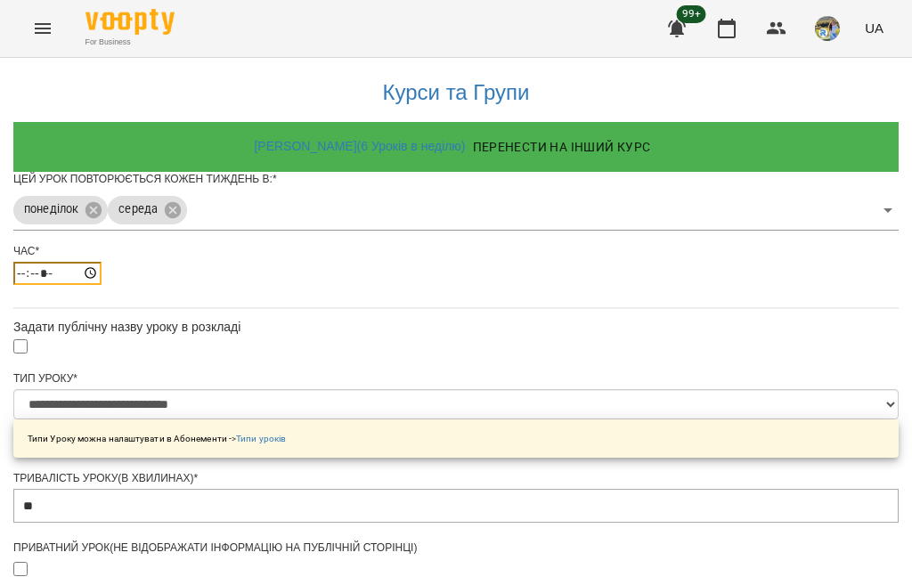
scroll to position [689, 0]
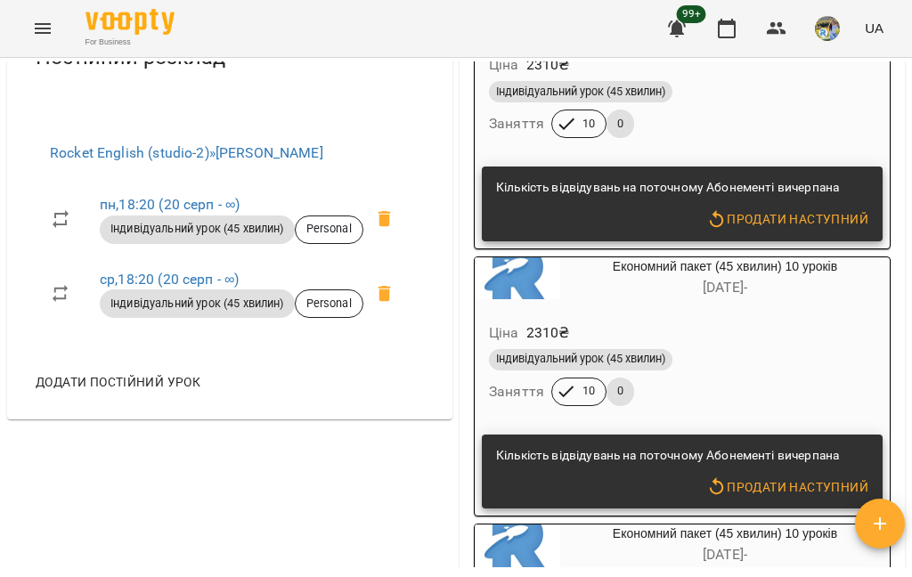
scroll to position [444, 0]
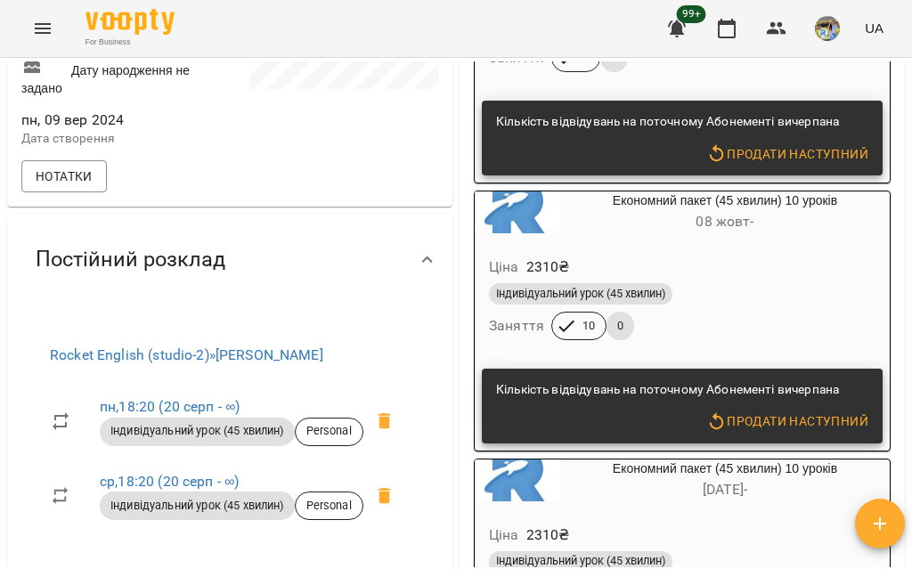
click at [736, 40] on button "button" at bounding box center [726, 28] width 43 height 43
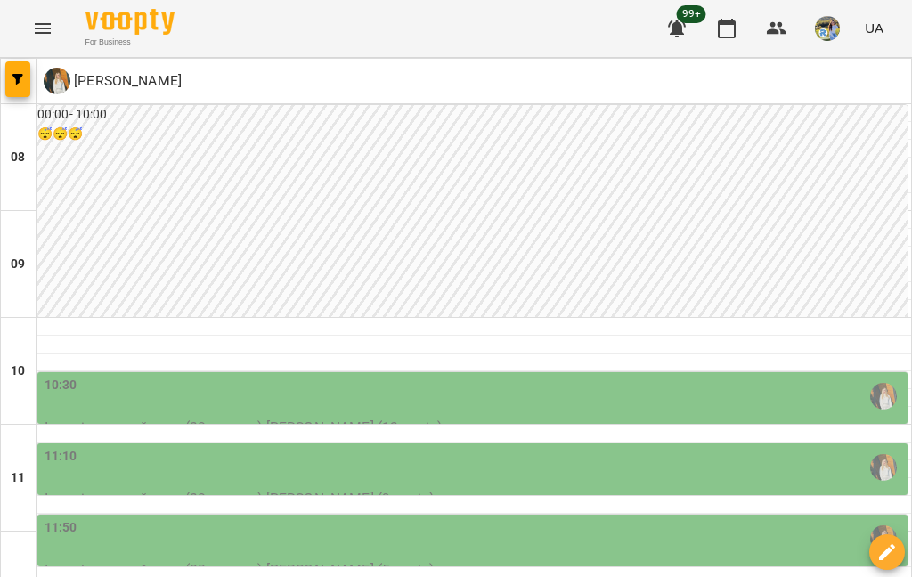
scroll to position [827, 0]
click at [15, 70] on button "button" at bounding box center [17, 79] width 25 height 36
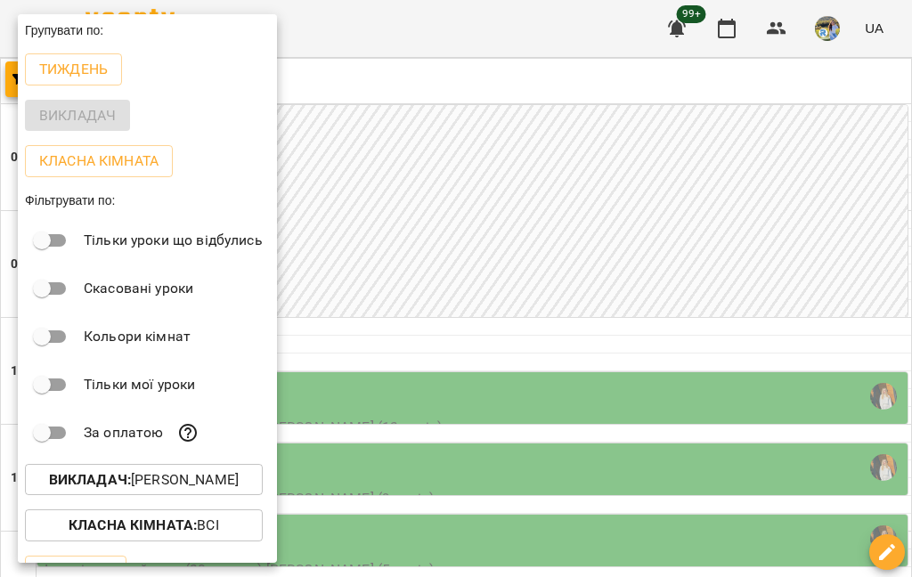
click at [82, 492] on button "Викладач : [PERSON_NAME]" at bounding box center [144, 480] width 238 height 32
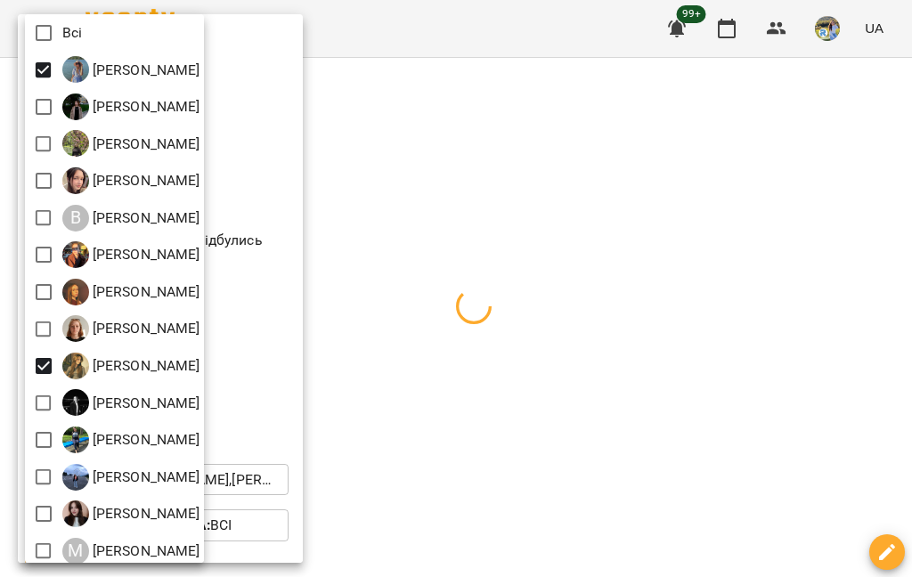
click at [545, 257] on div at bounding box center [456, 288] width 912 height 577
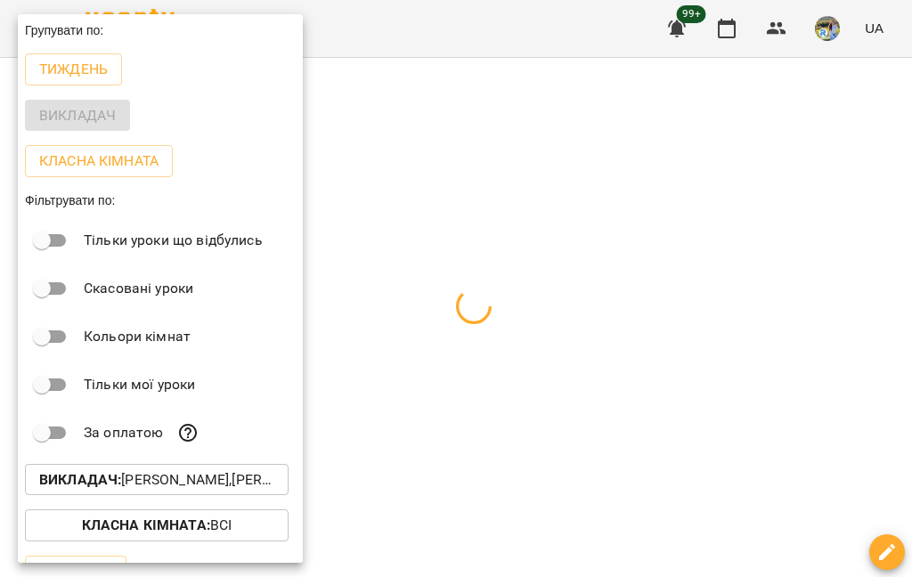
click at [753, 241] on div at bounding box center [456, 288] width 912 height 577
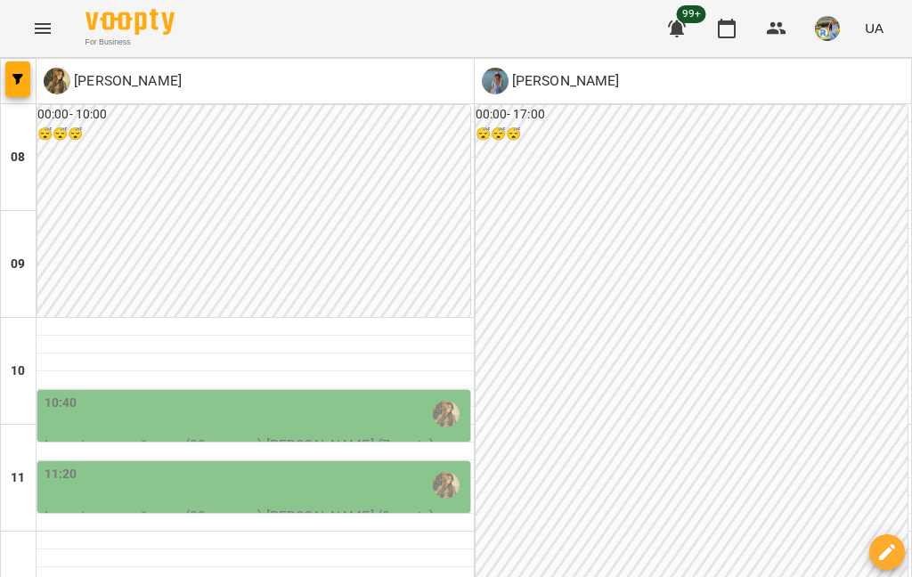
scroll to position [723, 0]
click at [22, 84] on icon "button" at bounding box center [17, 79] width 11 height 11
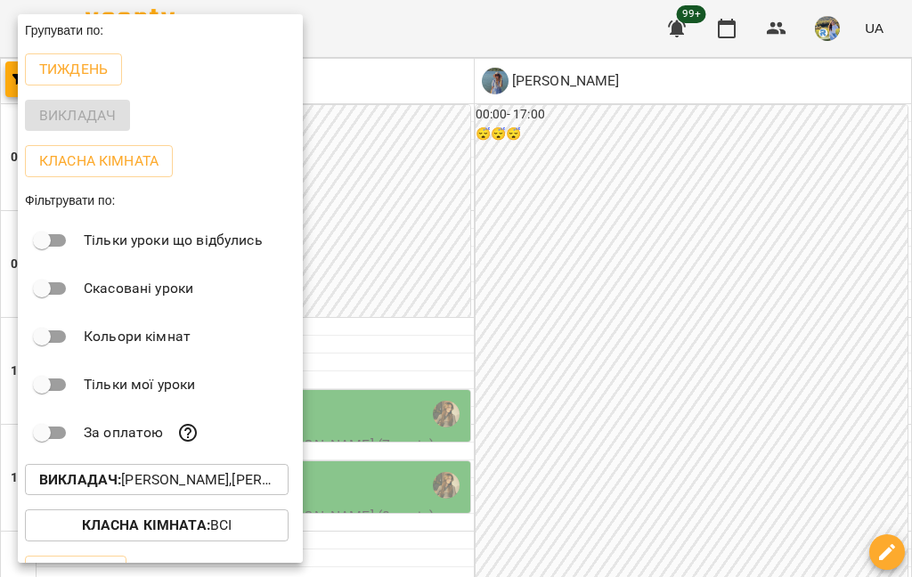
click at [147, 475] on p "Викладач : [PERSON_NAME],[PERSON_NAME]" at bounding box center [156, 479] width 235 height 21
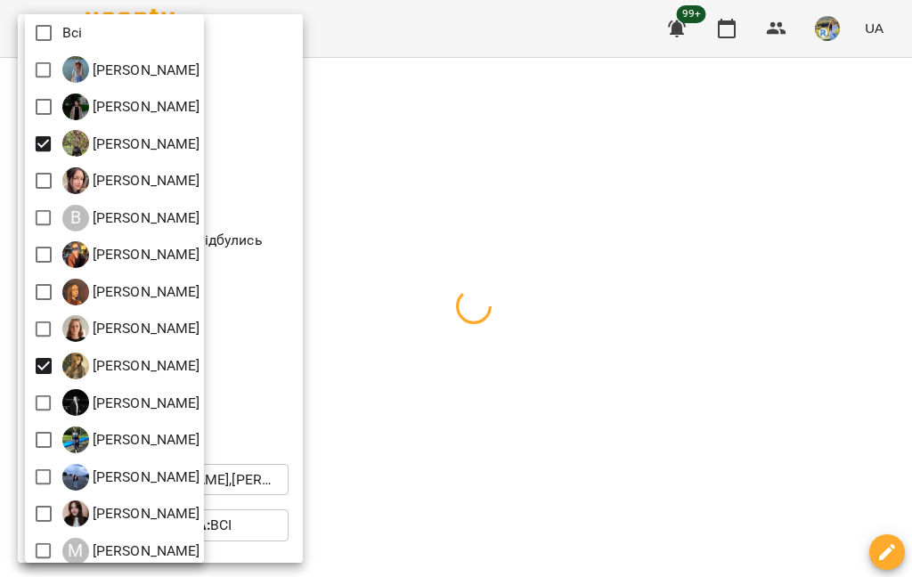
click at [816, 326] on div at bounding box center [456, 288] width 912 height 577
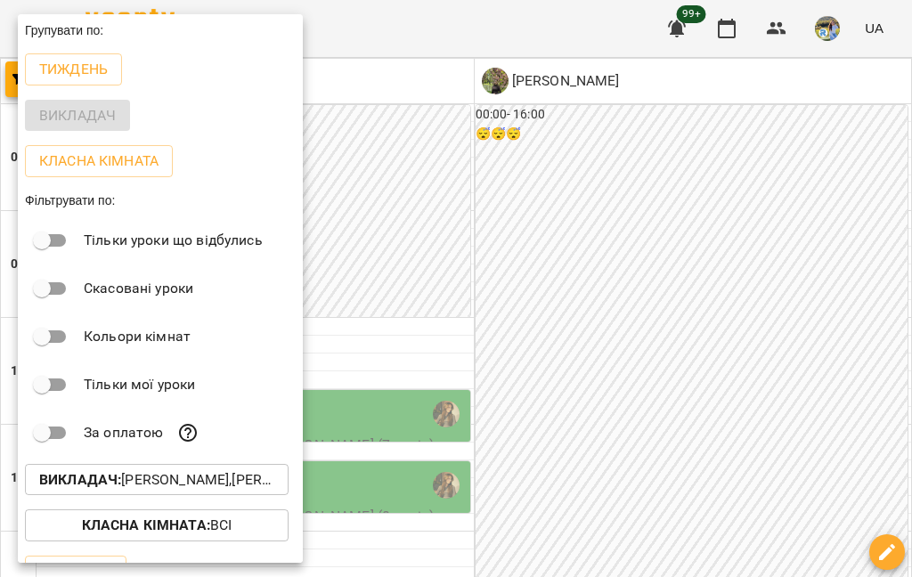
click at [814, 337] on div at bounding box center [456, 288] width 912 height 577
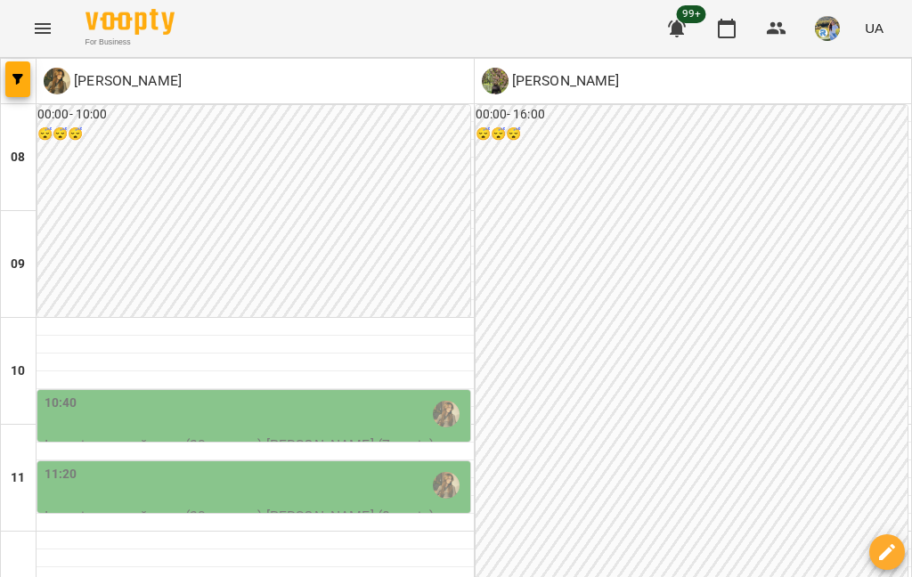
type input "**********"
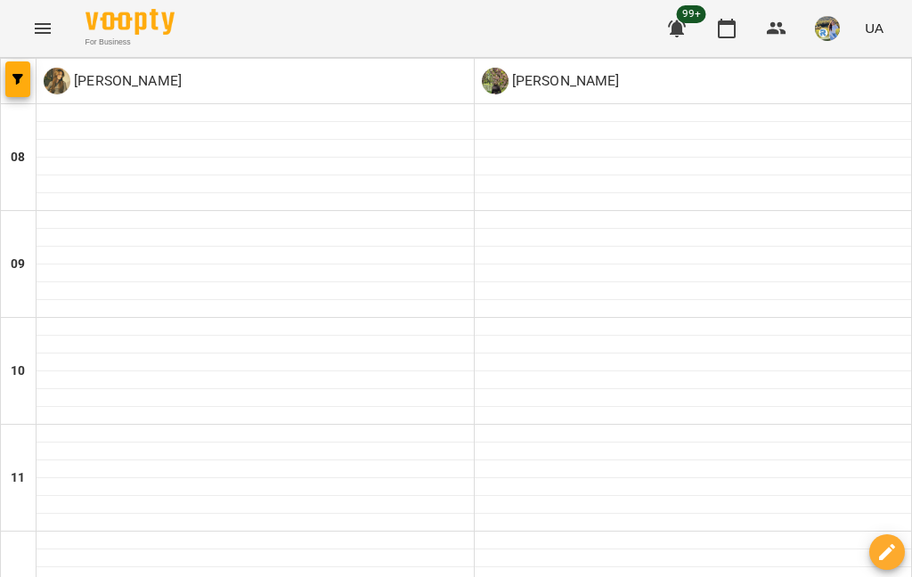
scroll to position [0, 0]
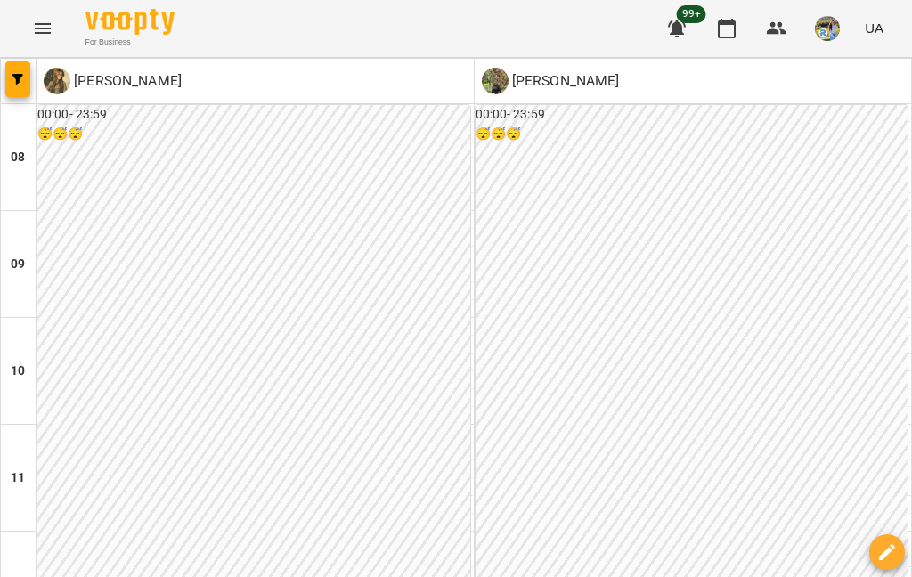
type input "**********"
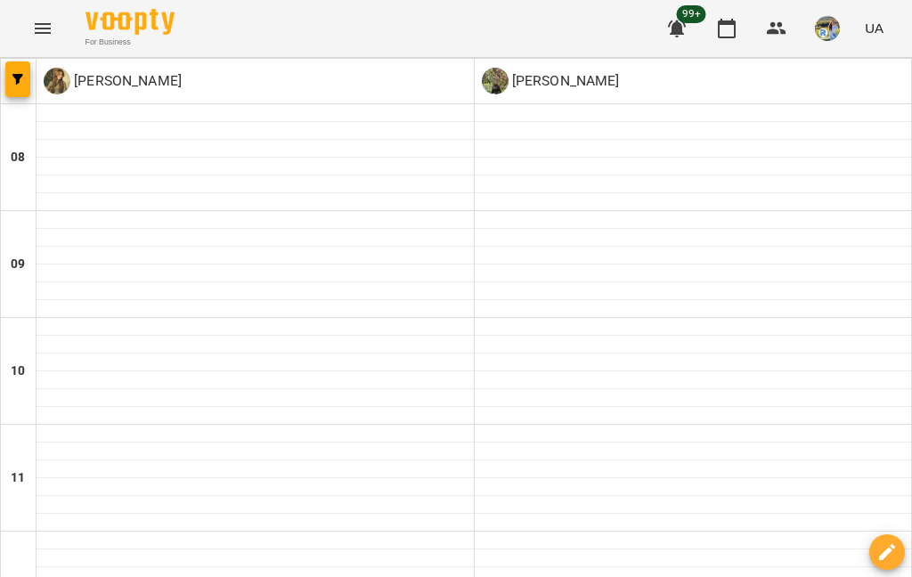
scroll to position [1248, 0]
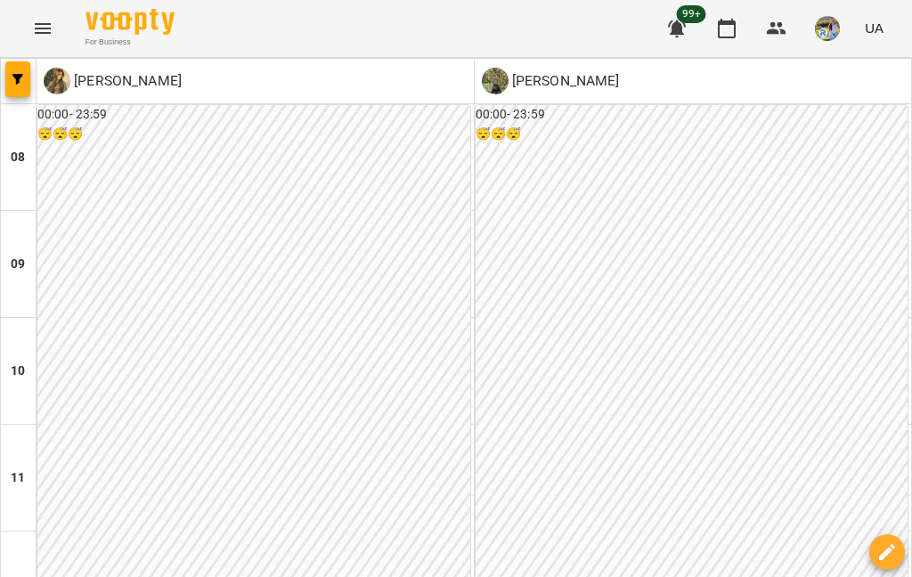
type input "**********"
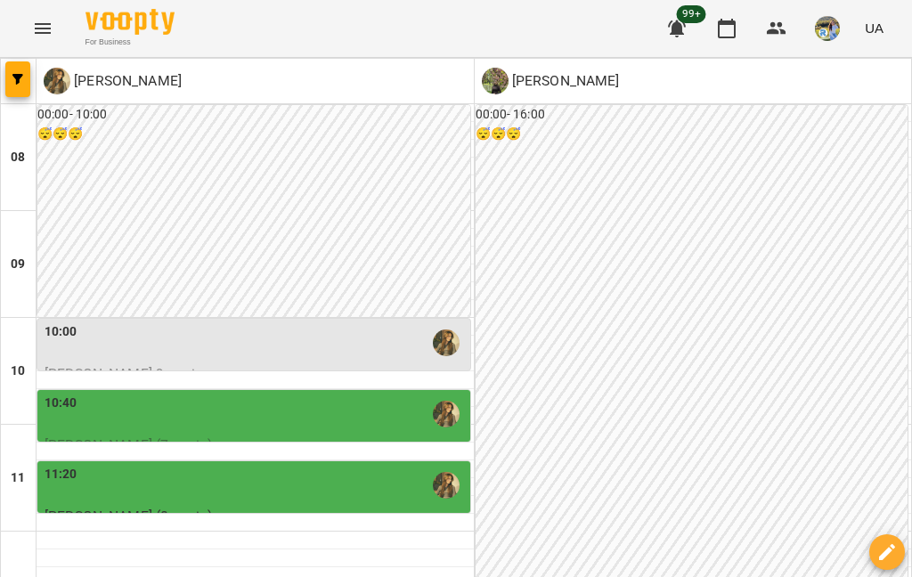
scroll to position [1165, 0]
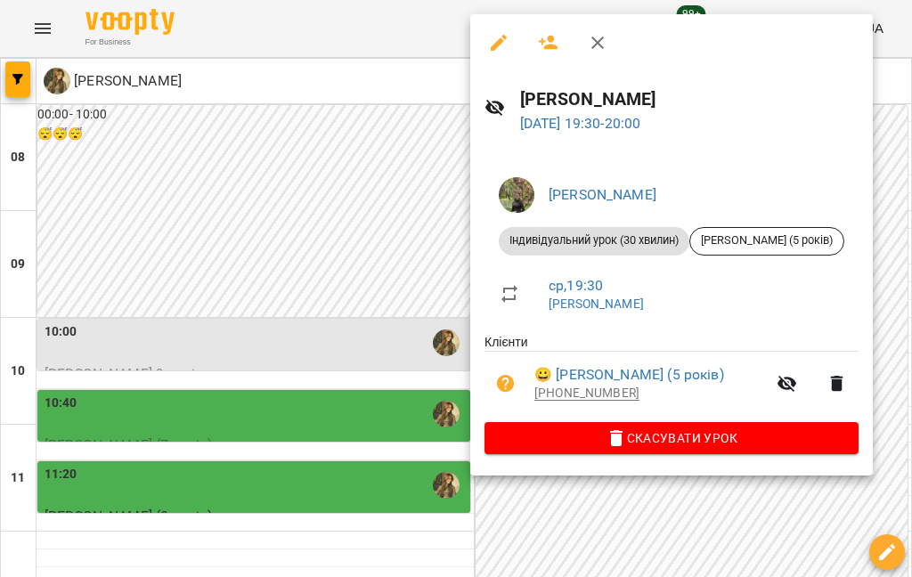
click at [873, 222] on div "[PERSON_NAME] Індивідуальний урок (30 хвилин) [PERSON_NAME] (5 років) ср , 19:3…" at bounding box center [671, 313] width 403 height 328
click at [366, 310] on div at bounding box center [456, 288] width 912 height 577
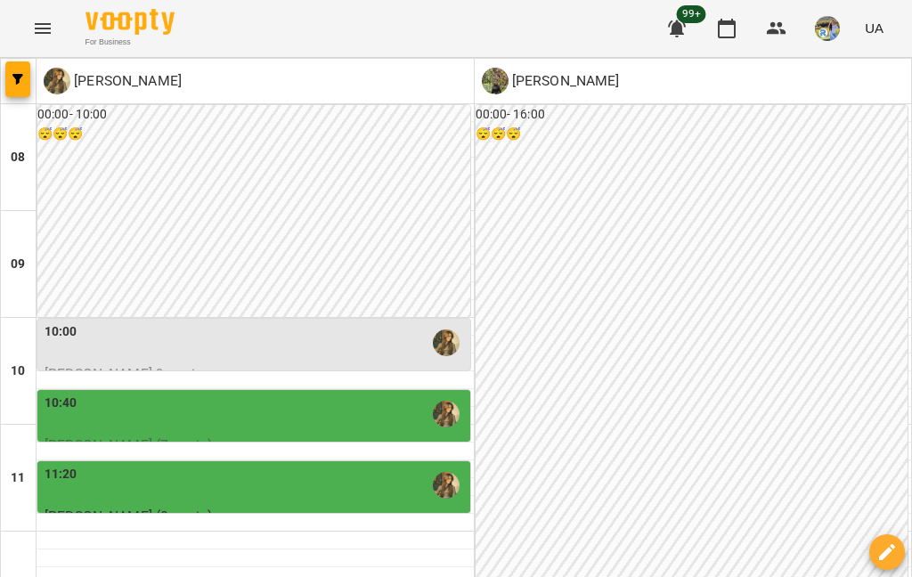
scroll to position [872, 0]
click at [23, 68] on button "button" at bounding box center [17, 79] width 25 height 36
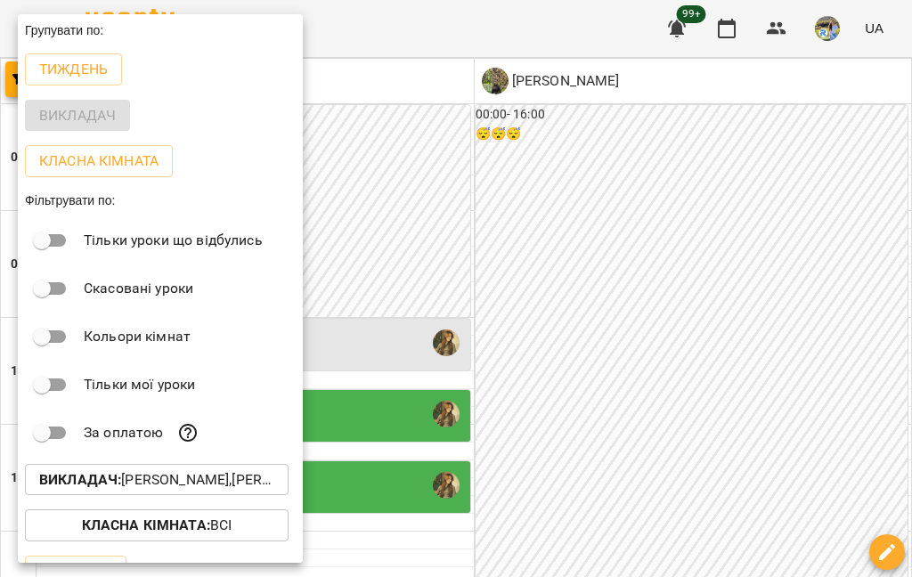
click at [106, 476] on b "Викладач :" at bounding box center [80, 479] width 82 height 17
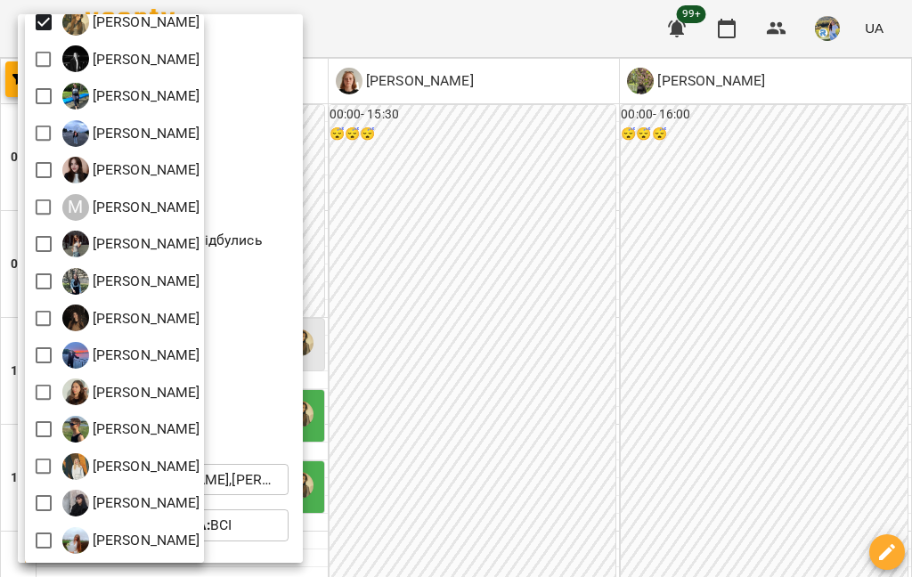
scroll to position [344, 0]
click at [476, 300] on div at bounding box center [456, 288] width 912 height 577
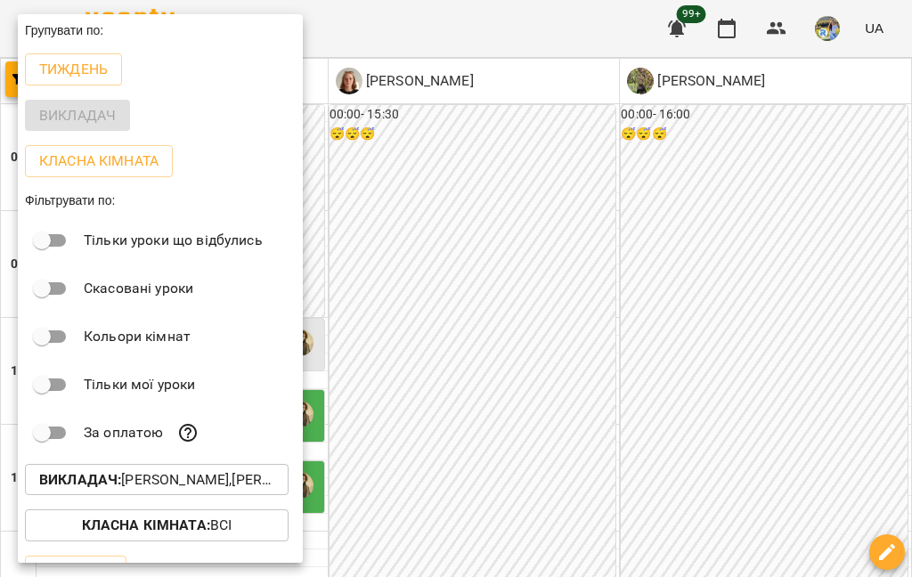
click at [66, 79] on p "Тиждень" at bounding box center [73, 69] width 69 height 21
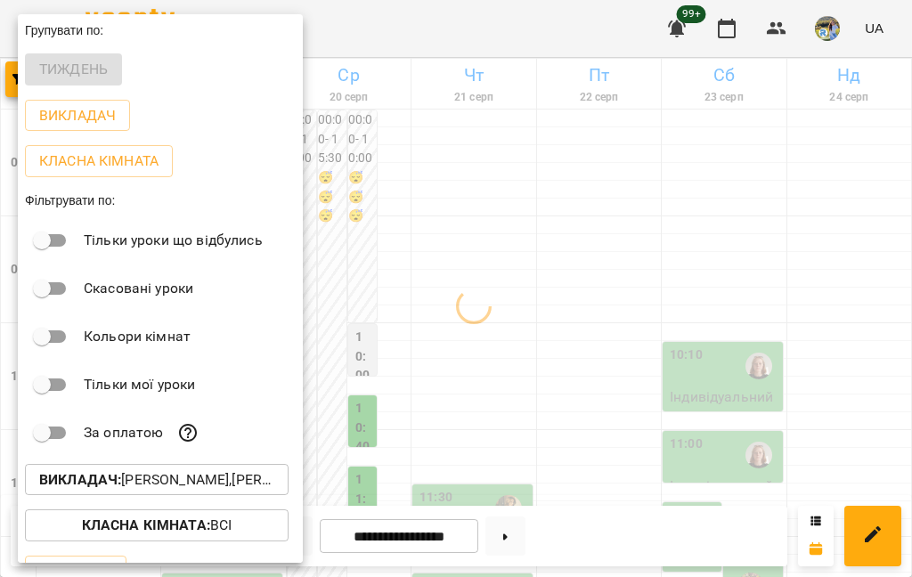
click at [75, 71] on div "Тиждень" at bounding box center [160, 69] width 285 height 46
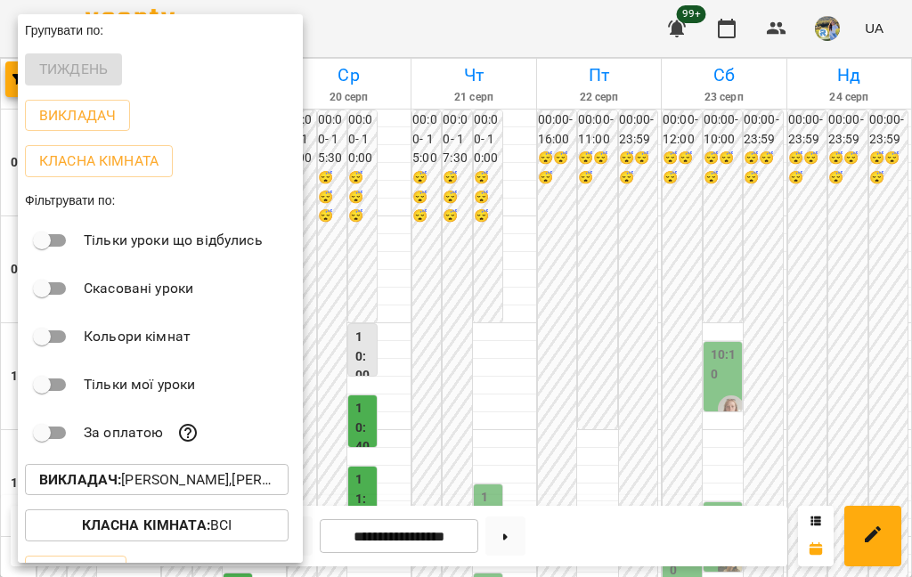
click at [478, 272] on div at bounding box center [456, 288] width 912 height 577
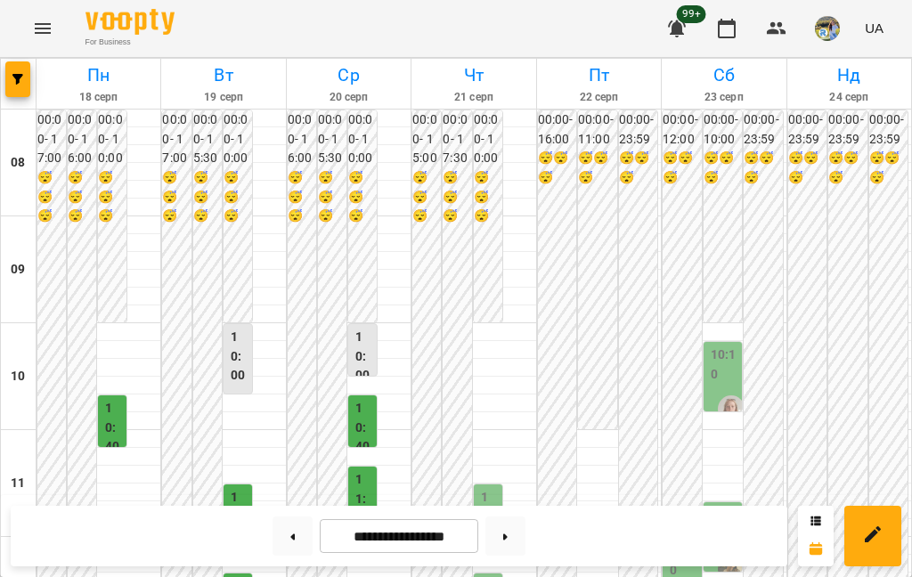
click at [22, 86] on button "button" at bounding box center [17, 79] width 25 height 36
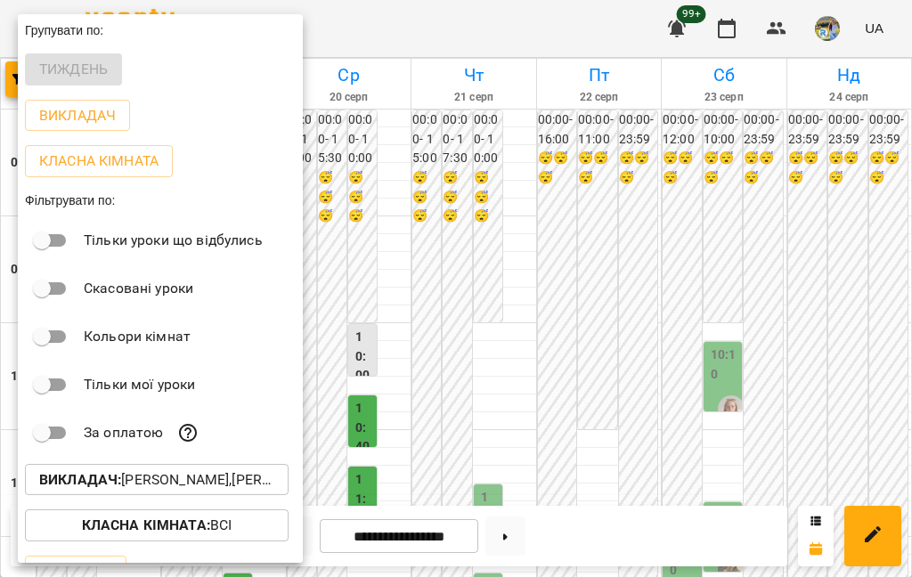
click at [263, 466] on button "Викладач : [PERSON_NAME],[PERSON_NAME],[PERSON_NAME]" at bounding box center [157, 480] width 264 height 32
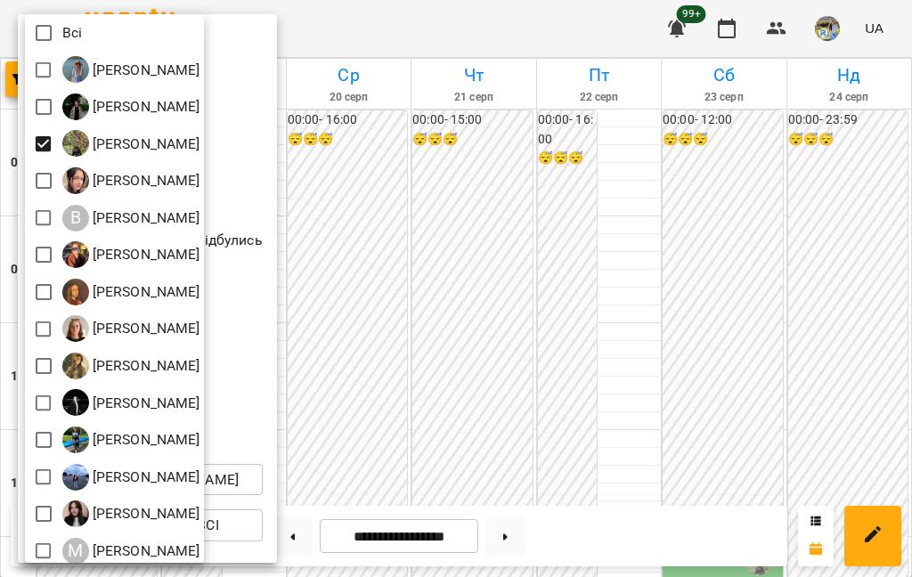
click at [733, 292] on div at bounding box center [456, 288] width 912 height 577
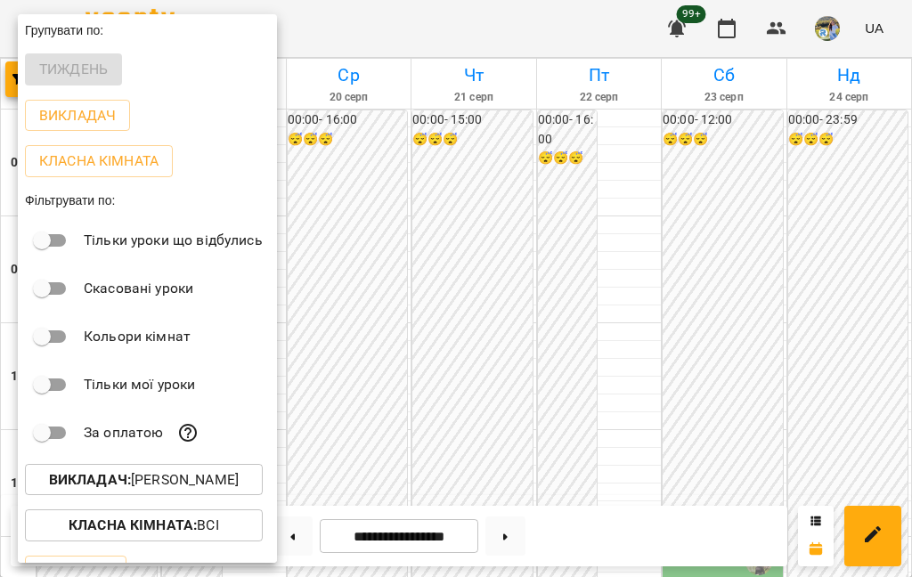
click at [773, 337] on div at bounding box center [456, 288] width 912 height 577
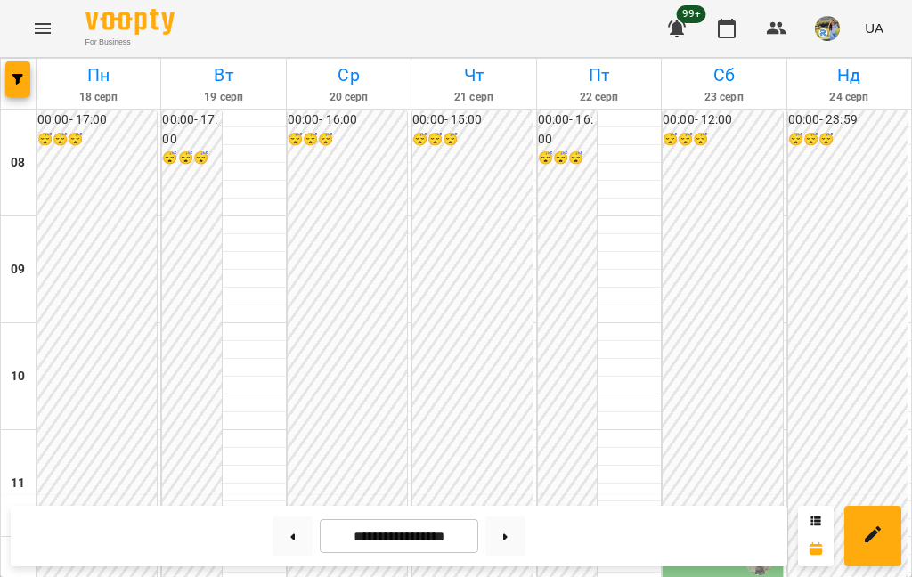
scroll to position [553, 0]
click at [705, 10] on span "99+" at bounding box center [691, 14] width 29 height 18
click at [15, 72] on button "button" at bounding box center [17, 79] width 25 height 36
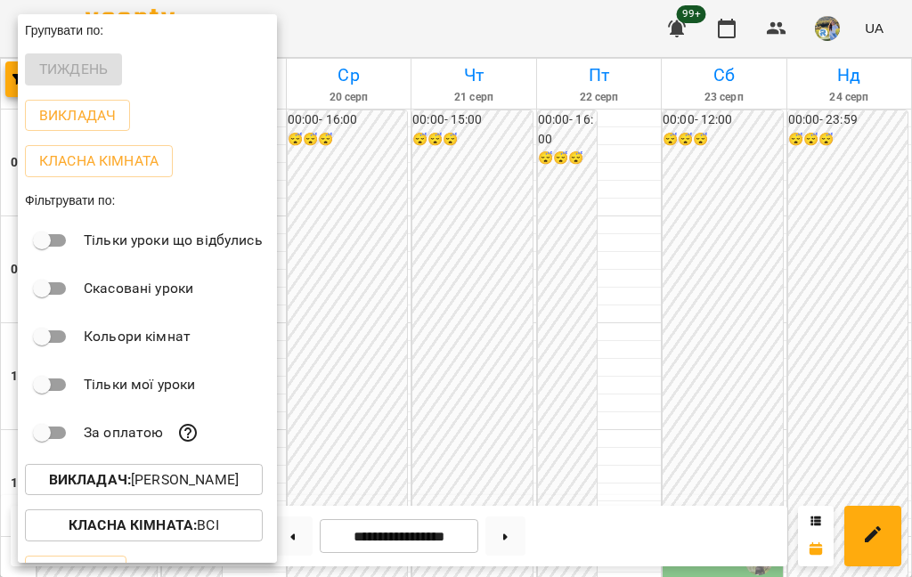
click at [222, 471] on p "Викладач : [PERSON_NAME]" at bounding box center [144, 479] width 190 height 21
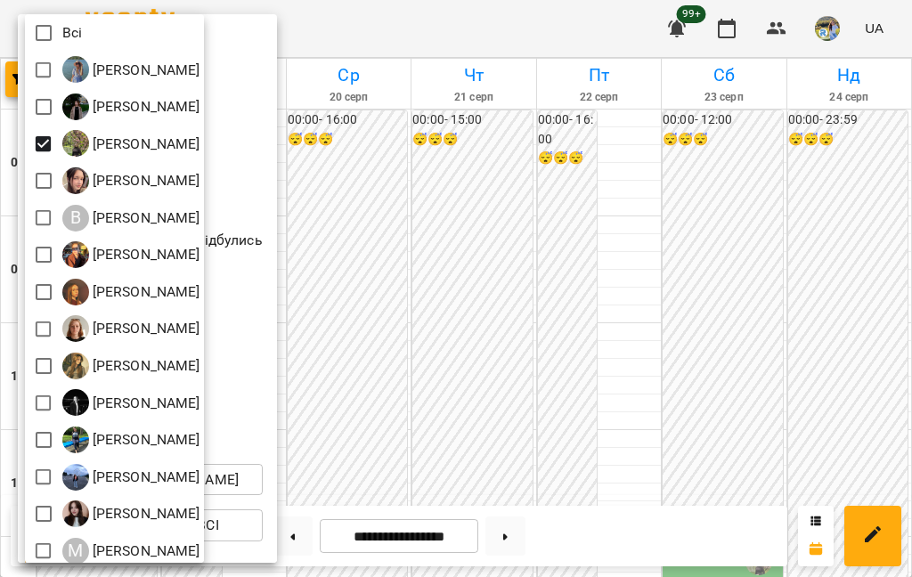
click at [67, 291] on img at bounding box center [75, 292] width 27 height 27
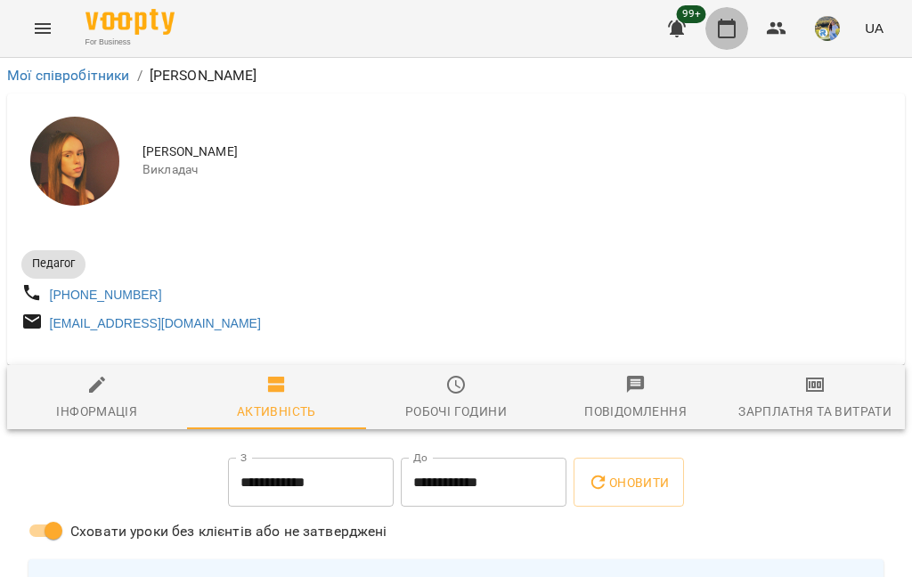
click at [746, 25] on button "button" at bounding box center [726, 28] width 43 height 43
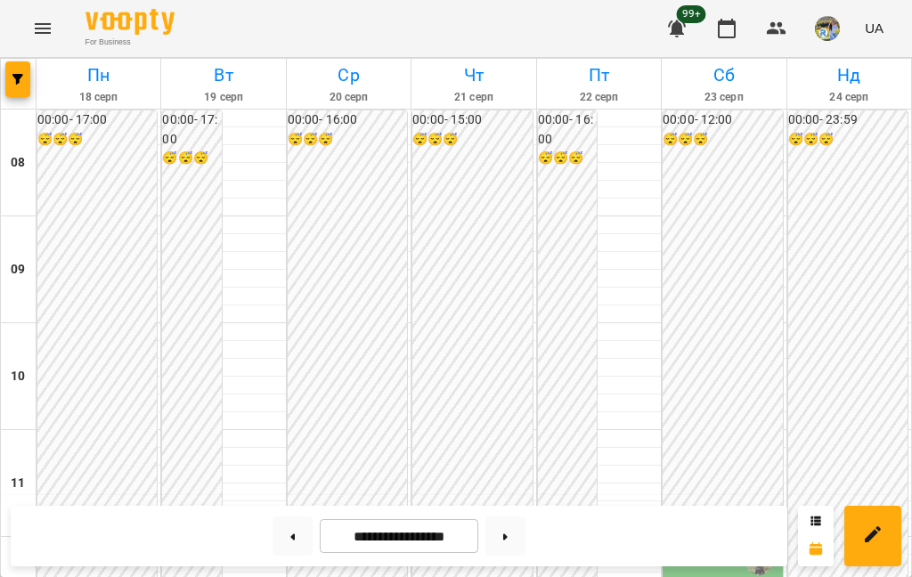
click at [19, 88] on button "button" at bounding box center [17, 79] width 25 height 36
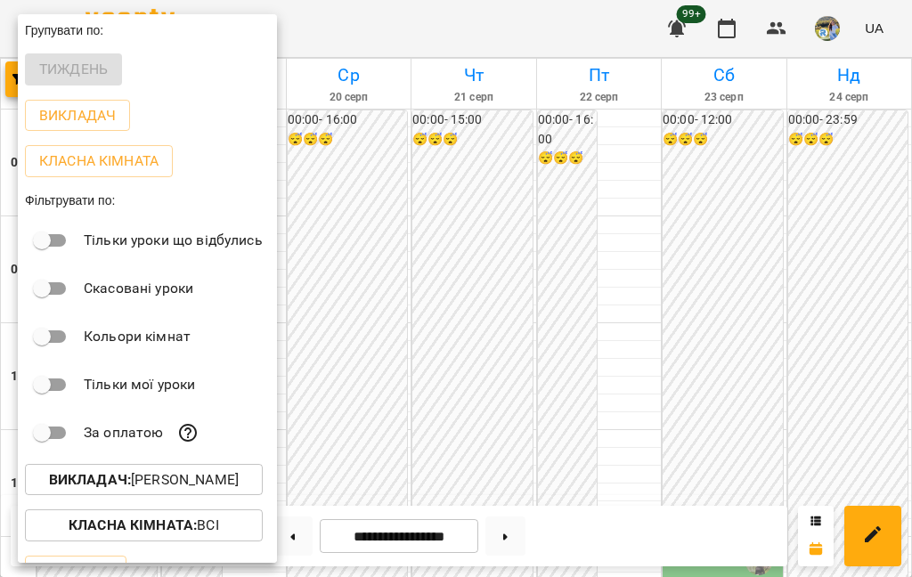
click at [213, 480] on p "Викладач : [PERSON_NAME]" at bounding box center [144, 479] width 190 height 21
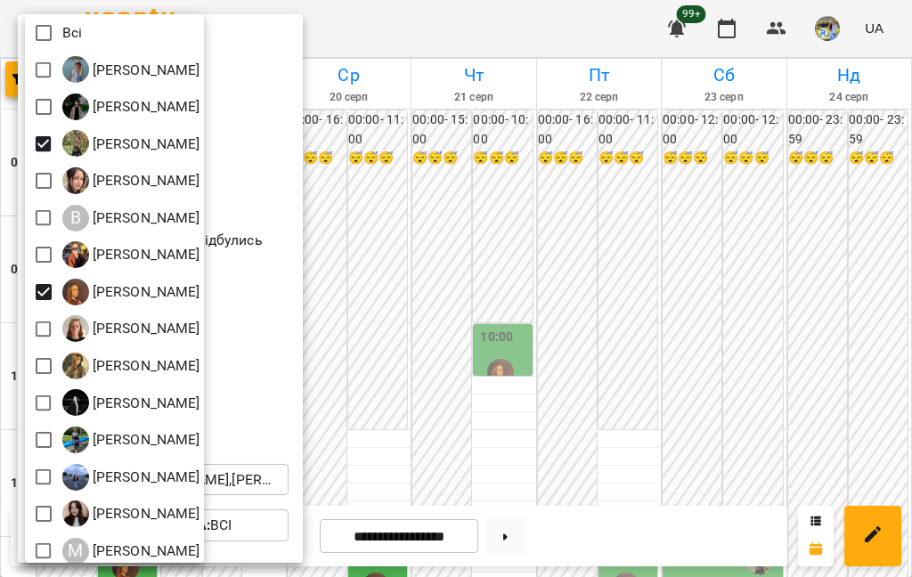
click at [867, 338] on div at bounding box center [456, 288] width 912 height 577
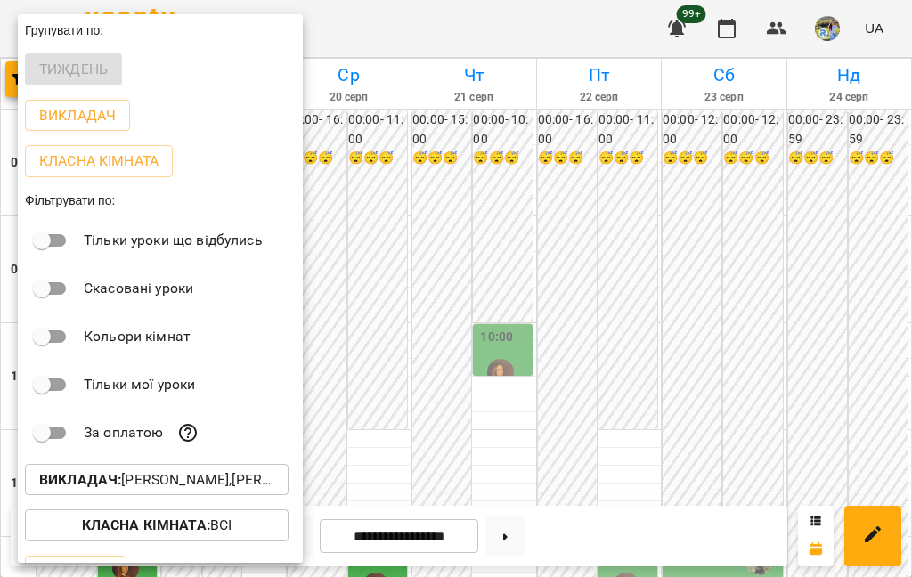
click at [91, 121] on p "Викладач" at bounding box center [77, 115] width 77 height 21
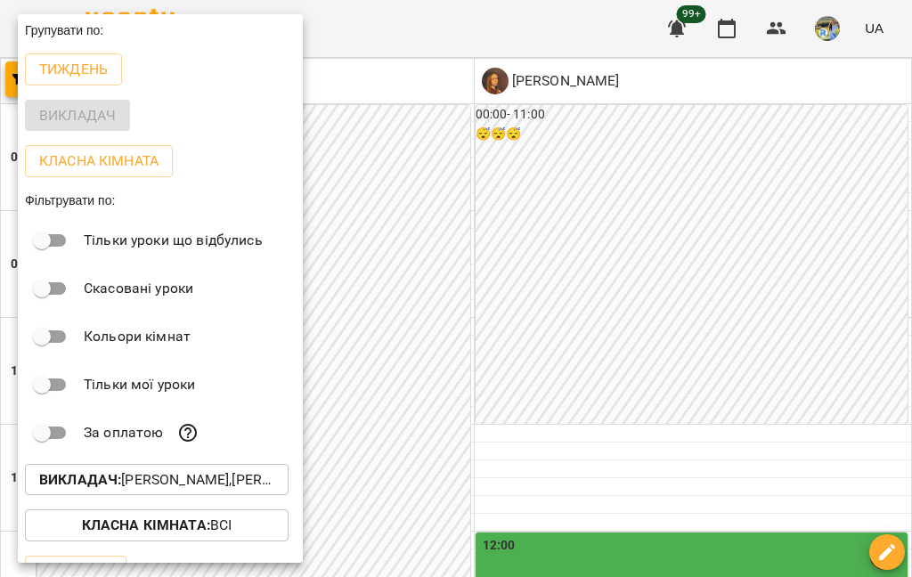
click at [825, 288] on div at bounding box center [456, 288] width 912 height 577
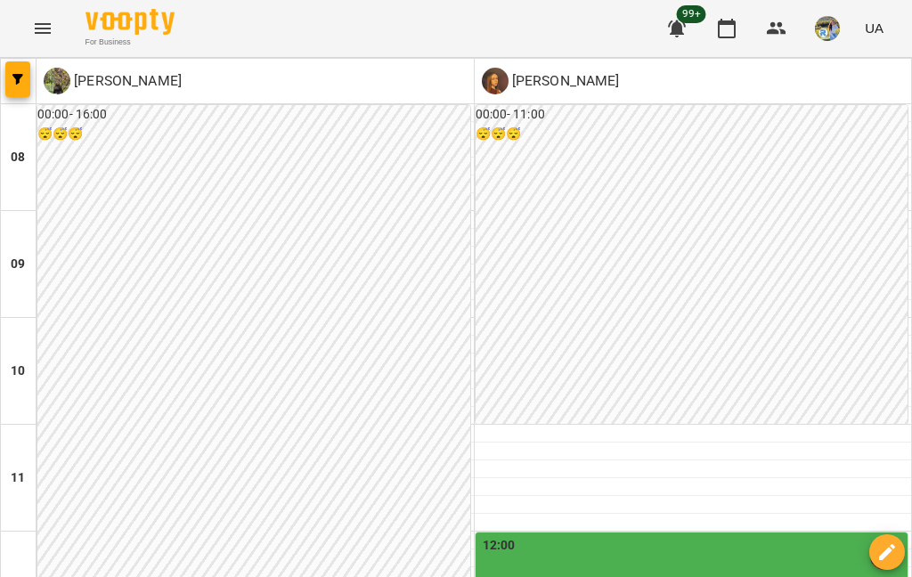
scroll to position [654, 0]
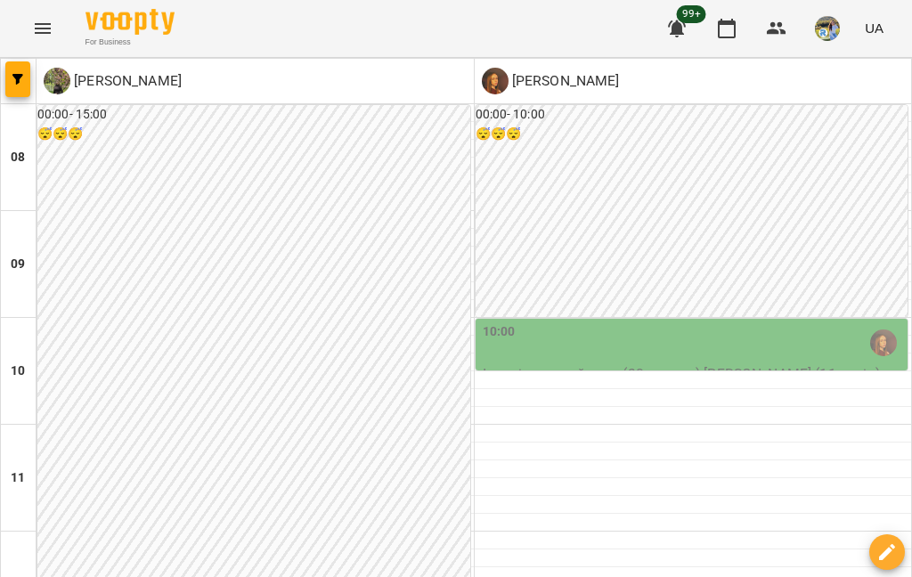
scroll to position [141, 0]
click at [727, 29] on icon "button" at bounding box center [726, 28] width 21 height 21
click at [732, 27] on icon "button" at bounding box center [726, 28] width 21 height 21
click at [779, 17] on button "button" at bounding box center [776, 28] width 43 height 43
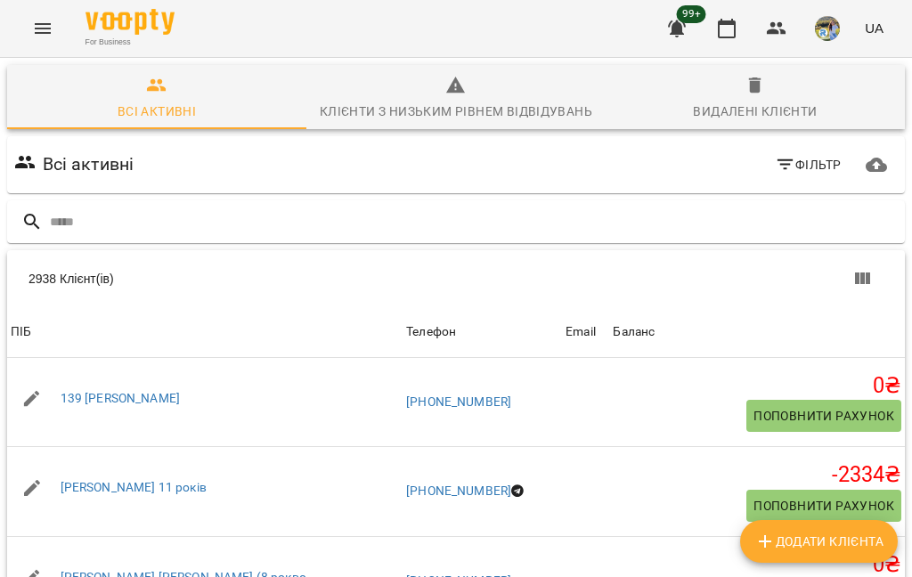
click at [544, 236] on input "text" at bounding box center [474, 222] width 848 height 29
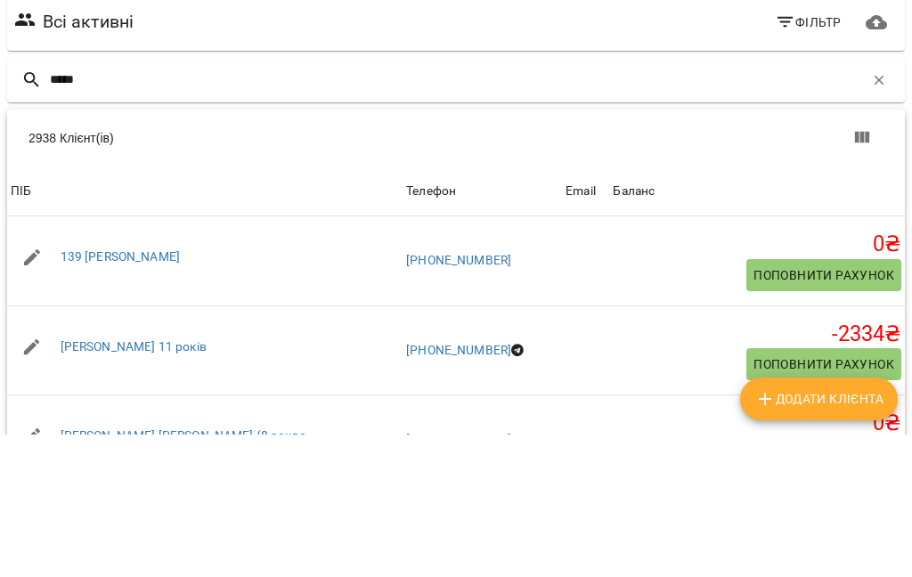
scroll to position [11, 0]
click at [512, 259] on div "Table Toolbar" at bounding box center [680, 280] width 406 height 43
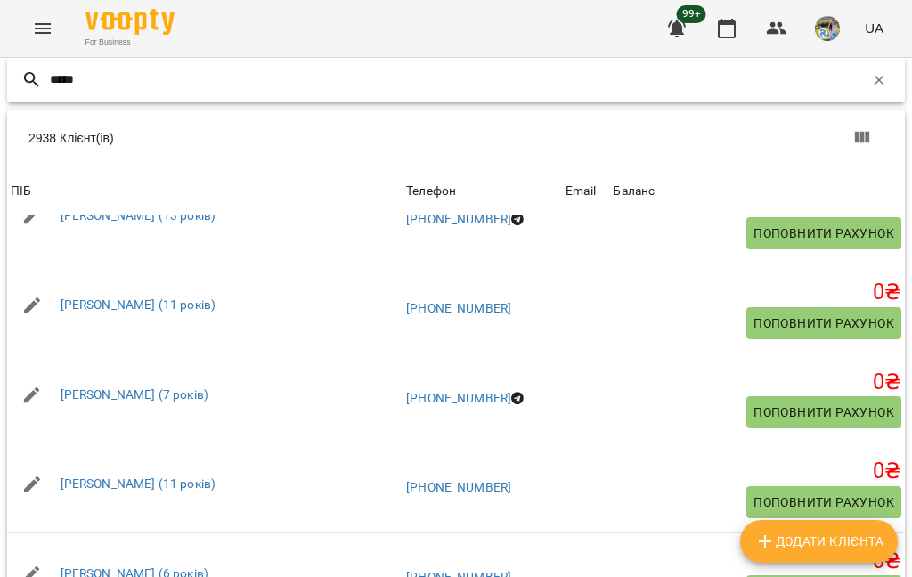
click at [575, 78] on input "*****" at bounding box center [457, 79] width 814 height 29
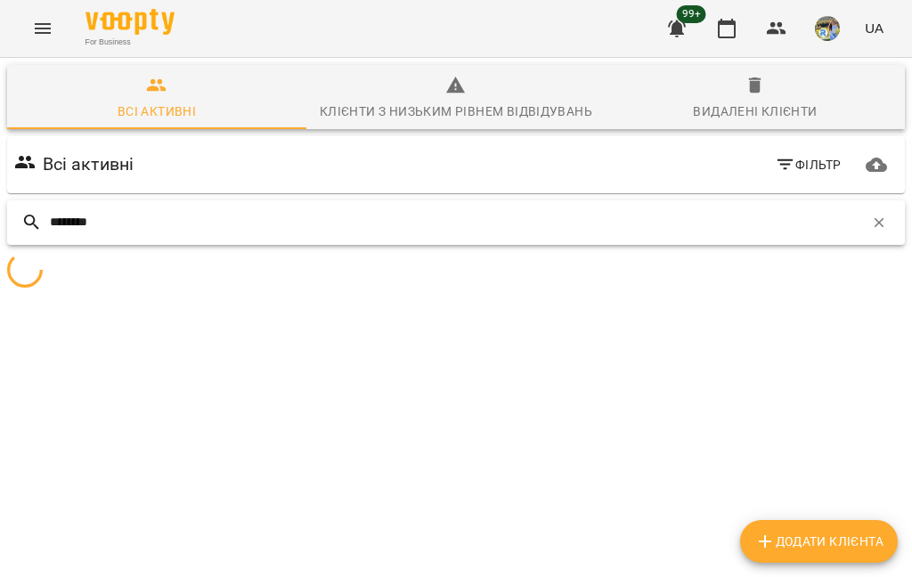
scroll to position [0, 0]
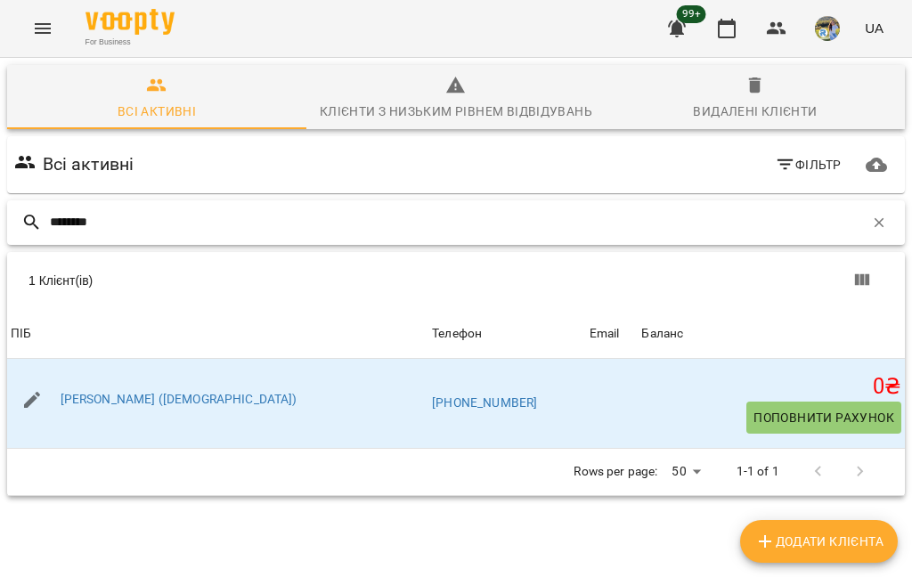
type input "********"
click at [583, 140] on div "Всі активні Фільтр" at bounding box center [456, 165] width 891 height 50
click at [123, 394] on link "[PERSON_NAME] ([DEMOGRAPHIC_DATA])" at bounding box center [179, 399] width 237 height 14
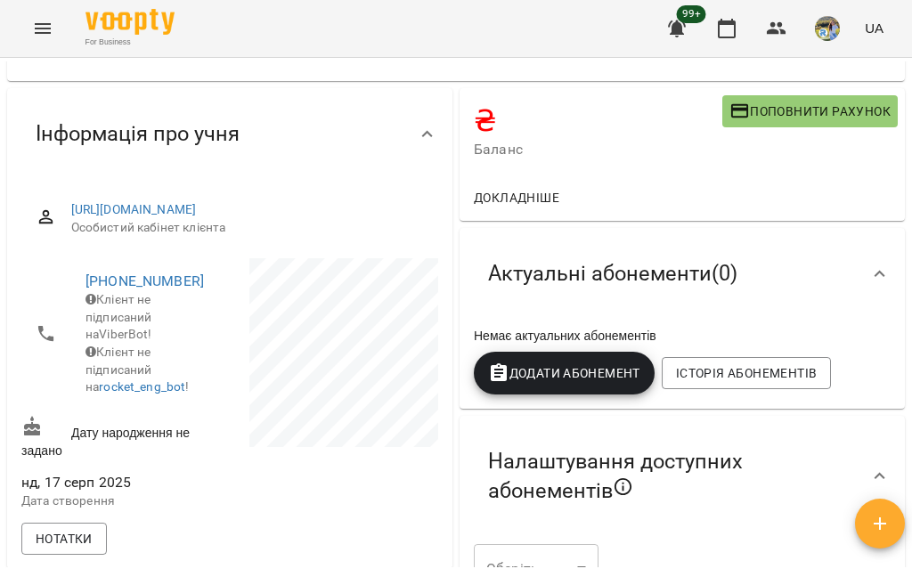
scroll to position [85, 0]
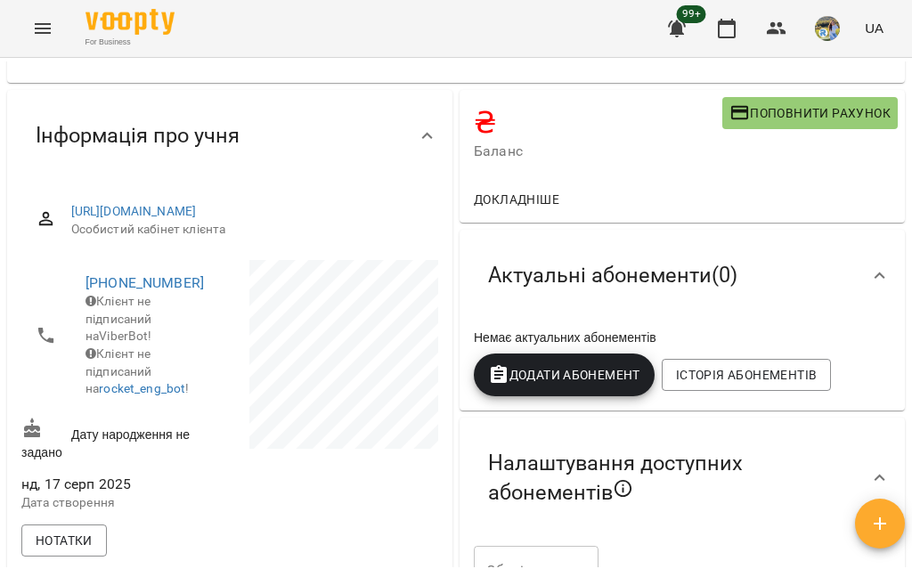
click at [601, 372] on span "Додати Абонемент" at bounding box center [564, 374] width 152 height 21
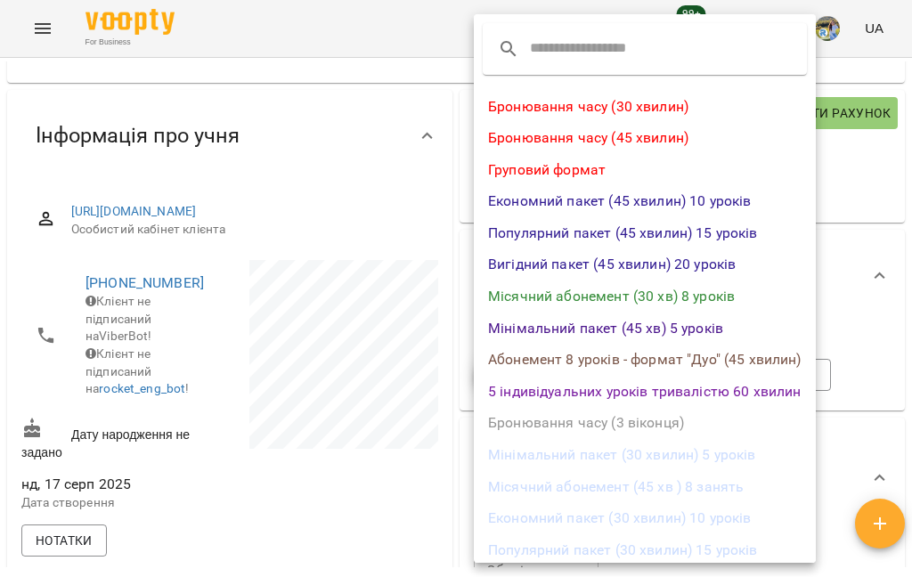
click at [685, 265] on li "Вигідний пакет (45 хвилин) 20 уроків" at bounding box center [645, 265] width 342 height 32
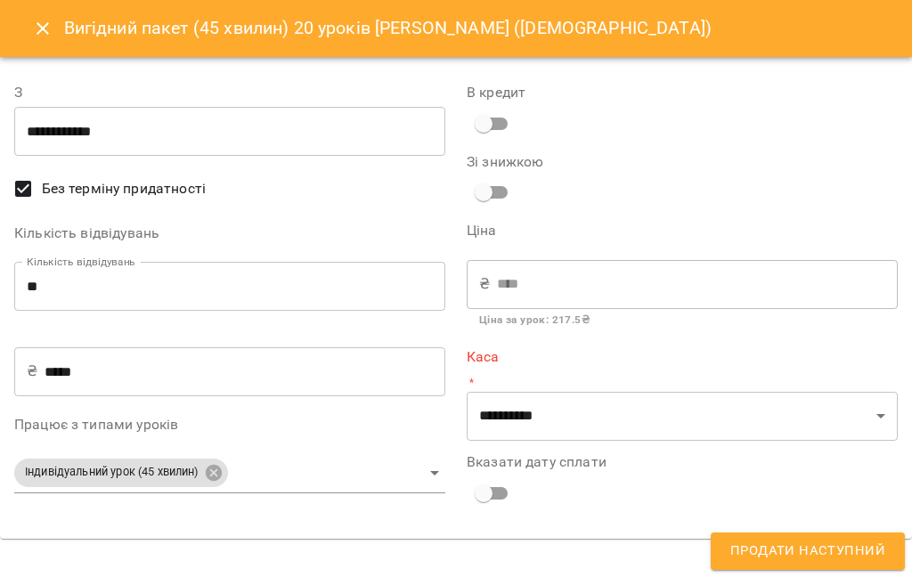
click at [216, 307] on input "**" at bounding box center [229, 287] width 431 height 50
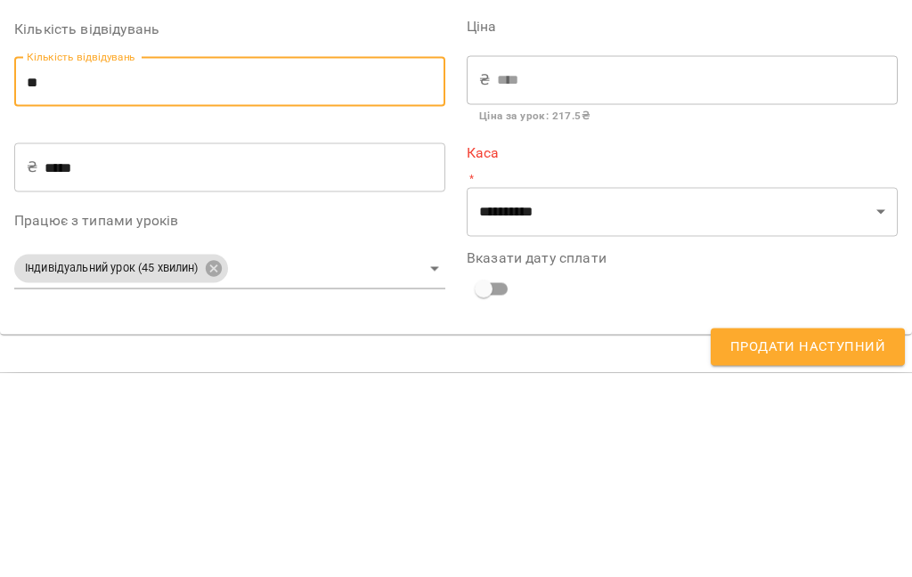
type input "*"
type input "***"
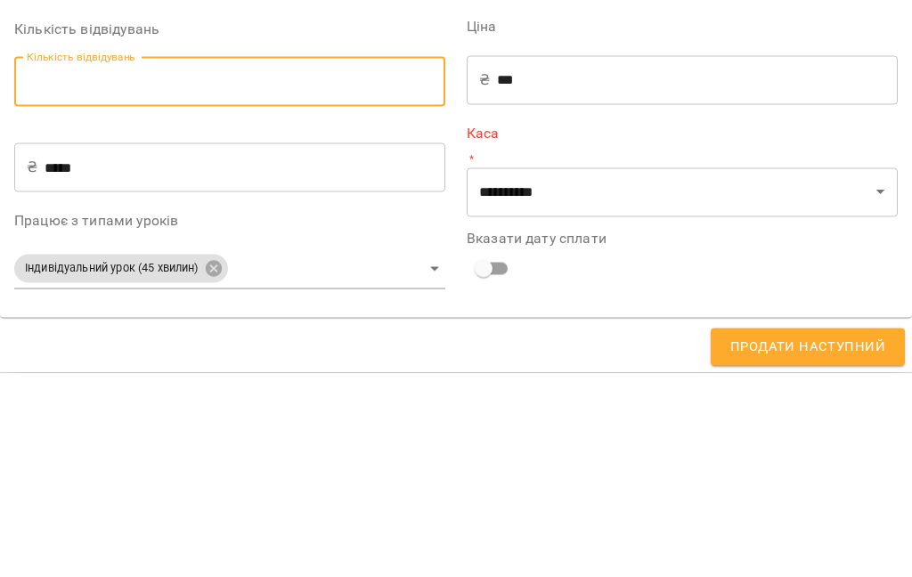
type input "*"
type input "*****"
type input "**"
type input "****"
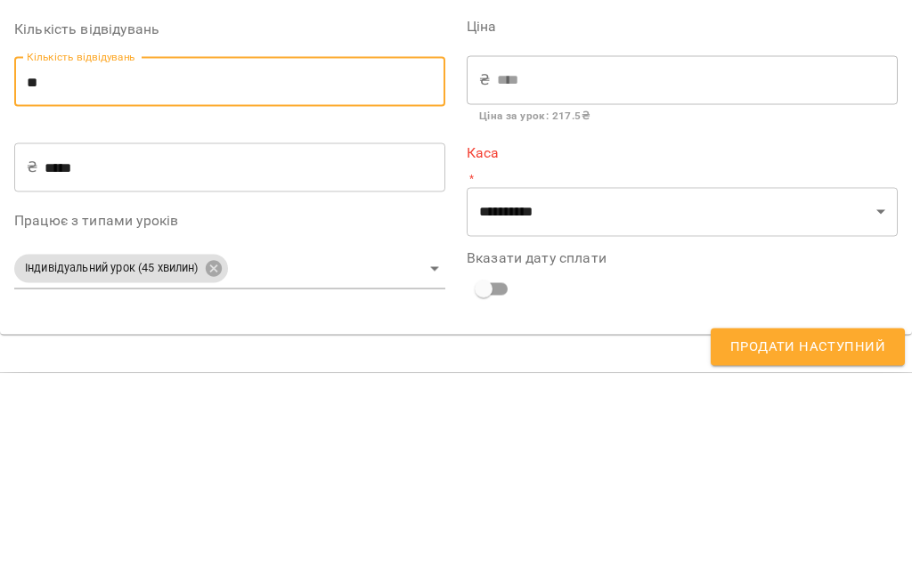
type input "**"
click at [132, 126] on div "**********" at bounding box center [229, 289] width 431 height 436
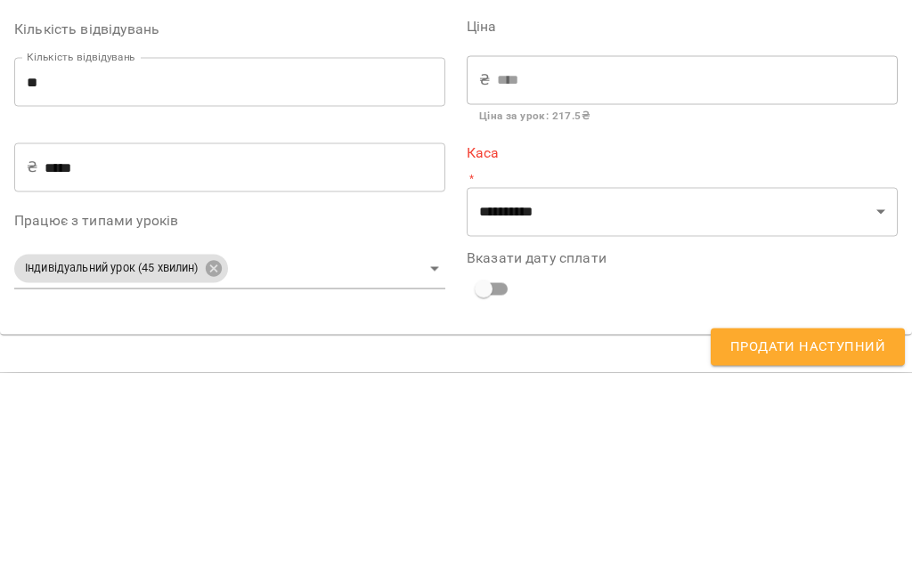
scroll to position [205, 0]
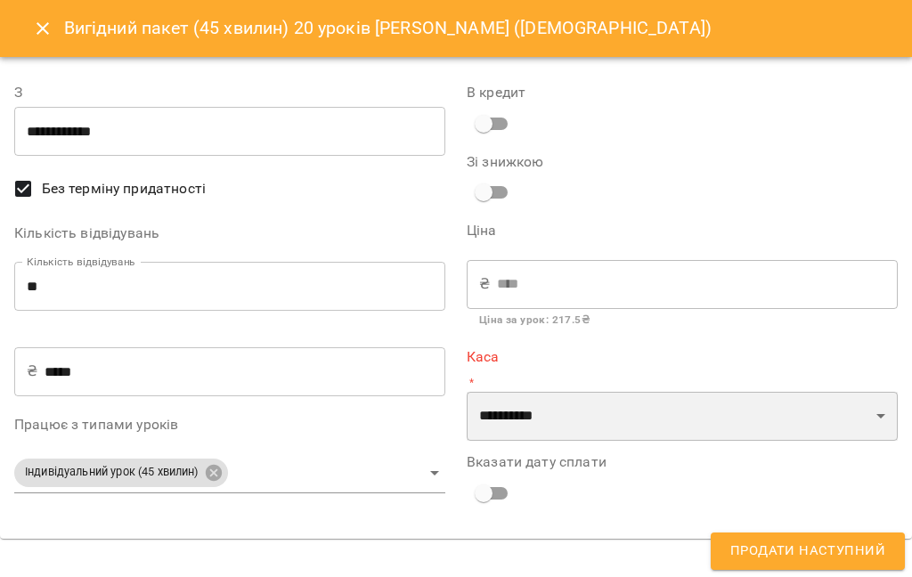
click at [750, 412] on select "**********" at bounding box center [682, 417] width 431 height 50
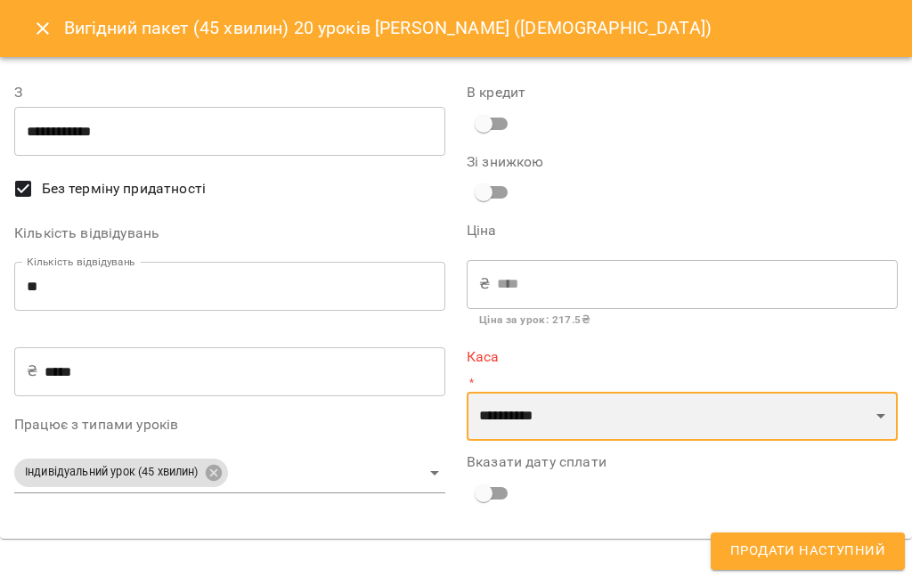
select select "**********"
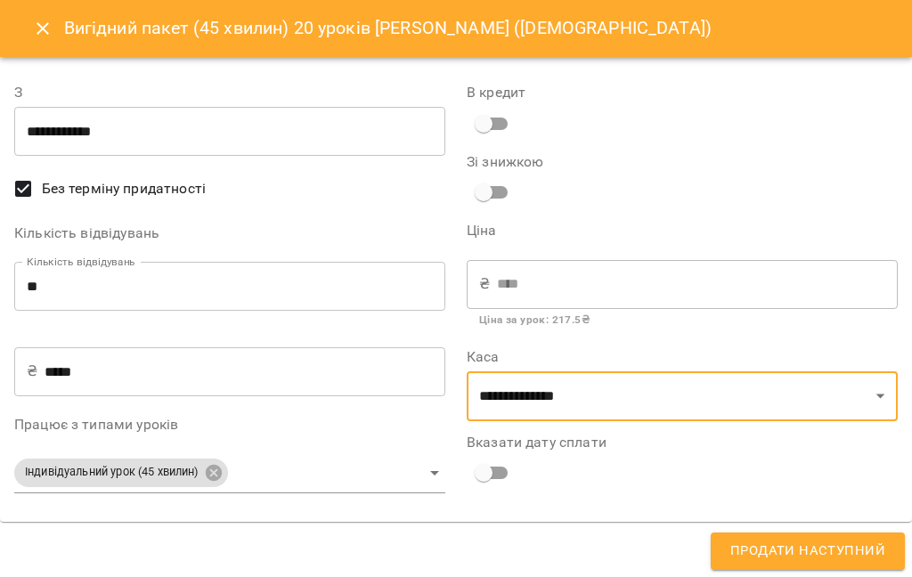
click at [832, 535] on button "Продати наступний" at bounding box center [808, 551] width 194 height 37
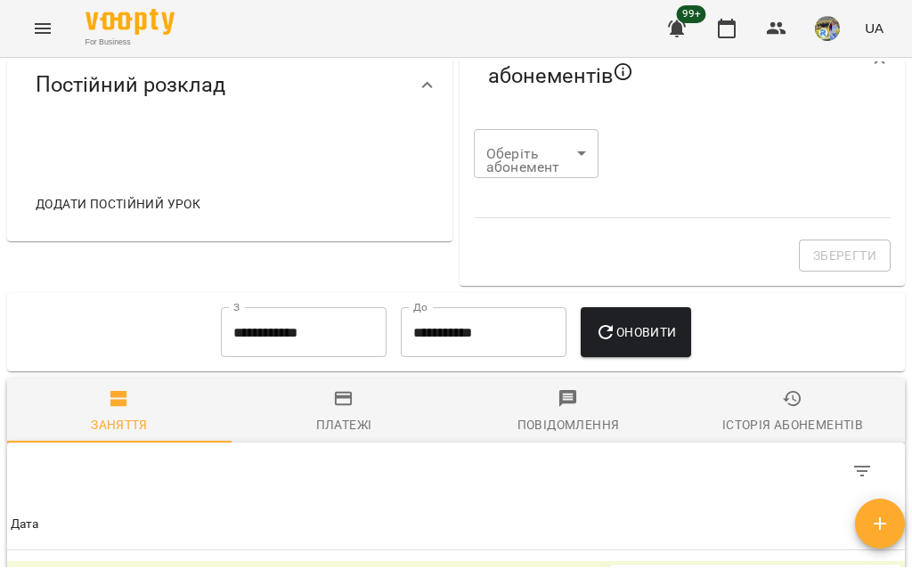
scroll to position [621, 0]
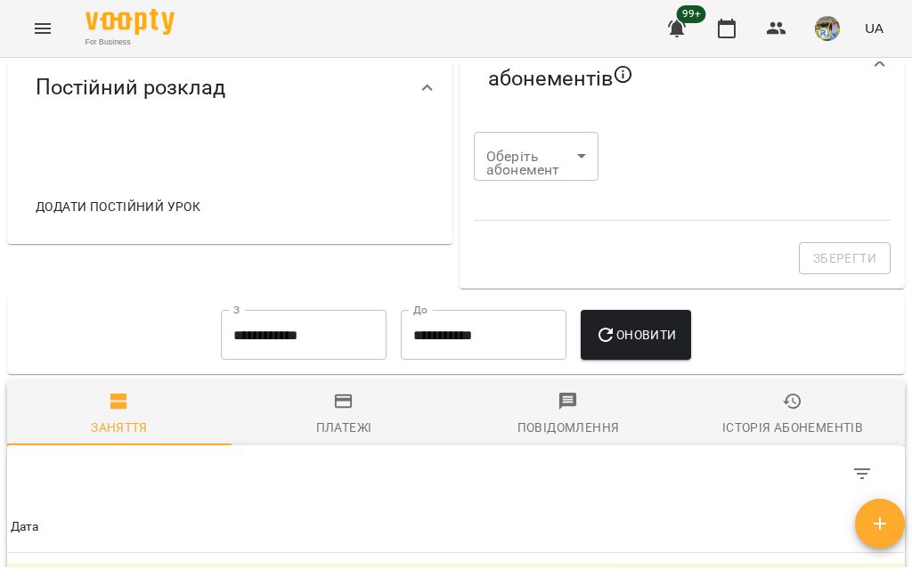
click at [102, 217] on span "Додати постійний урок" at bounding box center [118, 206] width 165 height 21
click at [103, 217] on span "Додати постійний урок" at bounding box center [118, 206] width 165 height 21
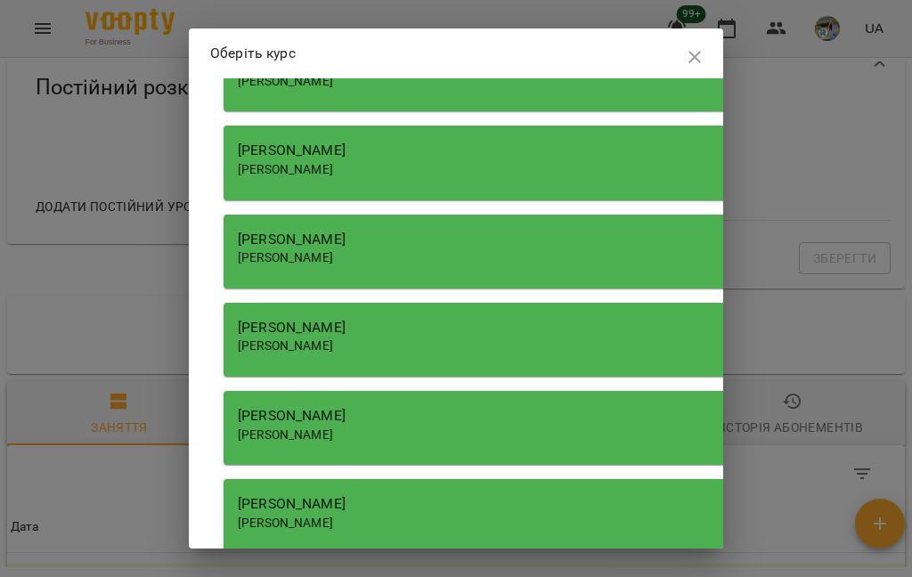
scroll to position [1489, 0]
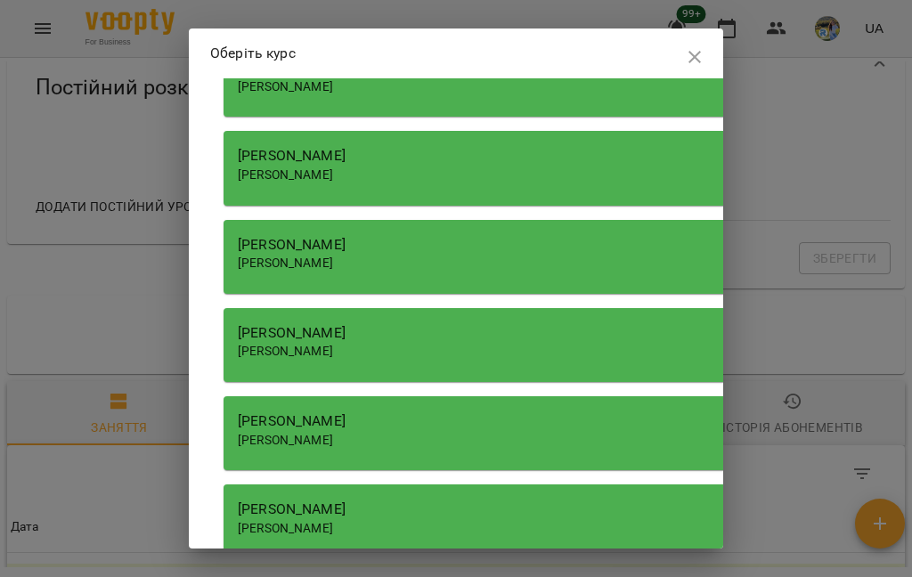
click at [549, 167] on div "[PERSON_NAME]" at bounding box center [642, 176] width 809 height 18
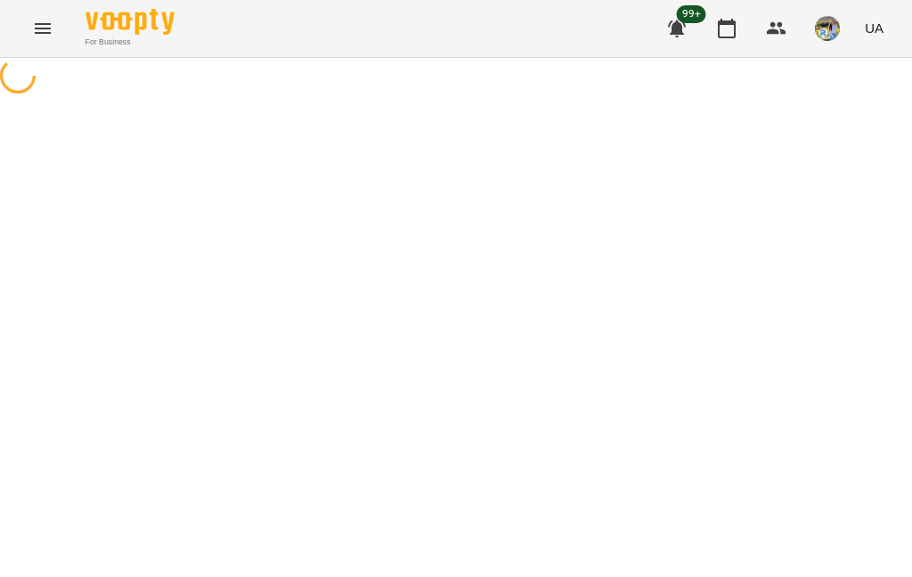
select select "**********"
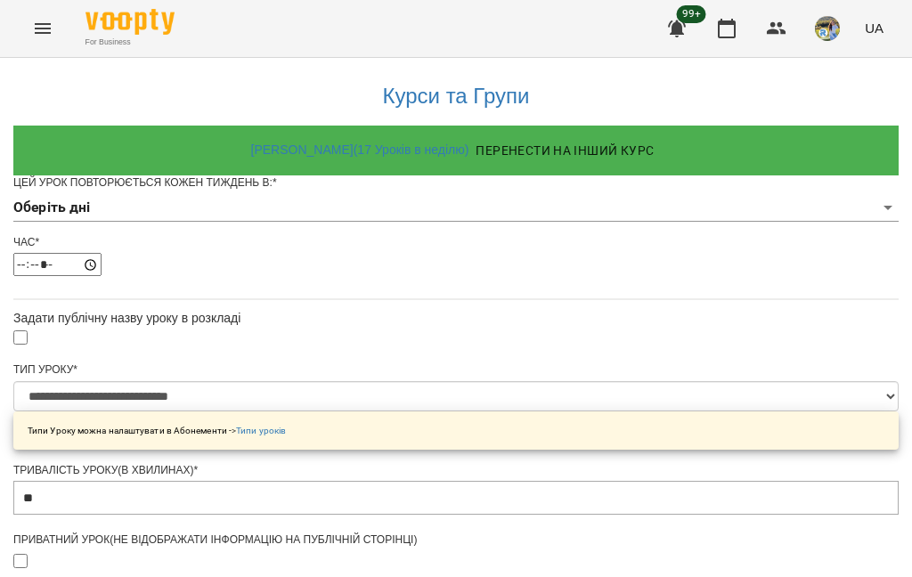
click at [476, 242] on body "**********" at bounding box center [456, 573] width 912 height 1147
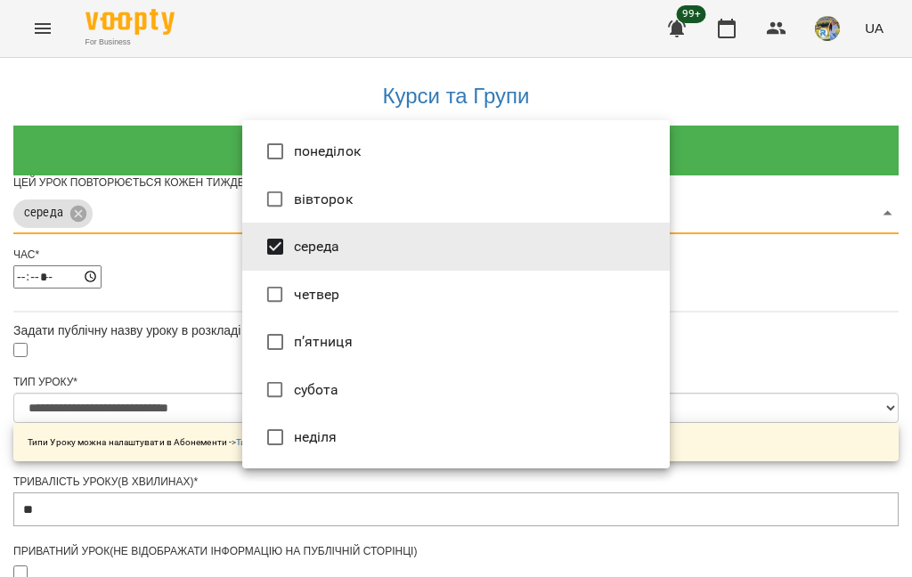
type input "***"
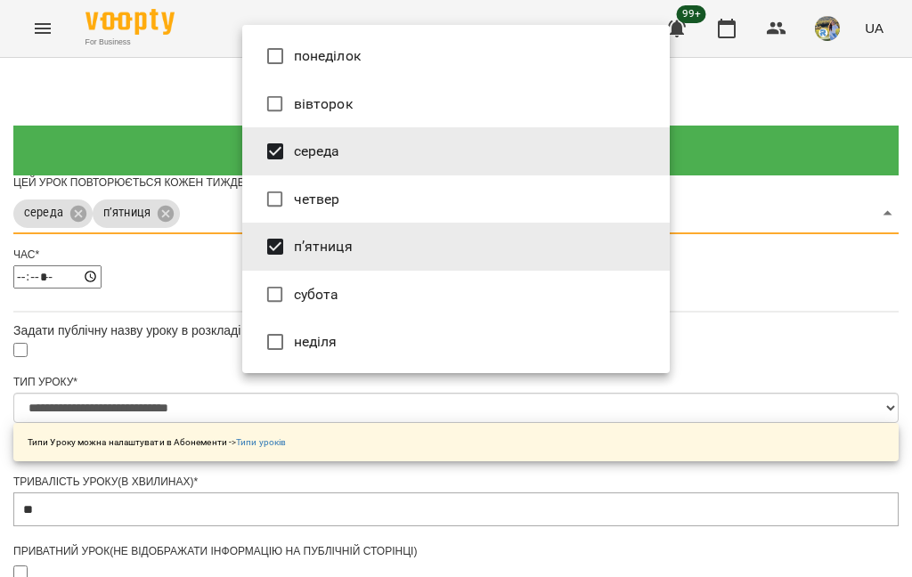
click at [742, 350] on div at bounding box center [456, 288] width 912 height 577
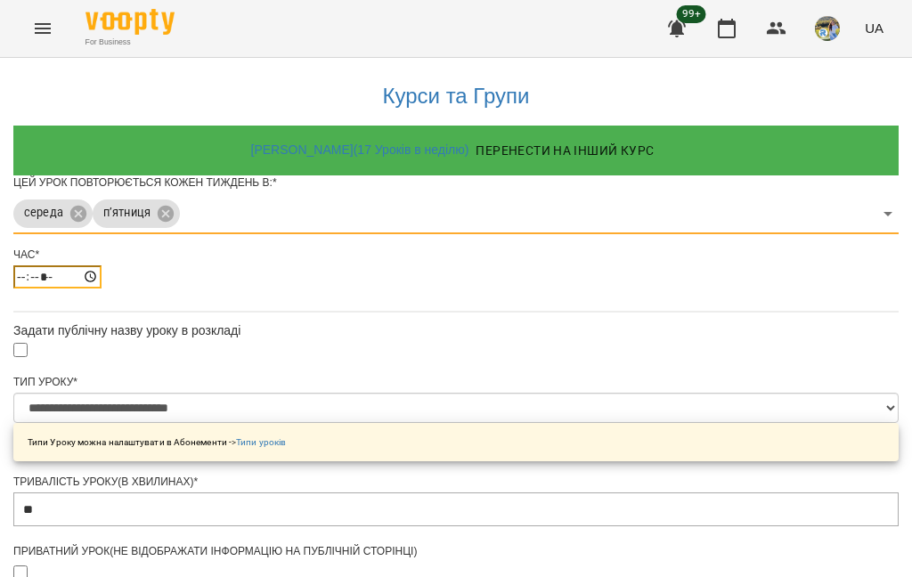
click at [102, 289] on input "*****" at bounding box center [57, 276] width 88 height 23
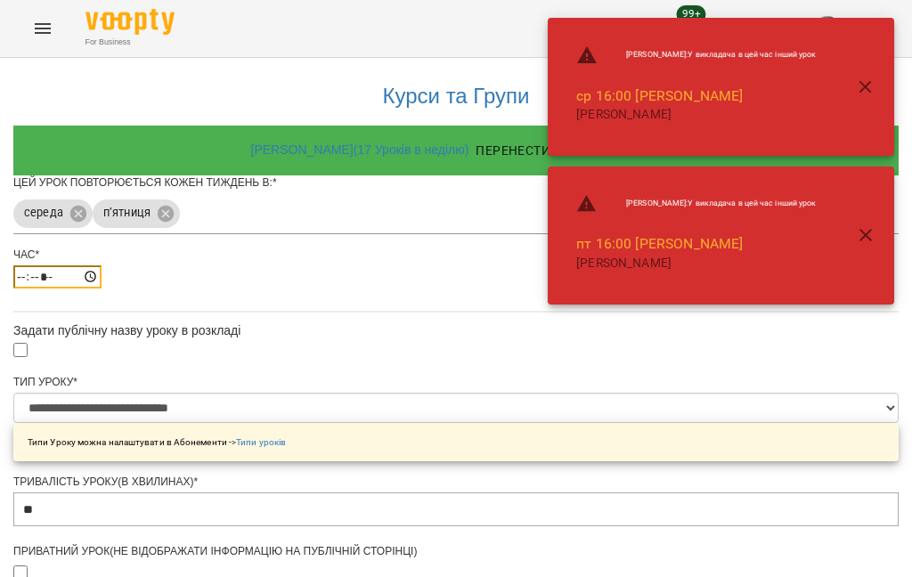
type input "*****"
click at [875, 226] on icon "button" at bounding box center [865, 234] width 21 height 21
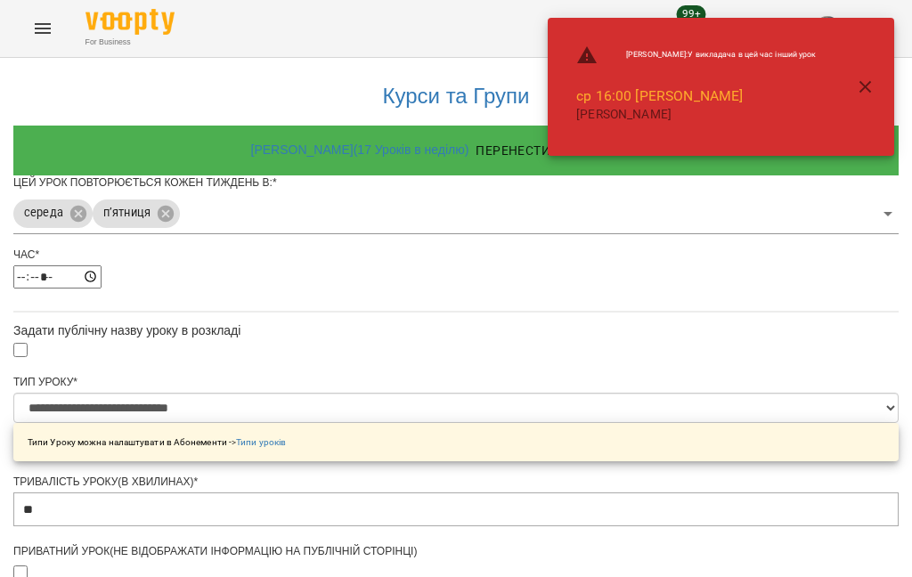
click at [871, 79] on icon "button" at bounding box center [865, 87] width 21 height 21
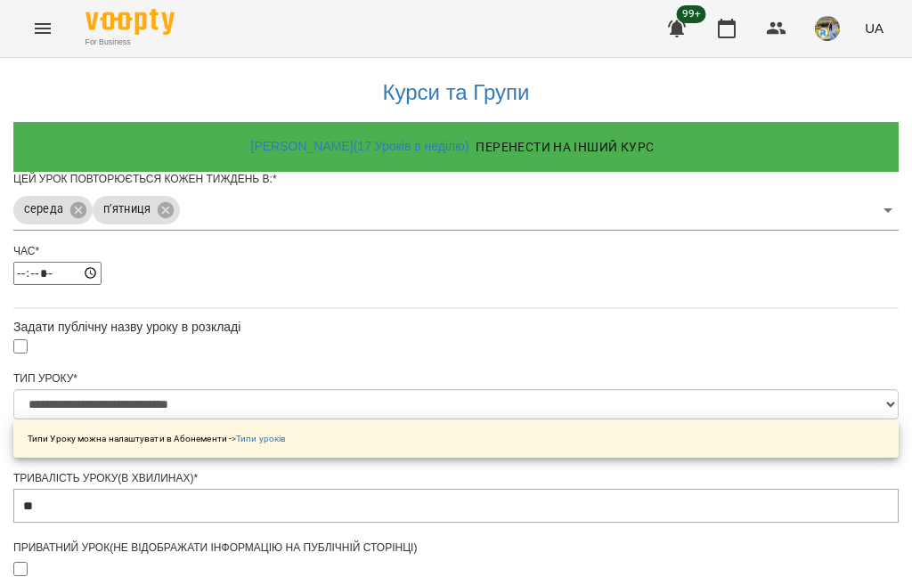
scroll to position [88, 0]
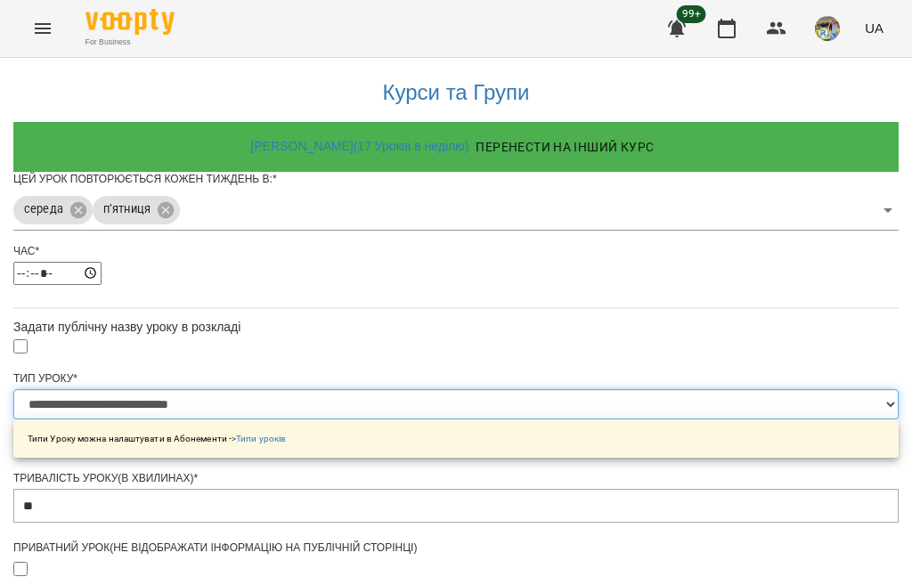
click at [328, 389] on select "**********" at bounding box center [455, 404] width 885 height 30
select select "**********"
type input "**"
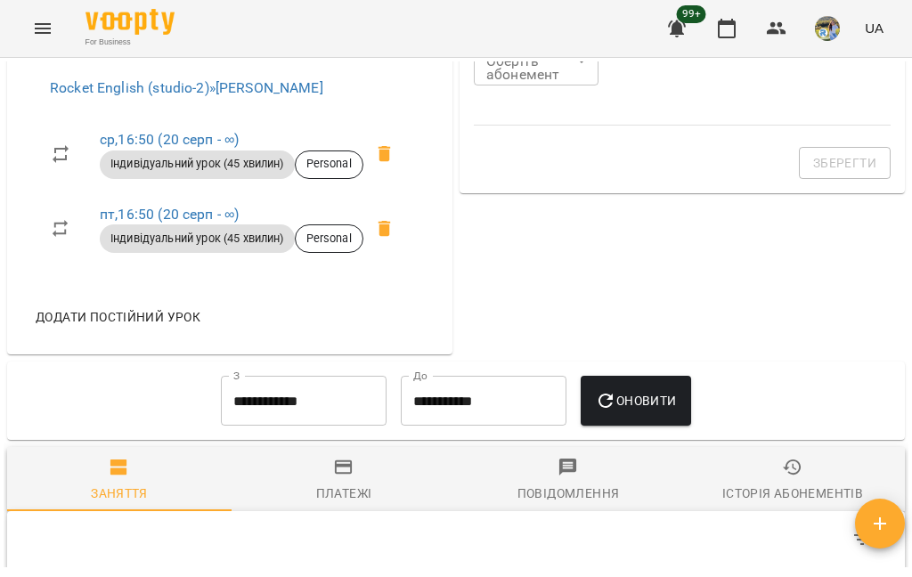
scroll to position [719, 0]
